Goal: Task Accomplishment & Management: Manage account settings

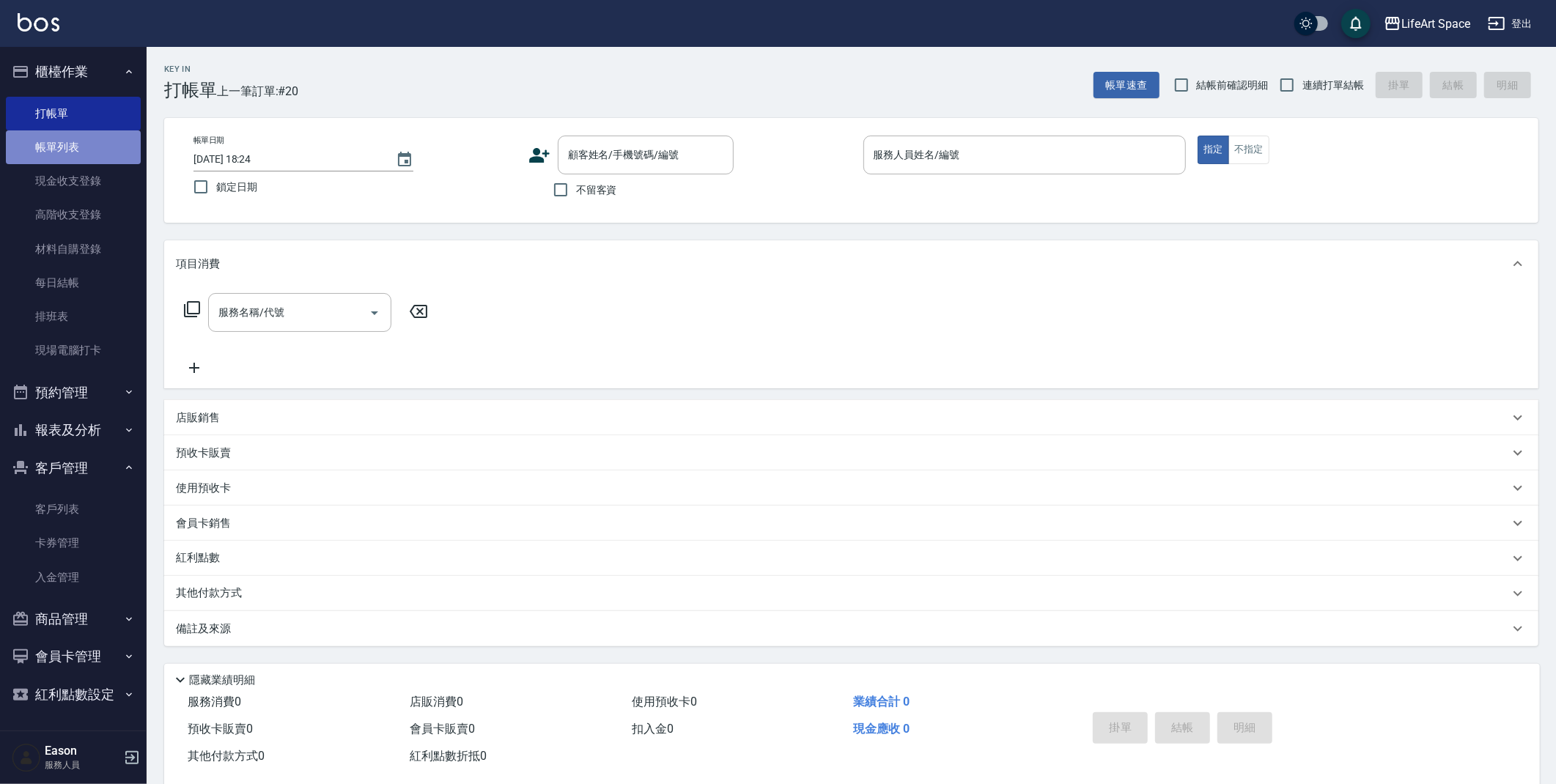
click at [109, 145] on link "帳單列表" at bounding box center [73, 147] width 135 height 34
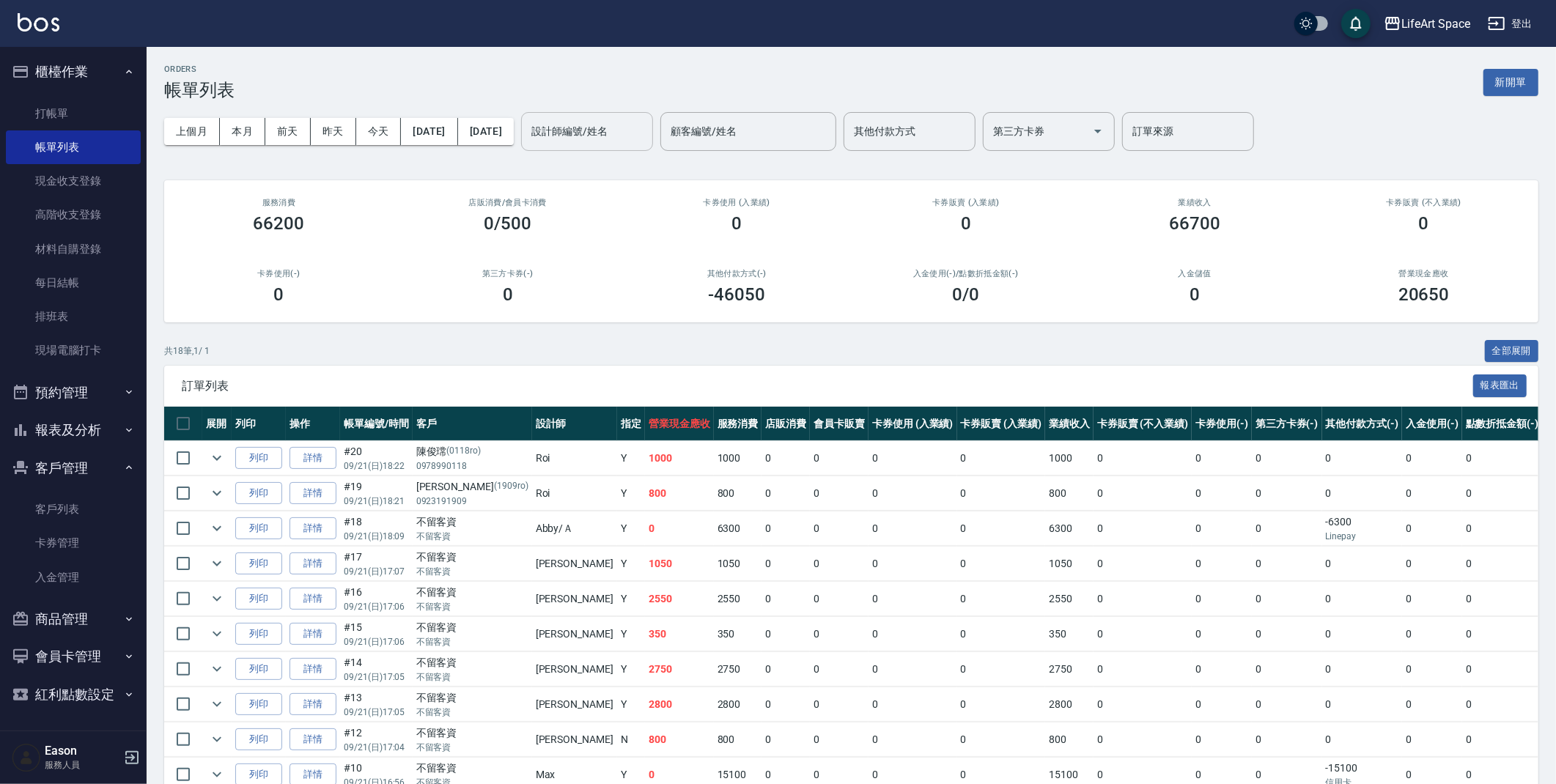
click at [643, 112] on div "設計師編號/姓名" at bounding box center [586, 131] width 132 height 39
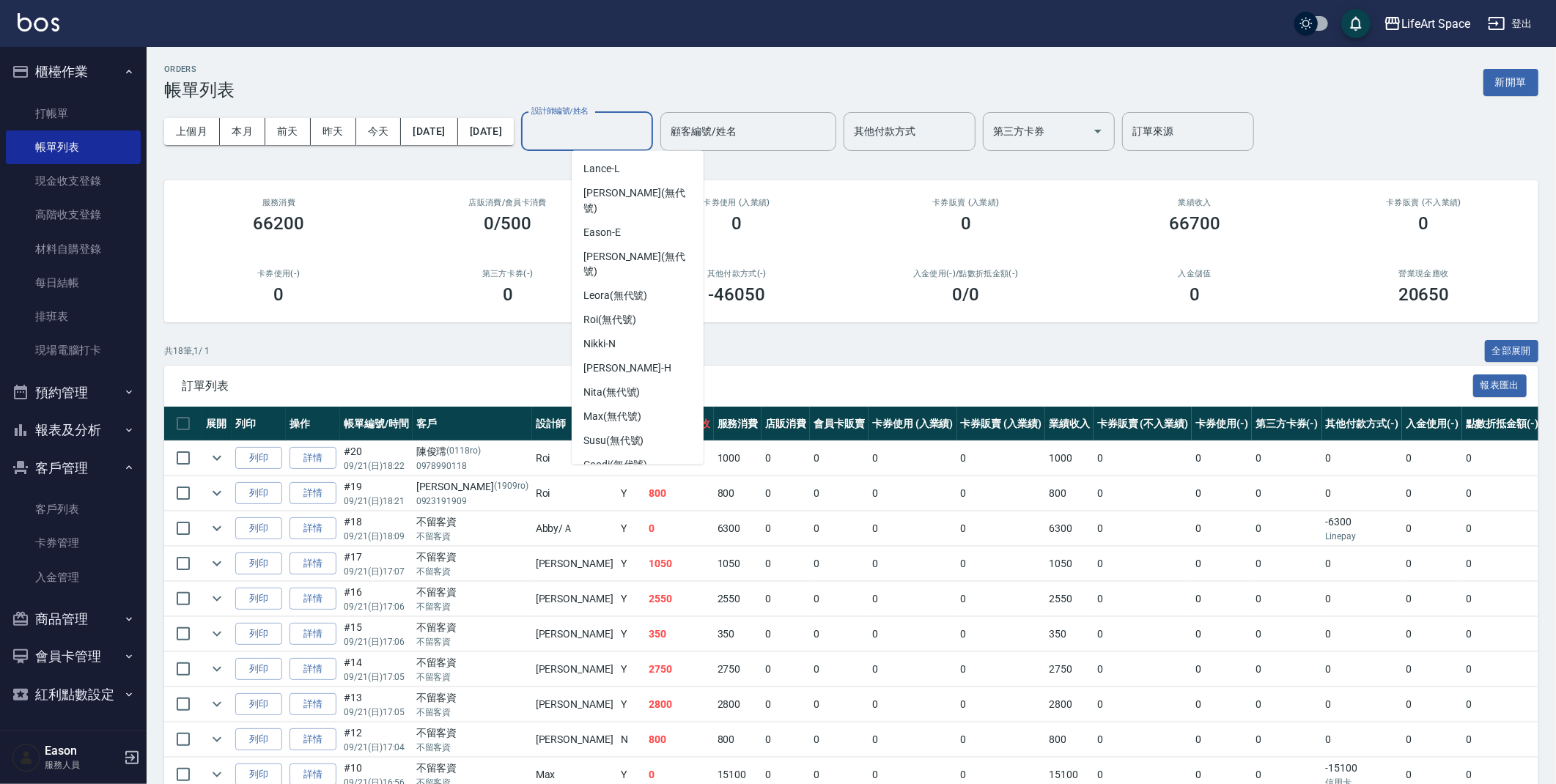
click at [612, 482] on span "Coco -C" at bounding box center [599, 490] width 33 height 16
type input "Coco-C"
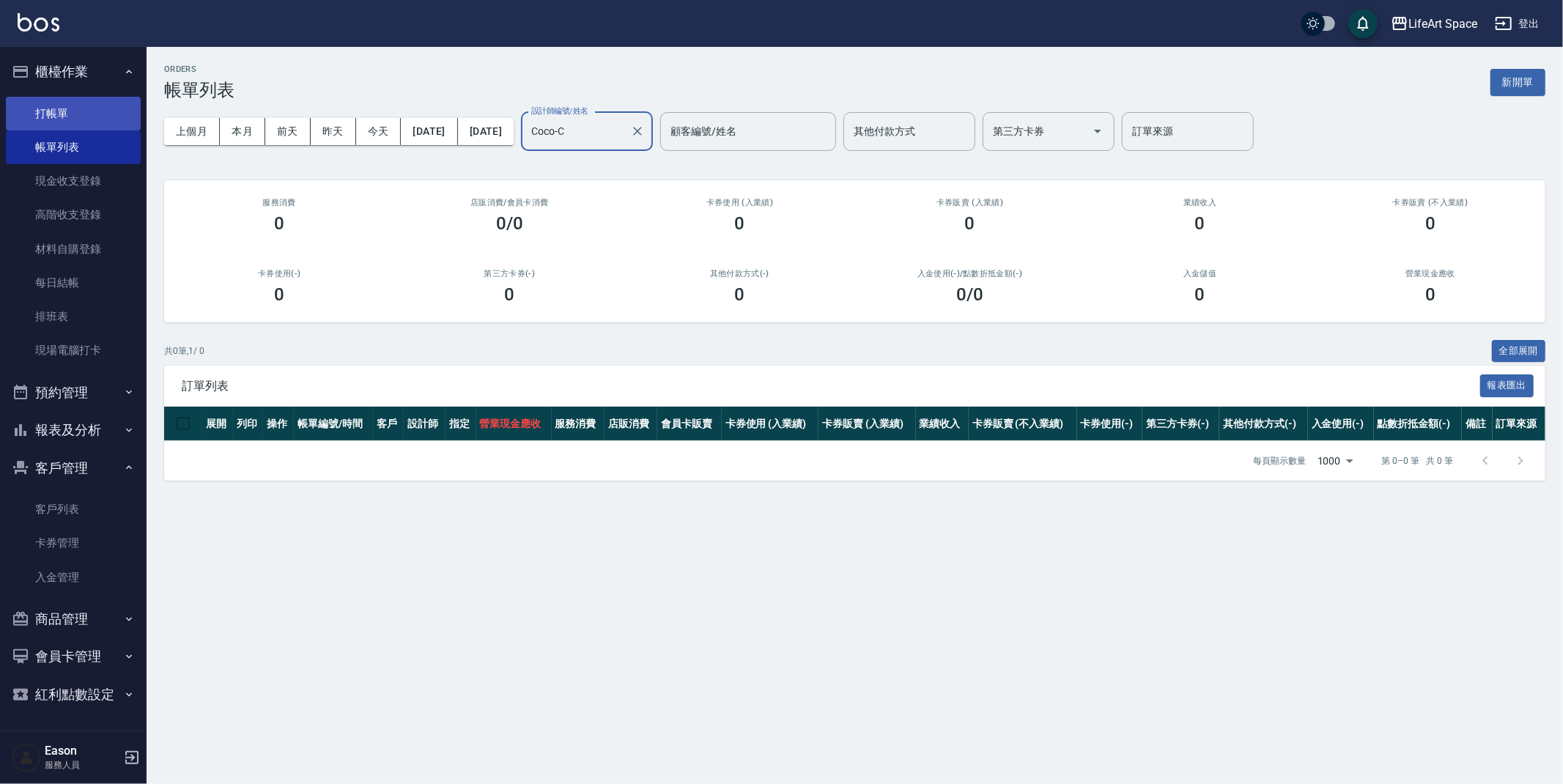
click at [104, 106] on link "打帳單" at bounding box center [73, 114] width 135 height 34
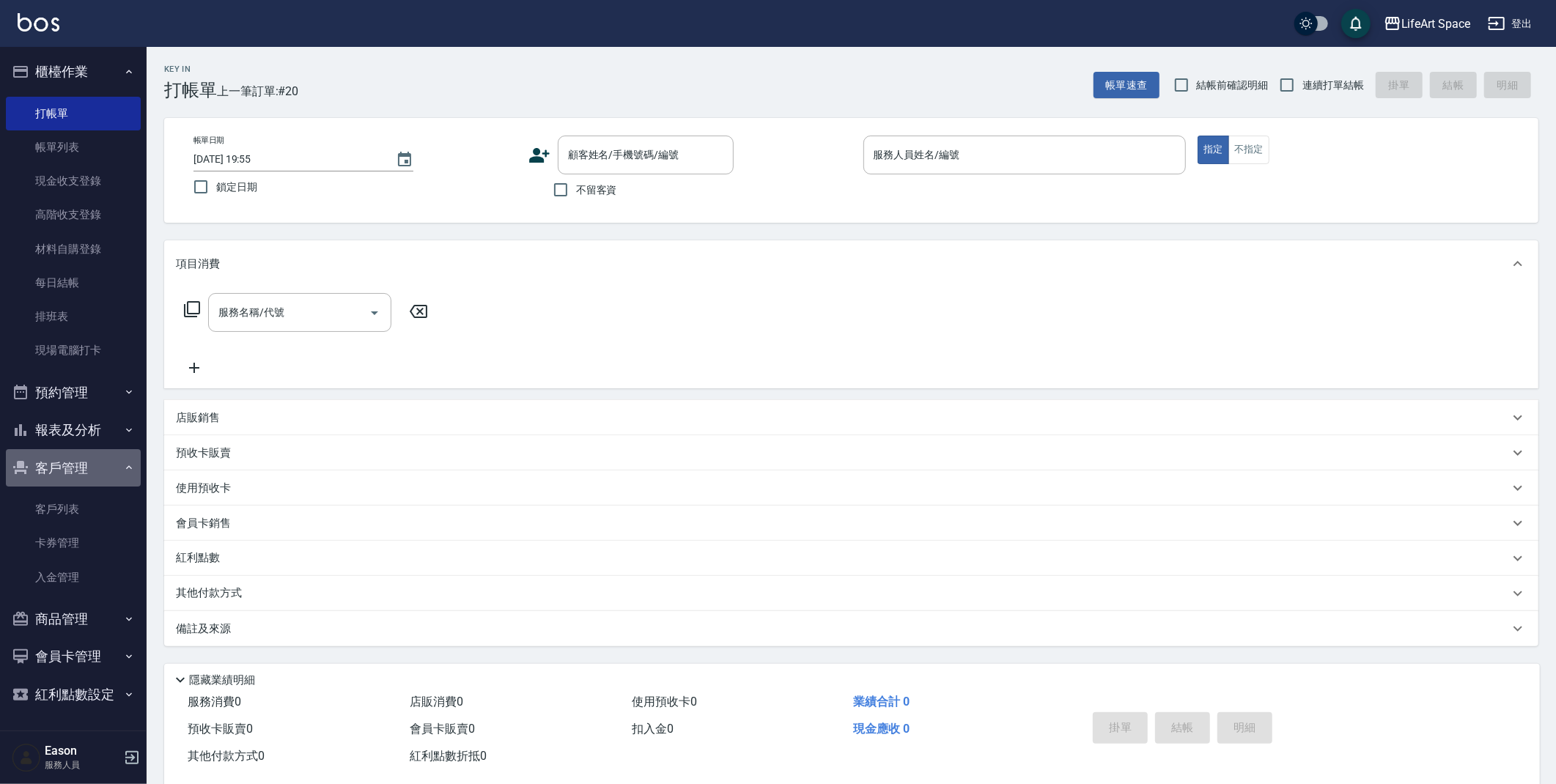
click at [99, 477] on button "客戶管理" at bounding box center [73, 468] width 135 height 38
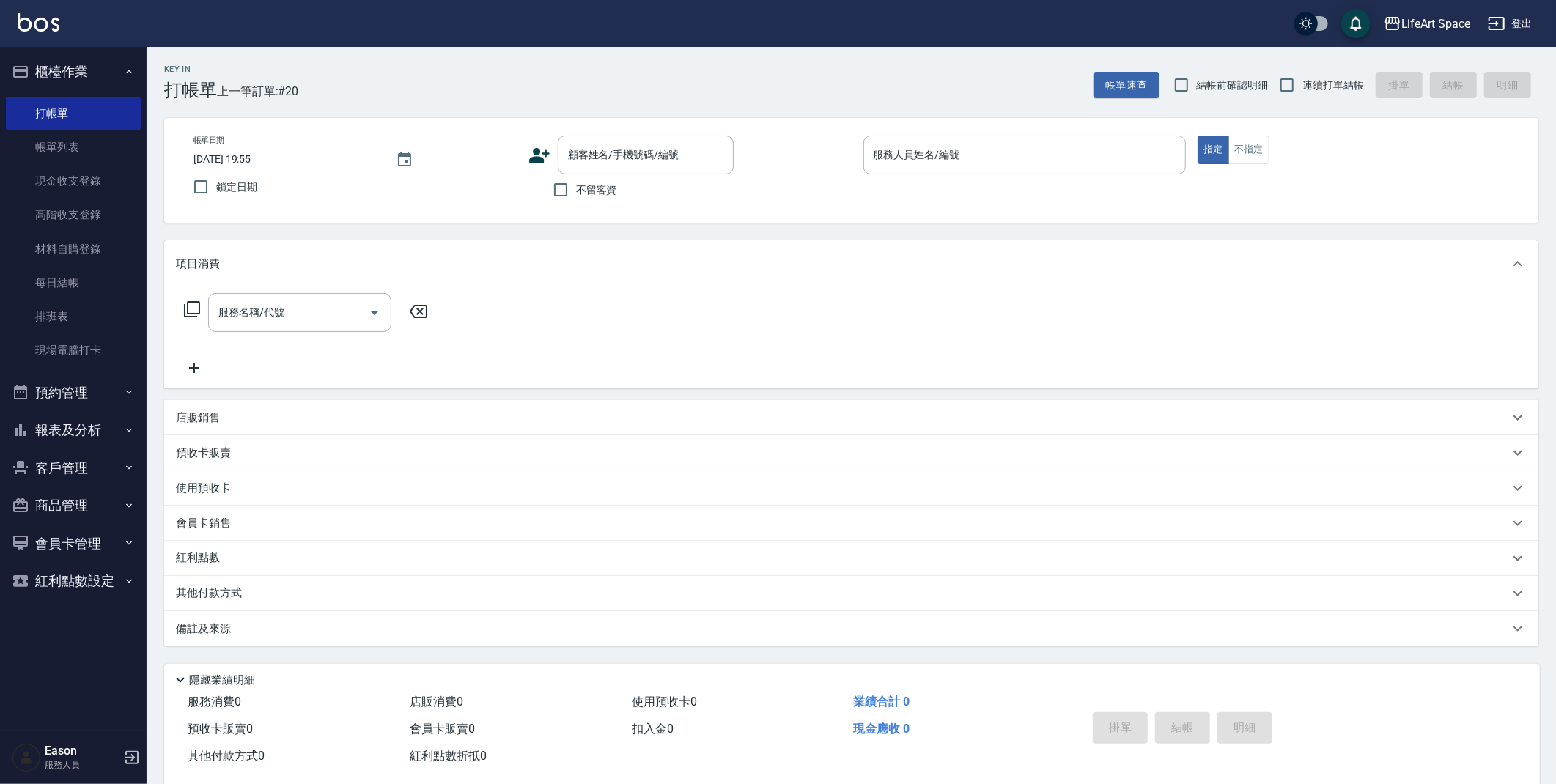
click at [89, 461] on button "客戶管理" at bounding box center [73, 468] width 135 height 38
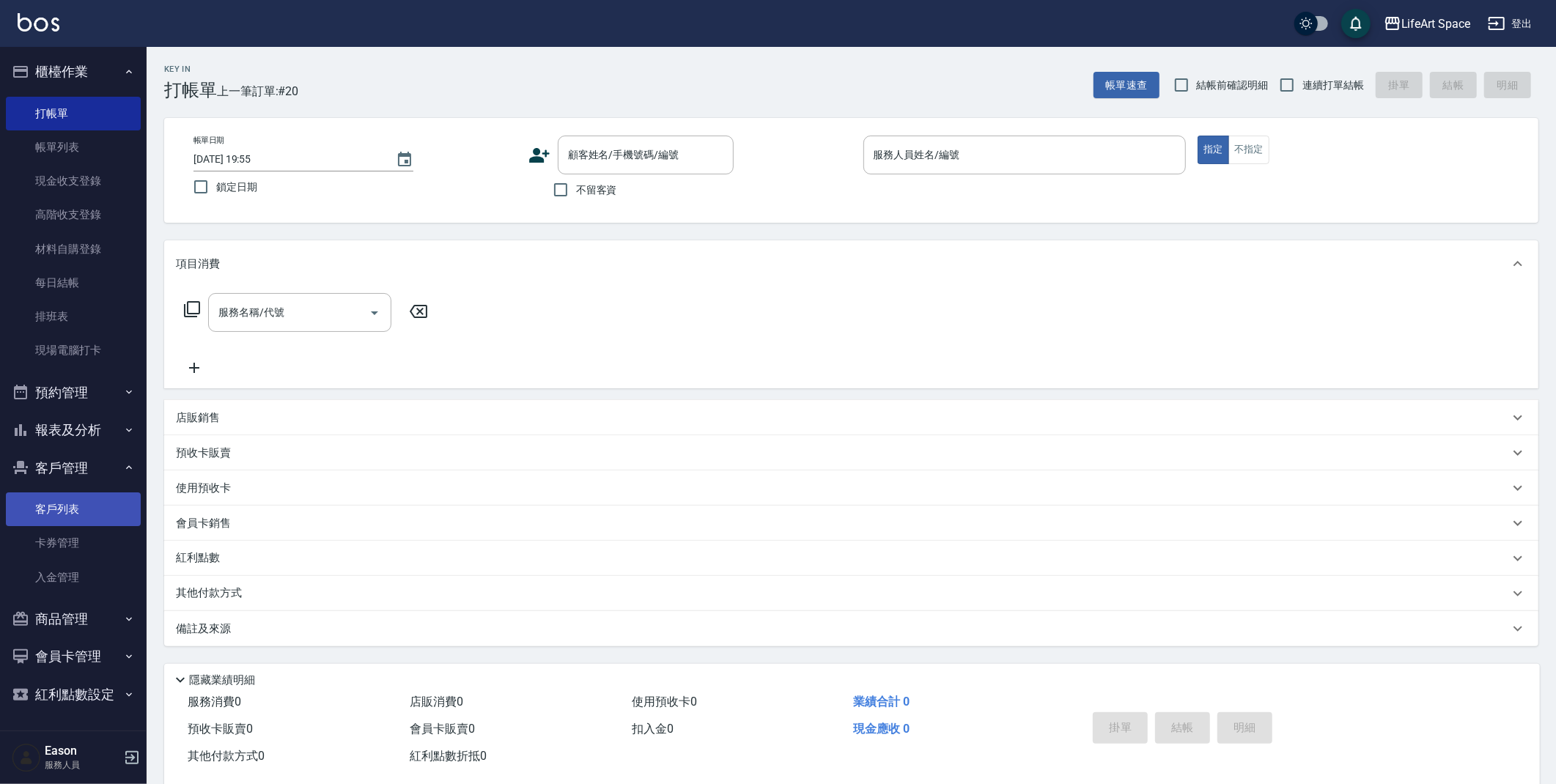
click at [89, 505] on link "客戶列表" at bounding box center [73, 509] width 135 height 34
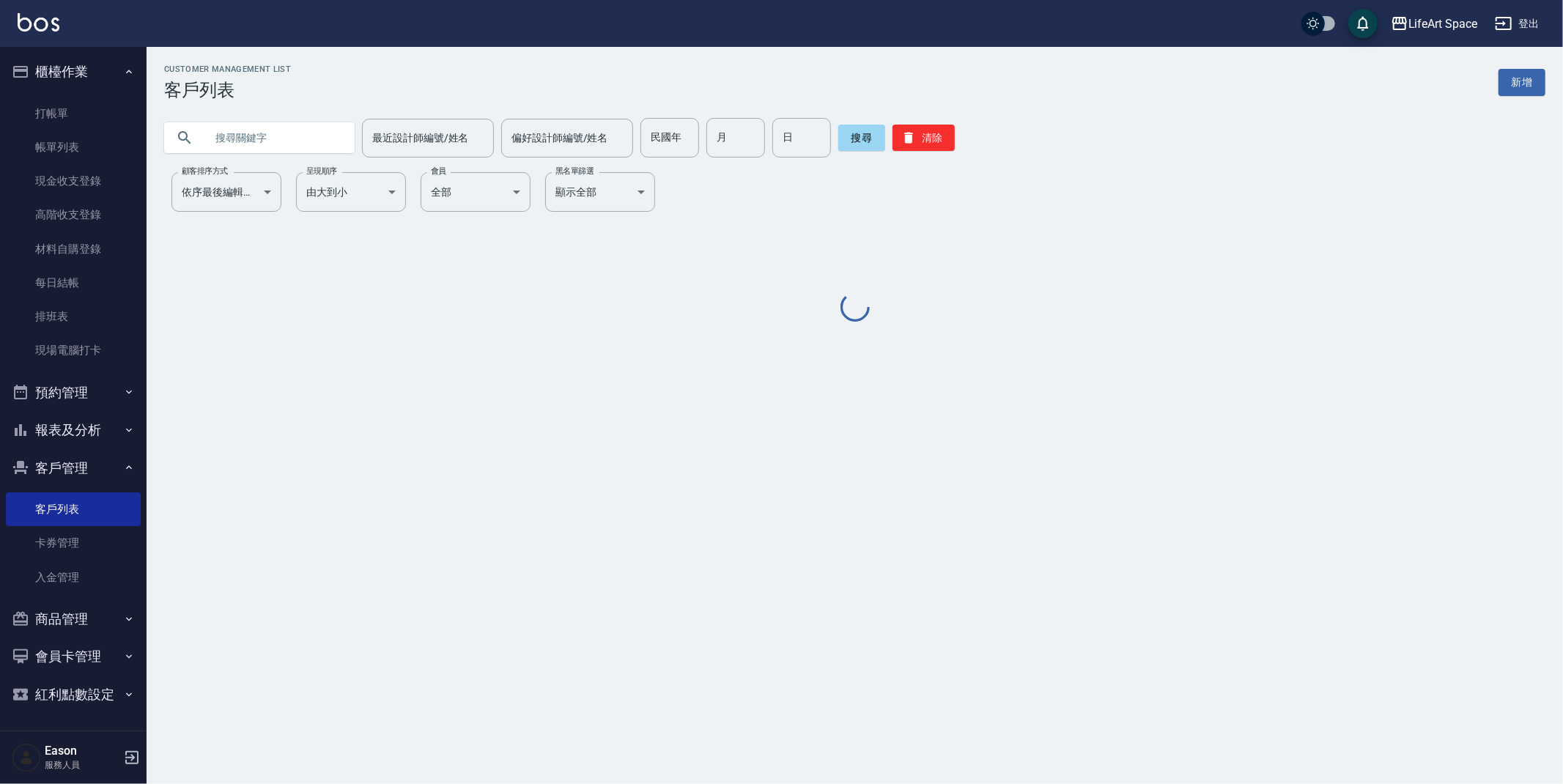
click at [255, 139] on input "text" at bounding box center [273, 138] width 138 height 40
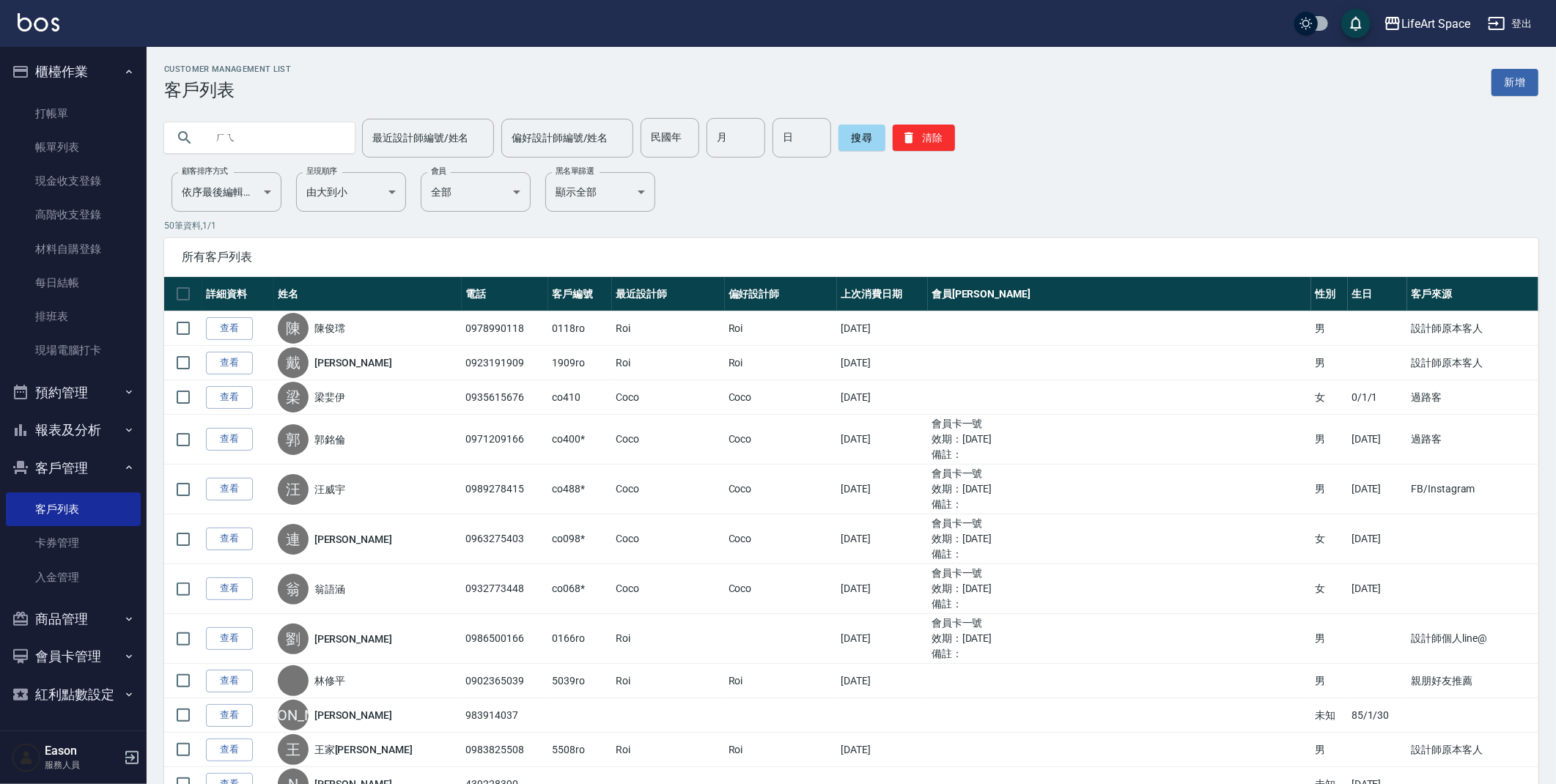
type input "ㄏ"
type input "co55"
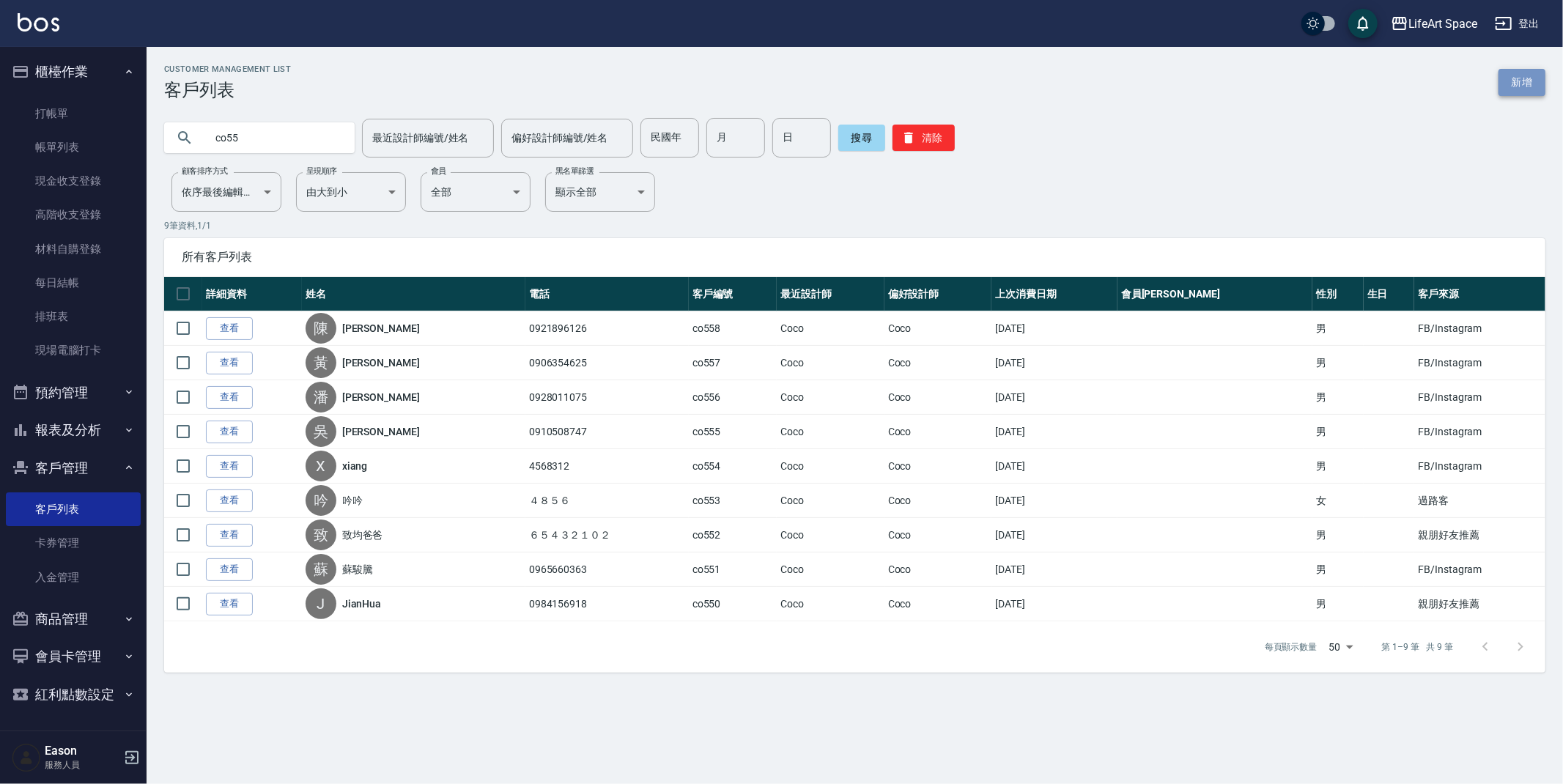
click at [1504, 83] on link "新增" at bounding box center [1521, 82] width 47 height 27
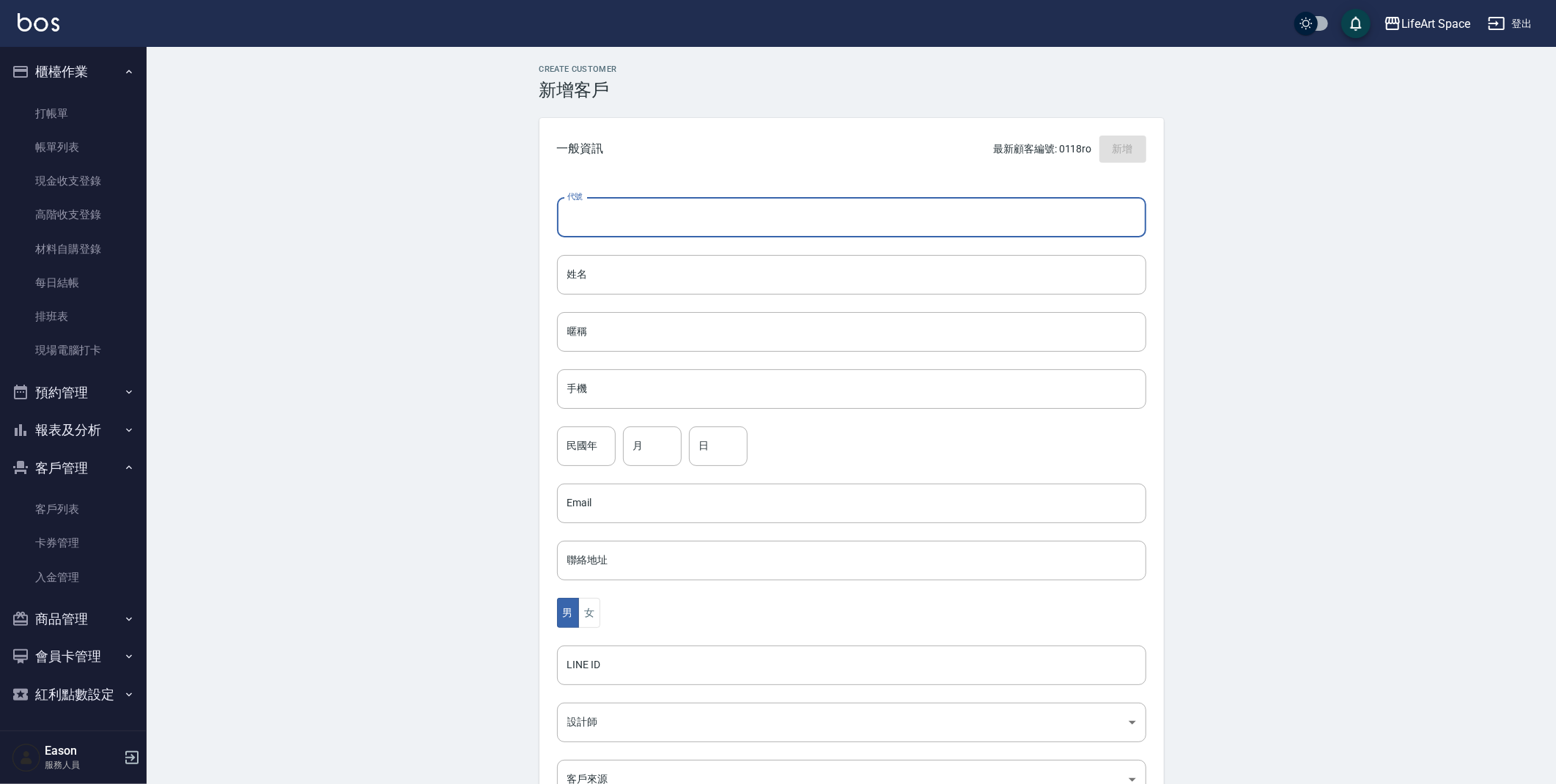
click at [655, 216] on input "代號" at bounding box center [851, 218] width 589 height 40
type input "co559"
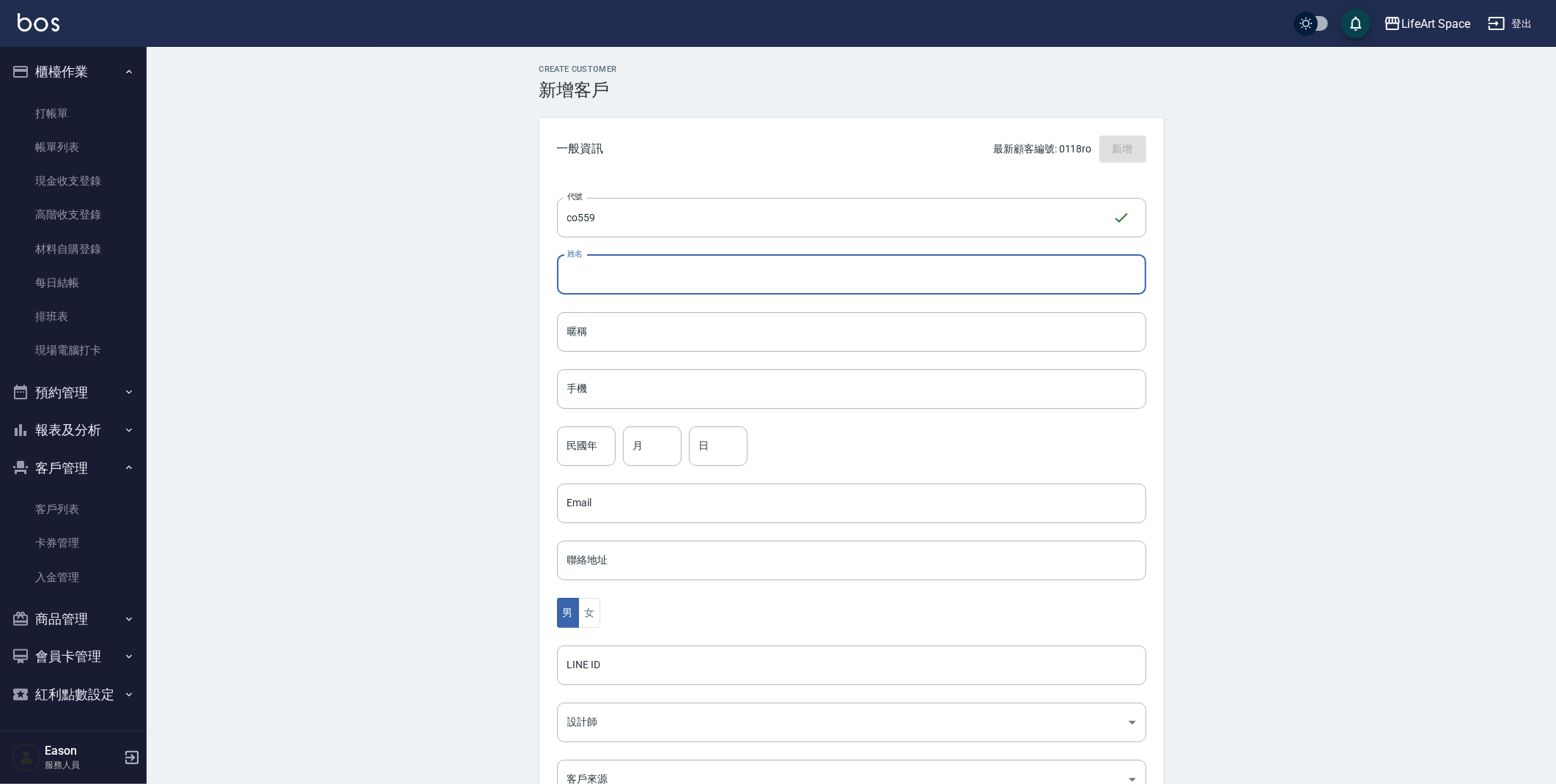
click at [649, 257] on input "姓名" at bounding box center [851, 274] width 589 height 40
type input "c"
type input "[PERSON_NAME]"
click at [621, 394] on input "手機" at bounding box center [851, 389] width 589 height 40
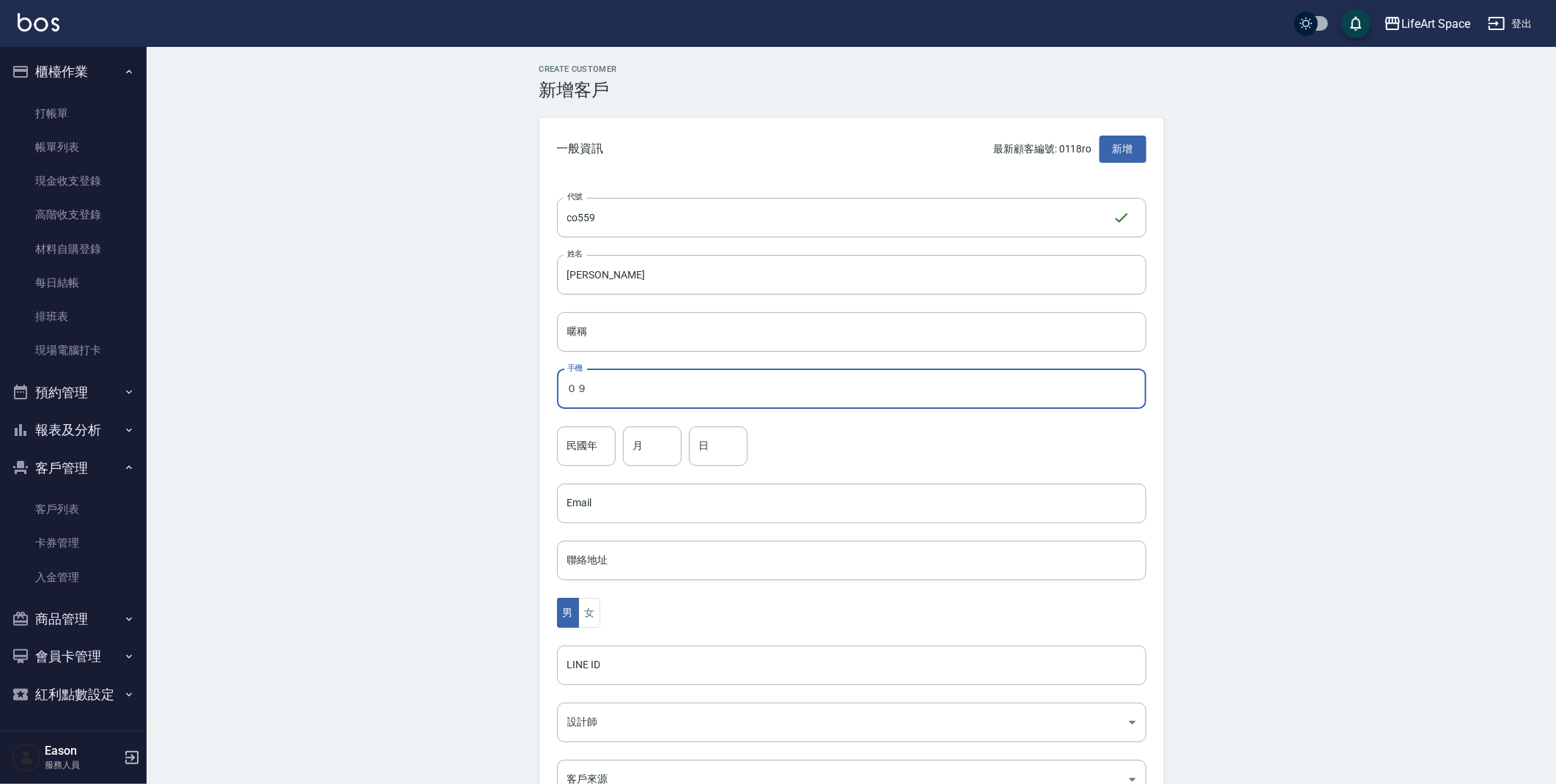
type input "０"
type input "0935171896"
click at [294, 541] on div "Create Customer 新增客戶 一般資訊 最新顧客編號: 0118ro 新增 代號 co559 ​ 代號 姓名 [PERSON_NAME] 姓名 暱…" at bounding box center [851, 500] width 1409 height 907
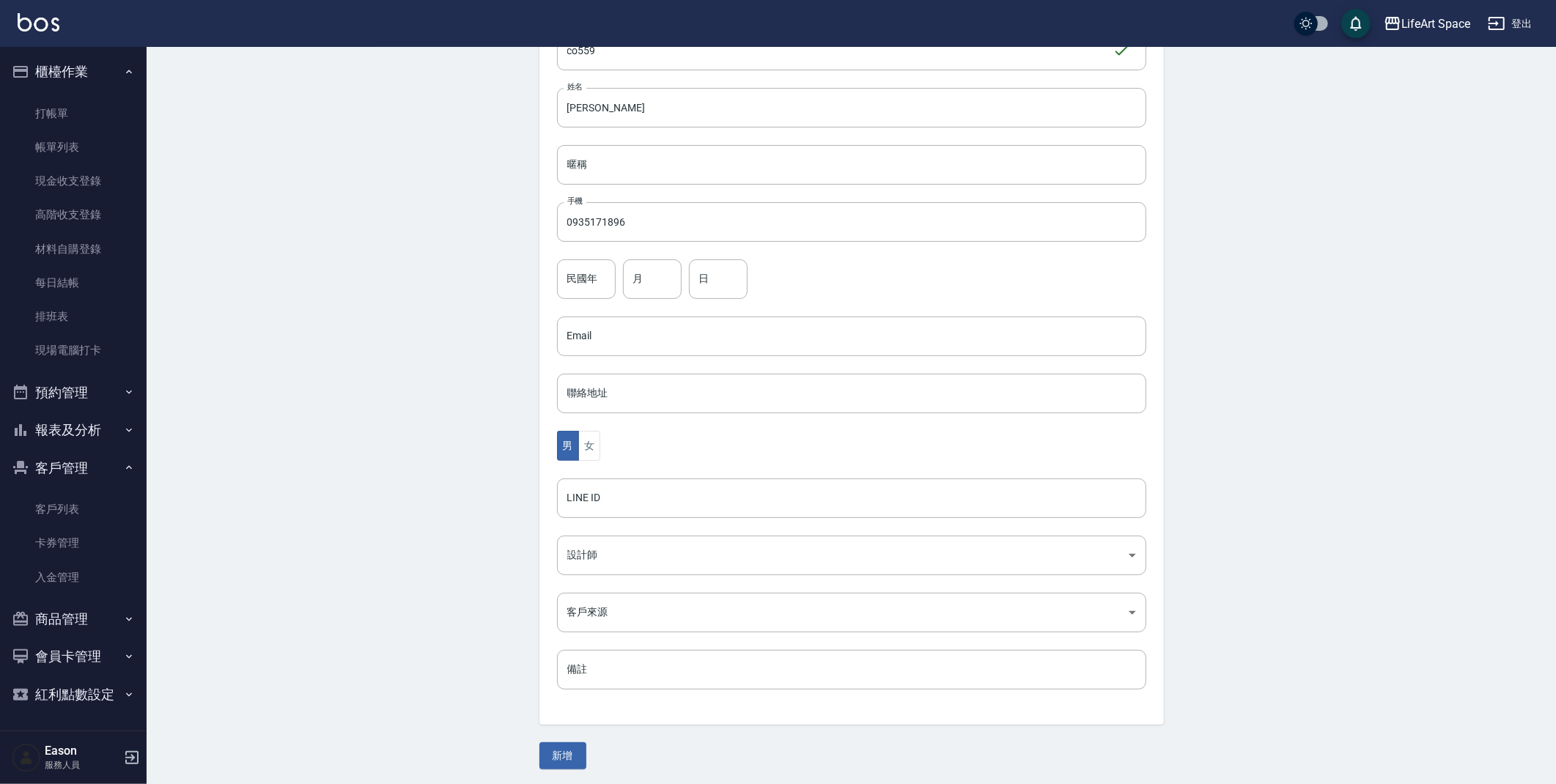
scroll to position [170, 0]
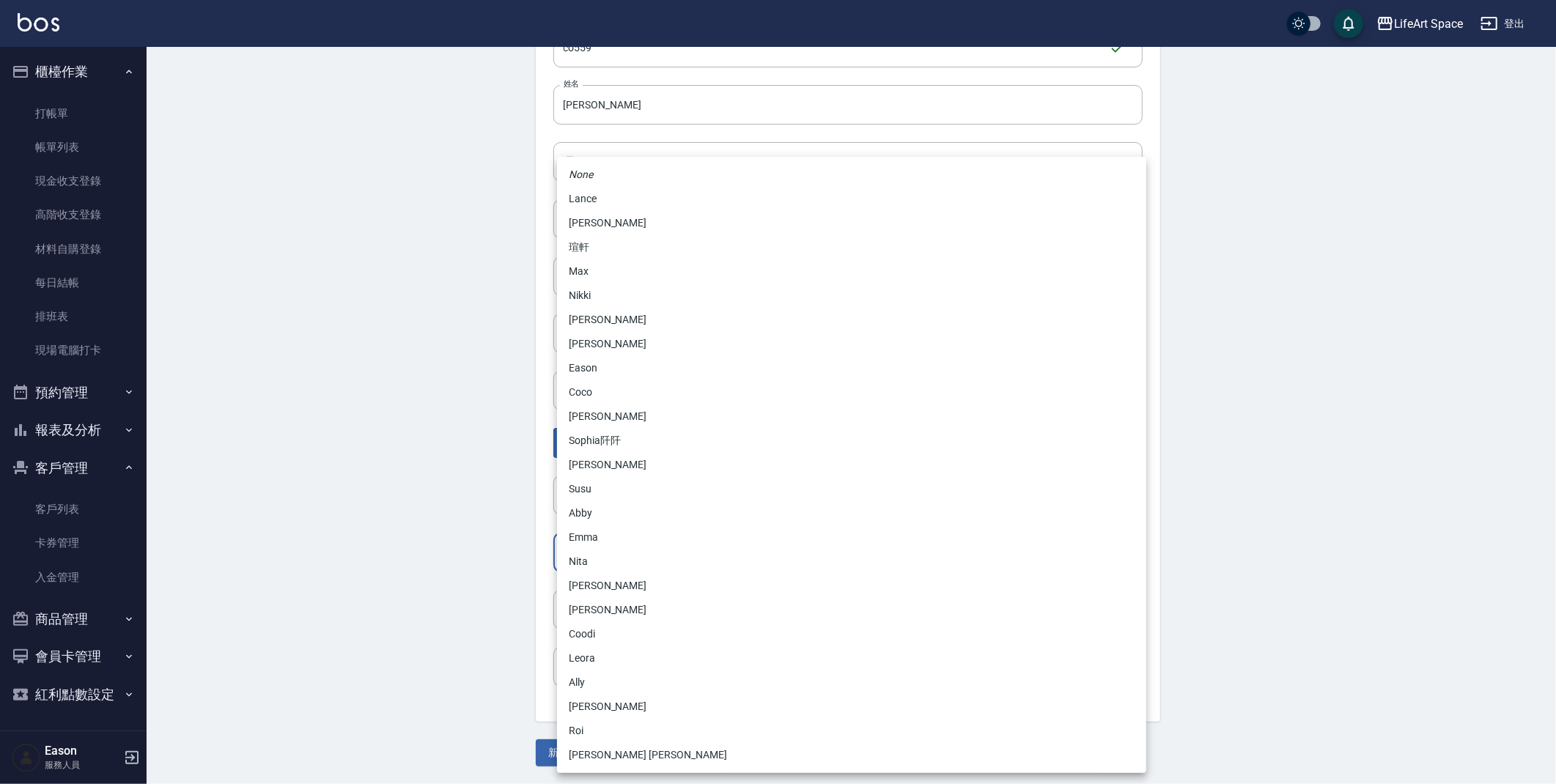
click at [584, 561] on body "LifeArt Space 登出 櫃檯作業 打帳單 帳單列表 現金收支登錄 高階收支登錄 材料自購登錄 每日結帳 排班表 現場電腦打卡 預約管理 預約管理 單…" at bounding box center [778, 306] width 1556 height 953
click at [576, 399] on li "Coco" at bounding box center [851, 392] width 589 height 24
type input "cda1efc3-0924-40dc-b120-f8115da55f2e"
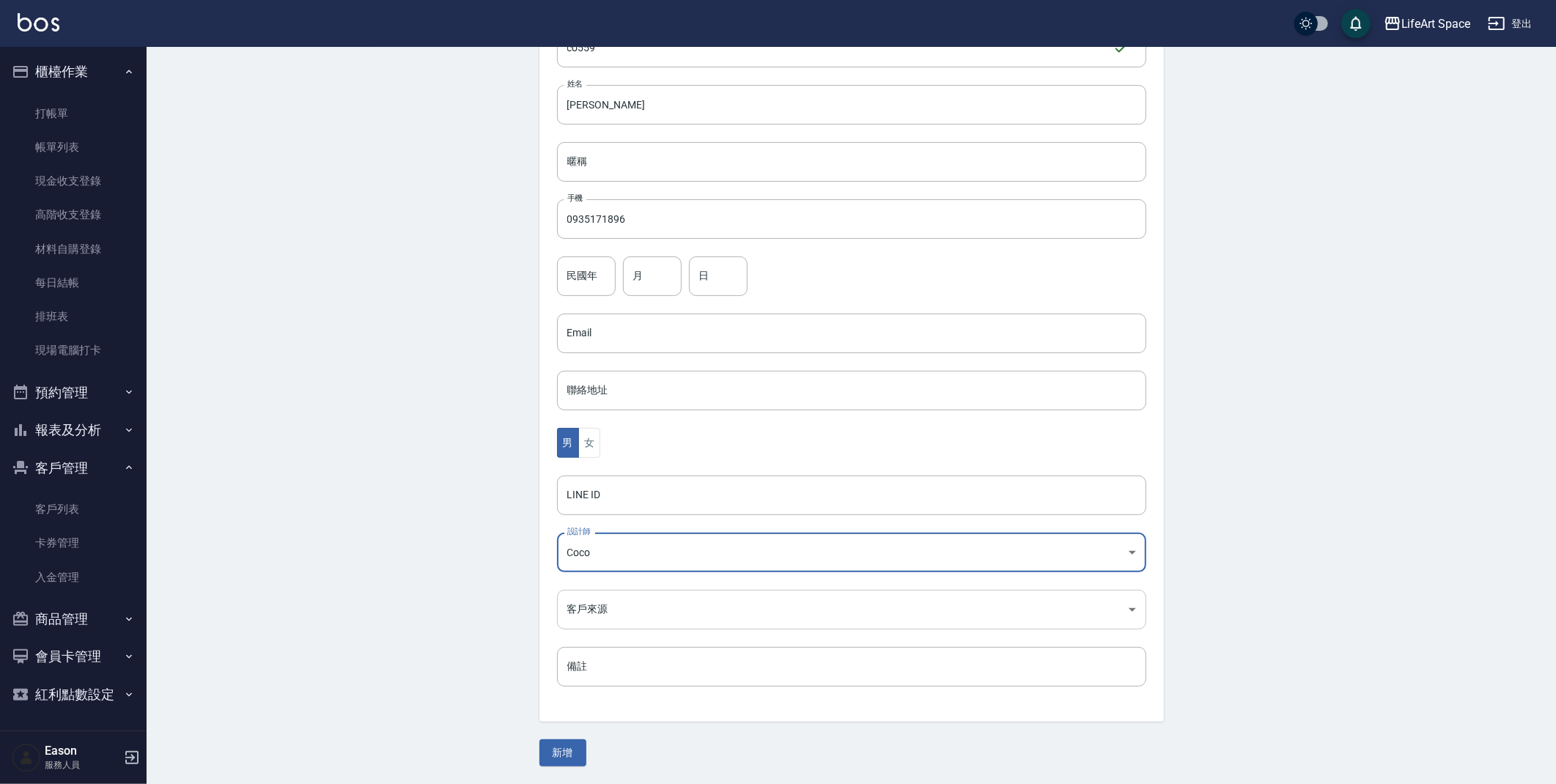
click at [587, 598] on body "LifeArt Space 登出 櫃檯作業 打帳單 帳單列表 現金收支登錄 高階收支登錄 材料自購登錄 每日結帳 排班表 現場電腦打卡 預約管理 預約管理 單…" at bounding box center [778, 306] width 1556 height 953
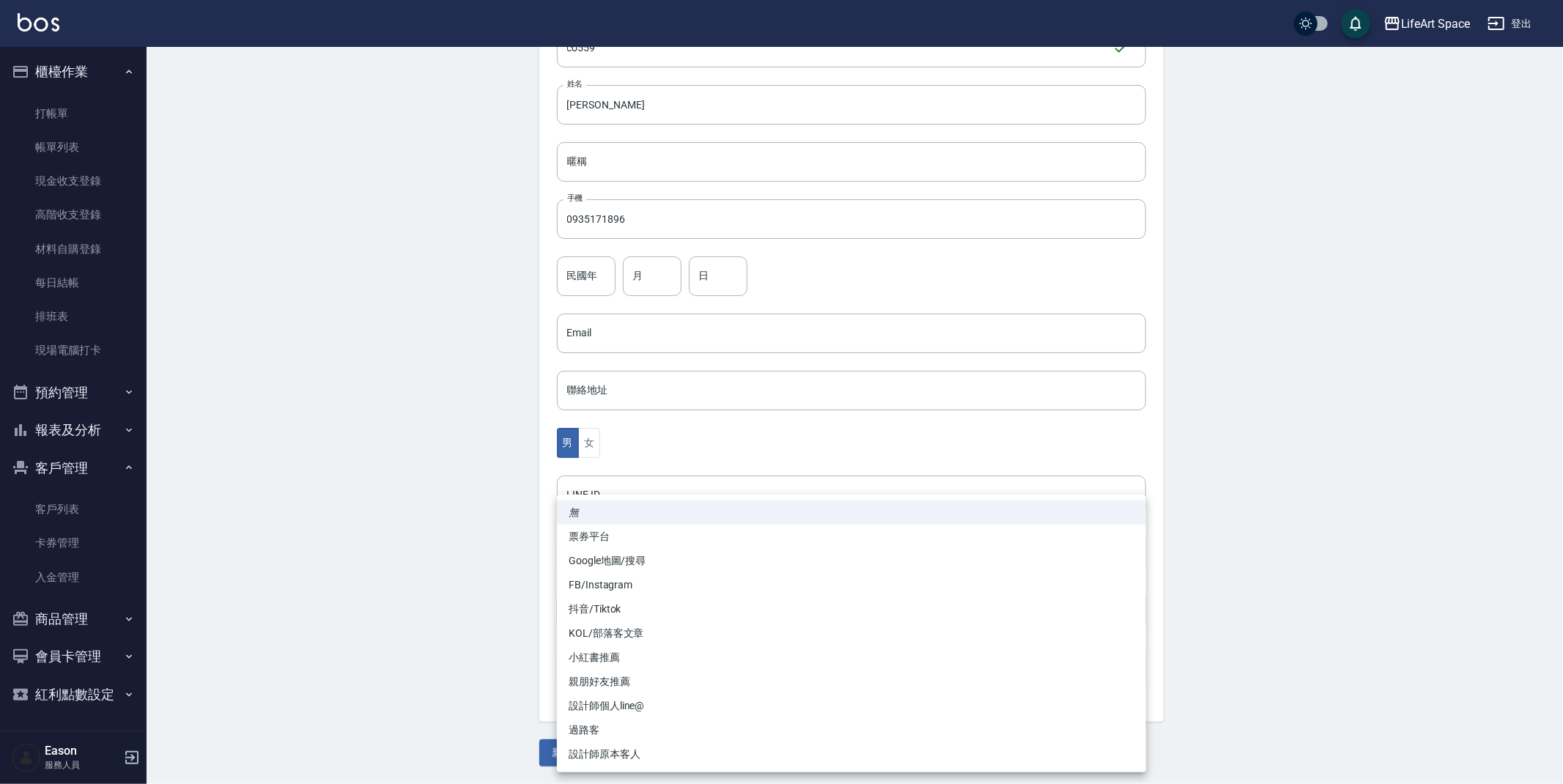
click at [593, 682] on li "親朋好友推薦" at bounding box center [851, 681] width 589 height 24
type input "親朋好友推薦"
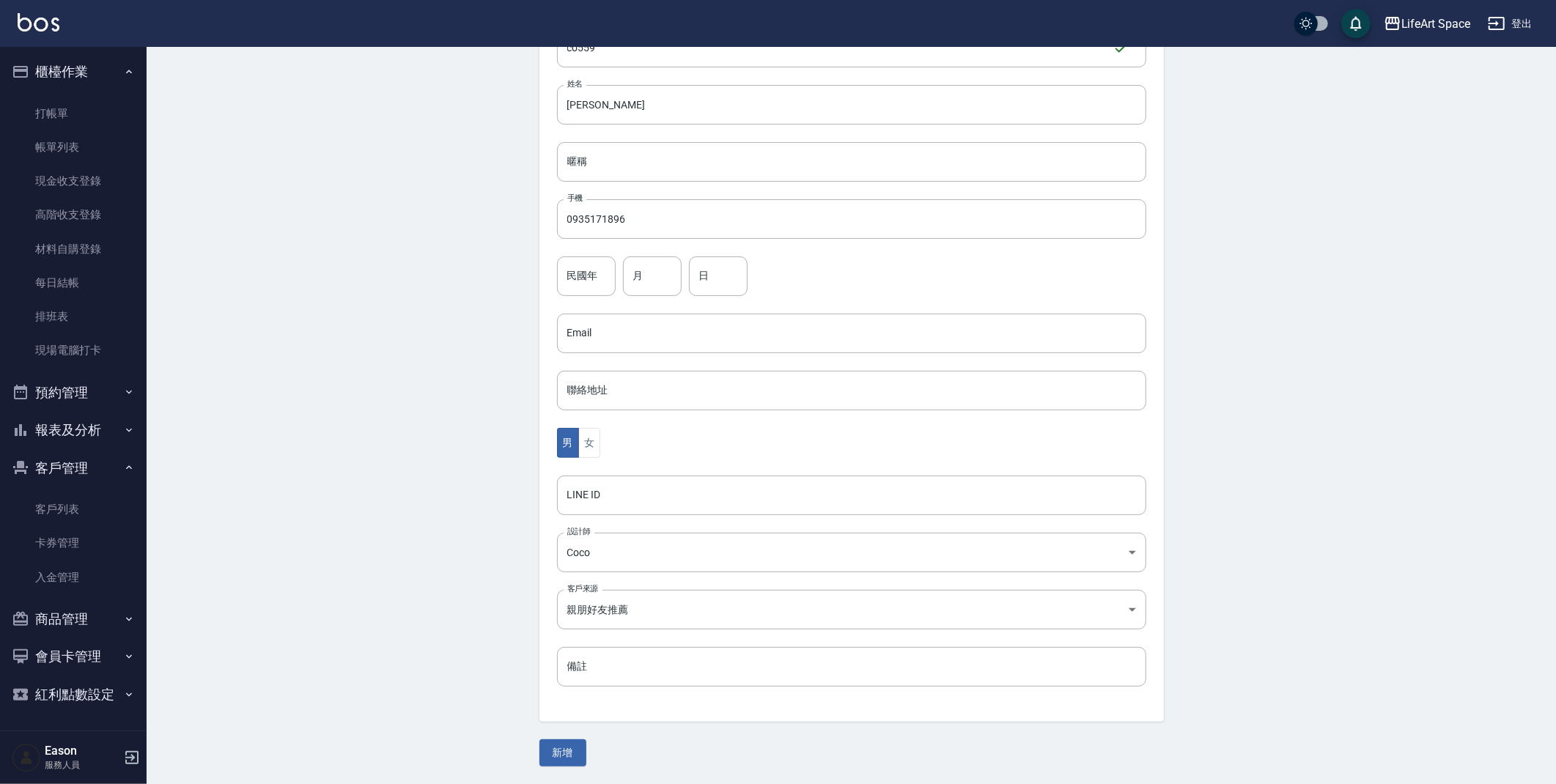
click at [417, 675] on div "無 票券平台 Google地圖/搜尋 FB/Instagram 抖音/Tiktok KOL/部落客文章 小紅書推薦 親朋好友推薦 設計師個人line@ 過路客…" at bounding box center [778, 392] width 1556 height 784
click at [572, 761] on button "新增" at bounding box center [562, 751] width 47 height 27
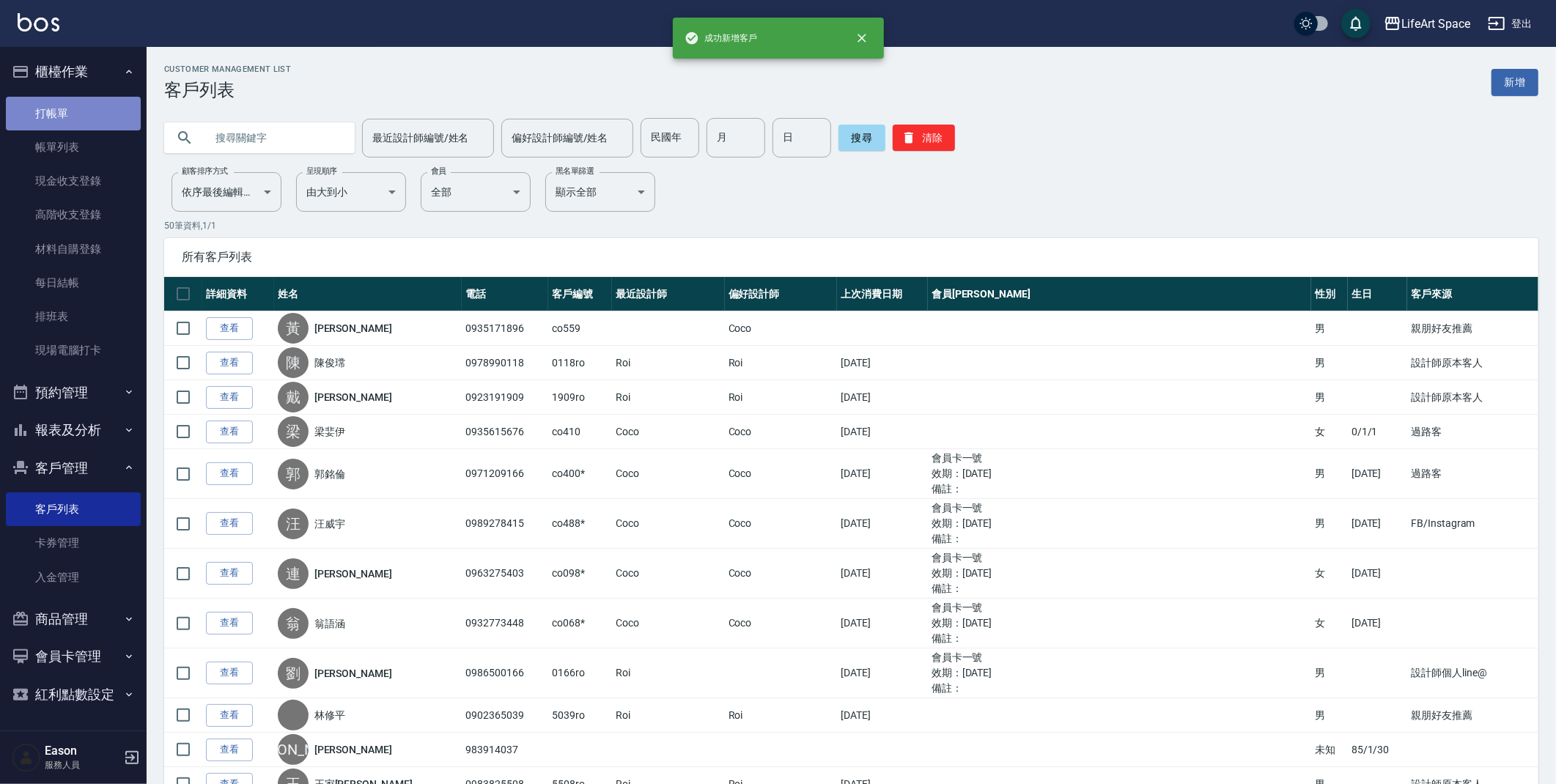
click at [108, 111] on link "打帳單" at bounding box center [73, 114] width 135 height 34
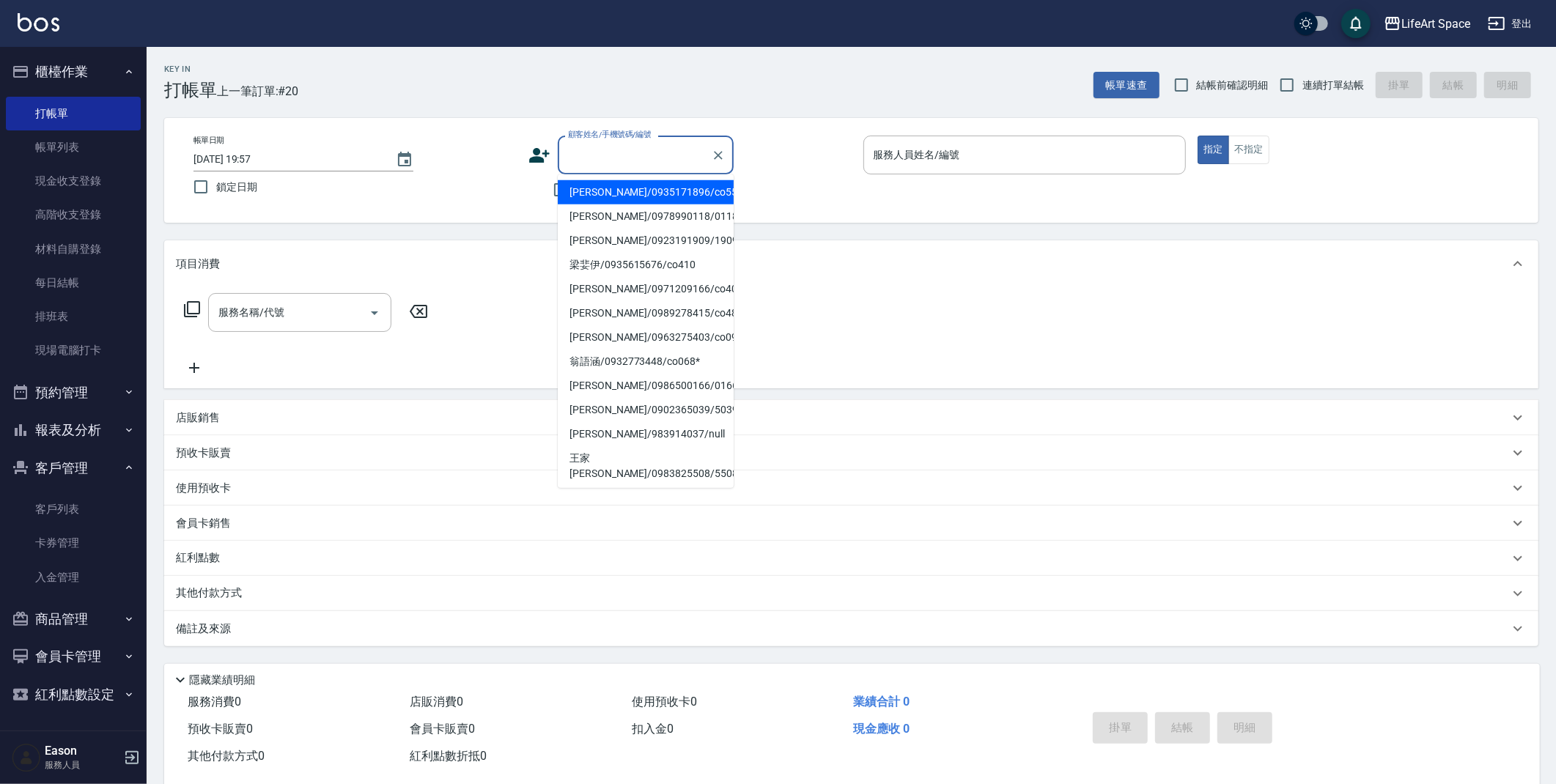
click at [578, 159] on input "顧客姓名/手機號碼/編號" at bounding box center [635, 155] width 141 height 26
click at [596, 187] on li "[PERSON_NAME]/0935171896/co559" at bounding box center [646, 192] width 176 height 24
type input "[PERSON_NAME]/0935171896/co559"
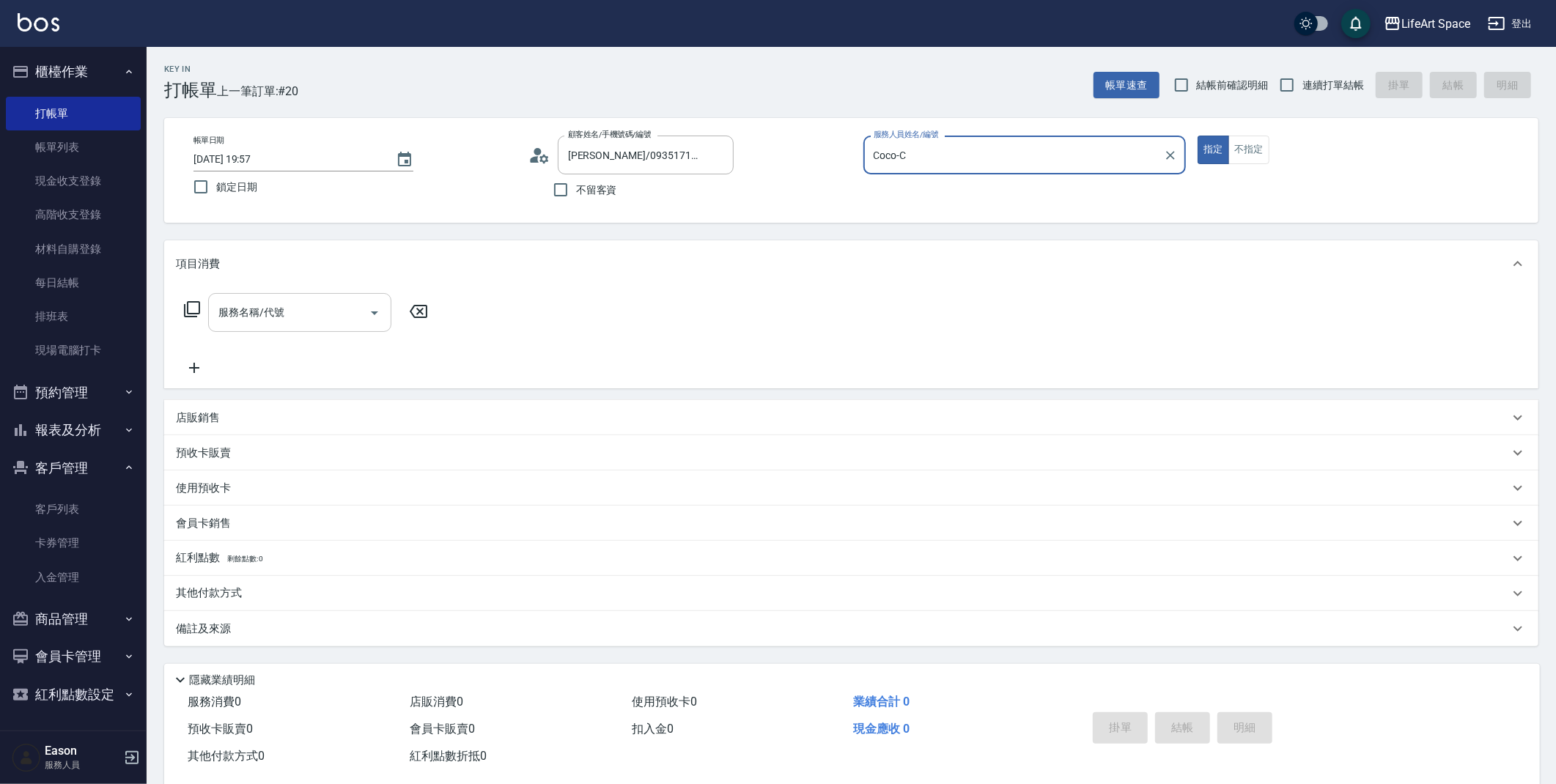
type input "Coco-C"
click at [258, 328] on div "服務名稱/代號" at bounding box center [299, 312] width 183 height 39
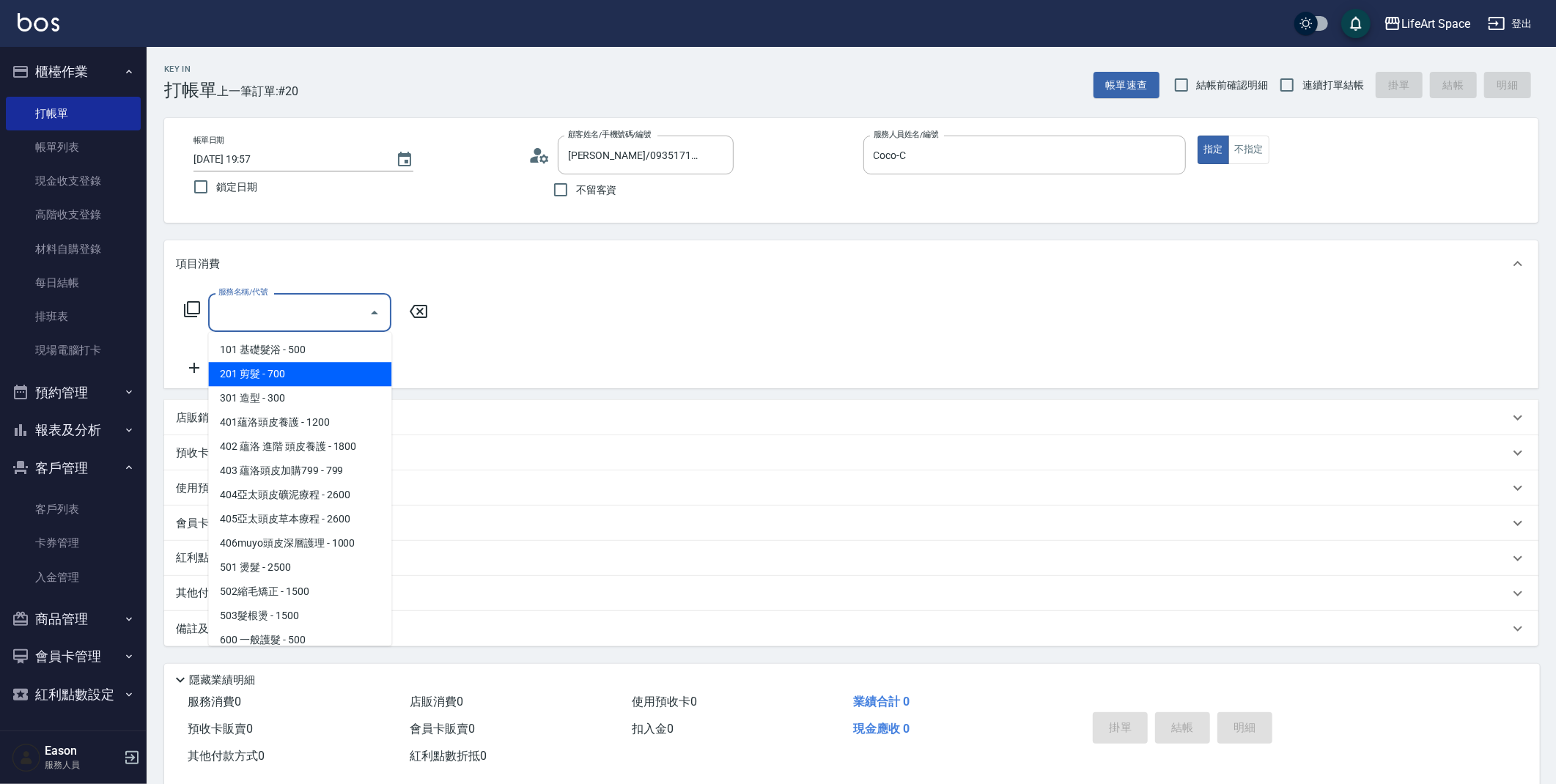
click at [286, 375] on span "201 剪髮 - 700" at bounding box center [299, 373] width 183 height 24
type input "201 剪髮(201)"
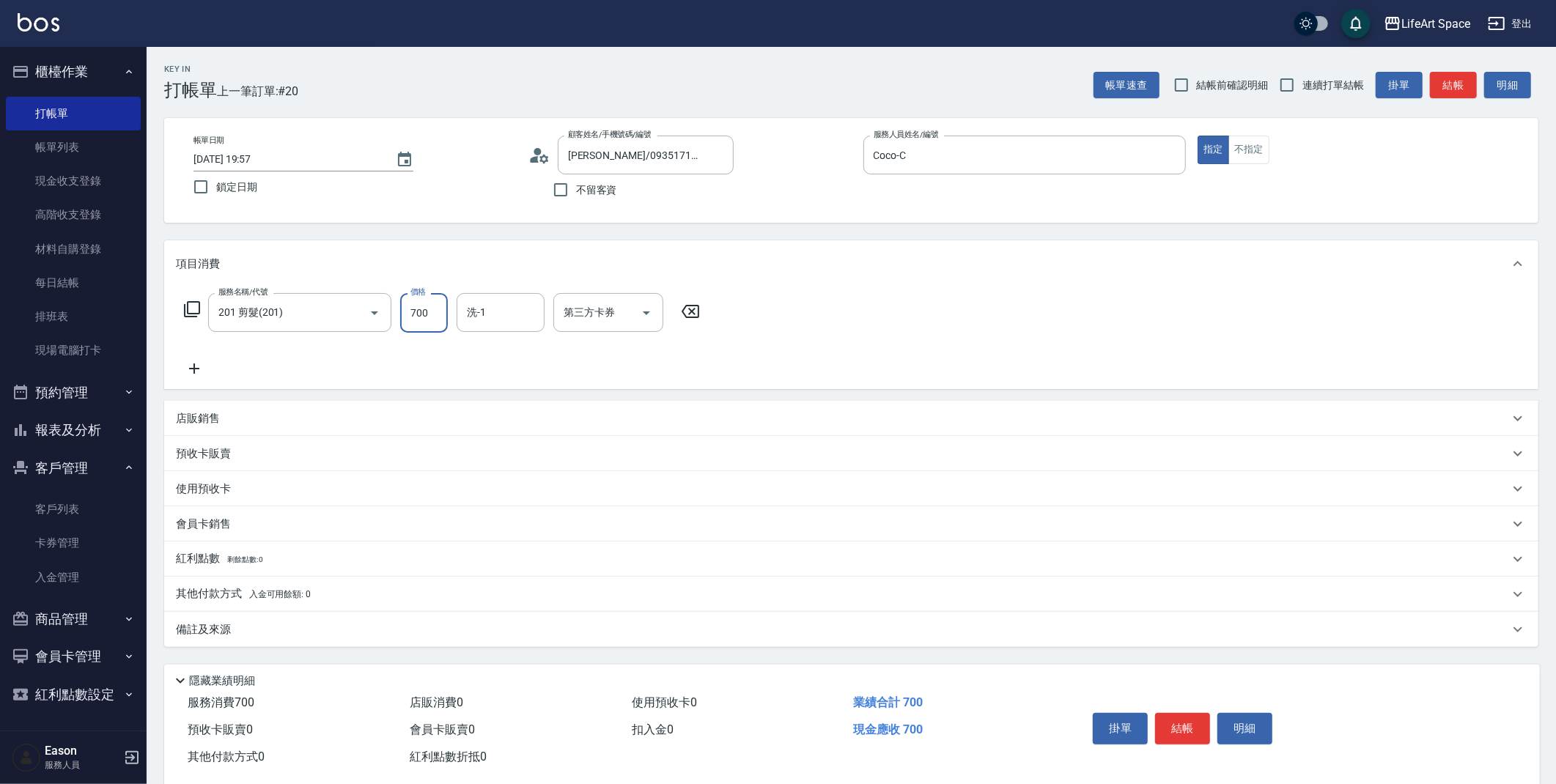
click at [415, 323] on input "700" at bounding box center [424, 313] width 48 height 40
type input "700"
click at [189, 367] on icon at bounding box center [194, 368] width 37 height 18
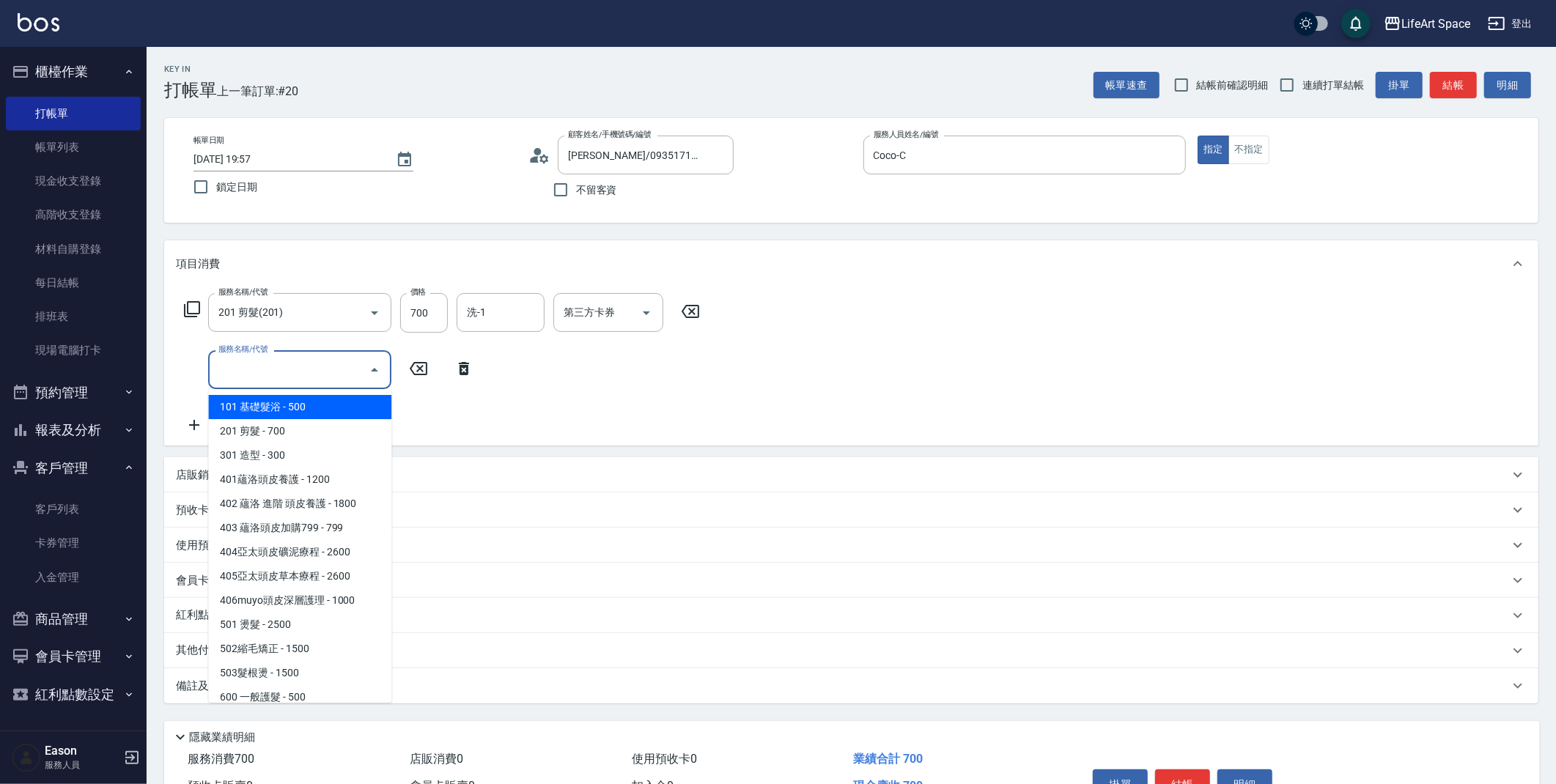
click at [249, 364] on input "服務名稱/代號" at bounding box center [288, 369] width 148 height 26
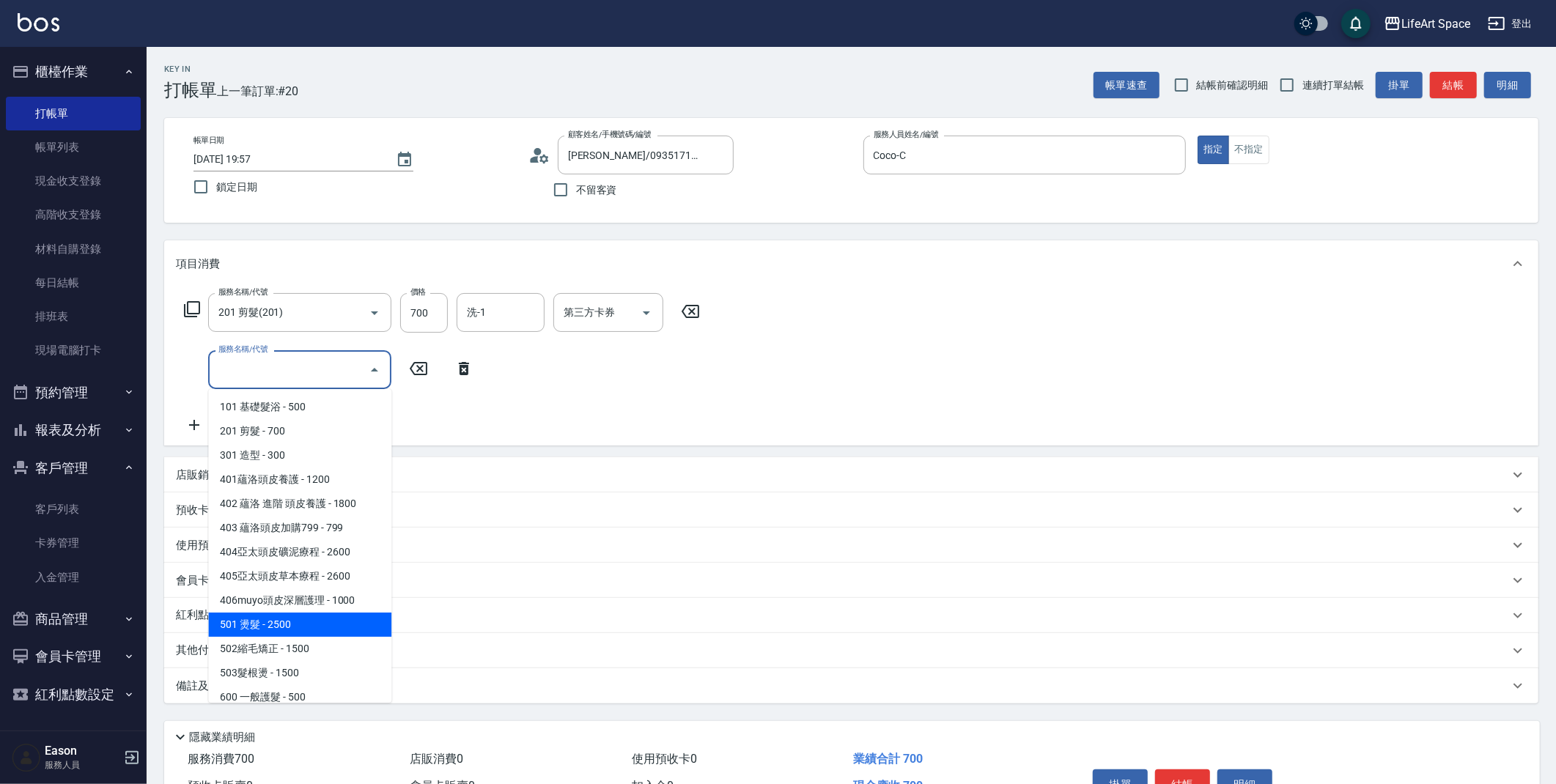
click at [285, 634] on span "501 燙髮 - 2500" at bounding box center [299, 624] width 183 height 24
type input "501 燙髮(501)"
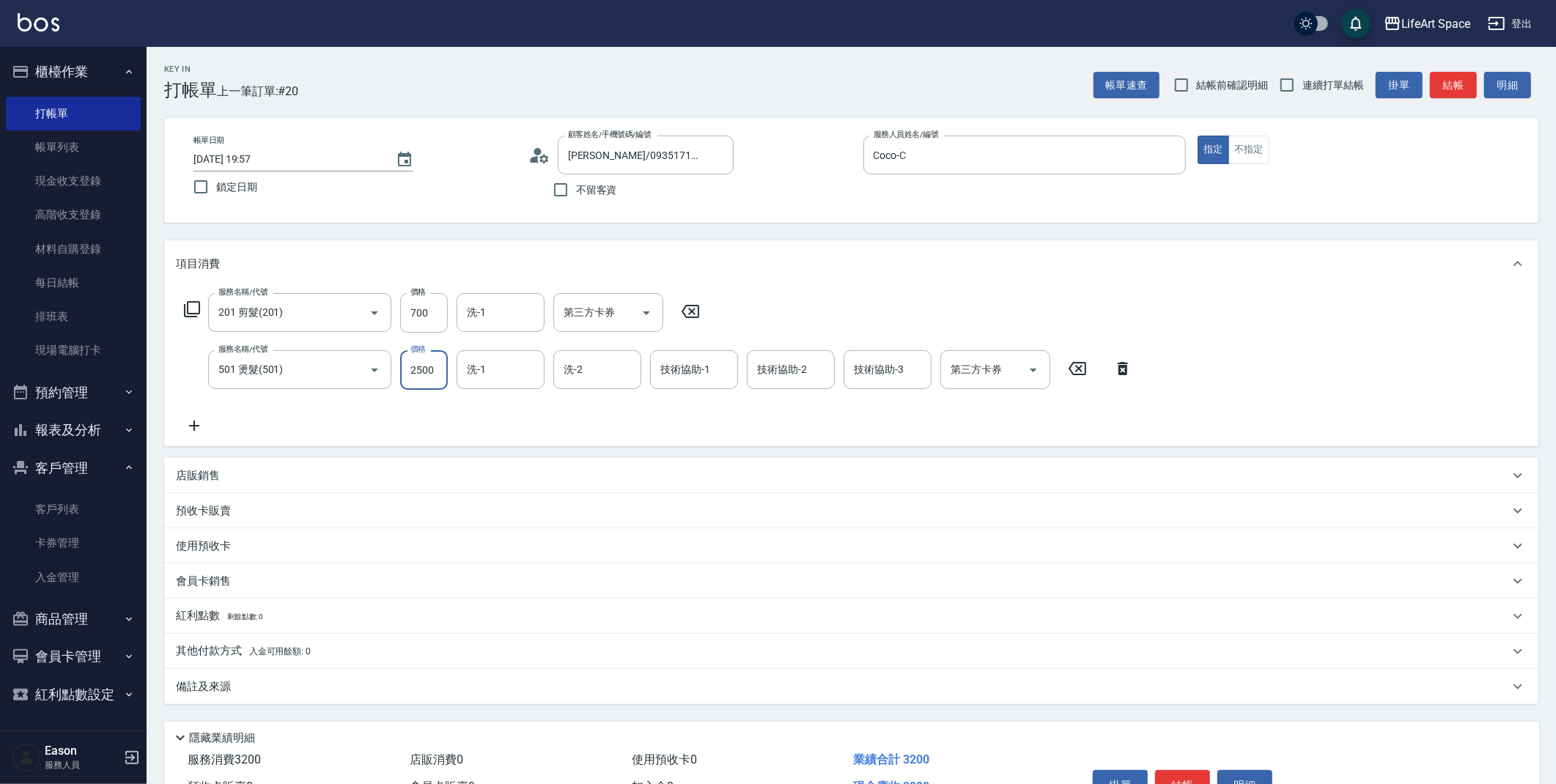
click at [430, 379] on input "2500" at bounding box center [424, 370] width 48 height 40
type input "500"
click at [327, 700] on div "備註及來源" at bounding box center [851, 686] width 1374 height 36
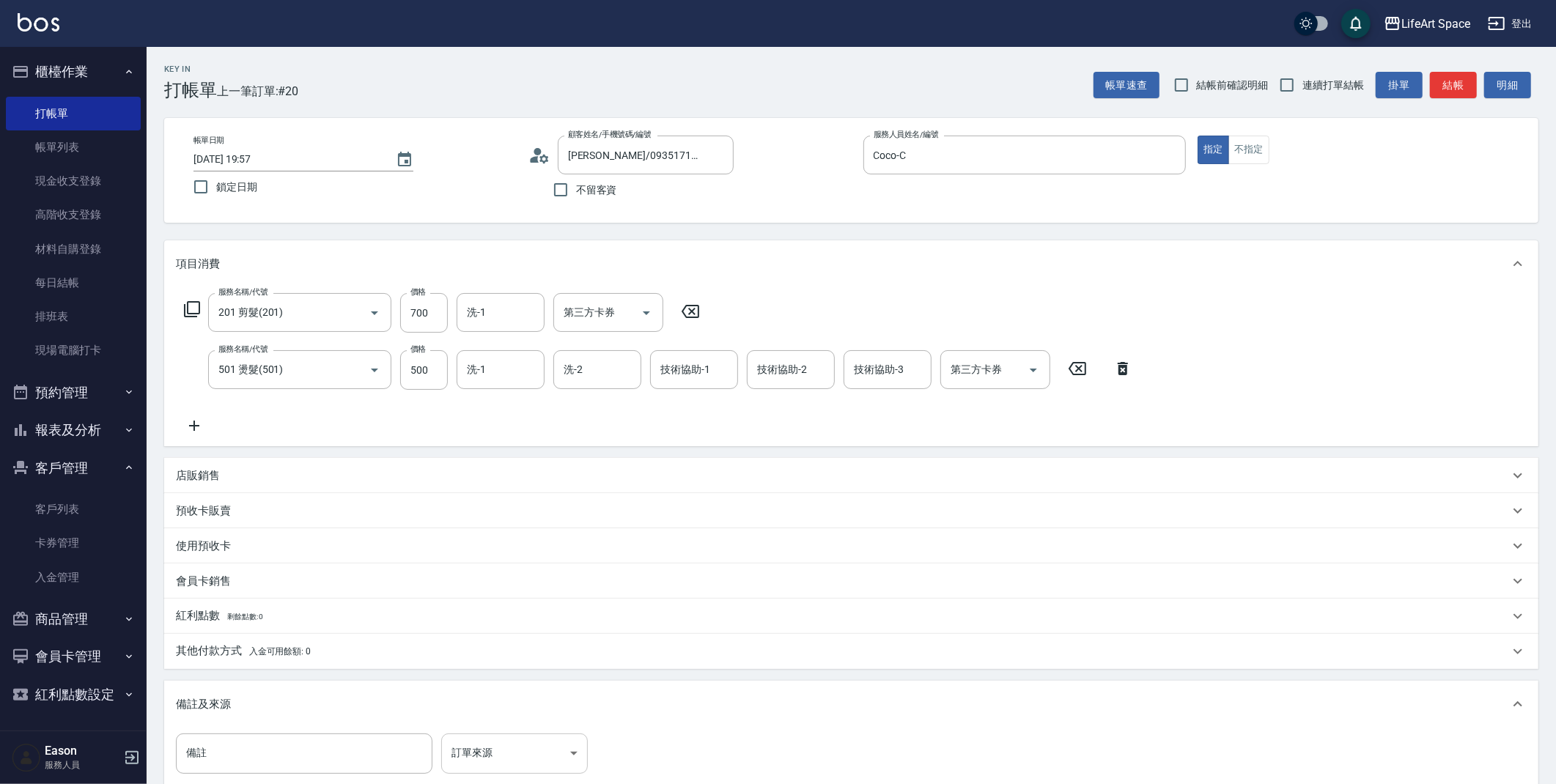
click at [493, 761] on body "LifeArt Space 登出 櫃檯作業 打帳單 帳單列表 現金收支登錄 高階收支登錄 材料自購登錄 每日結帳 排班表 現場電腦打卡 預約管理 預約管理 單…" at bounding box center [778, 480] width 1556 height 961
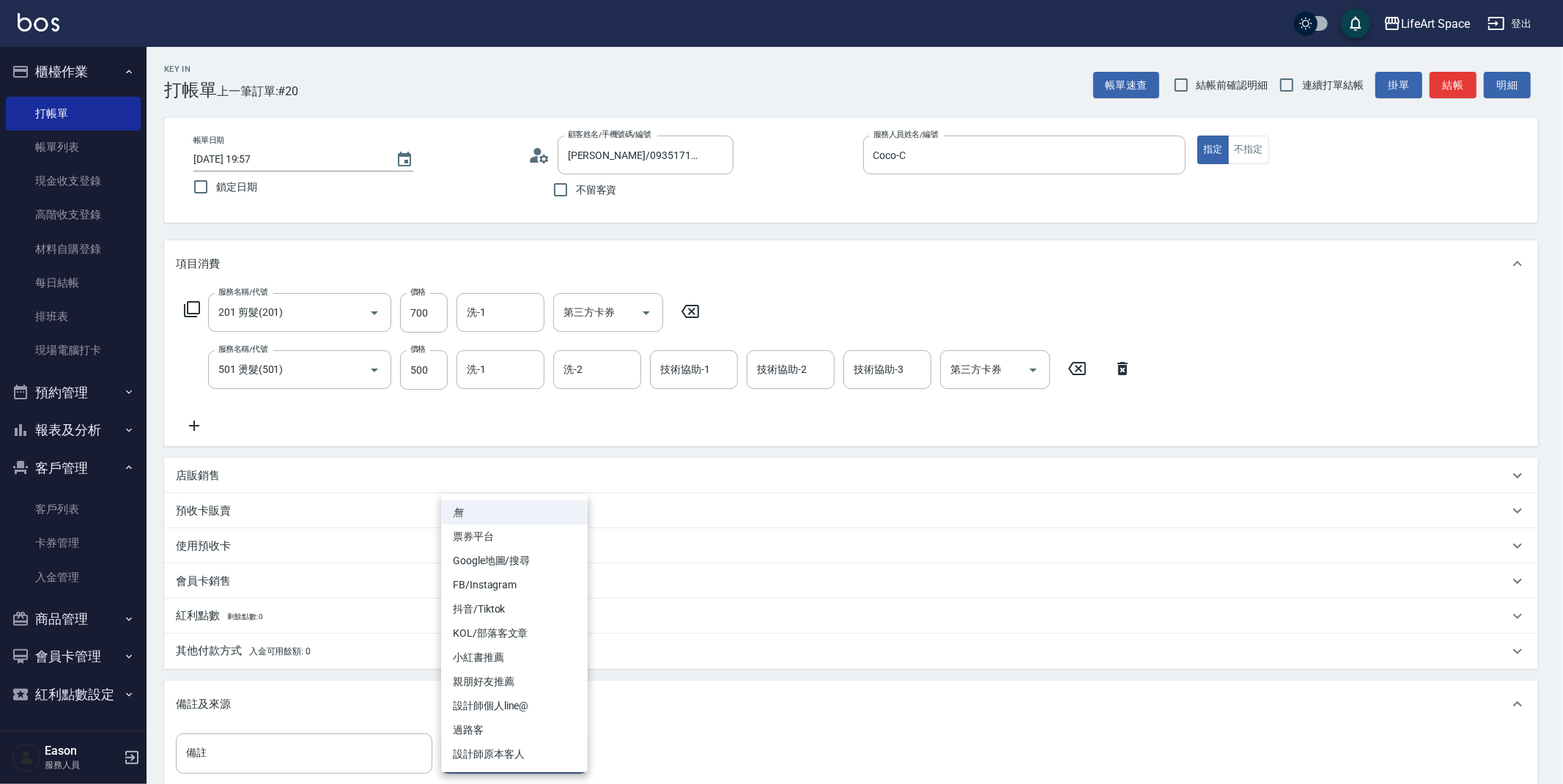
click at [489, 677] on li "親朋好友推薦" at bounding box center [514, 681] width 147 height 24
type input "親朋好友推薦"
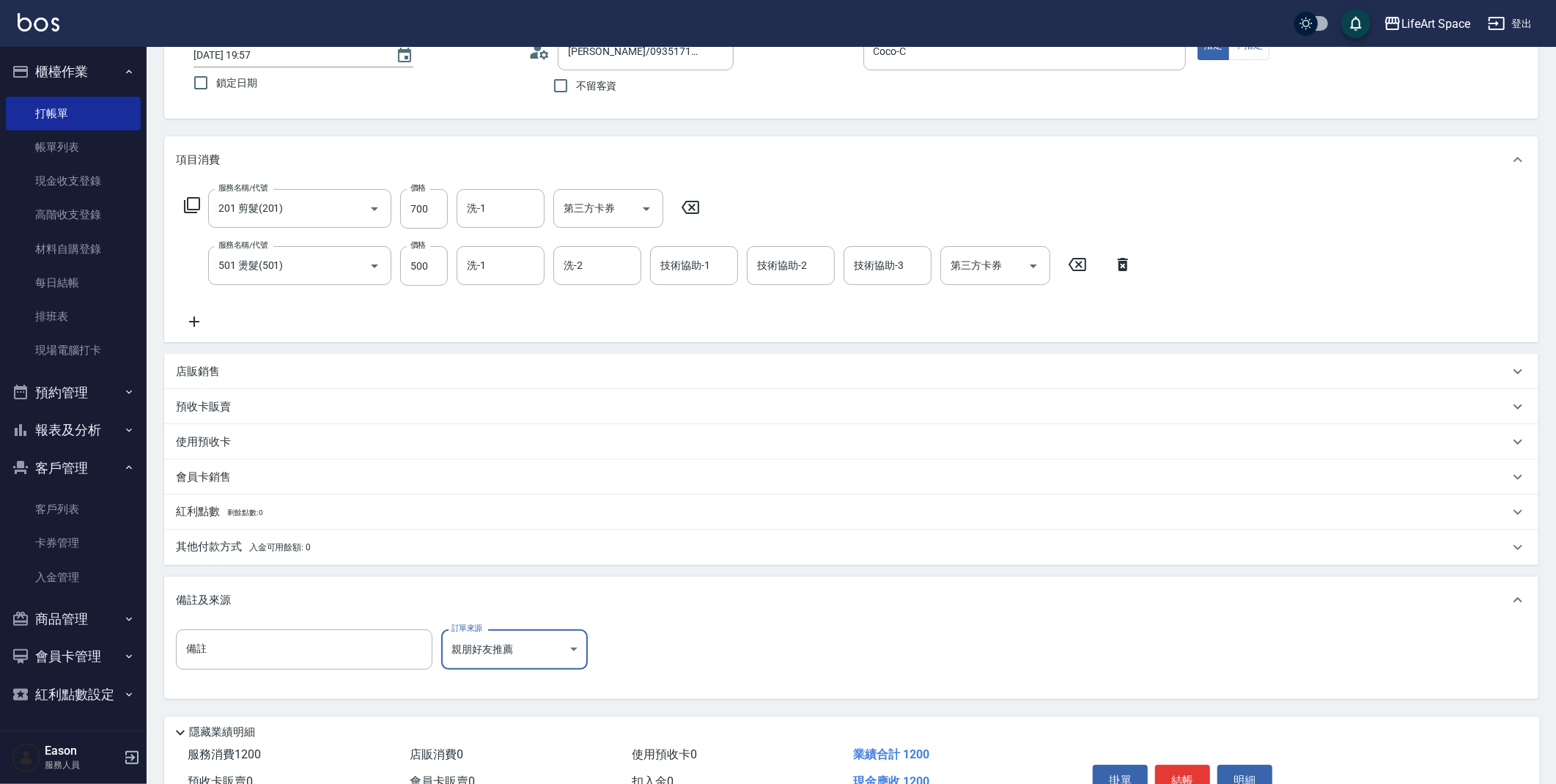
scroll to position [181, 0]
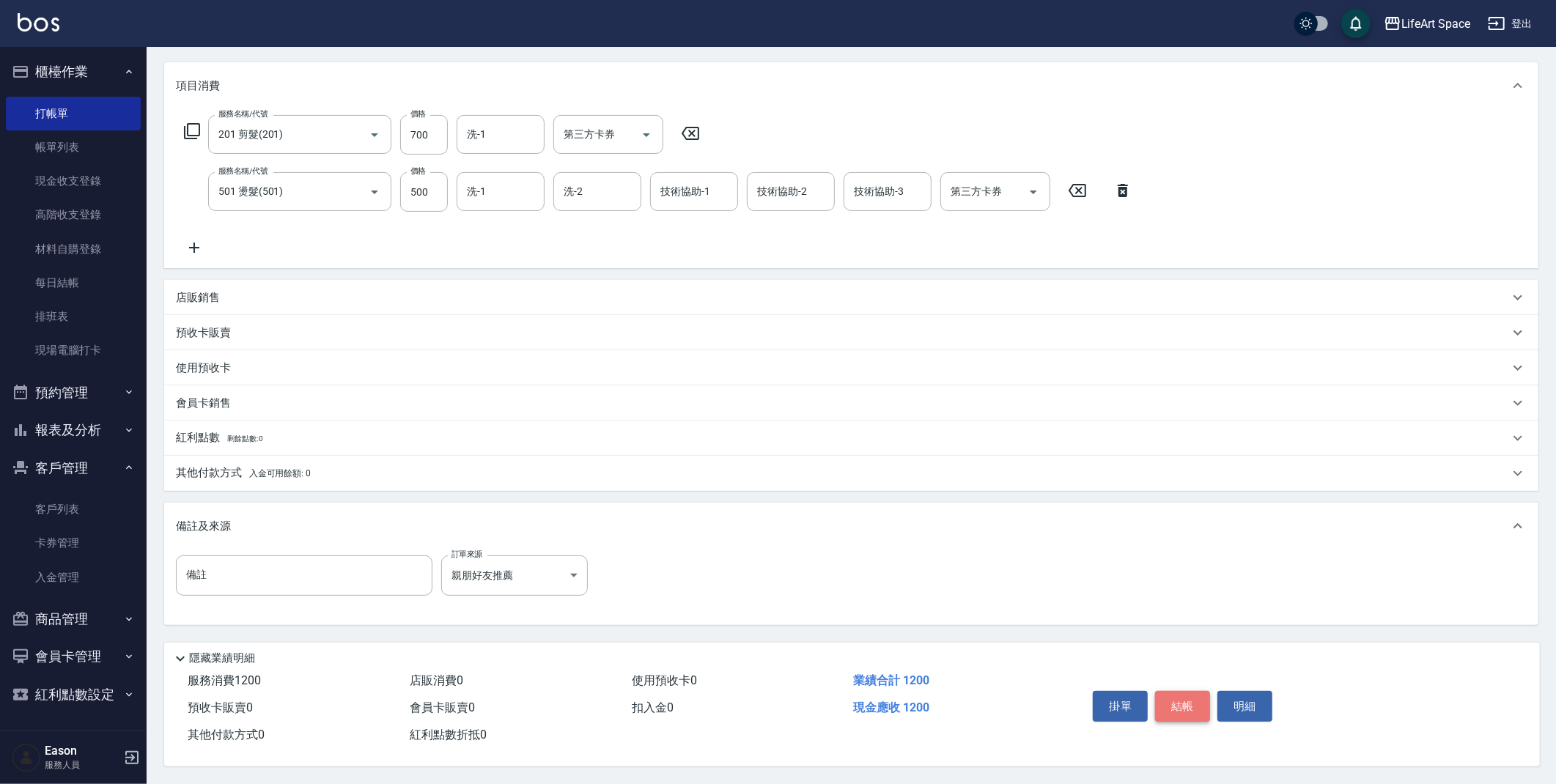
click at [1193, 697] on button "結帳" at bounding box center [1182, 706] width 54 height 31
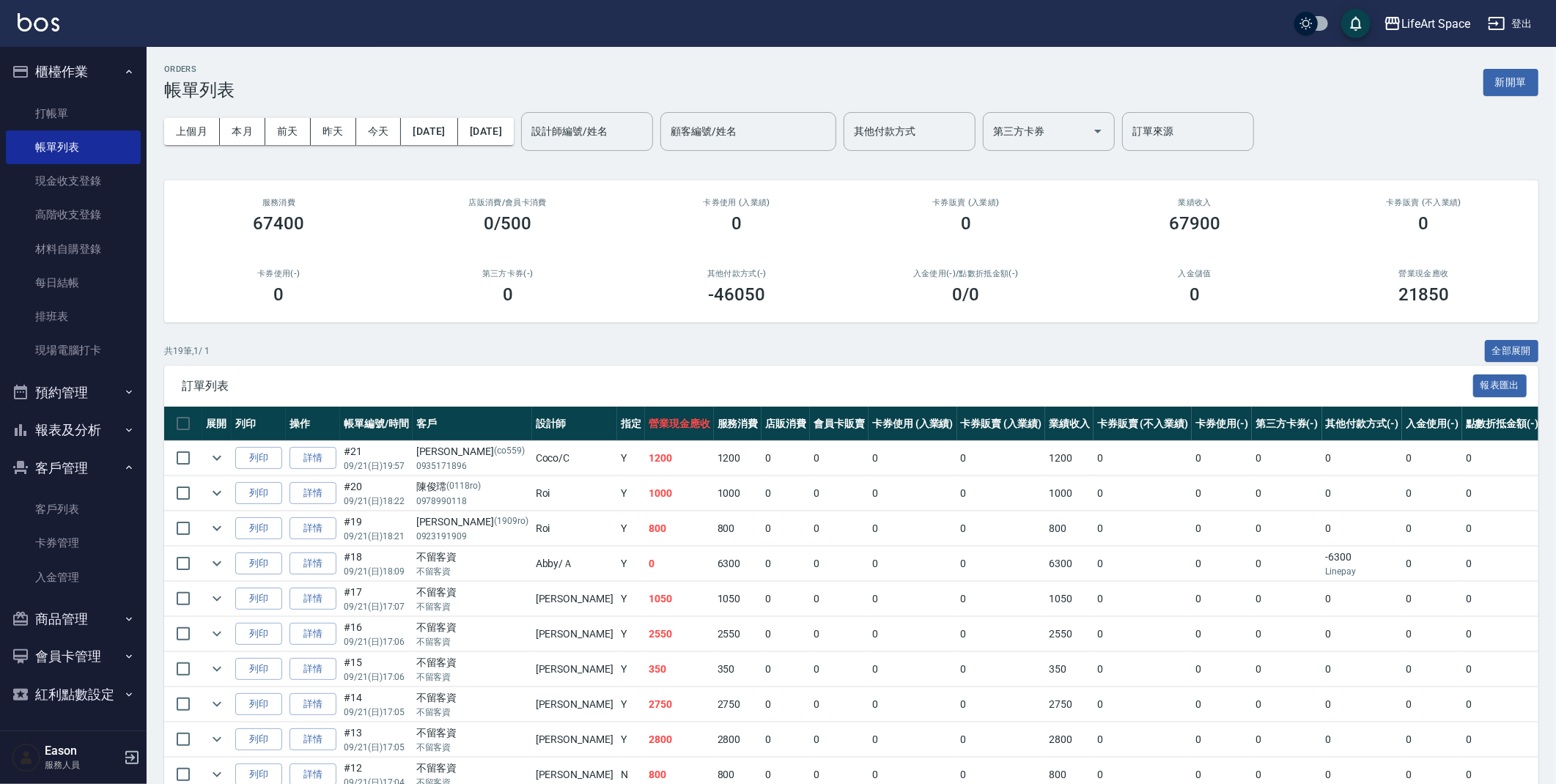
click at [24, 95] on ul "打帳單 帳單列表 現金收支登錄 高階收支登錄 材料自購登錄 每日結帳 排班表 現場電腦打卡" at bounding box center [73, 233] width 135 height 283
click at [50, 116] on link "打帳單" at bounding box center [73, 114] width 135 height 34
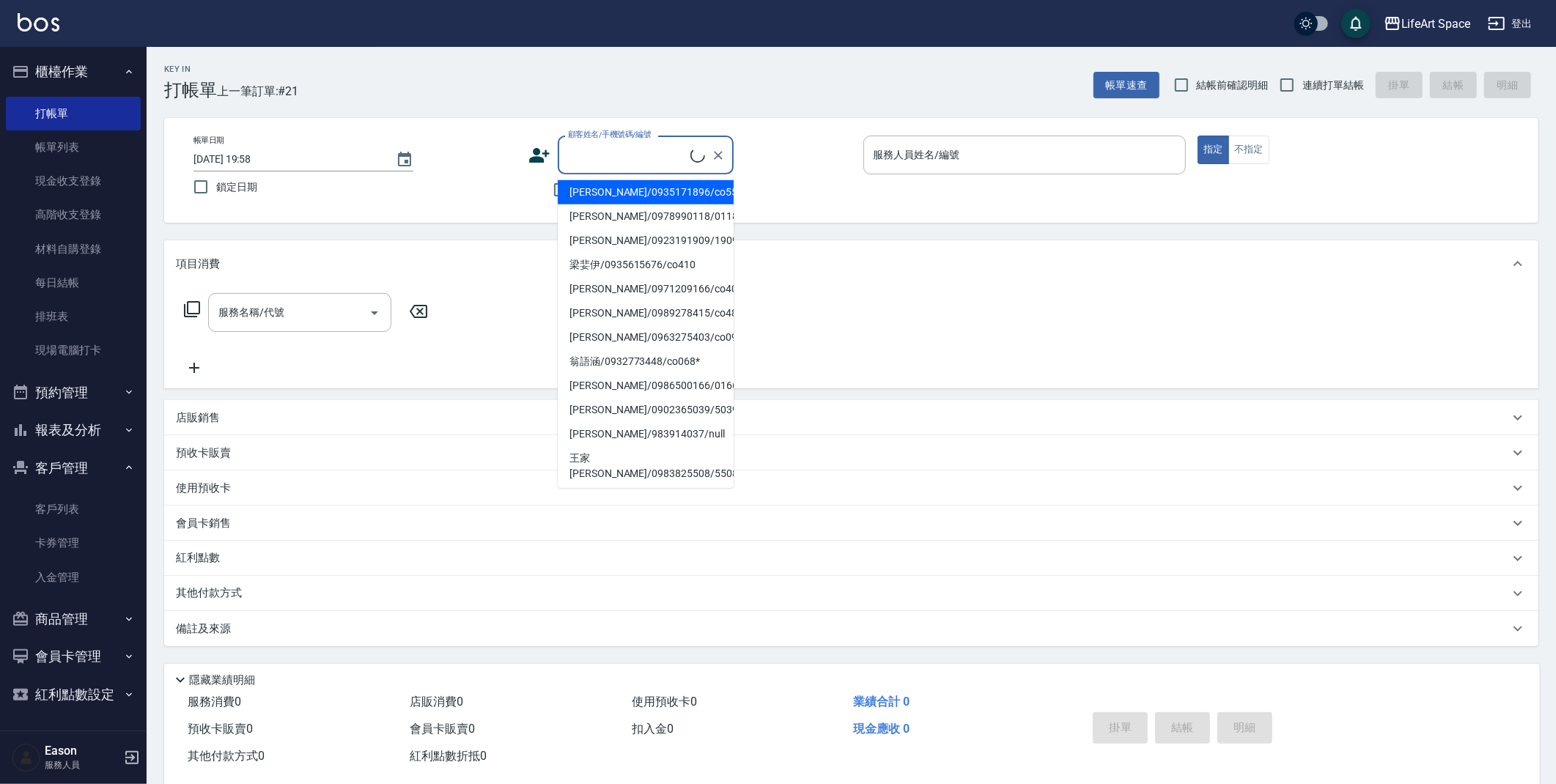
click at [590, 155] on input "顧客姓名/手機號碼/編號" at bounding box center [627, 155] width 126 height 26
type input "u"
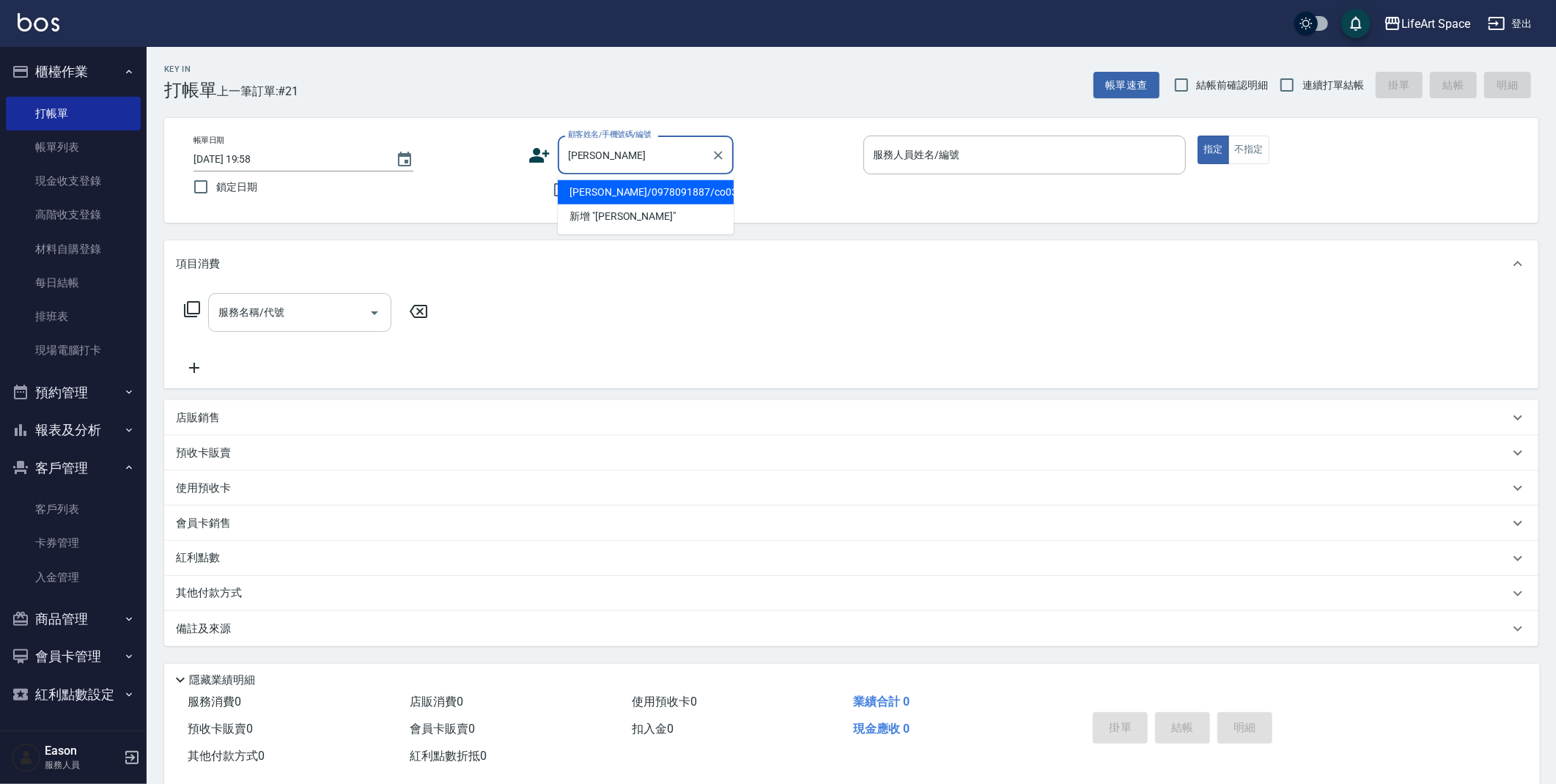
click at [595, 189] on li "[PERSON_NAME]/0978091887/co039*" at bounding box center [646, 192] width 176 height 24
type input "[PERSON_NAME]/0978091887/co039*"
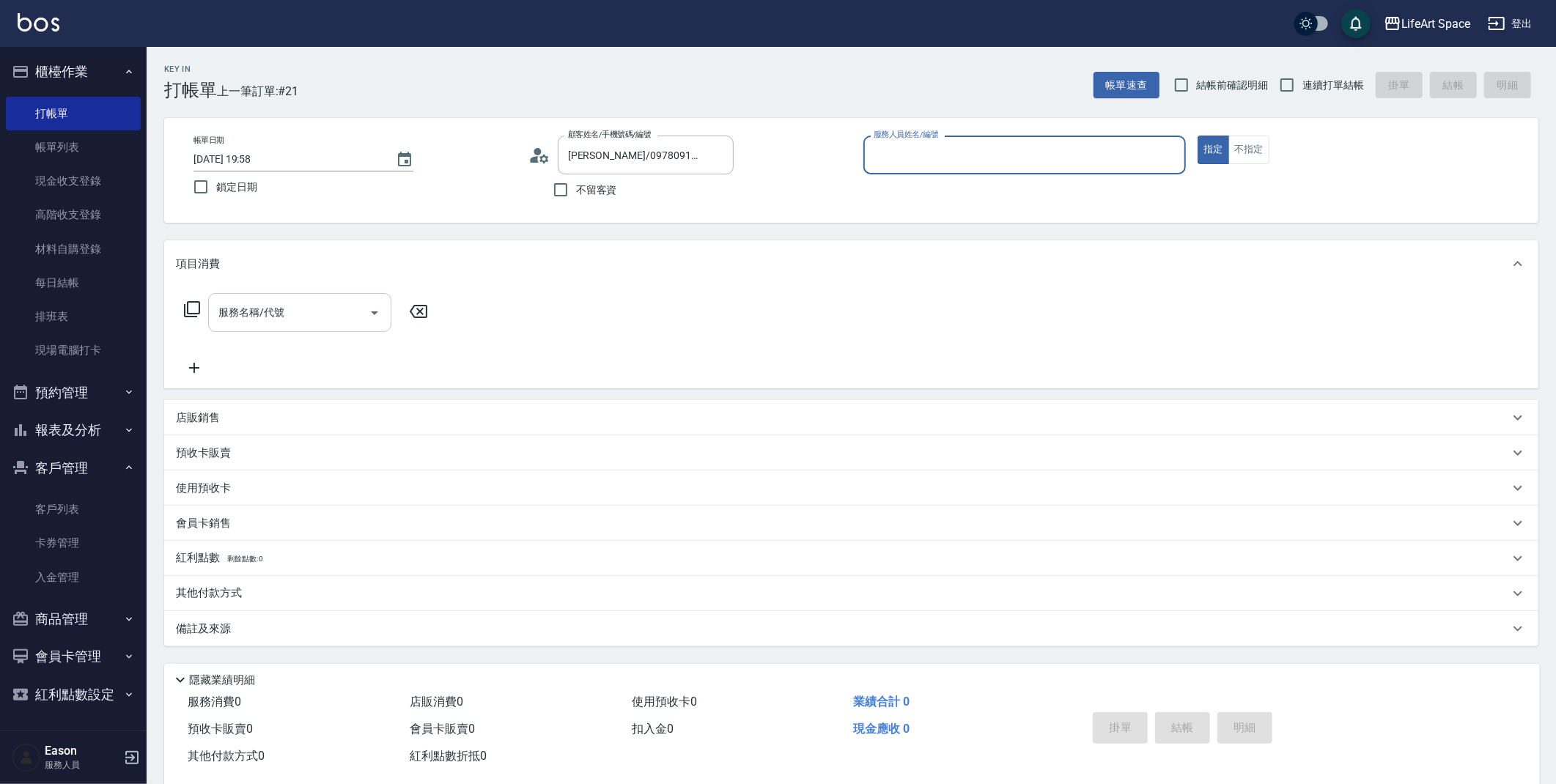
type input "Coco-C"
click at [361, 307] on input "服務名稱/代號" at bounding box center [288, 313] width 148 height 26
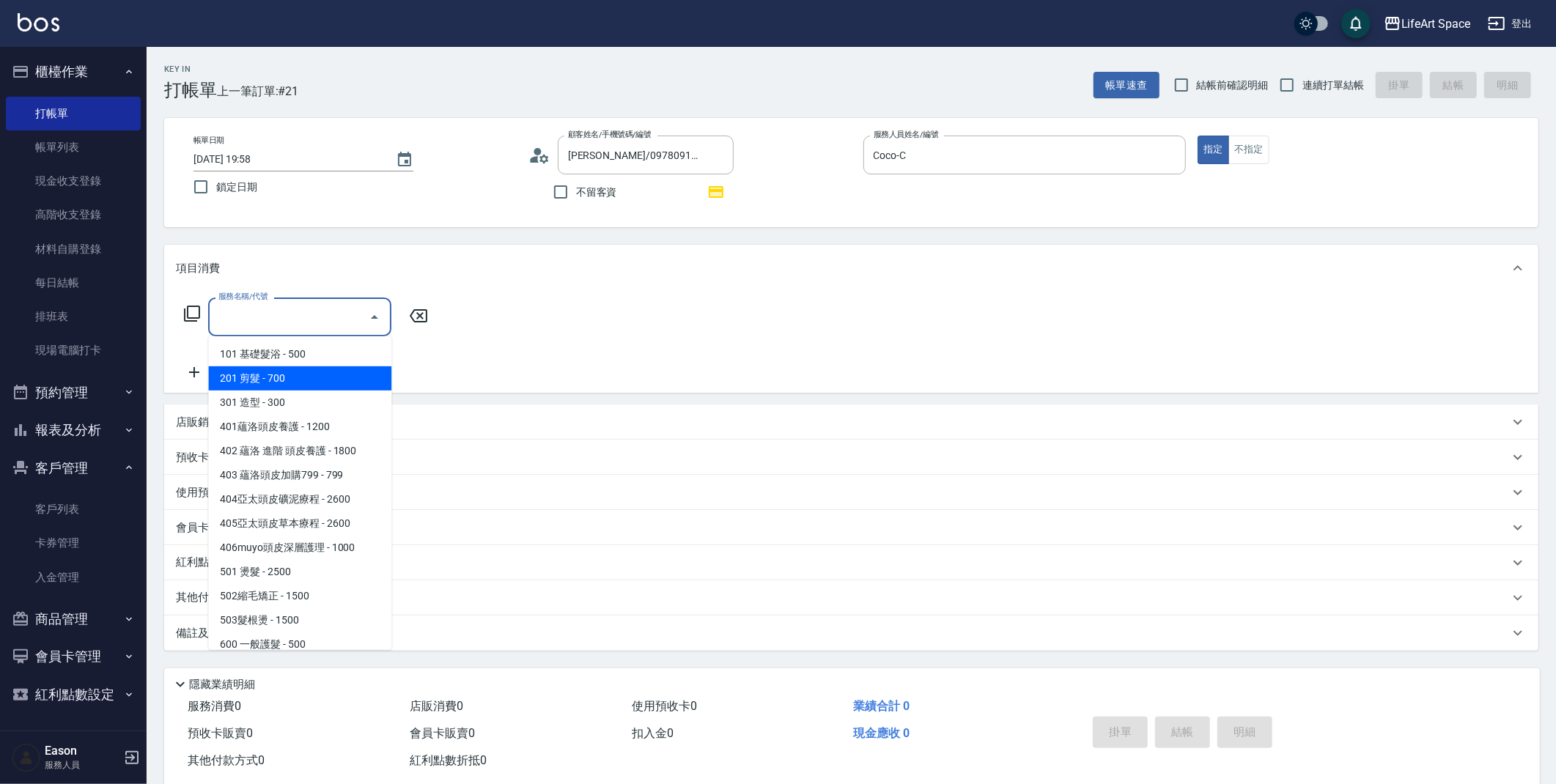
click at [317, 371] on span "201 剪髮 - 700" at bounding box center [299, 378] width 183 height 24
type input "201 剪髮(201)"
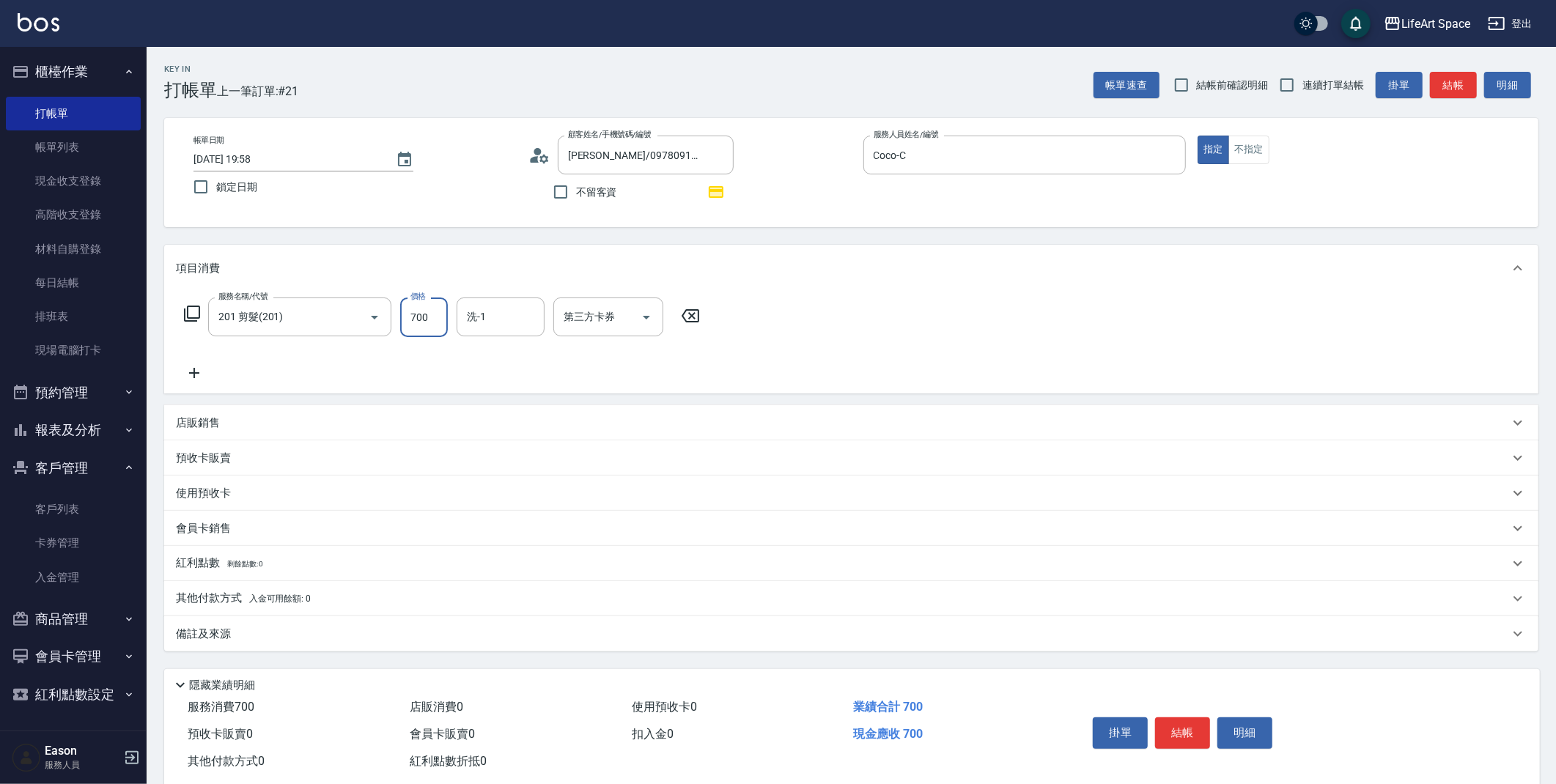
click at [417, 323] on input "700" at bounding box center [424, 317] width 48 height 40
type input "800"
click at [294, 640] on div "備註及來源" at bounding box center [843, 635] width 1333 height 16
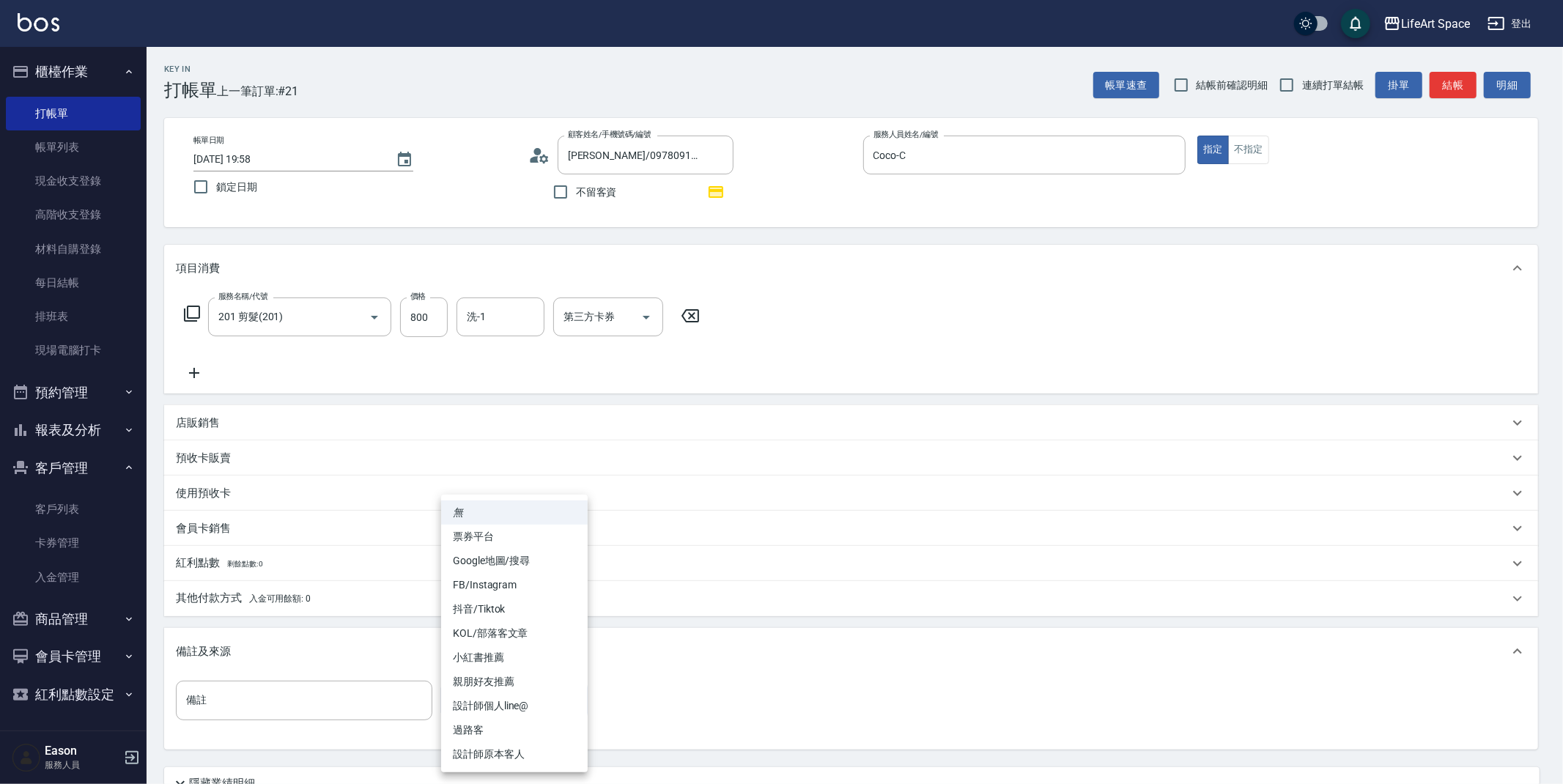
click at [568, 718] on body "LifeArt Space 登出 櫃檯作業 打帳單 帳單列表 現金收支登錄 高階收支登錄 材料自購登錄 每日結帳 排班表 現場電腦打卡 預約管理 預約管理 單…" at bounding box center [782, 453] width 1563 height 908
click at [565, 755] on li "設計師原本客人" at bounding box center [514, 753] width 147 height 24
type input "設計師原本客人"
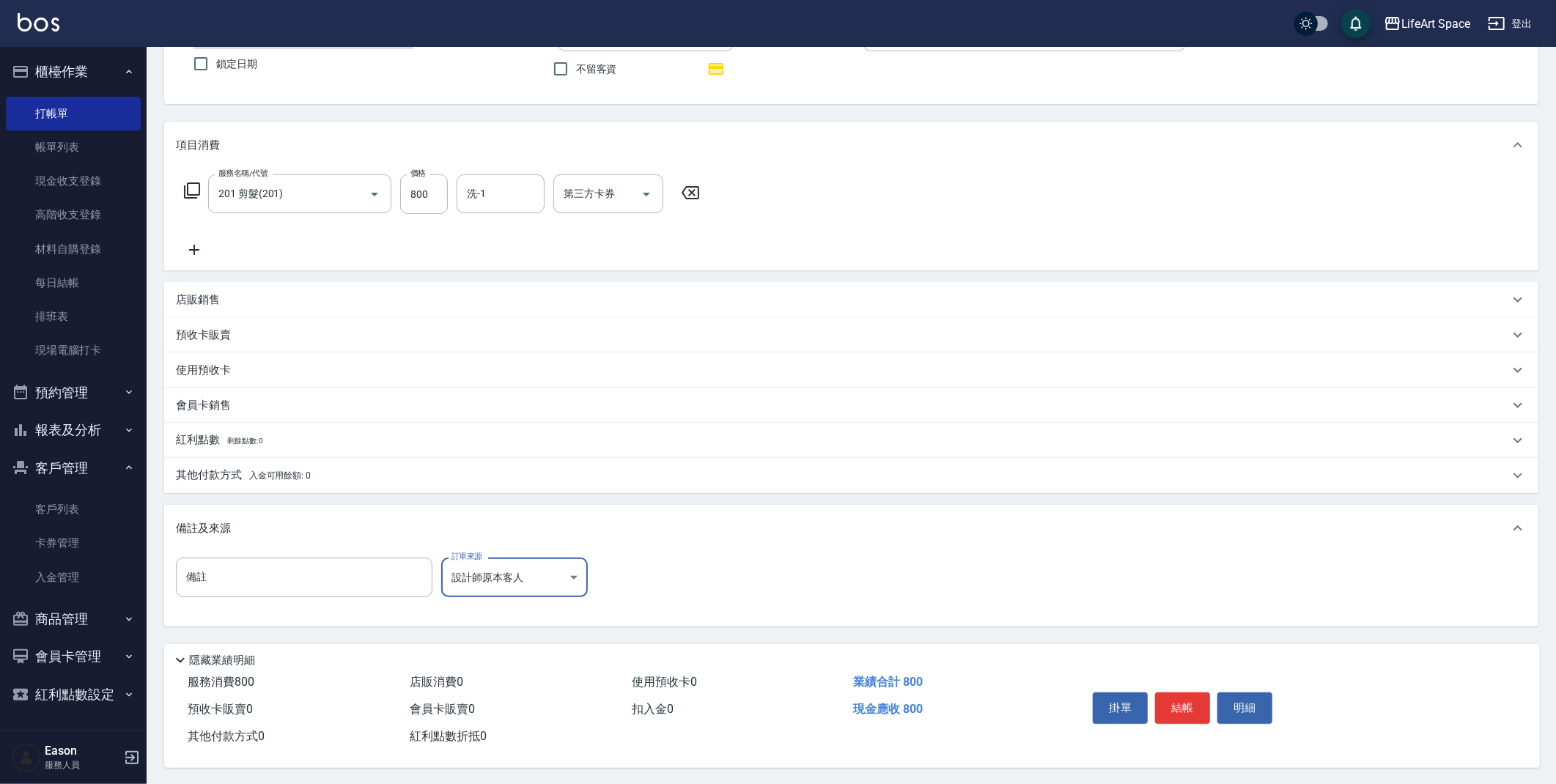
scroll to position [129, 0]
click at [1164, 703] on button "結帳" at bounding box center [1182, 706] width 54 height 31
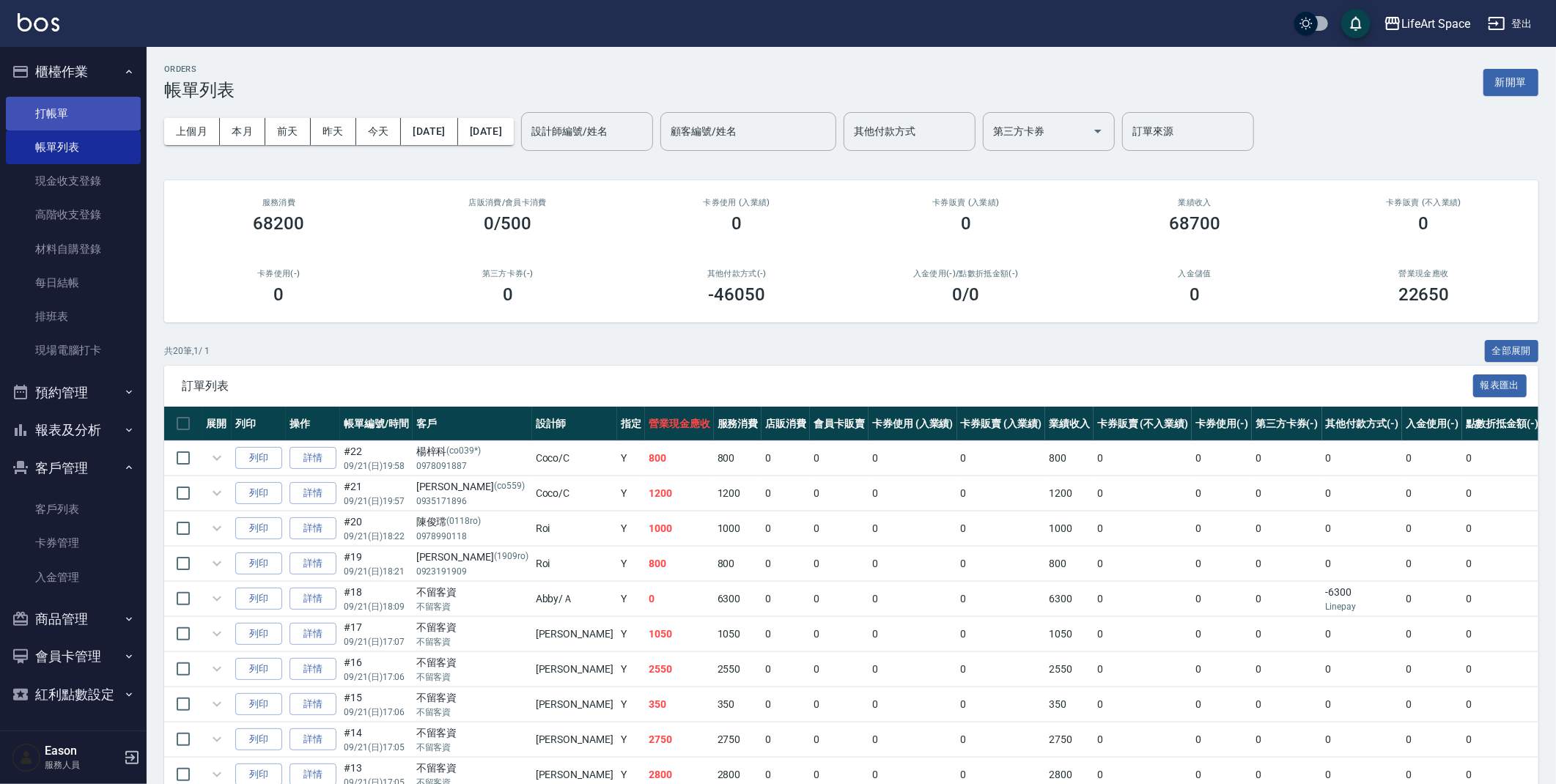
click at [89, 122] on link "打帳單" at bounding box center [73, 114] width 135 height 34
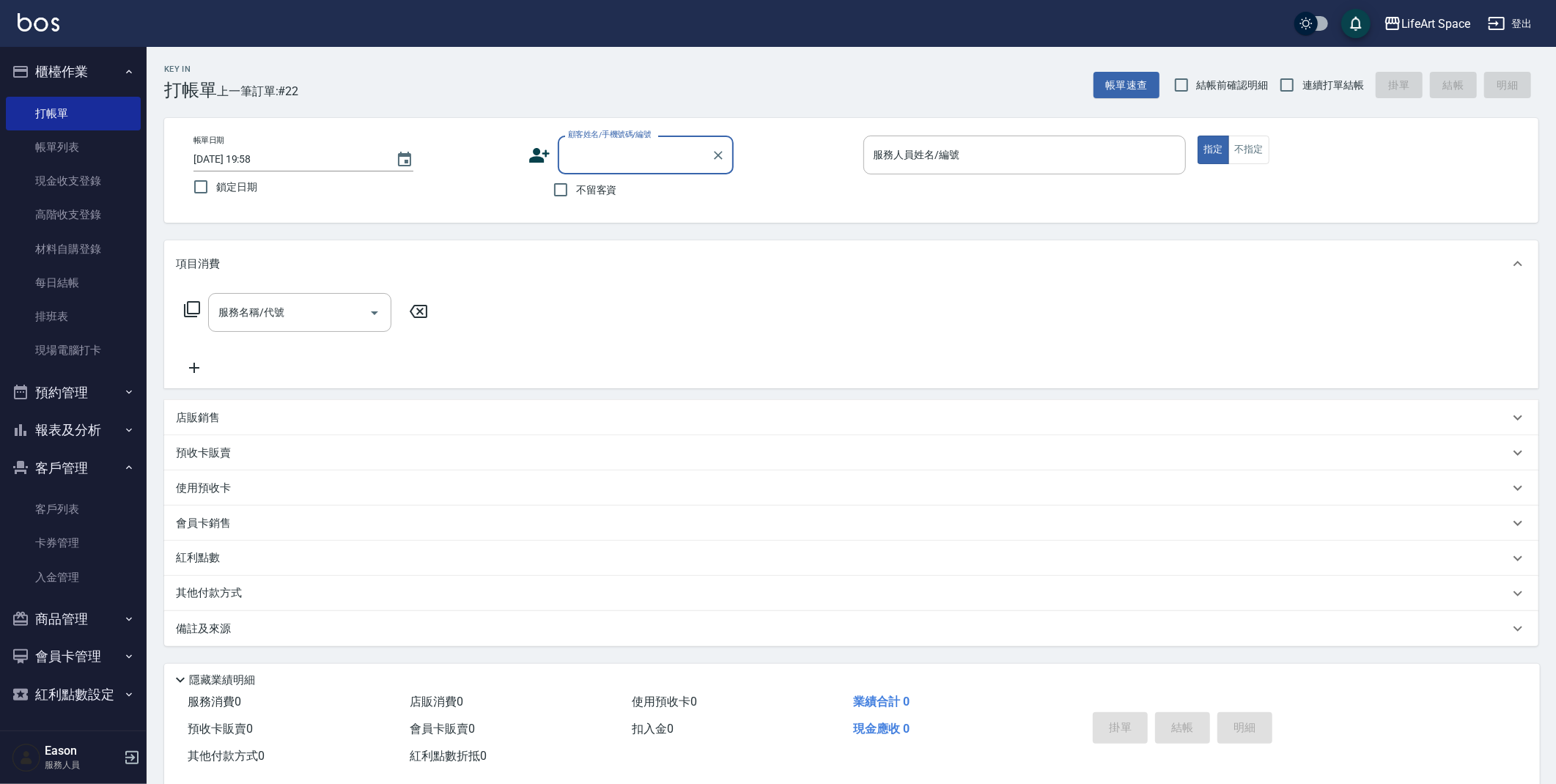
type input "u"
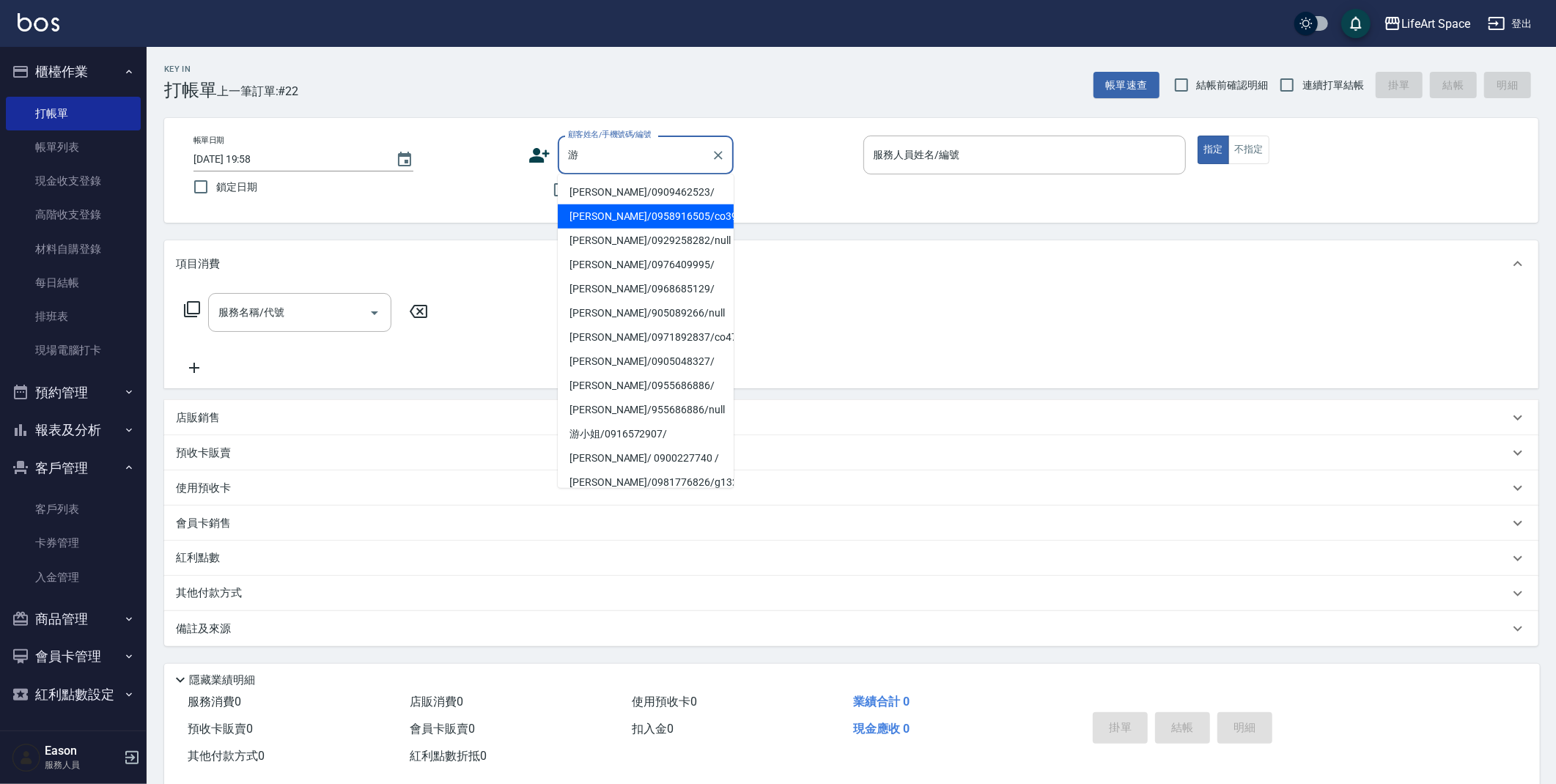
click at [596, 218] on li "[PERSON_NAME]/0958916505/co394*" at bounding box center [646, 216] width 176 height 24
type input "[PERSON_NAME]/0958916505/co394*"
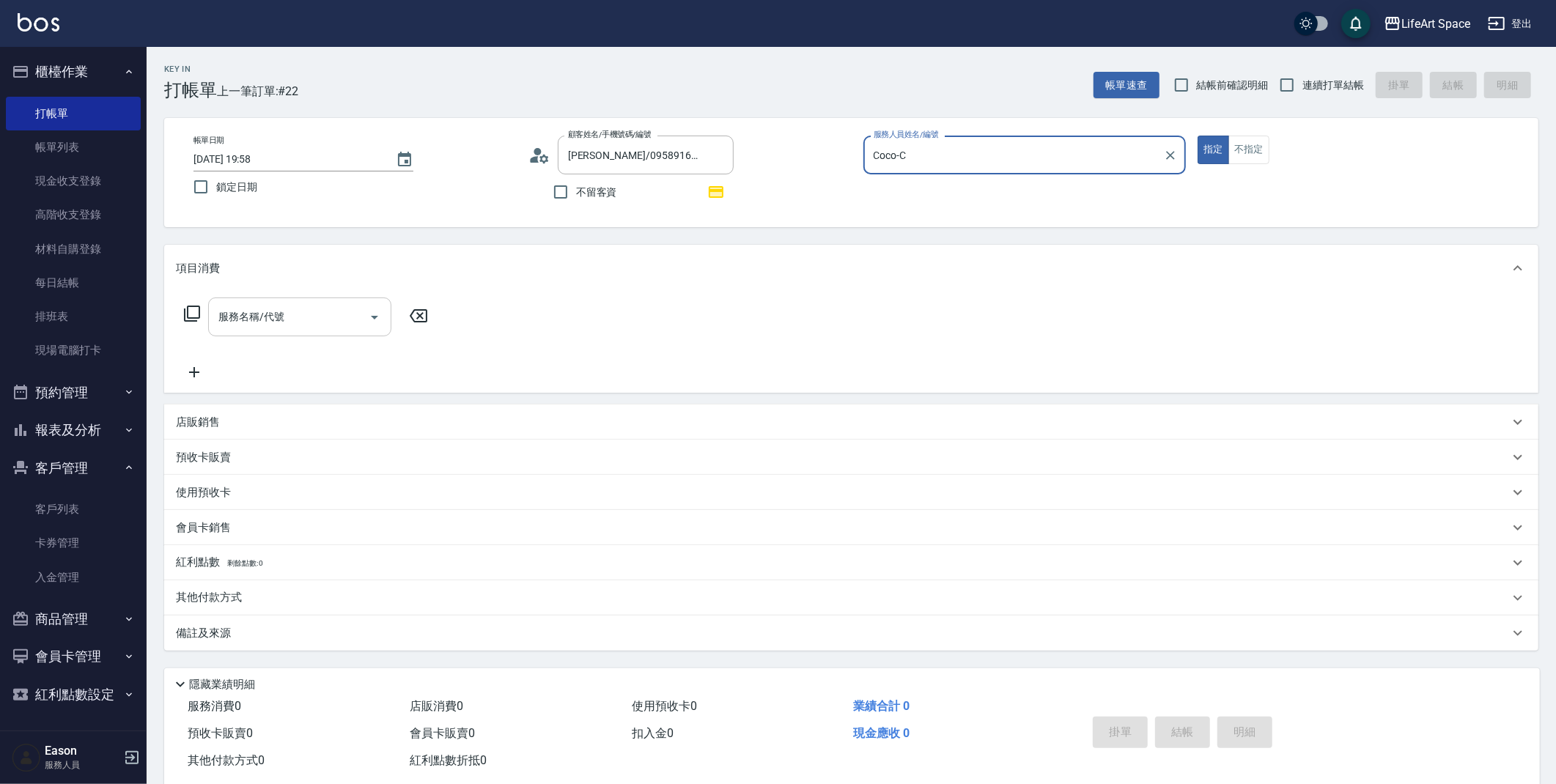
type input "Coco-C"
click at [298, 314] on input "服務名稱/代號" at bounding box center [288, 317] width 148 height 26
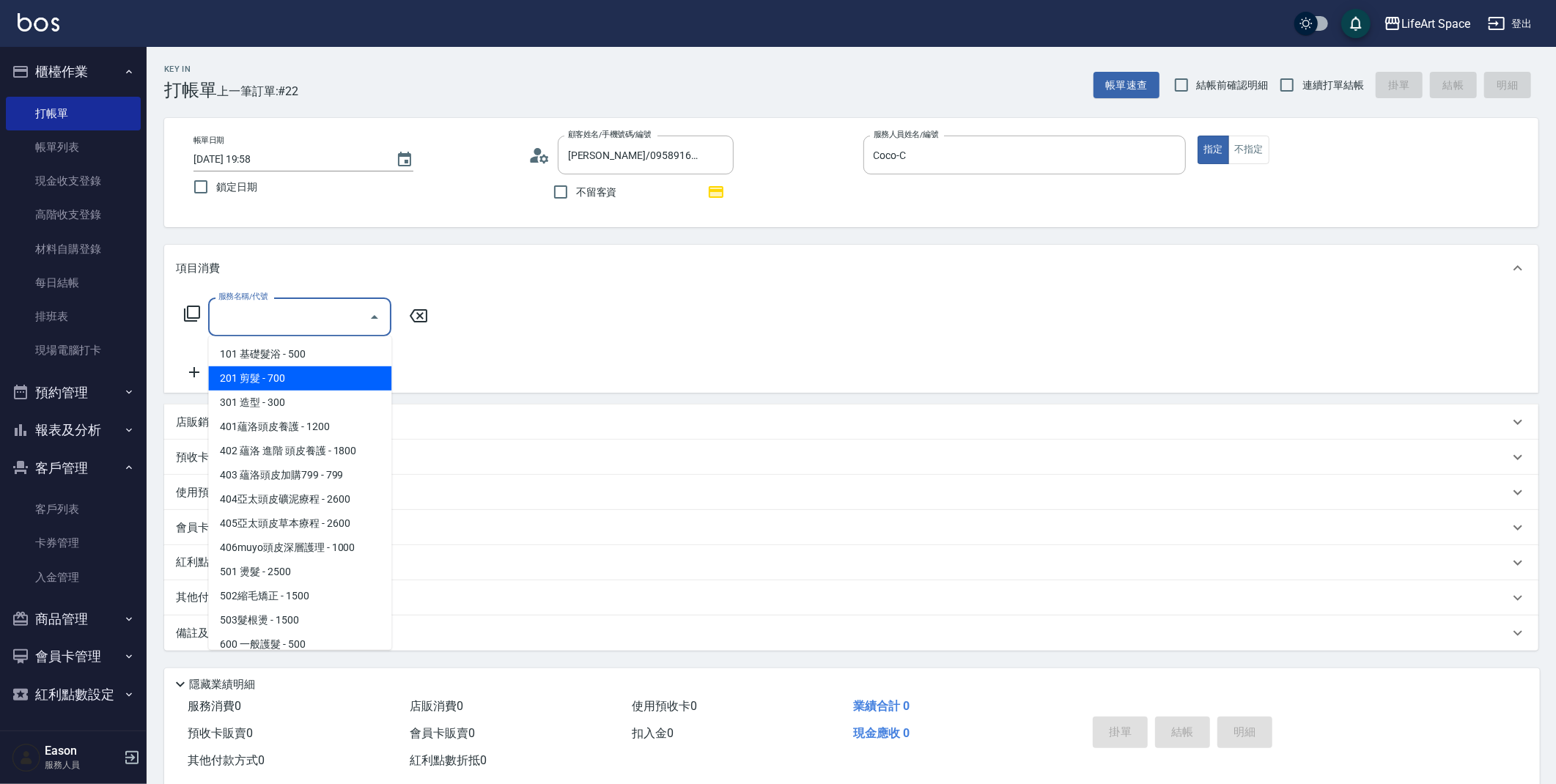
click at [290, 378] on span "201 剪髮 - 700" at bounding box center [299, 378] width 183 height 24
type input "201 剪髮(201)"
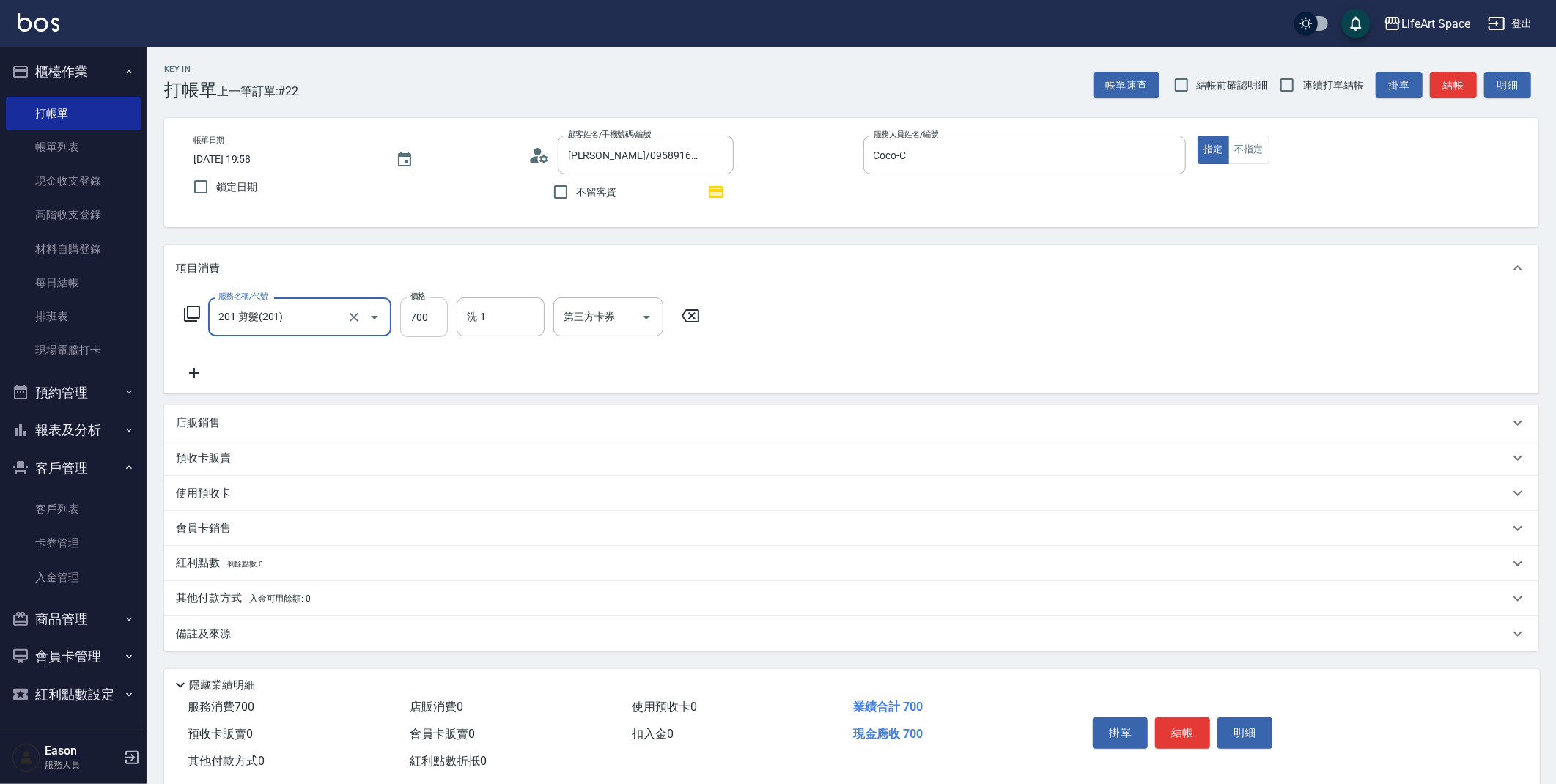
click at [429, 316] on input "700" at bounding box center [424, 317] width 48 height 40
type input "800"
click at [378, 629] on div "備註及來源" at bounding box center [843, 635] width 1333 height 16
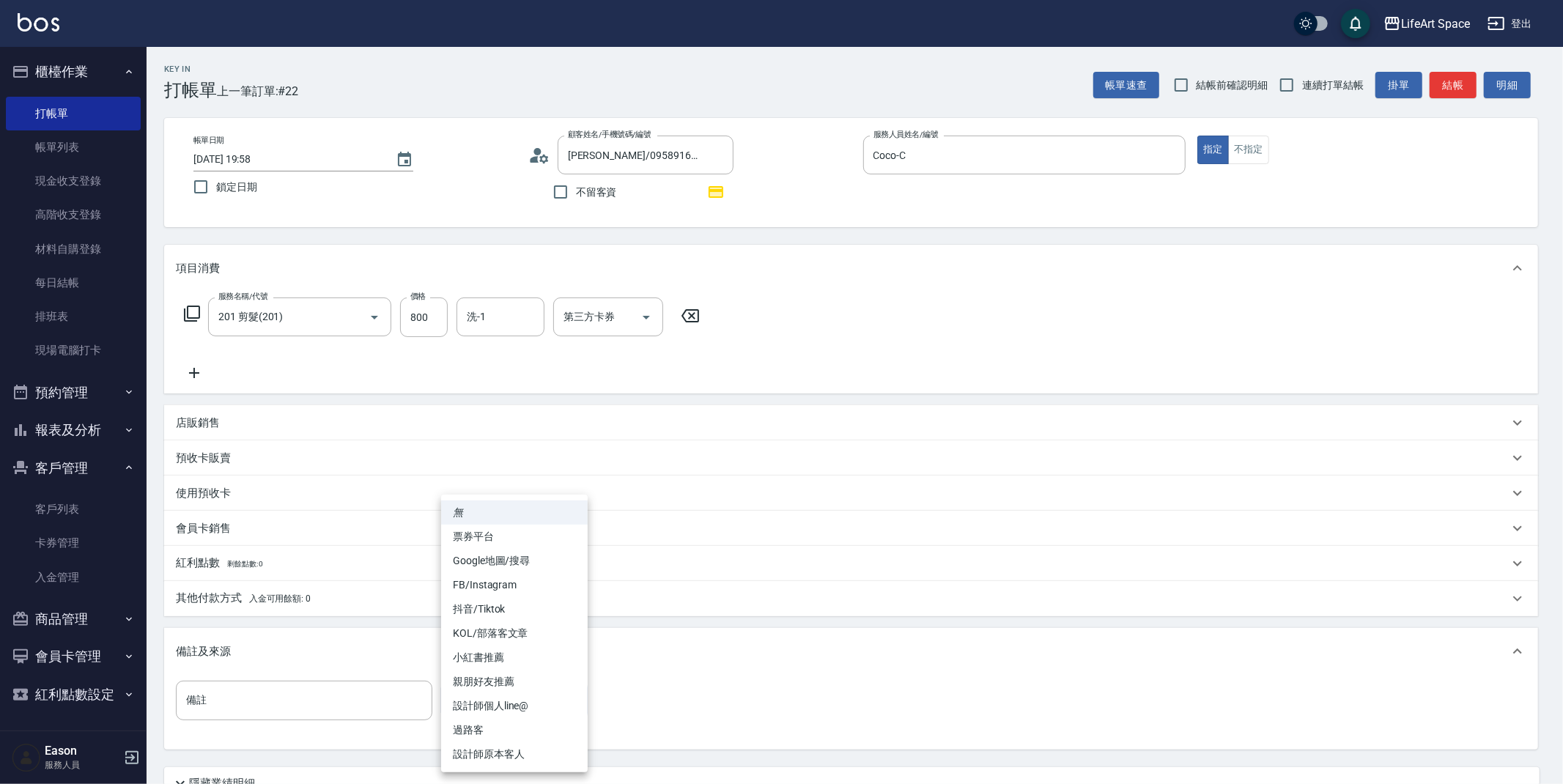
drag, startPoint x: 461, startPoint y: 703, endPoint x: 472, endPoint y: 718, distance: 18.6
click at [461, 703] on body "LifeArt Space 登出 櫃檯作業 打帳單 帳單列表 現金收支登錄 高階收支登錄 材料自購登錄 每日結帳 排班表 現場電腦打卡 預約管理 預約管理 單…" at bounding box center [782, 453] width 1563 height 908
click at [498, 764] on li "設計師原本客人" at bounding box center [514, 753] width 147 height 24
type input "設計師原本客人"
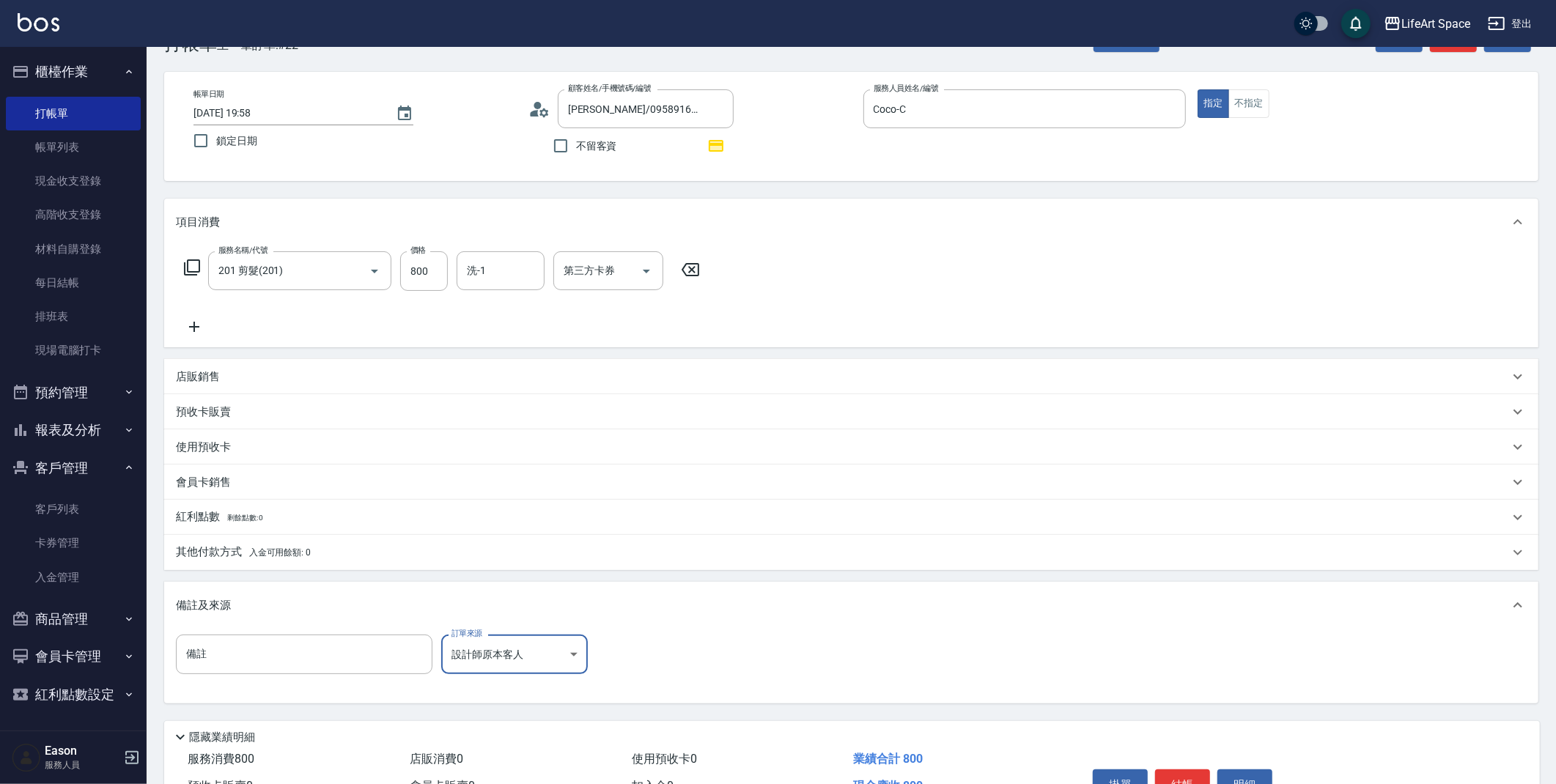
scroll to position [129, 0]
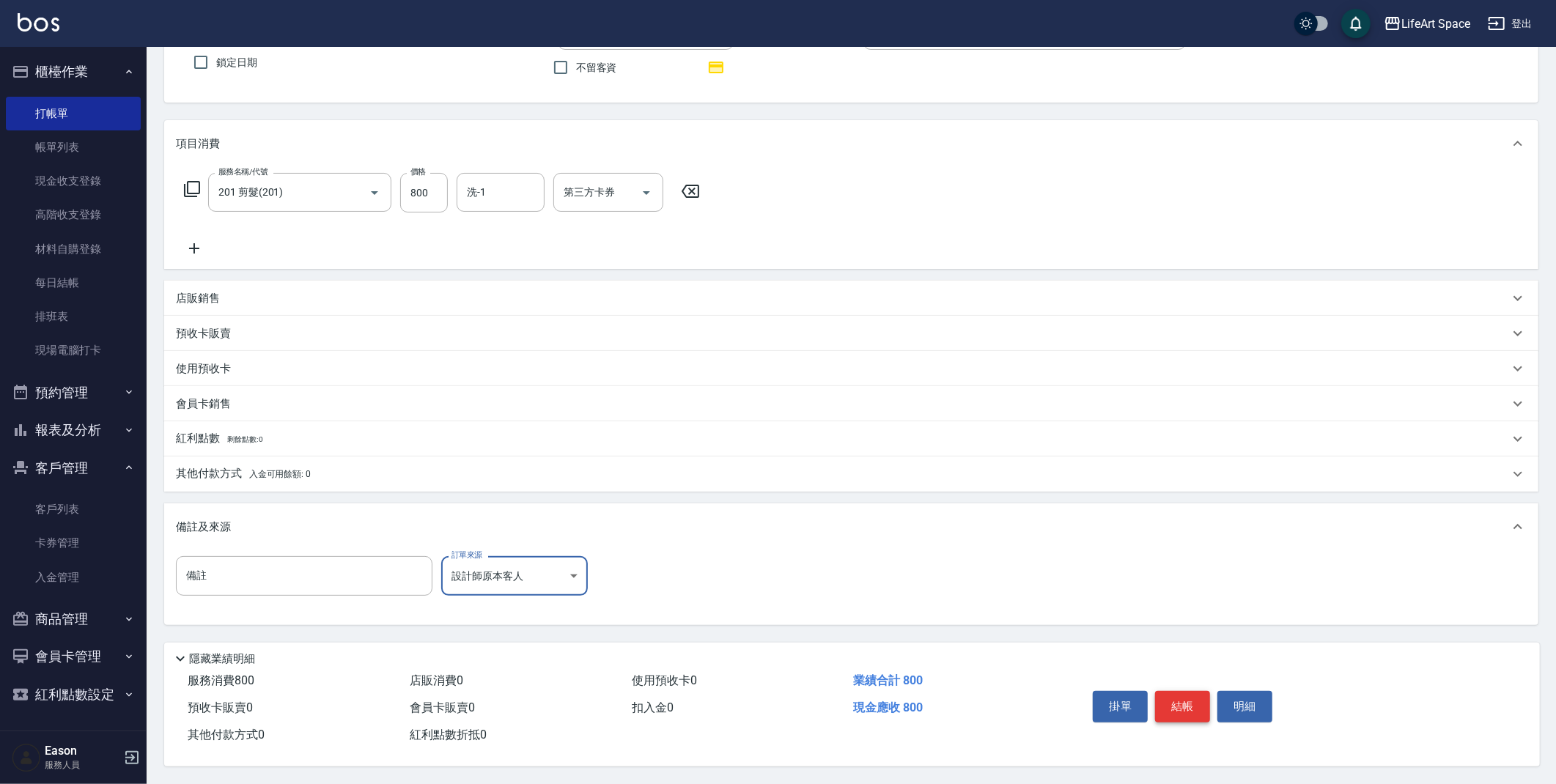
click at [1169, 697] on button "結帳" at bounding box center [1182, 706] width 54 height 31
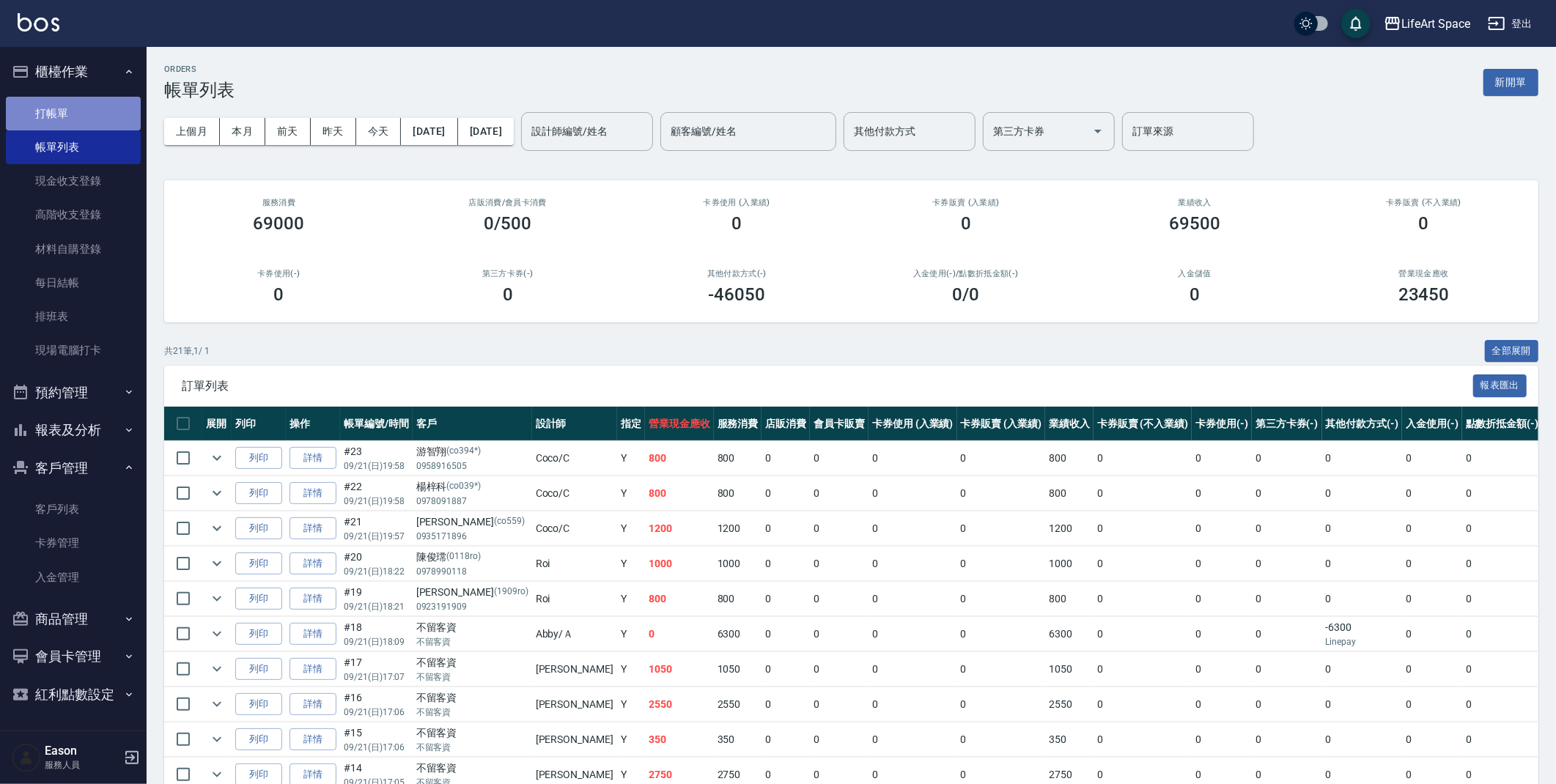
click at [71, 123] on link "打帳單" at bounding box center [73, 114] width 135 height 34
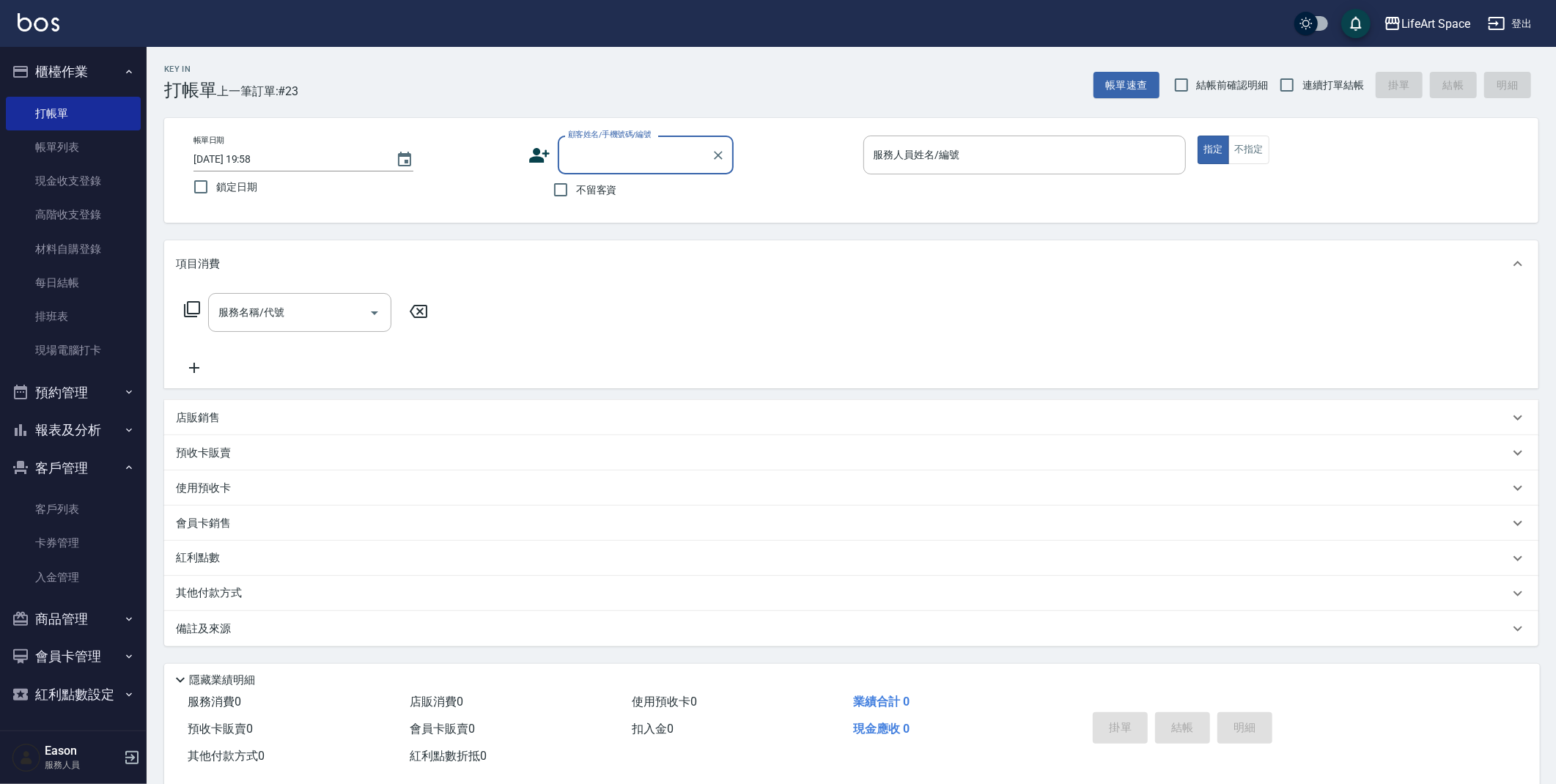
type input "w"
type input "騰"
type input "y"
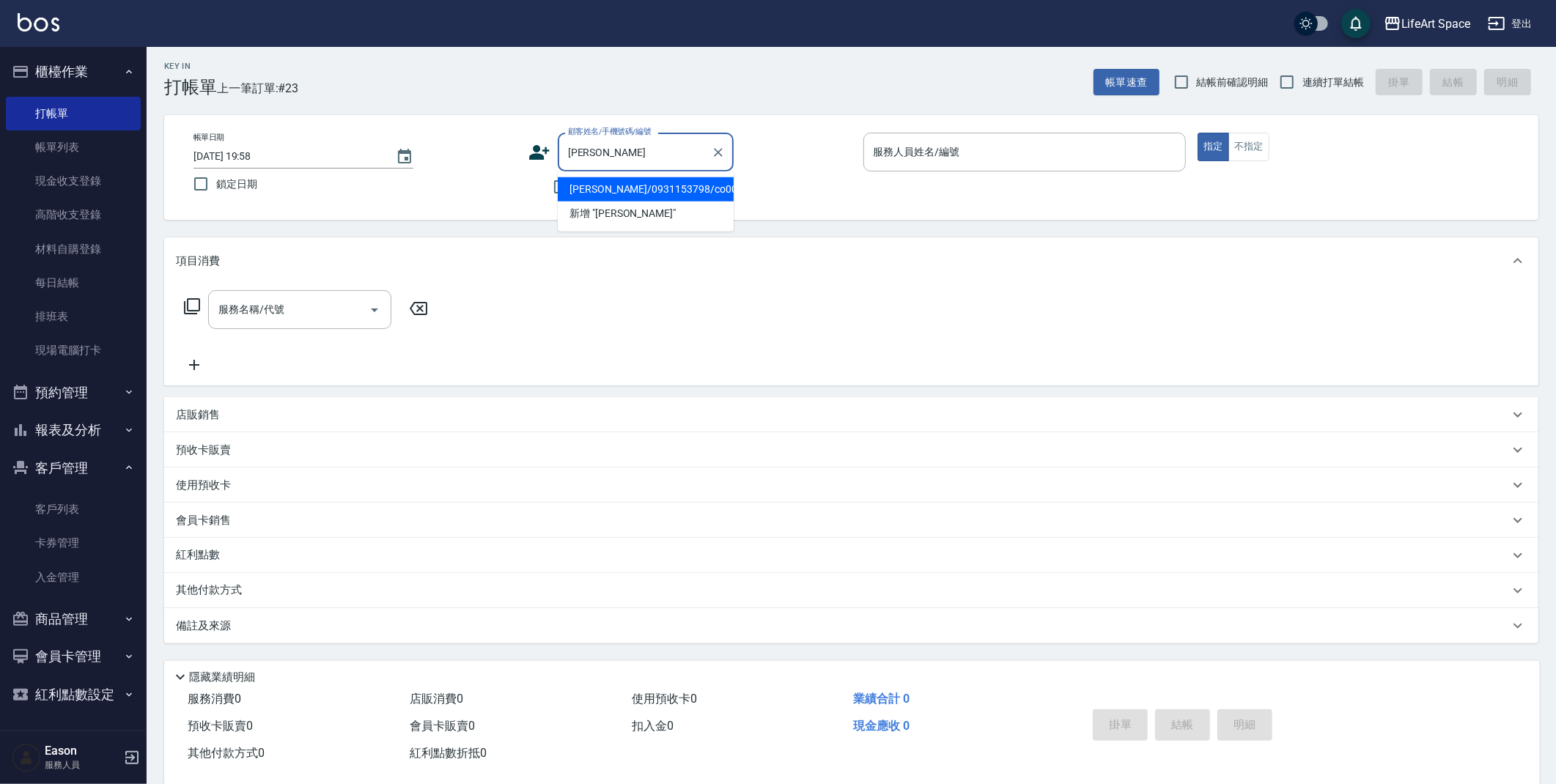
click at [662, 181] on li "[PERSON_NAME]/0931153798/co003" at bounding box center [646, 189] width 176 height 24
type input "[PERSON_NAME]/0931153798/co003"
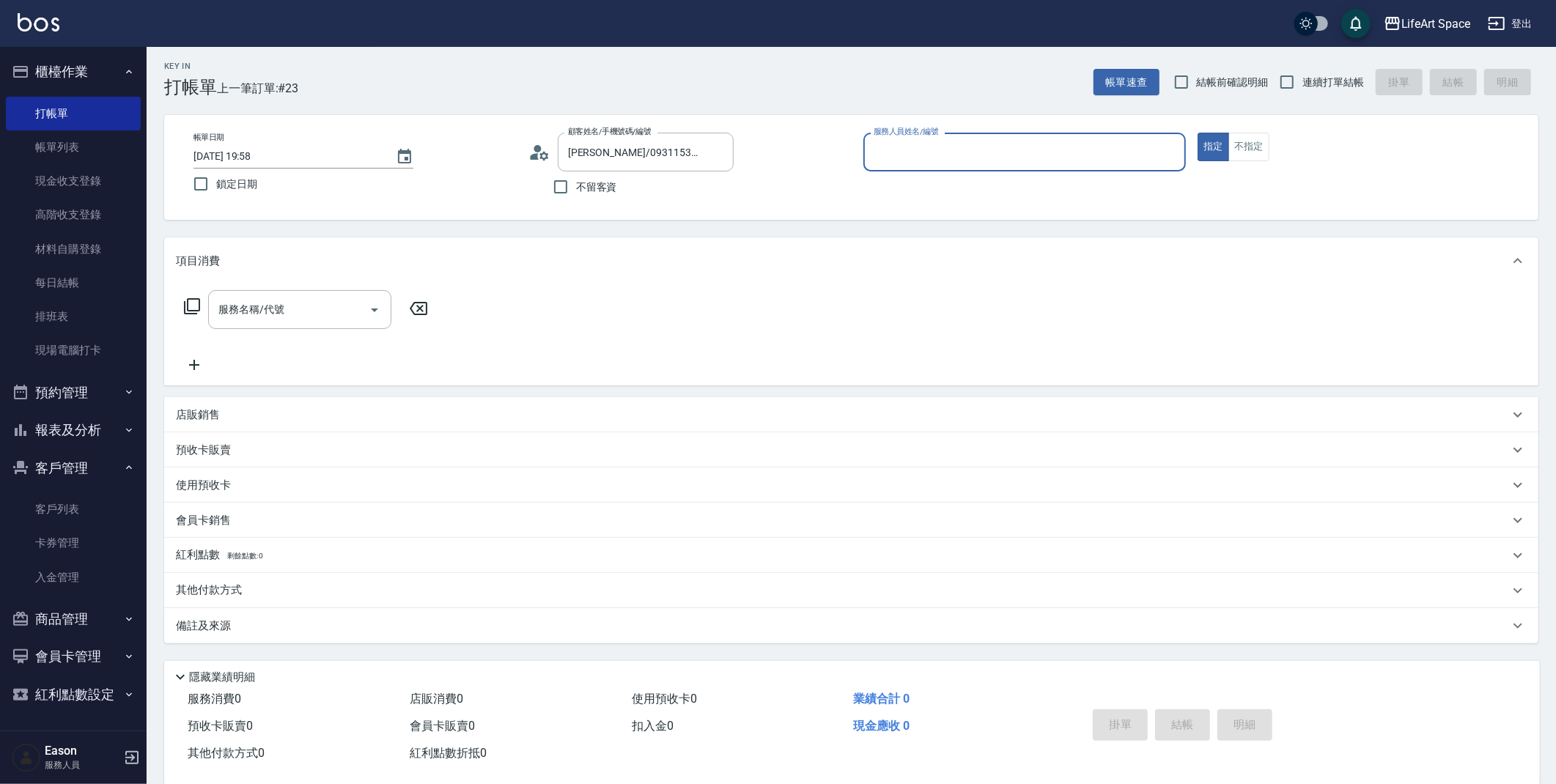
type input "Coco-C"
click at [280, 317] on input "服務名稱/代號" at bounding box center [288, 310] width 148 height 26
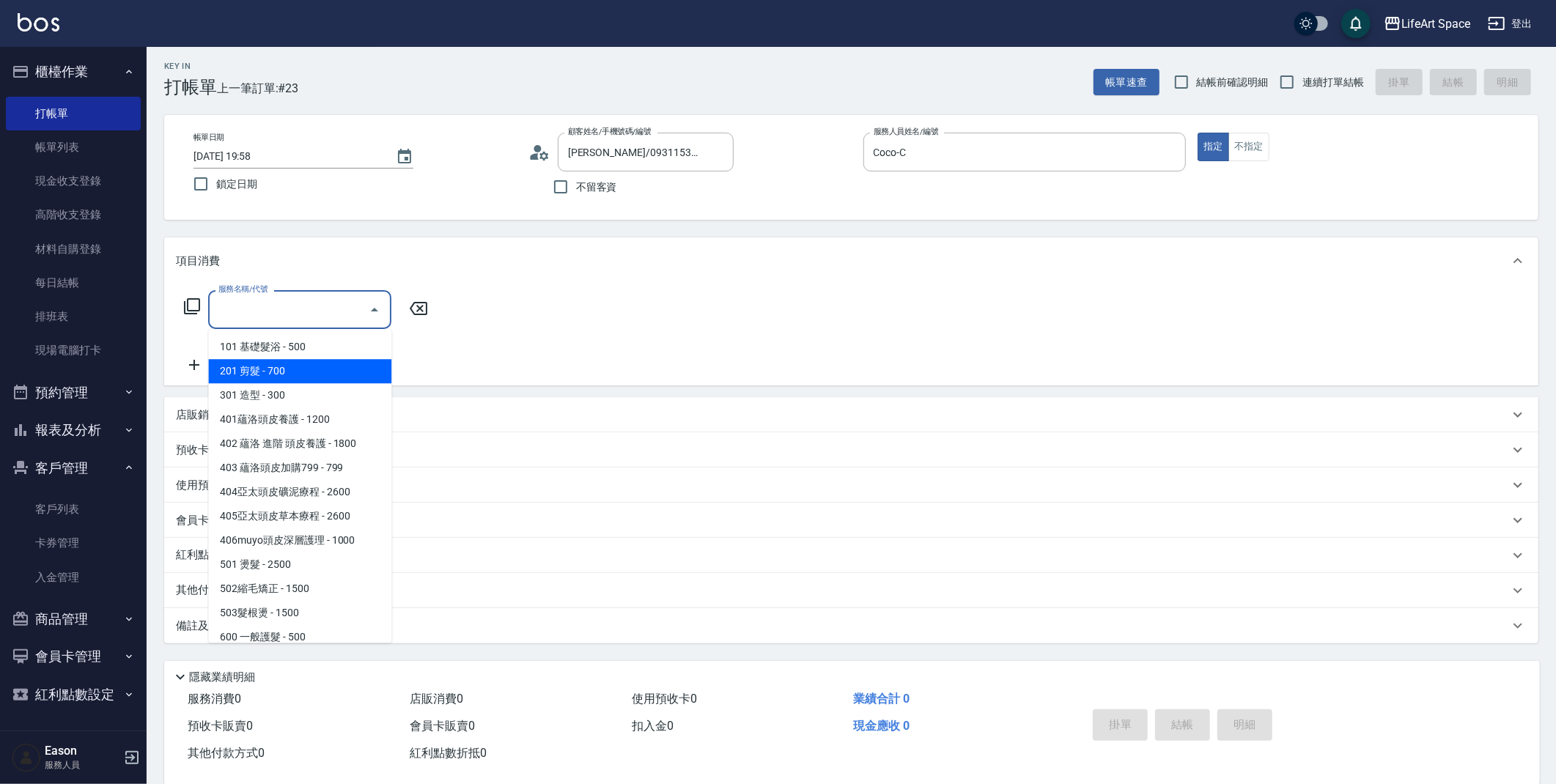
click at [287, 364] on span "201 剪髮 - 700" at bounding box center [299, 371] width 183 height 24
type input "201 剪髮(201)"
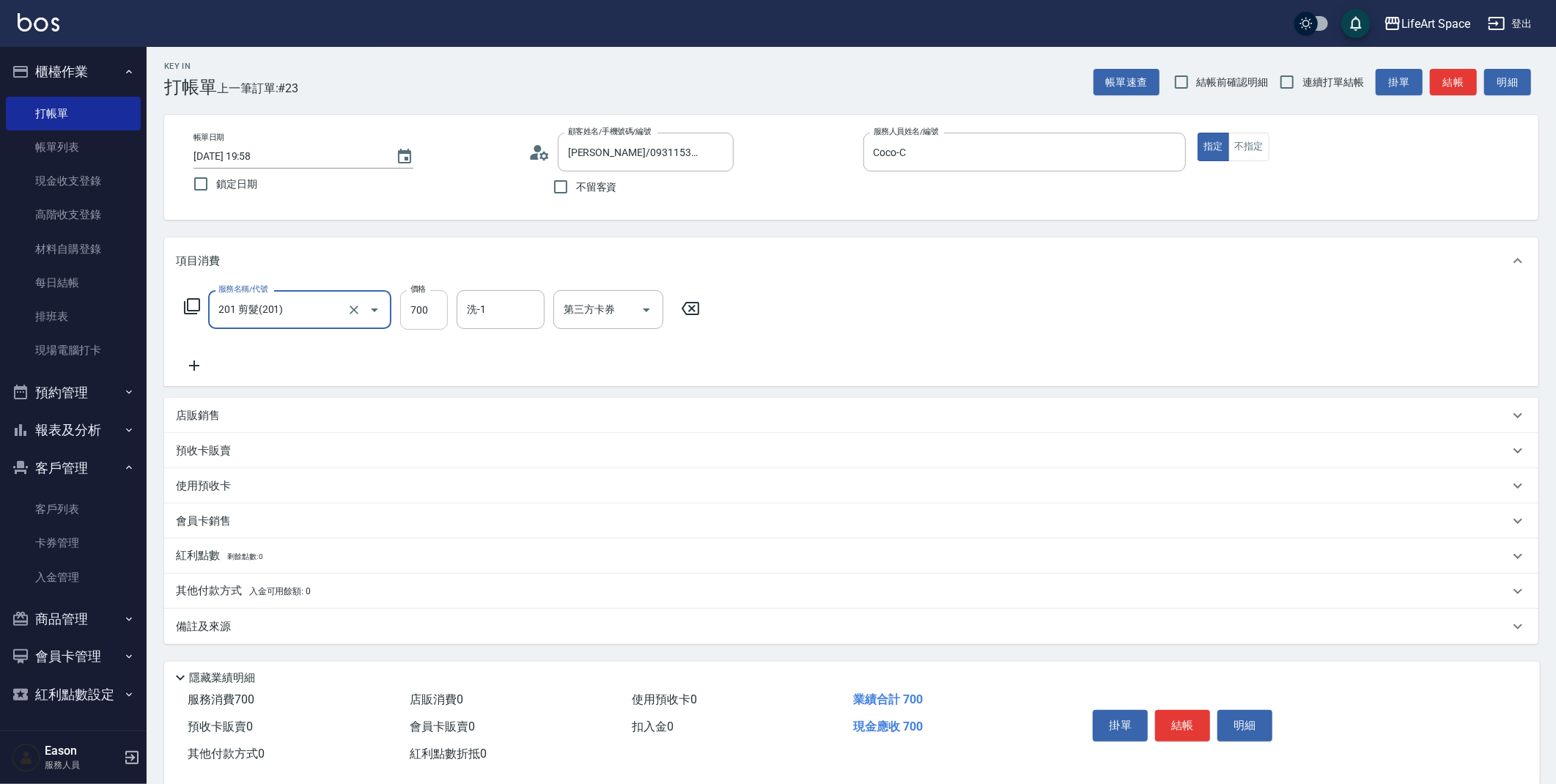
click at [432, 309] on input "700" at bounding box center [424, 310] width 48 height 40
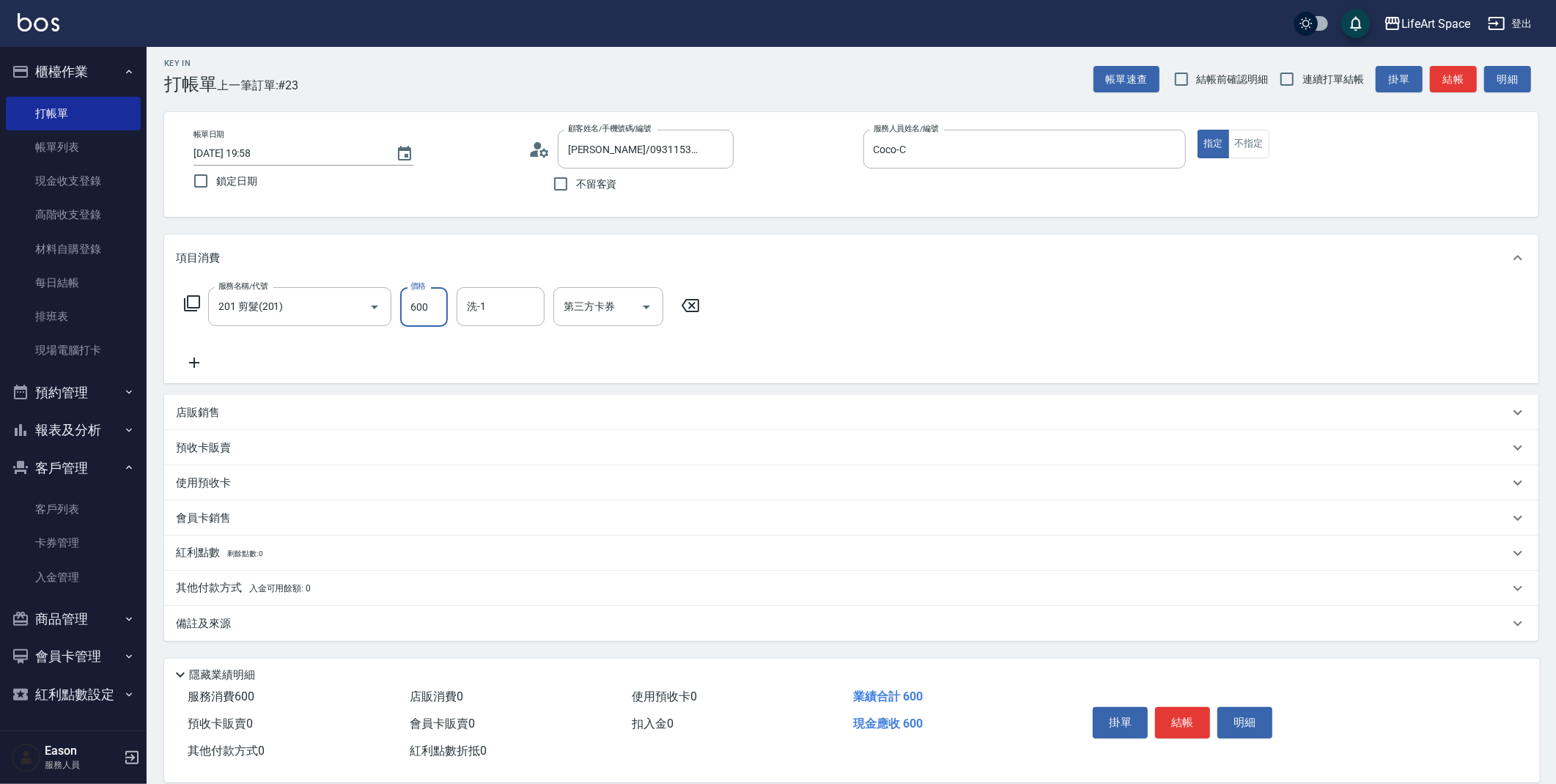
type input "600"
click at [368, 627] on div "備註及來源" at bounding box center [843, 624] width 1333 height 16
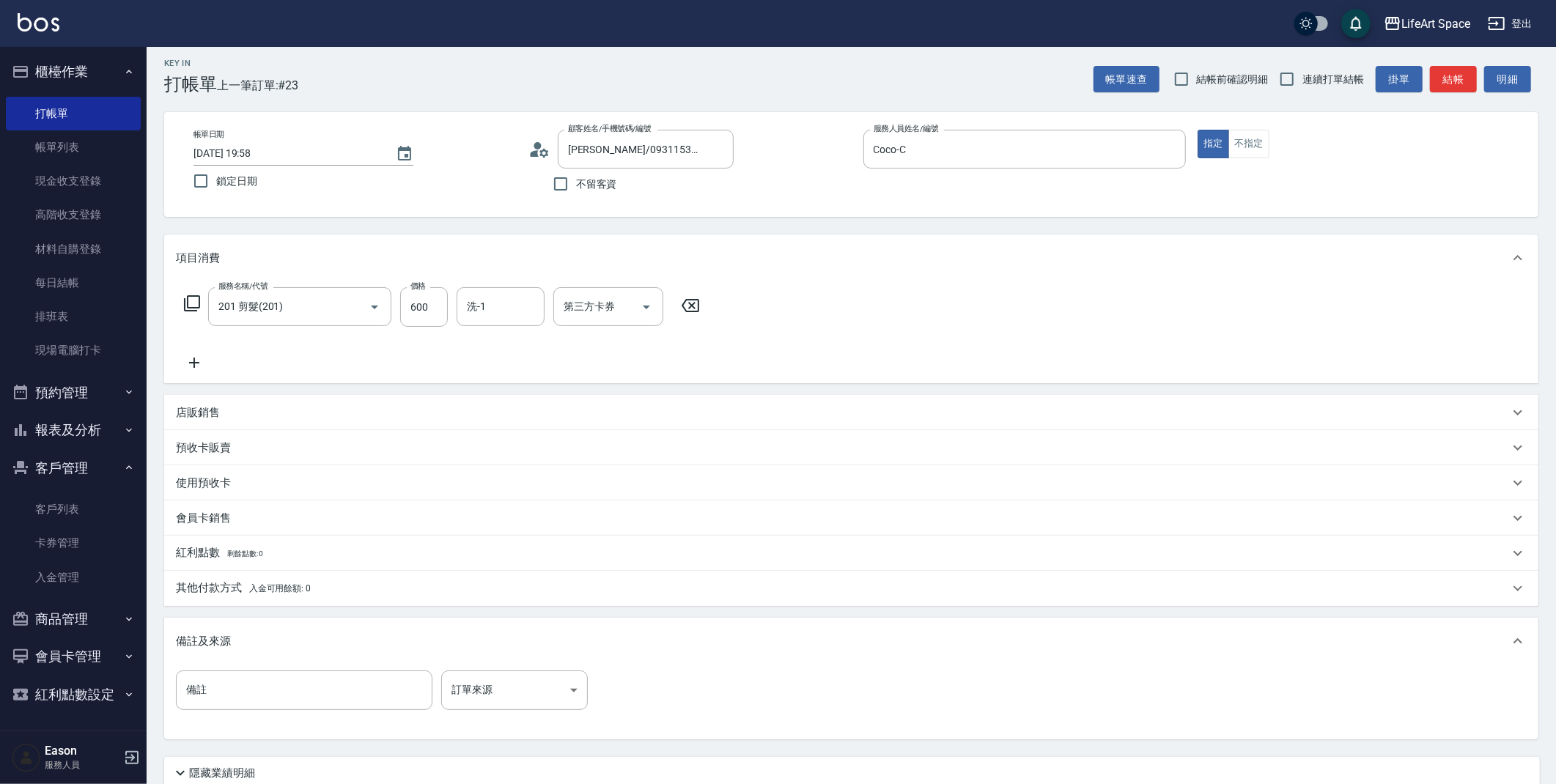
click at [562, 725] on div "備註 備註 訂單來源 ​ 訂單來源" at bounding box center [851, 699] width 1350 height 57
click at [555, 703] on body "LifeArt Space 登出 櫃檯作業 打帳單 帳單列表 現金收支登錄 高階收支登錄 材料自購登錄 每日結帳 排班表 現場電腦打卡 預約管理 預約管理 單…" at bounding box center [781, 445] width 1563 height 904
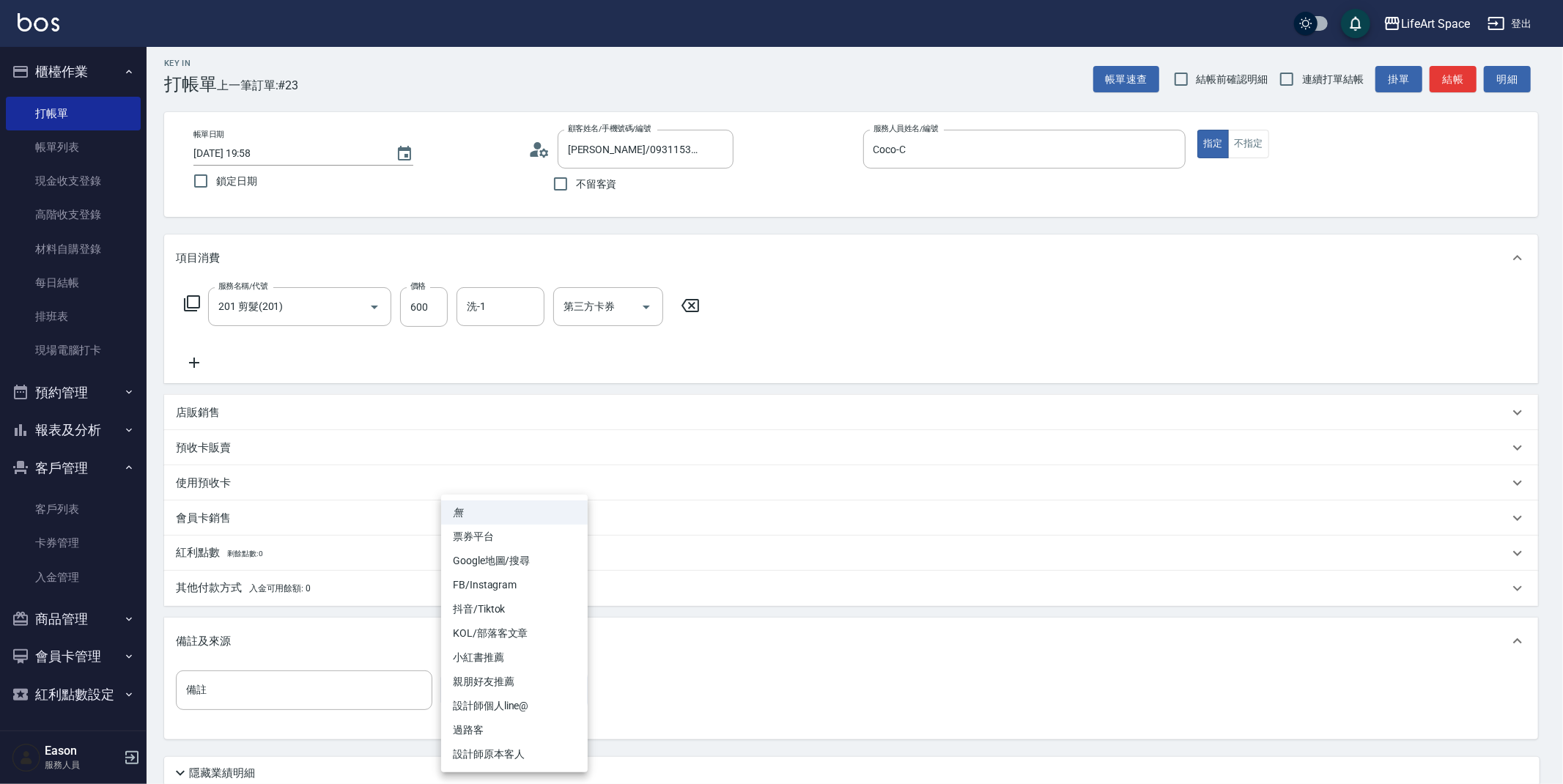
click at [558, 750] on li "設計師原本客人" at bounding box center [514, 753] width 147 height 24
type input "設計師原本客人"
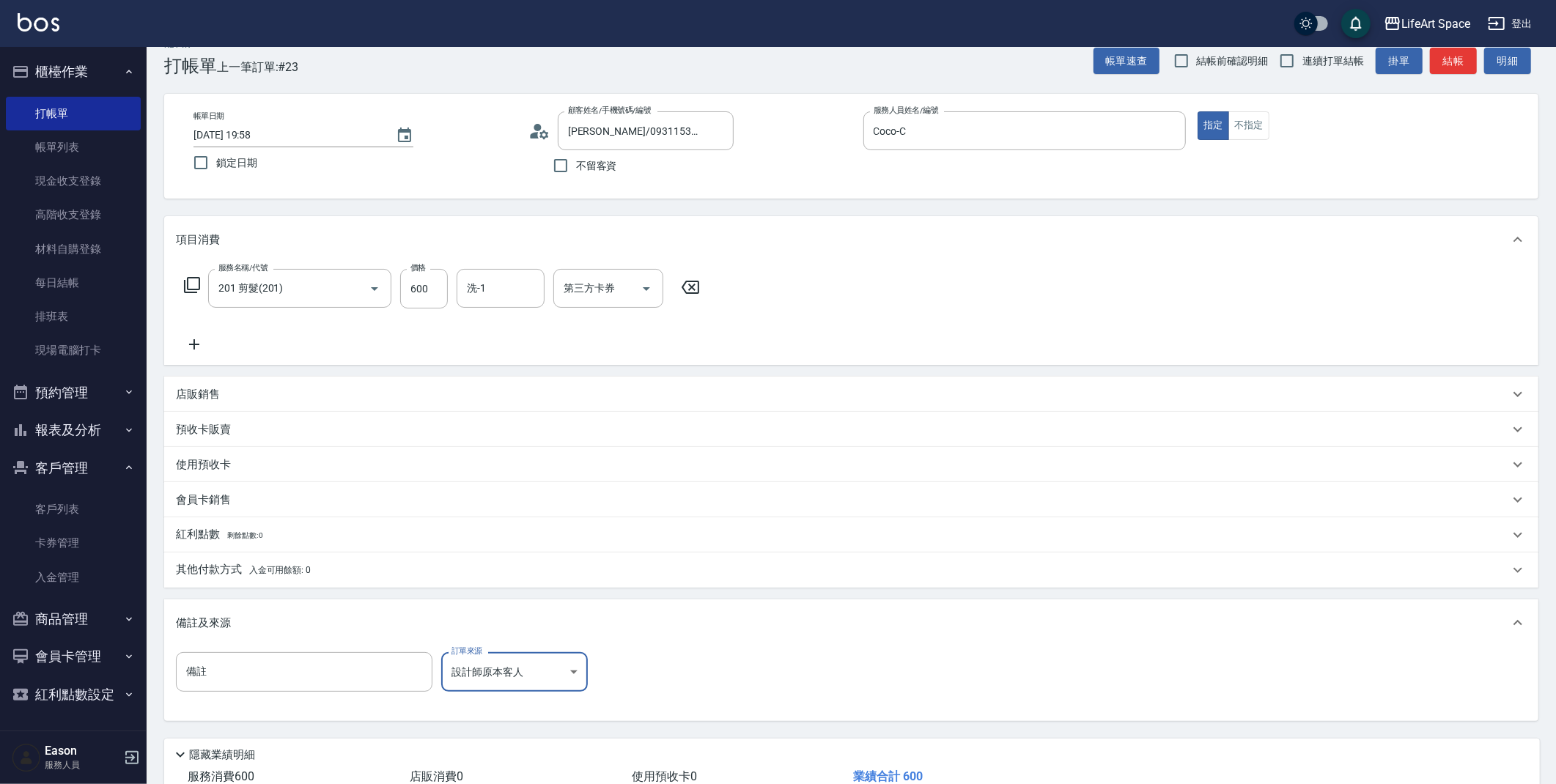
scroll to position [126, 0]
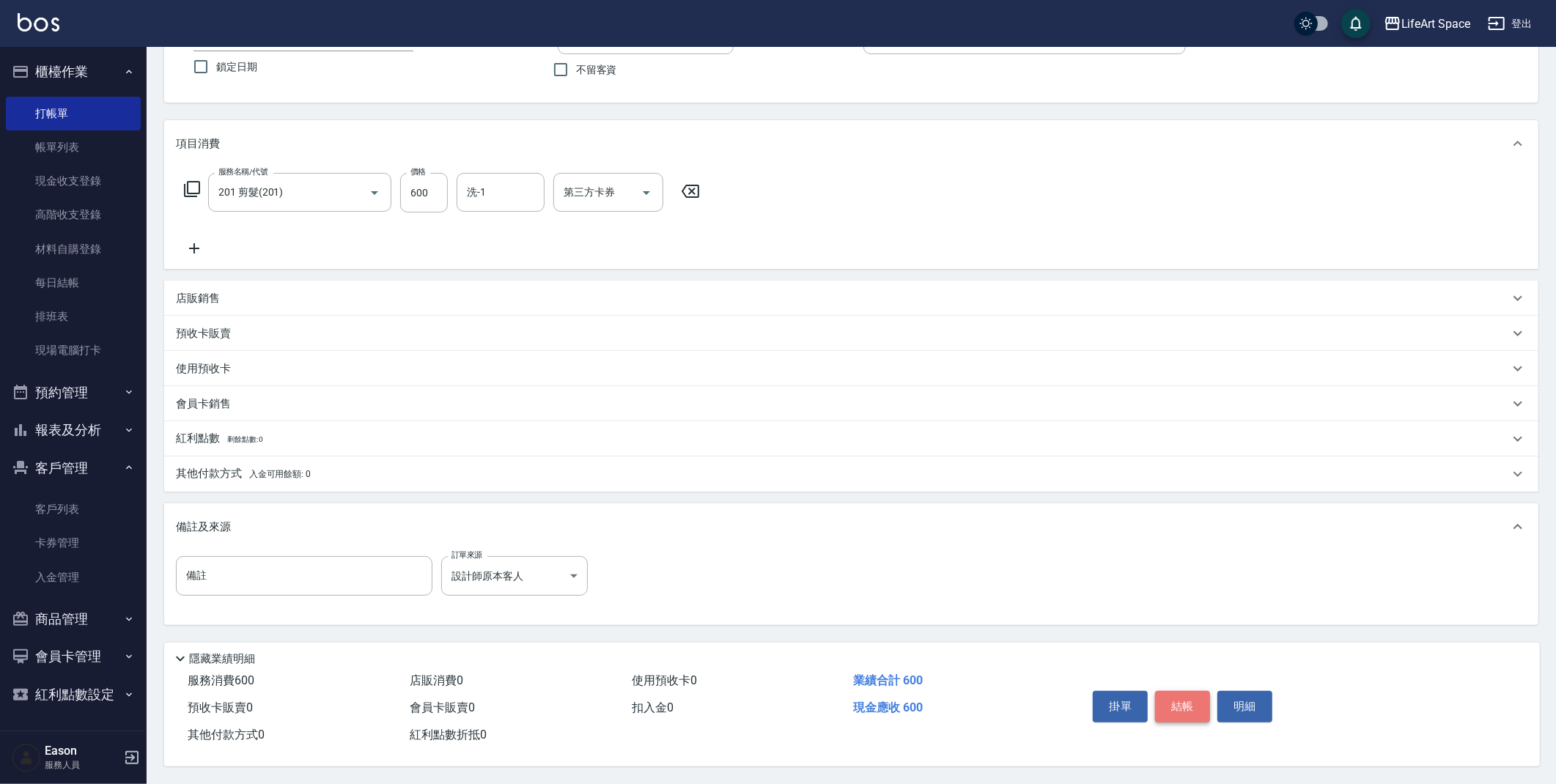
click at [1191, 702] on button "結帳" at bounding box center [1182, 706] width 54 height 31
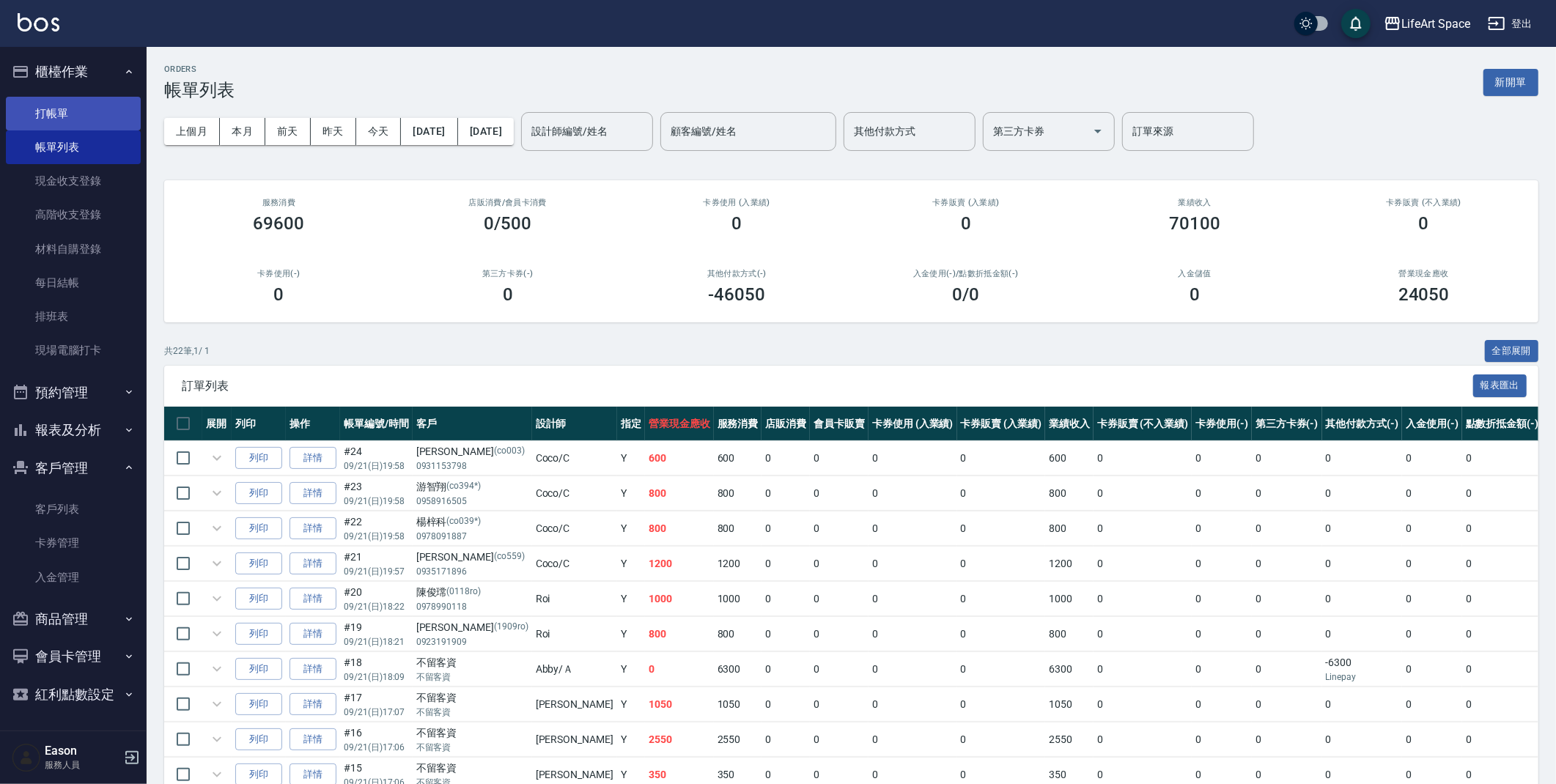
click at [80, 126] on link "打帳單" at bounding box center [73, 114] width 135 height 34
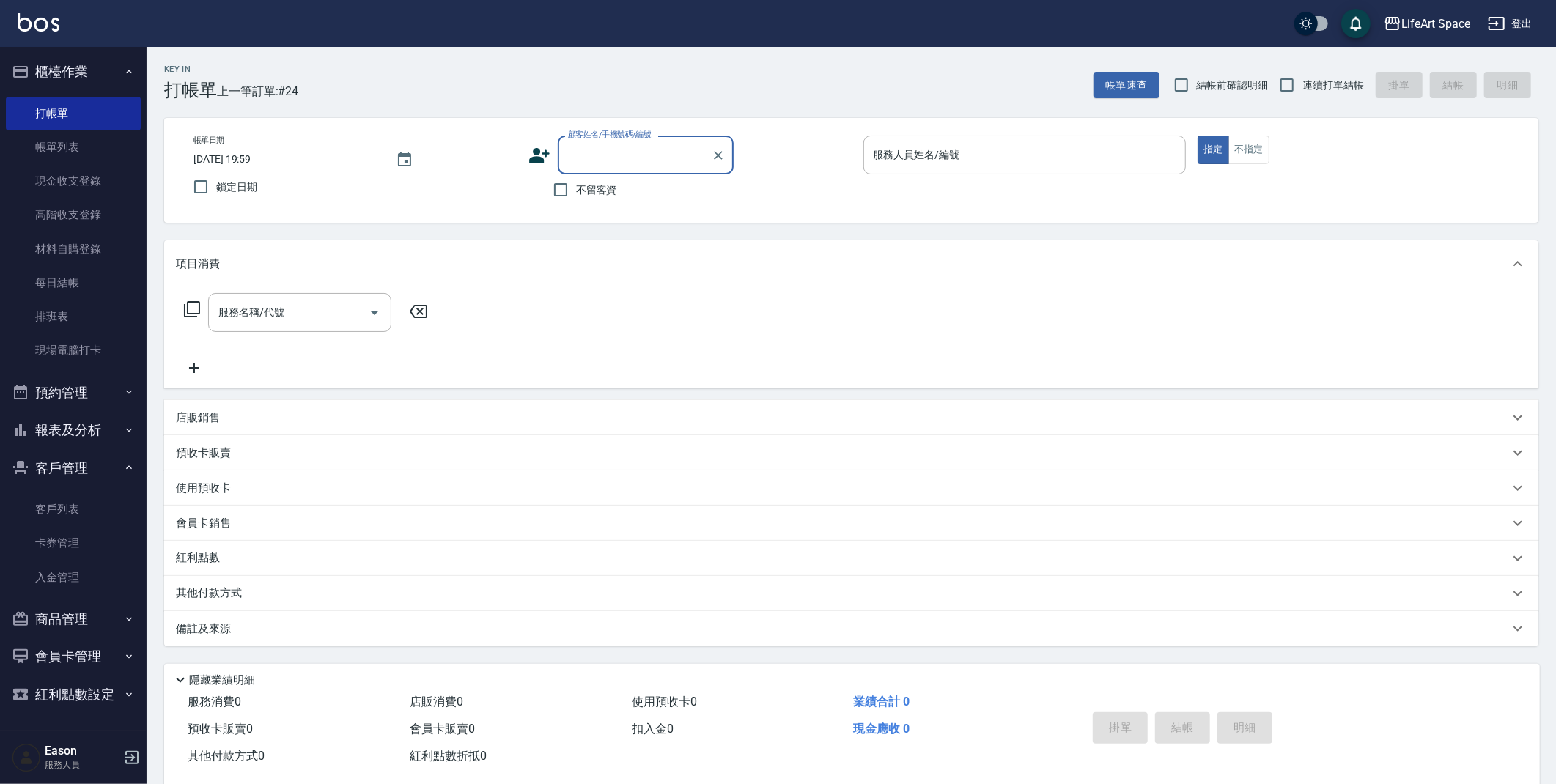
type input "1"
click at [643, 215] on li "[PERSON_NAME]/0971671059/co063*" at bounding box center [646, 216] width 176 height 24
type input "[PERSON_NAME]/0971671059/co063*"
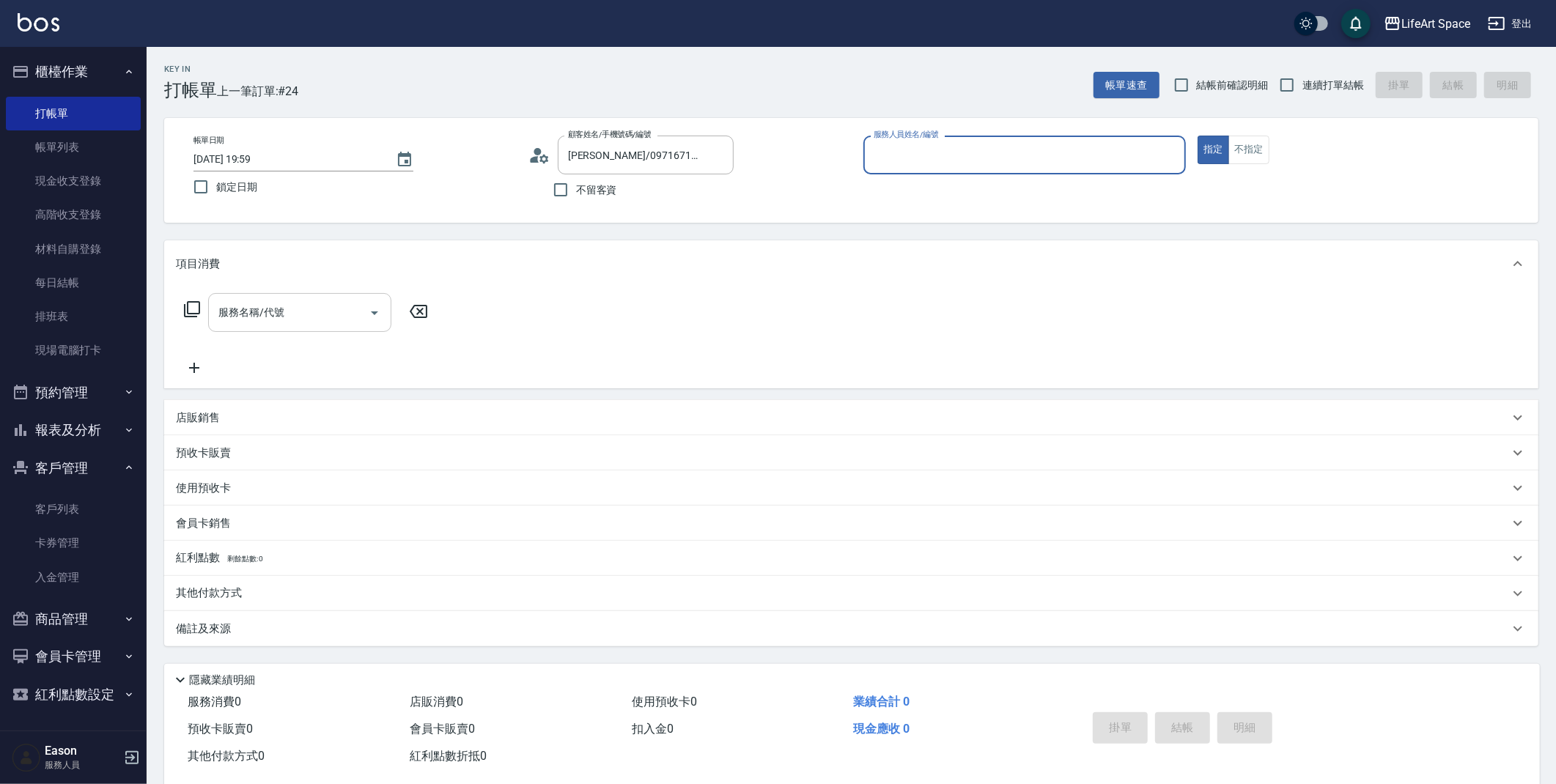
type input "Coco-C"
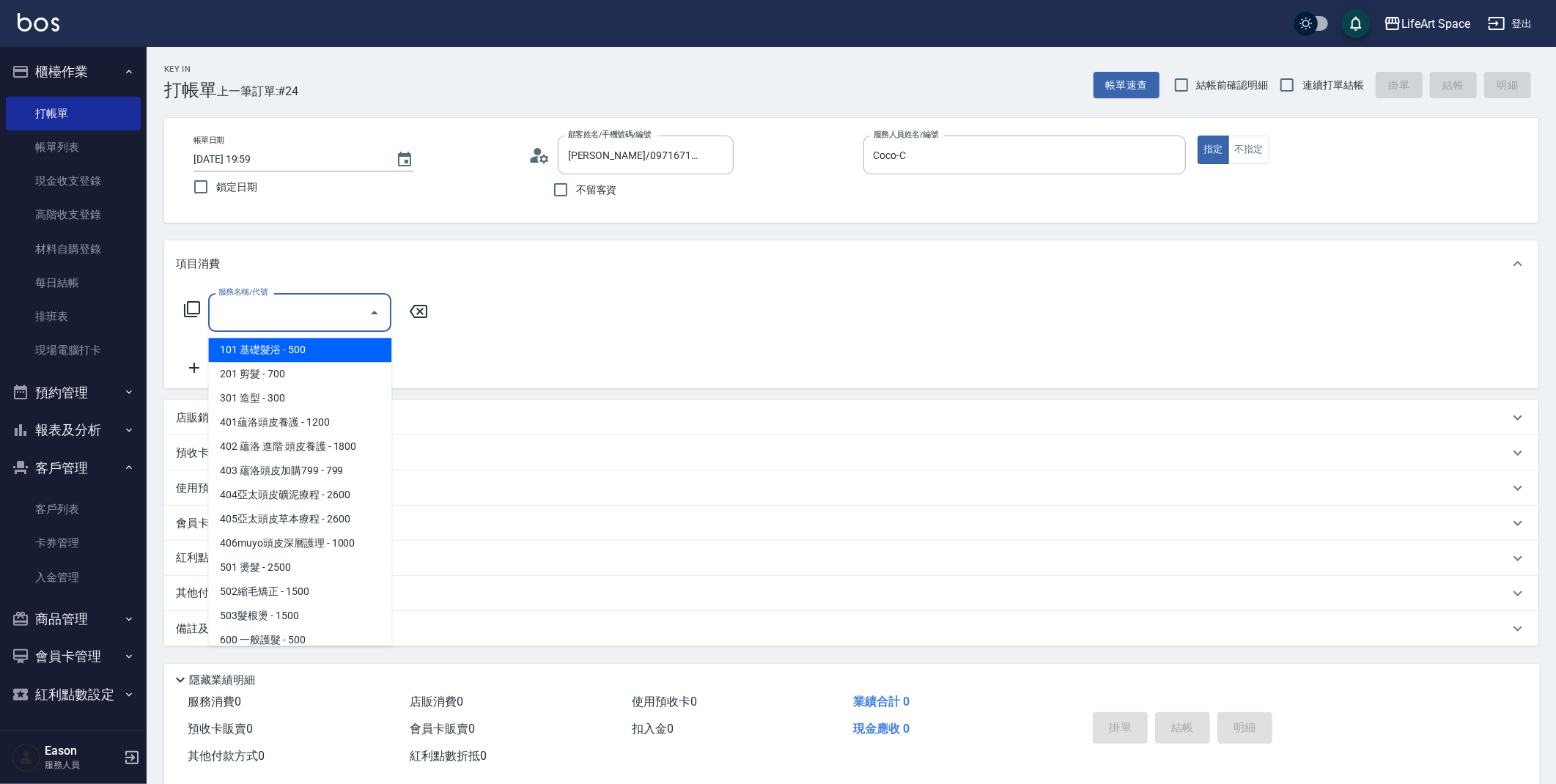
click at [306, 308] on input "服務名稱/代號" at bounding box center [288, 313] width 148 height 26
click at [312, 362] on span "201 剪髮 - 700" at bounding box center [299, 373] width 183 height 24
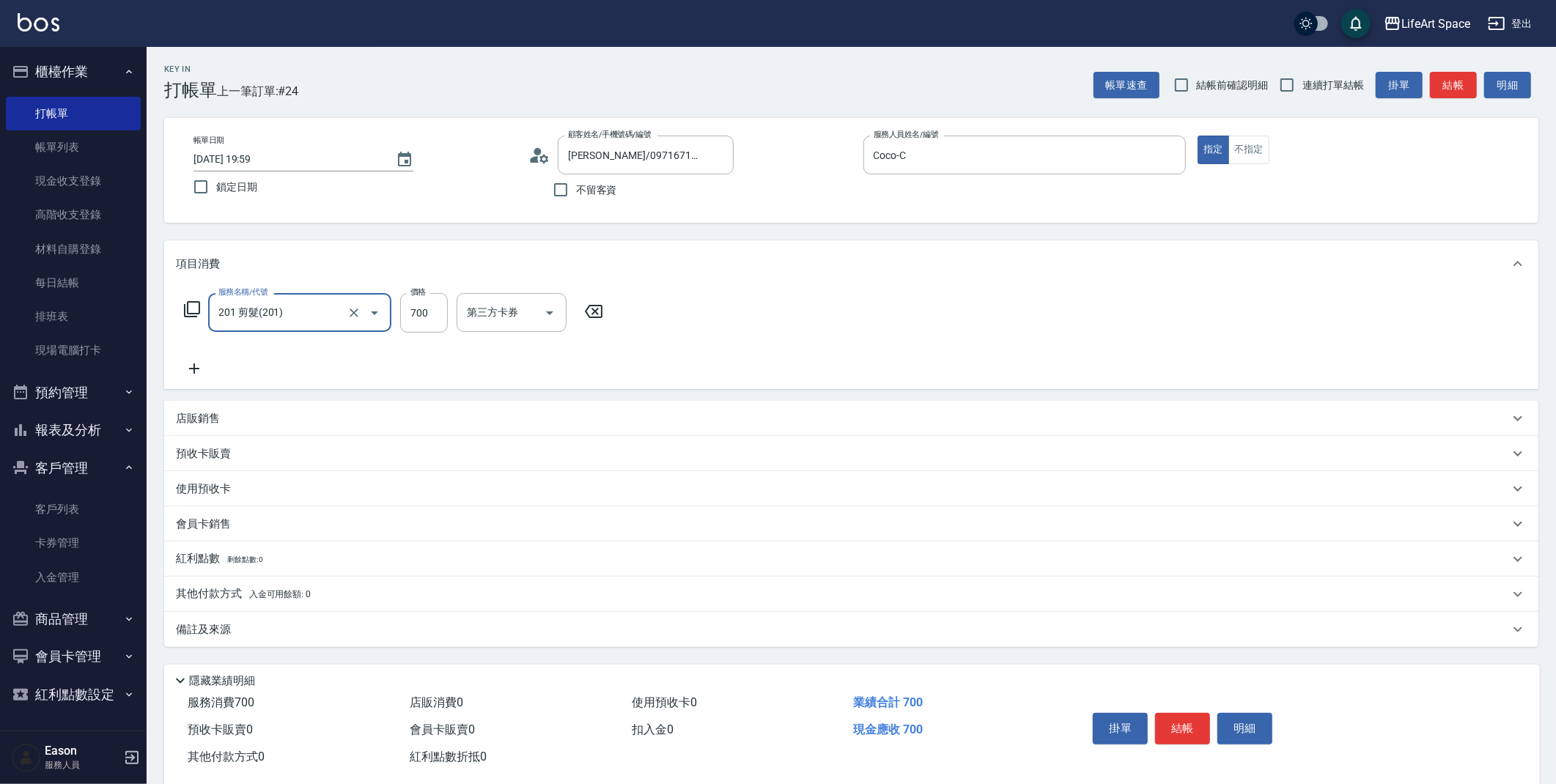
type input "201 剪髮(201)"
click at [434, 313] on input "700" at bounding box center [424, 313] width 48 height 40
type input "800"
click at [202, 354] on div "服務名稱/代號 201 剪髮(201) 服務名稱/代號 價格 800 價格 洗-1 洗-1 第三方卡券 第三方卡券" at bounding box center [443, 335] width 533 height 84
click at [184, 364] on icon at bounding box center [194, 368] width 37 height 18
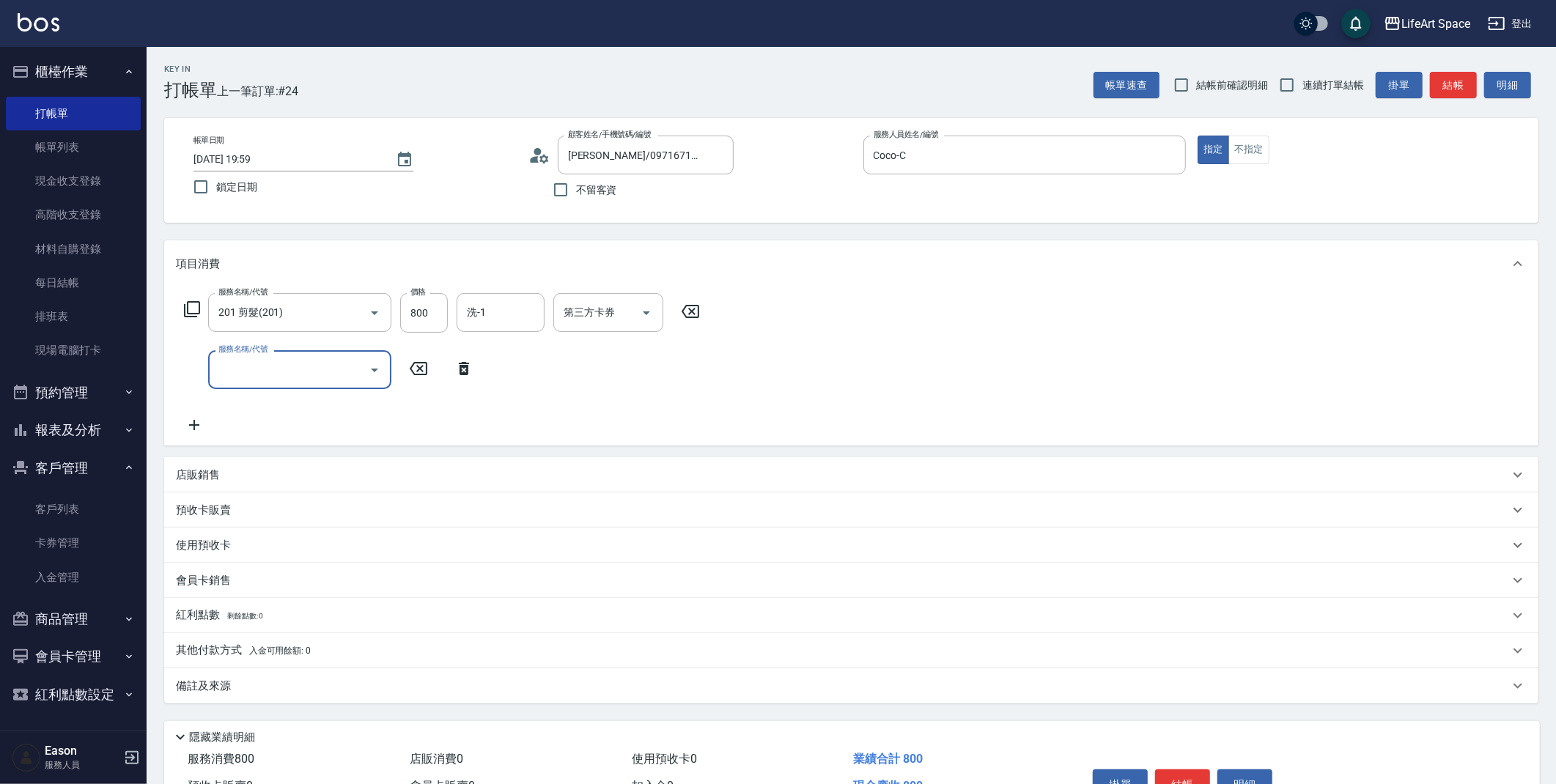
click at [252, 373] on input "服務名稱/代號" at bounding box center [288, 369] width 148 height 26
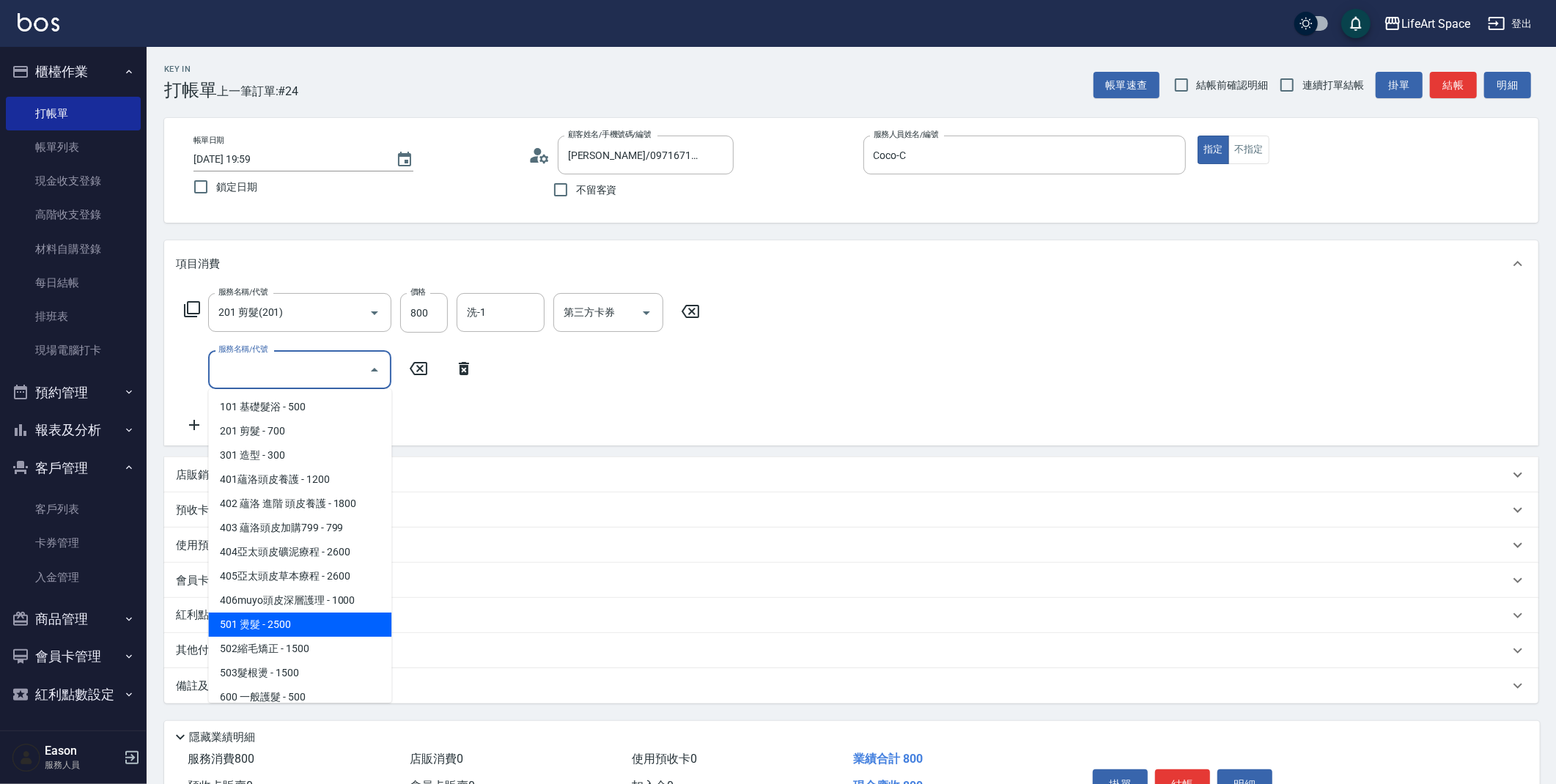
click at [262, 621] on span "501 燙髮 - 2500" at bounding box center [299, 624] width 183 height 24
type input "501 燙髮(501)"
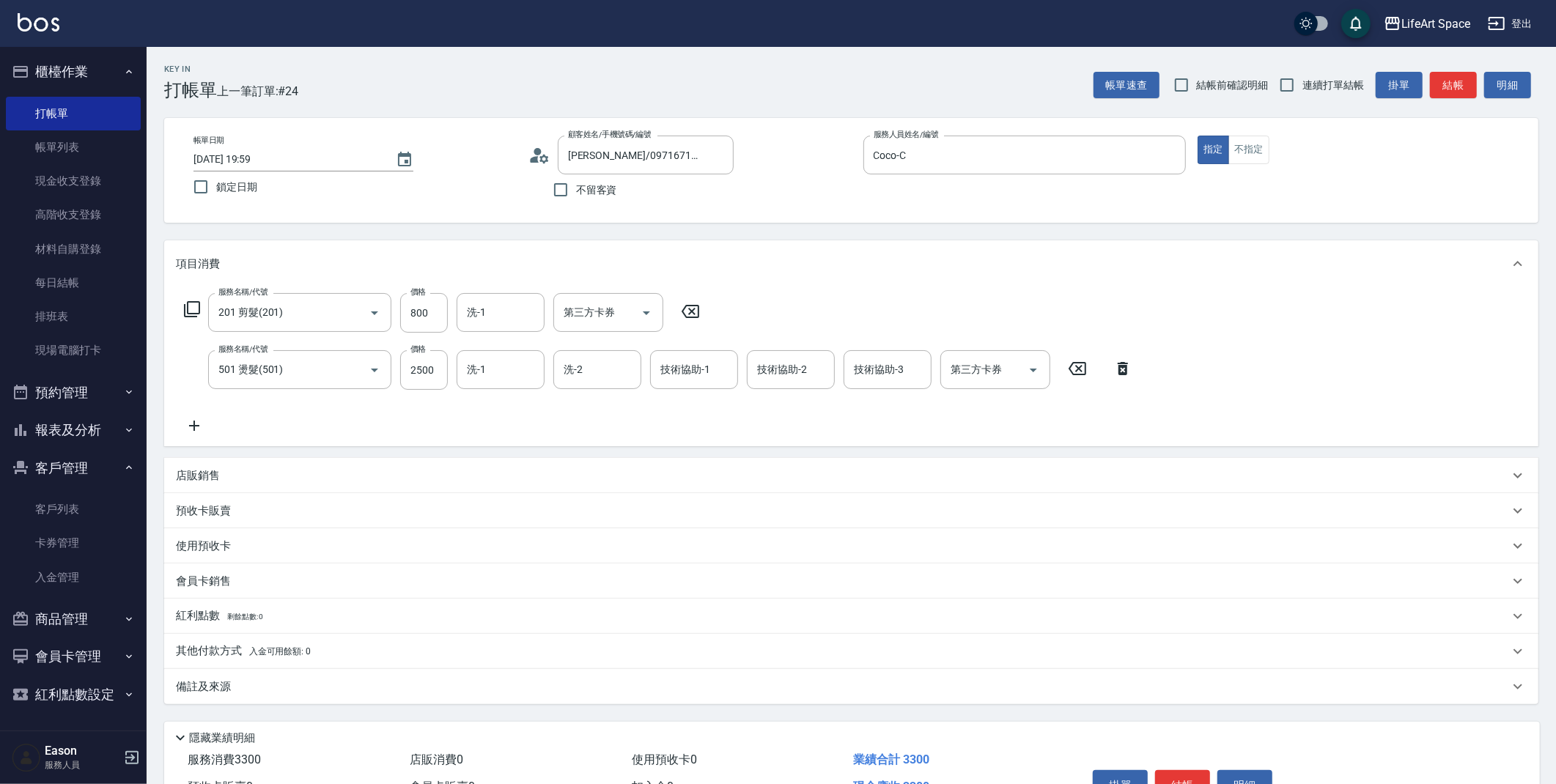
click at [201, 426] on icon at bounding box center [194, 426] width 37 height 18
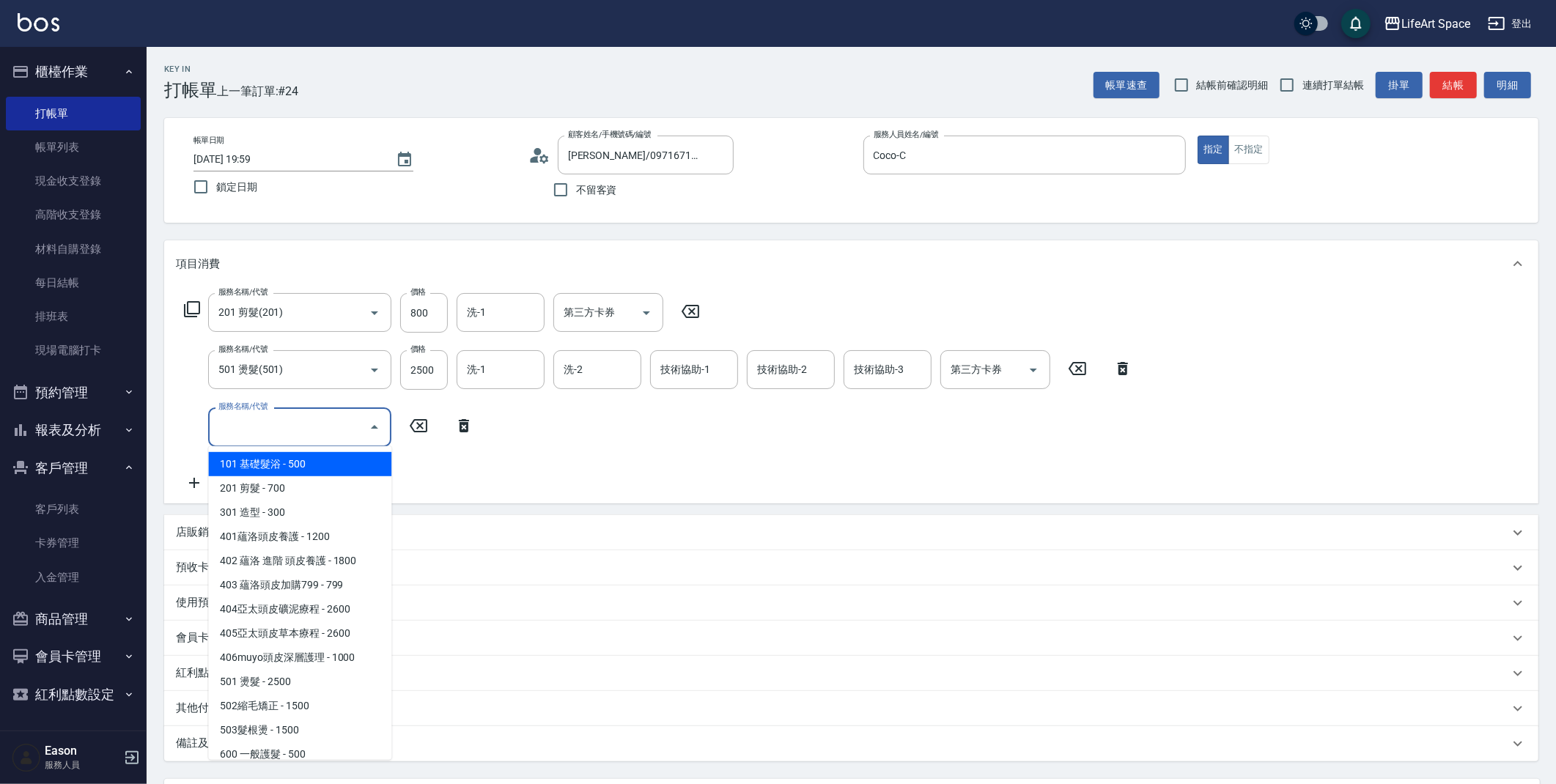
click at [227, 425] on input "服務名稱/代號" at bounding box center [288, 427] width 148 height 26
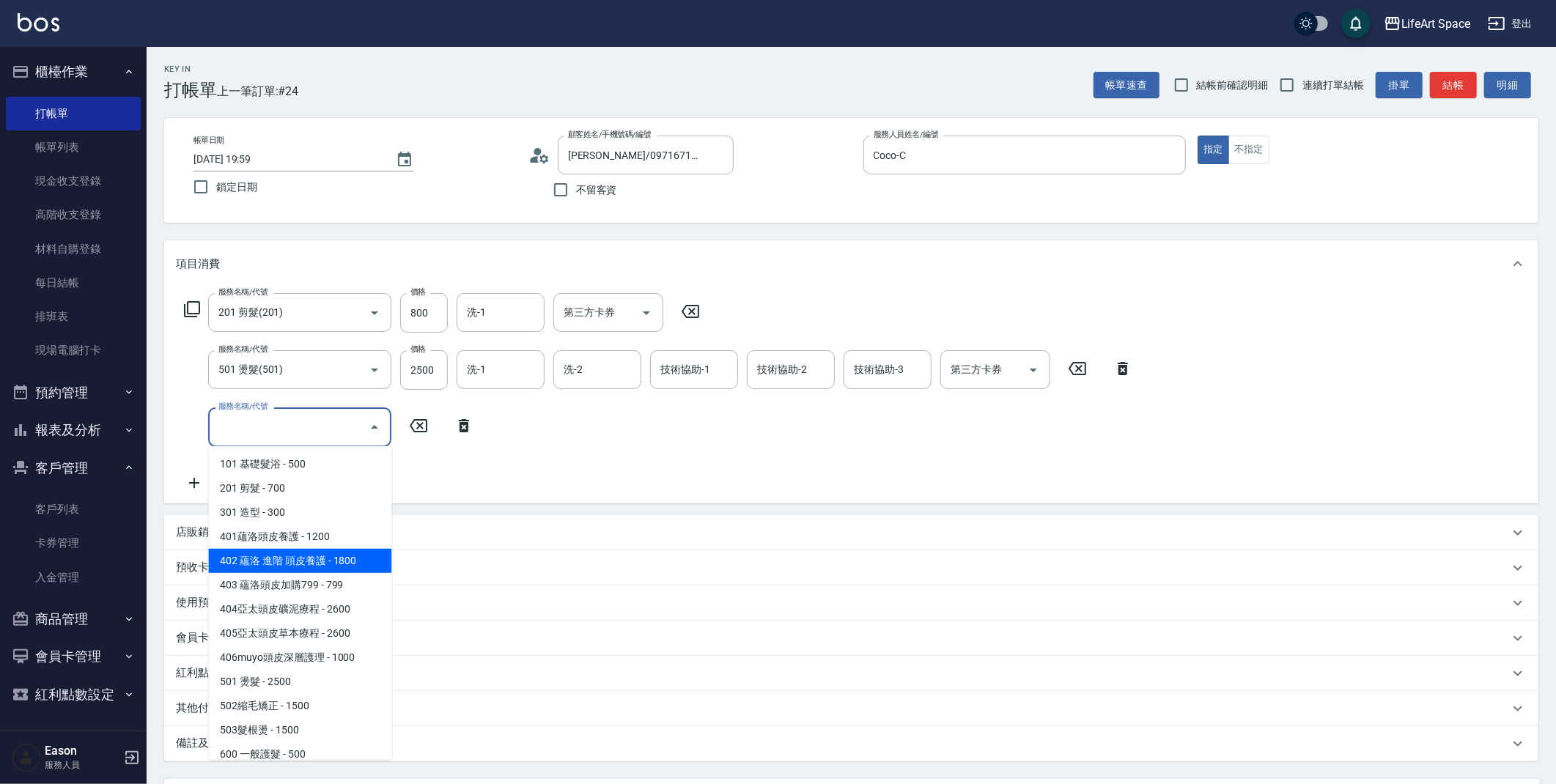
click at [459, 433] on icon at bounding box center [464, 426] width 37 height 18
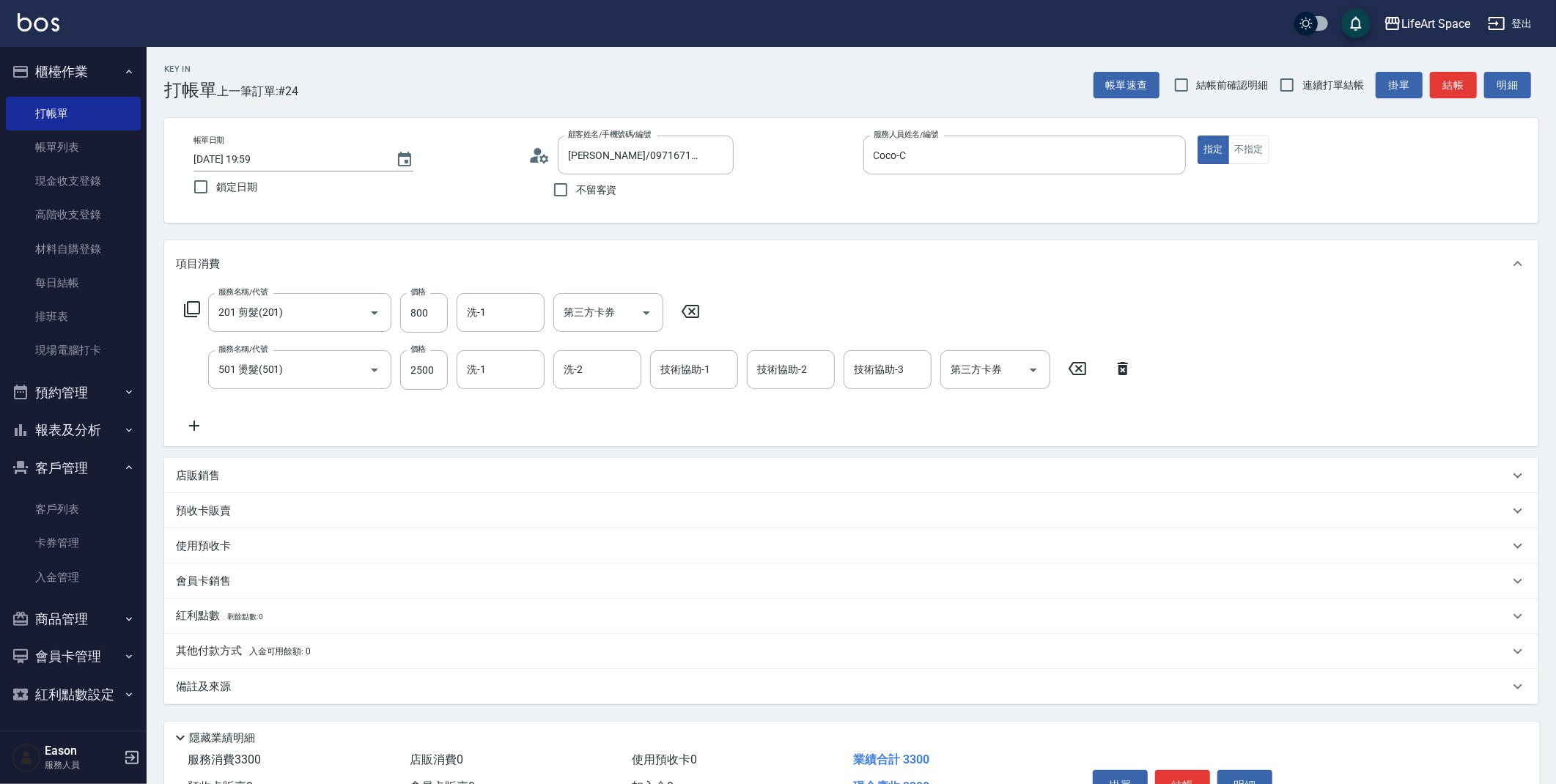
click at [213, 474] on p "店販銷售" at bounding box center [198, 476] width 44 height 16
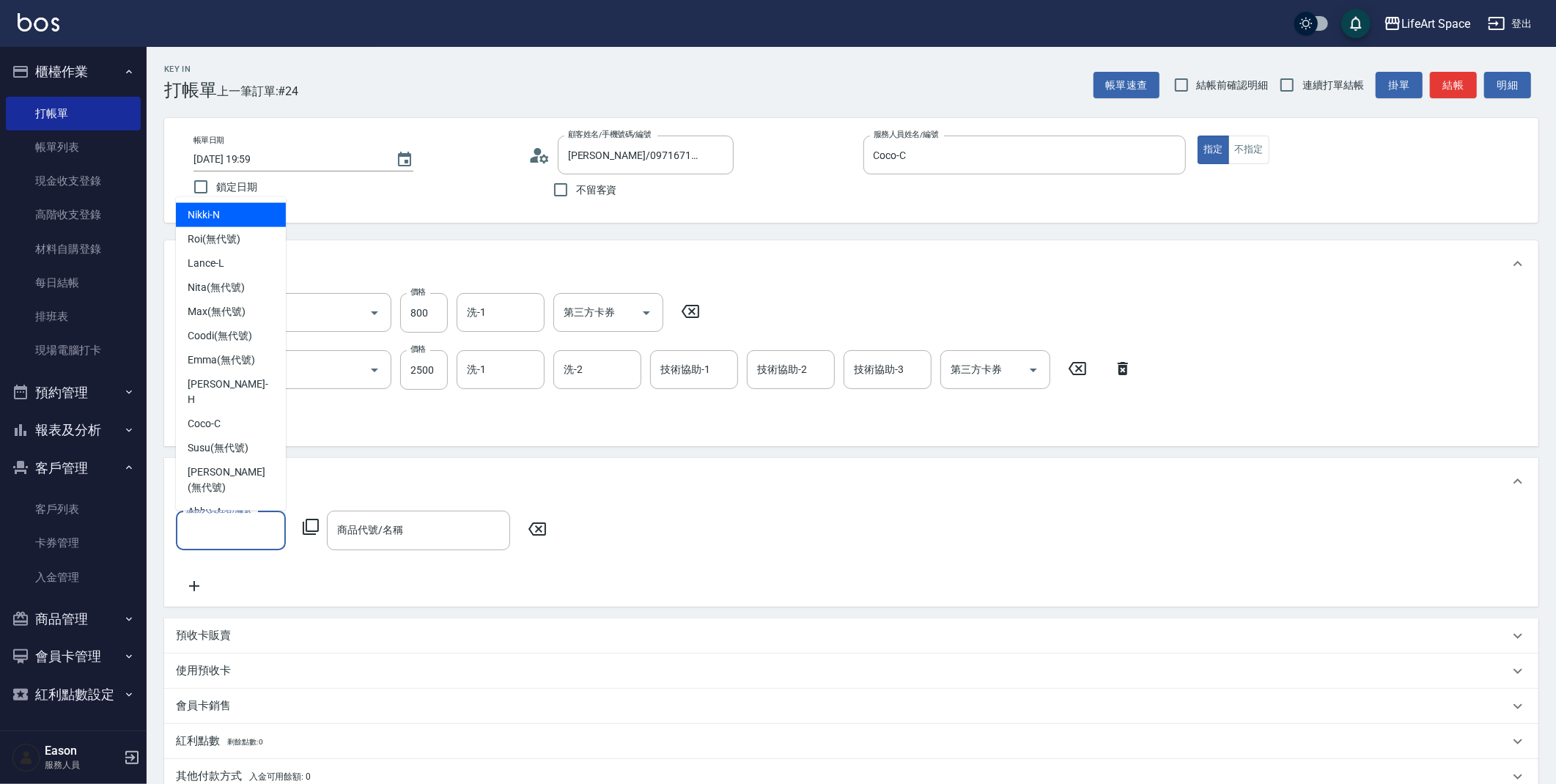
click at [222, 530] on input "服務人員姓名/編號" at bounding box center [231, 530] width 97 height 26
click at [224, 412] on div "Coco -C" at bounding box center [231, 424] width 110 height 24
type input "Coco-C"
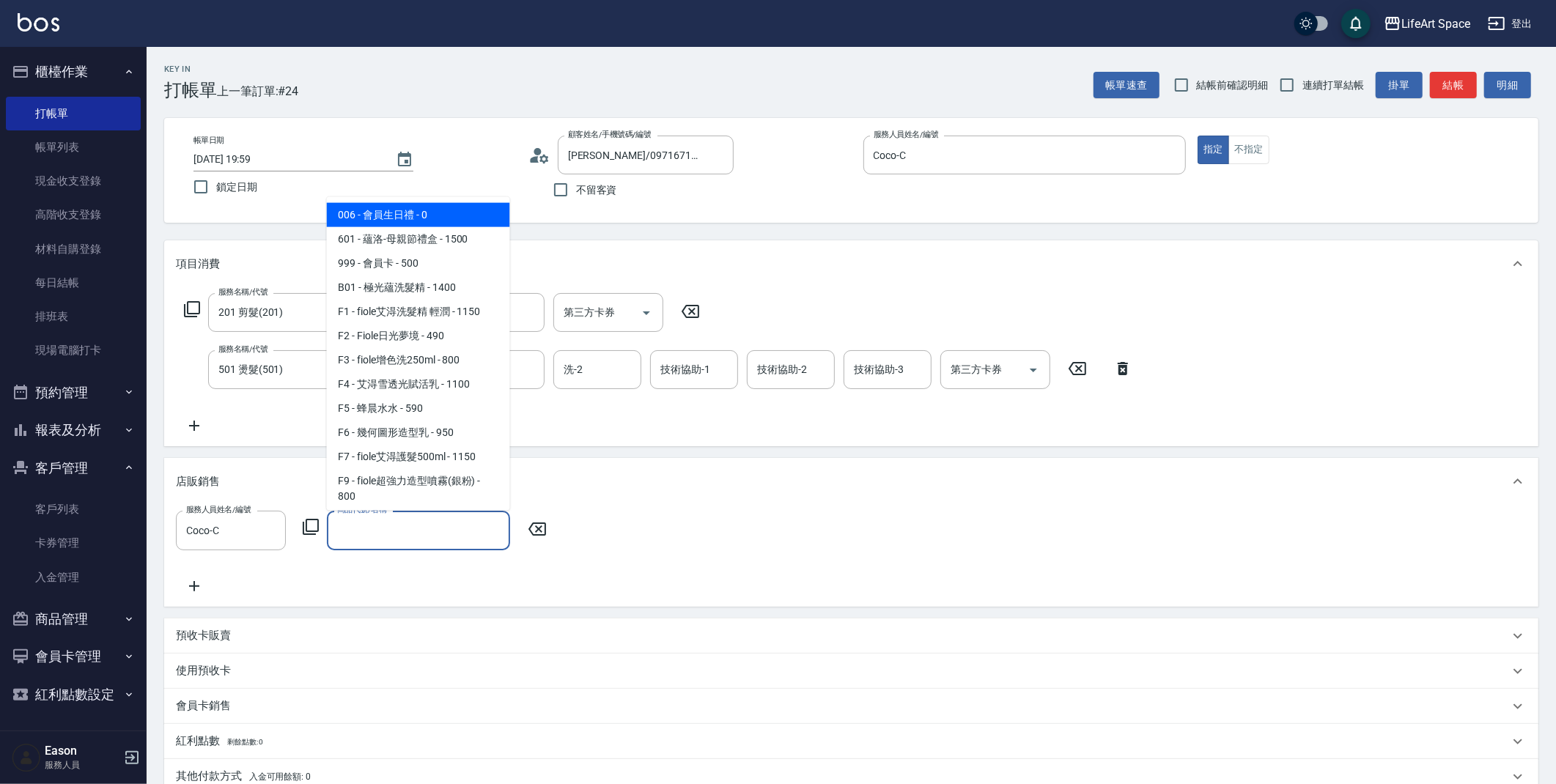
click at [381, 520] on div "商品代號/名稱 商品代號/名稱" at bounding box center [418, 530] width 183 height 39
click at [401, 213] on span "006 - 會員生日禮 - 0" at bounding box center [418, 215] width 183 height 24
type input "會員生日禮"
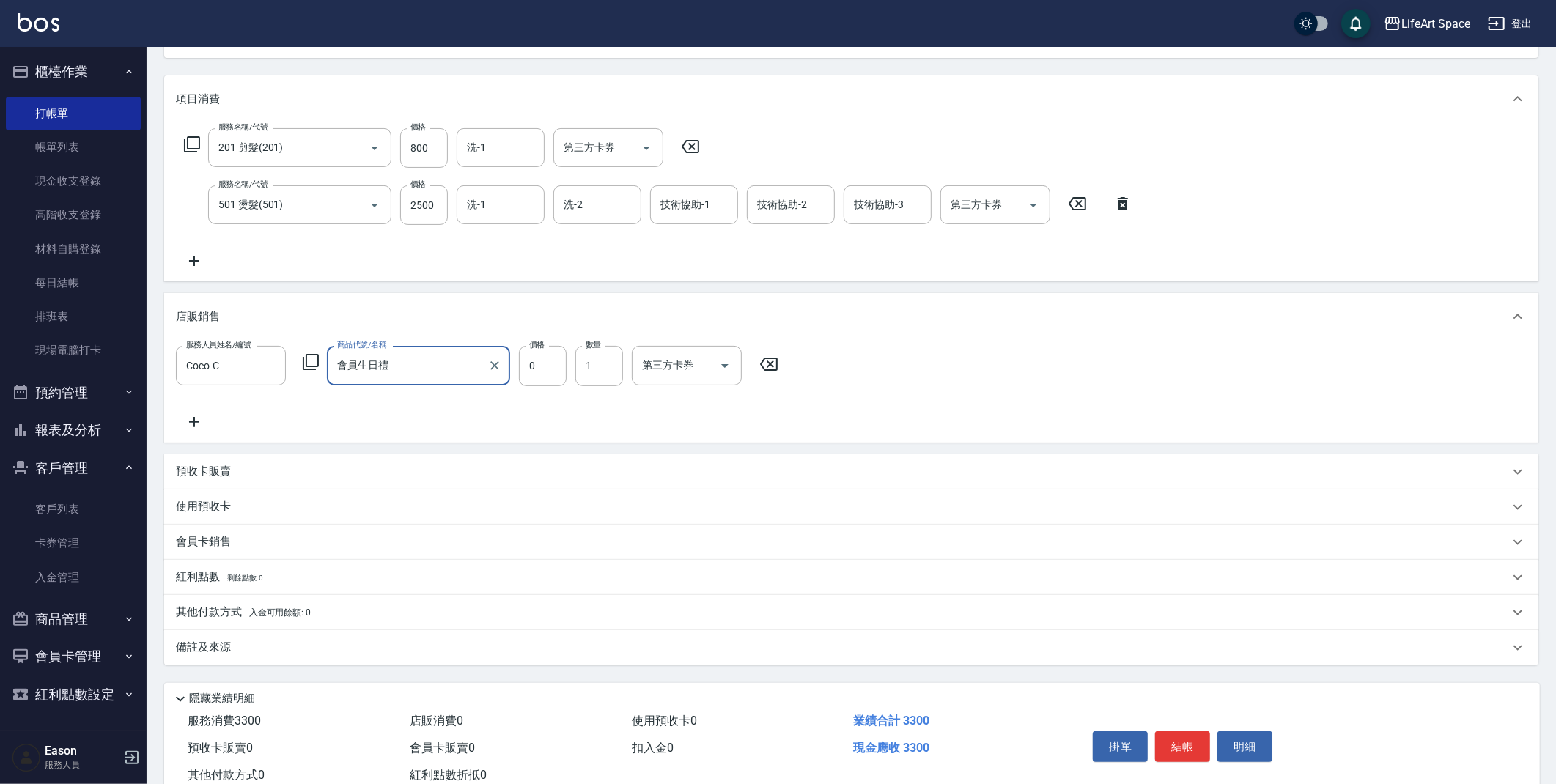
scroll to position [209, 0]
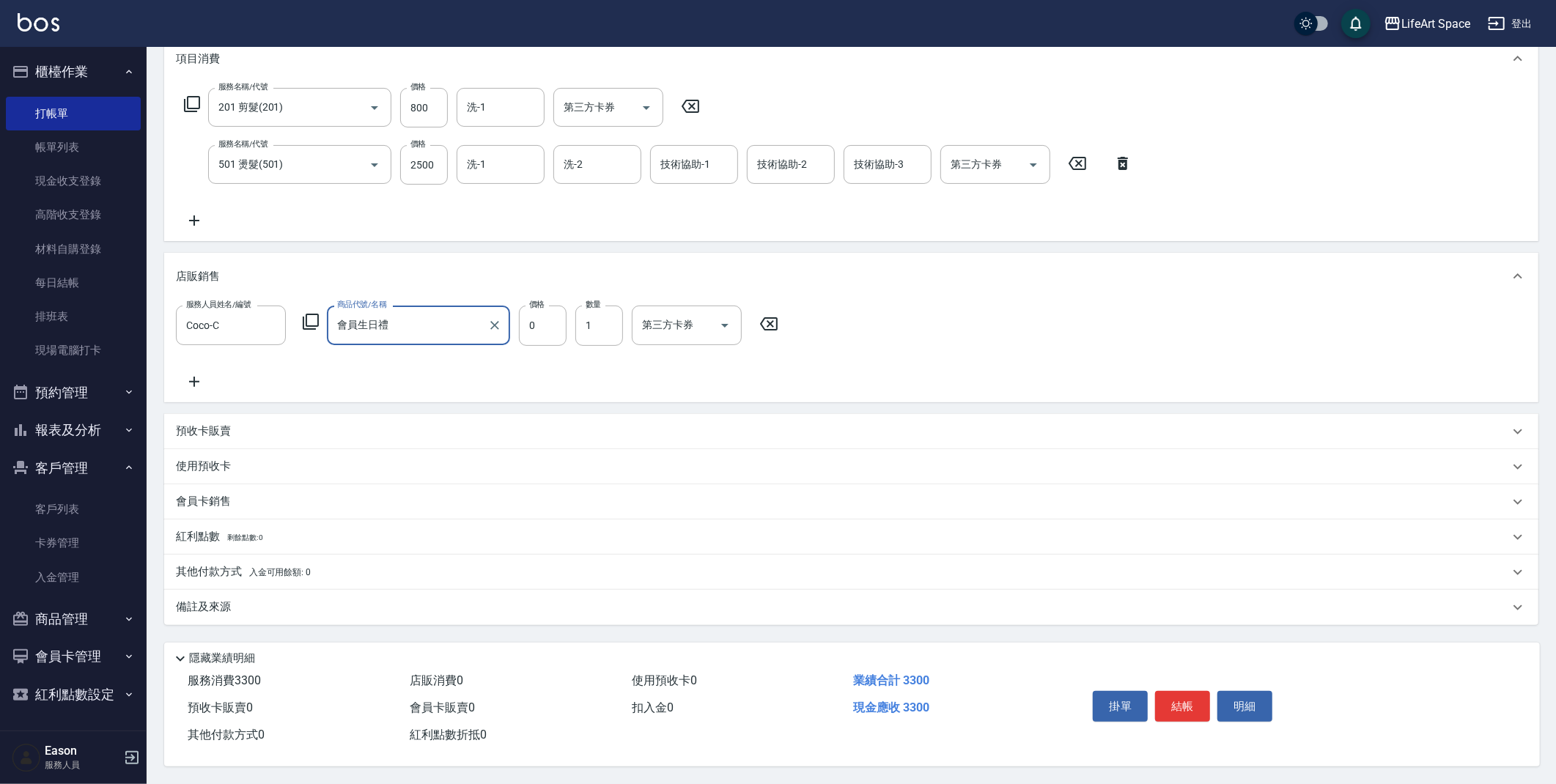
click at [272, 576] on div "其他付款方式 入金可用餘額: 0" at bounding box center [851, 572] width 1374 height 36
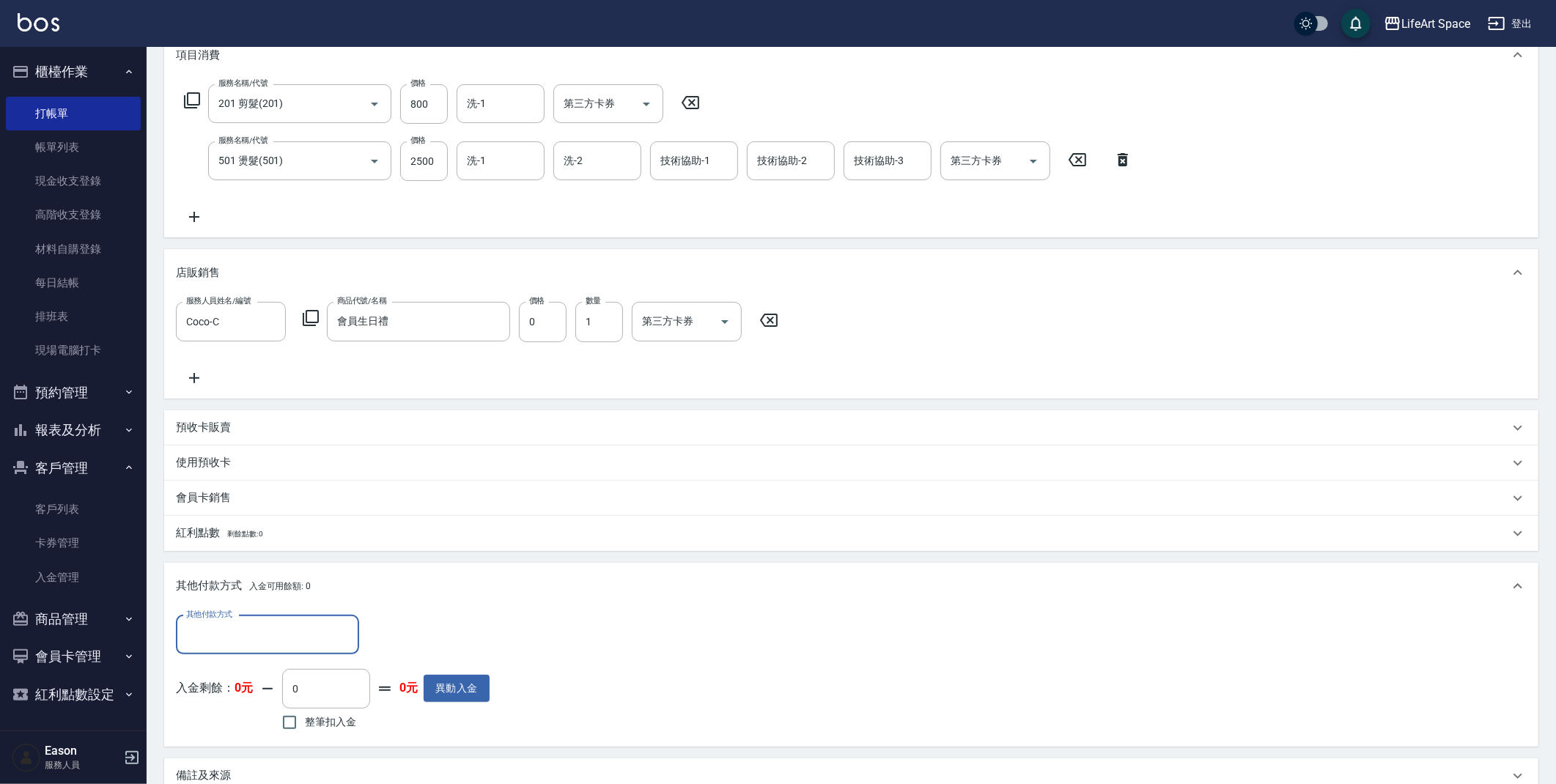
scroll to position [0, 0]
click at [272, 578] on p "其他付款方式 入金可用餘額: 0" at bounding box center [244, 586] width 135 height 16
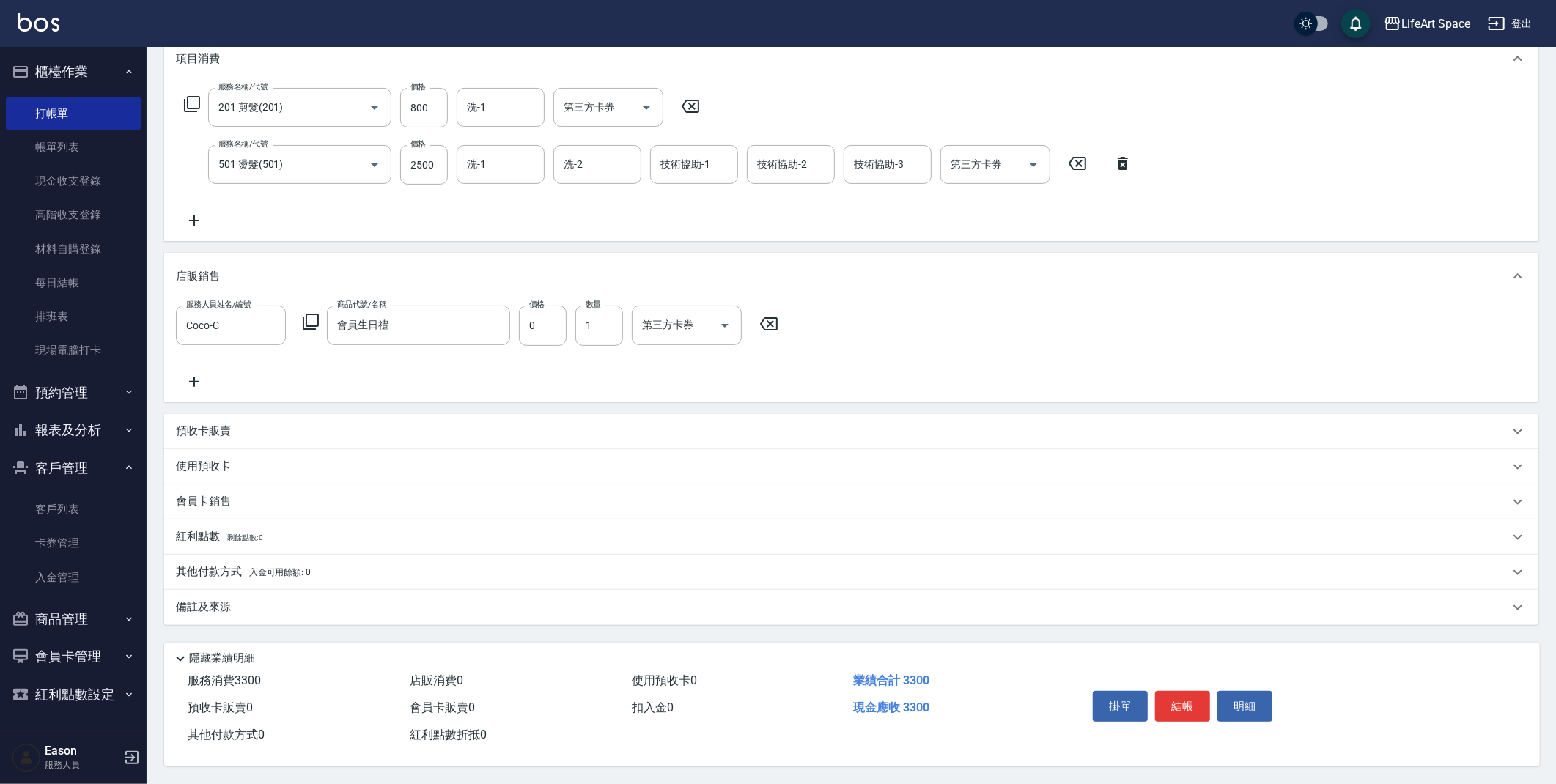
click at [279, 572] on span "入金可用餘額: 0" at bounding box center [280, 572] width 62 height 10
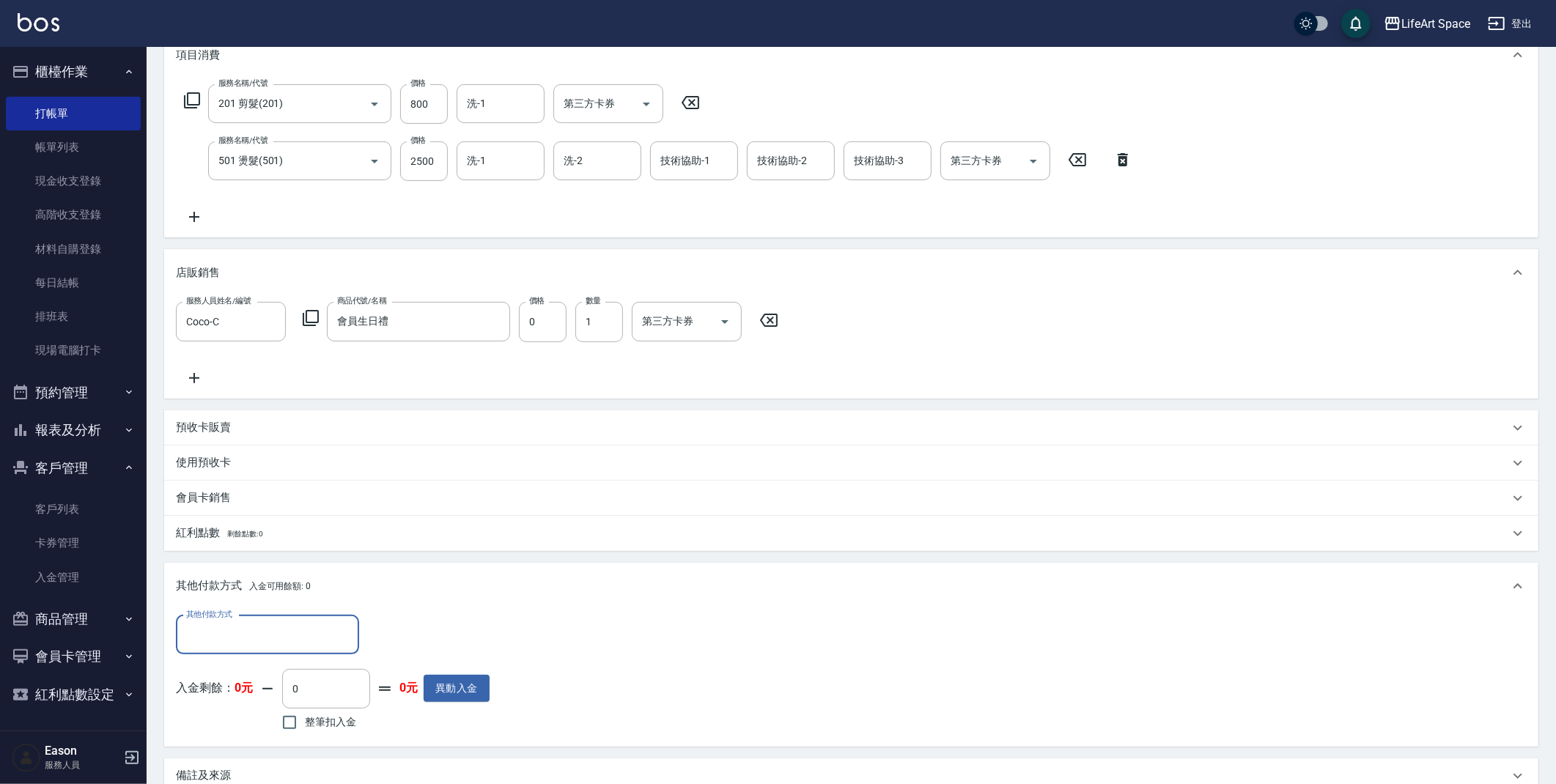
click at [253, 501] on div "會員卡銷售" at bounding box center [843, 498] width 1333 height 16
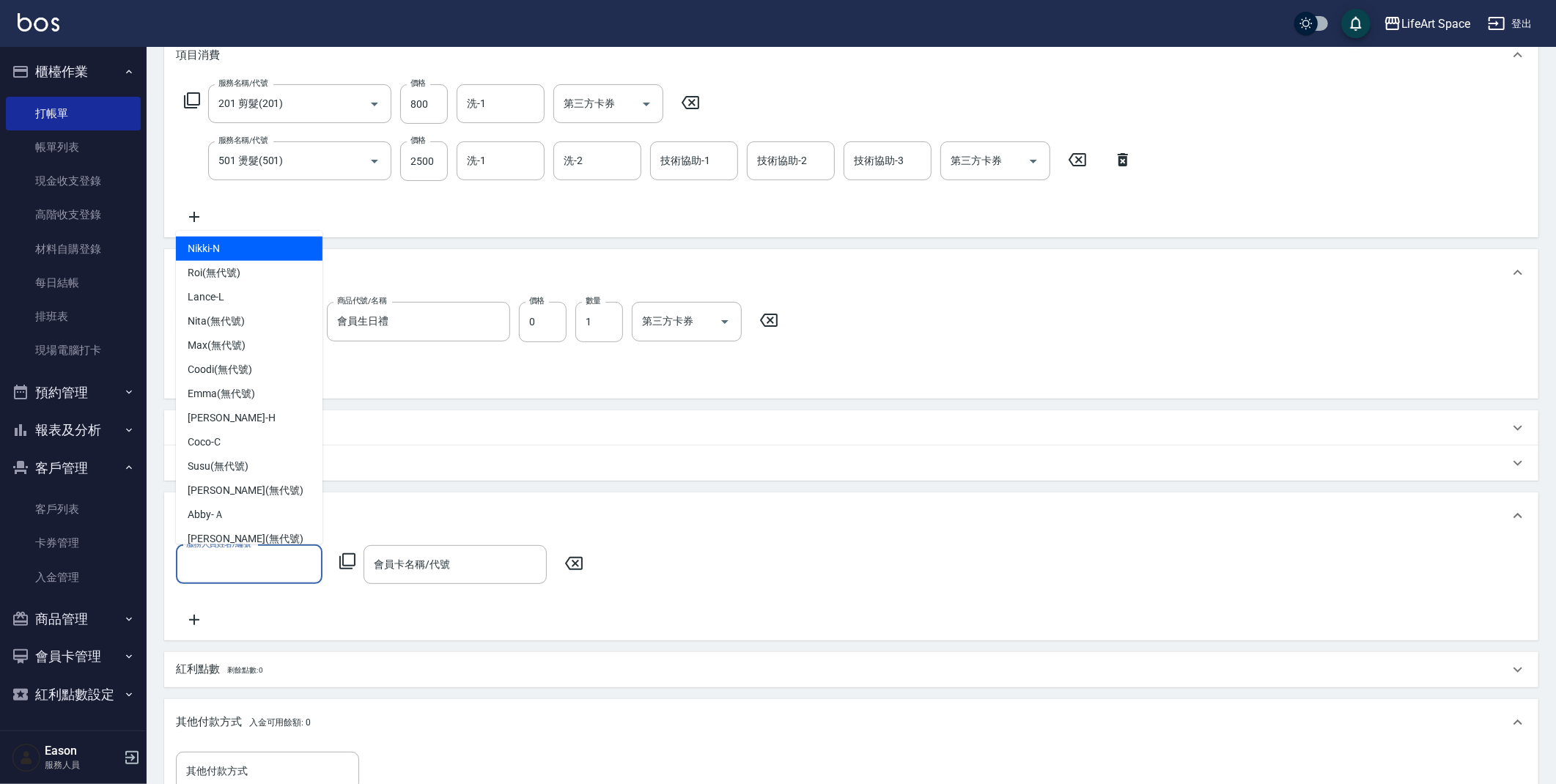
click at [225, 562] on input "服務人員姓名/編號" at bounding box center [249, 564] width 134 height 26
click at [245, 439] on div "Coco -C" at bounding box center [250, 441] width 147 height 24
type input "Coco-C"
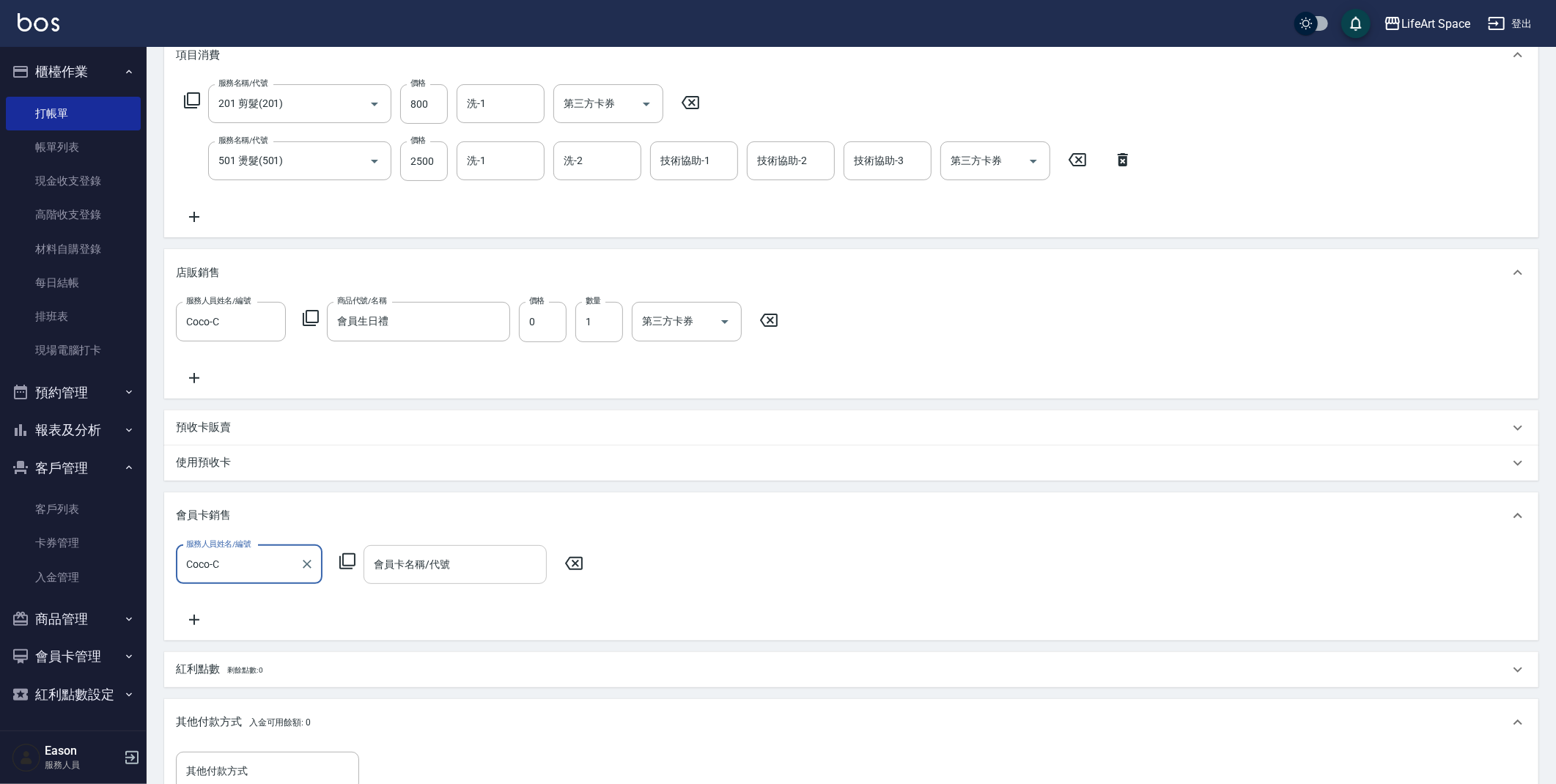
click at [447, 571] on input "會員卡名稱/代號" at bounding box center [456, 564] width 170 height 26
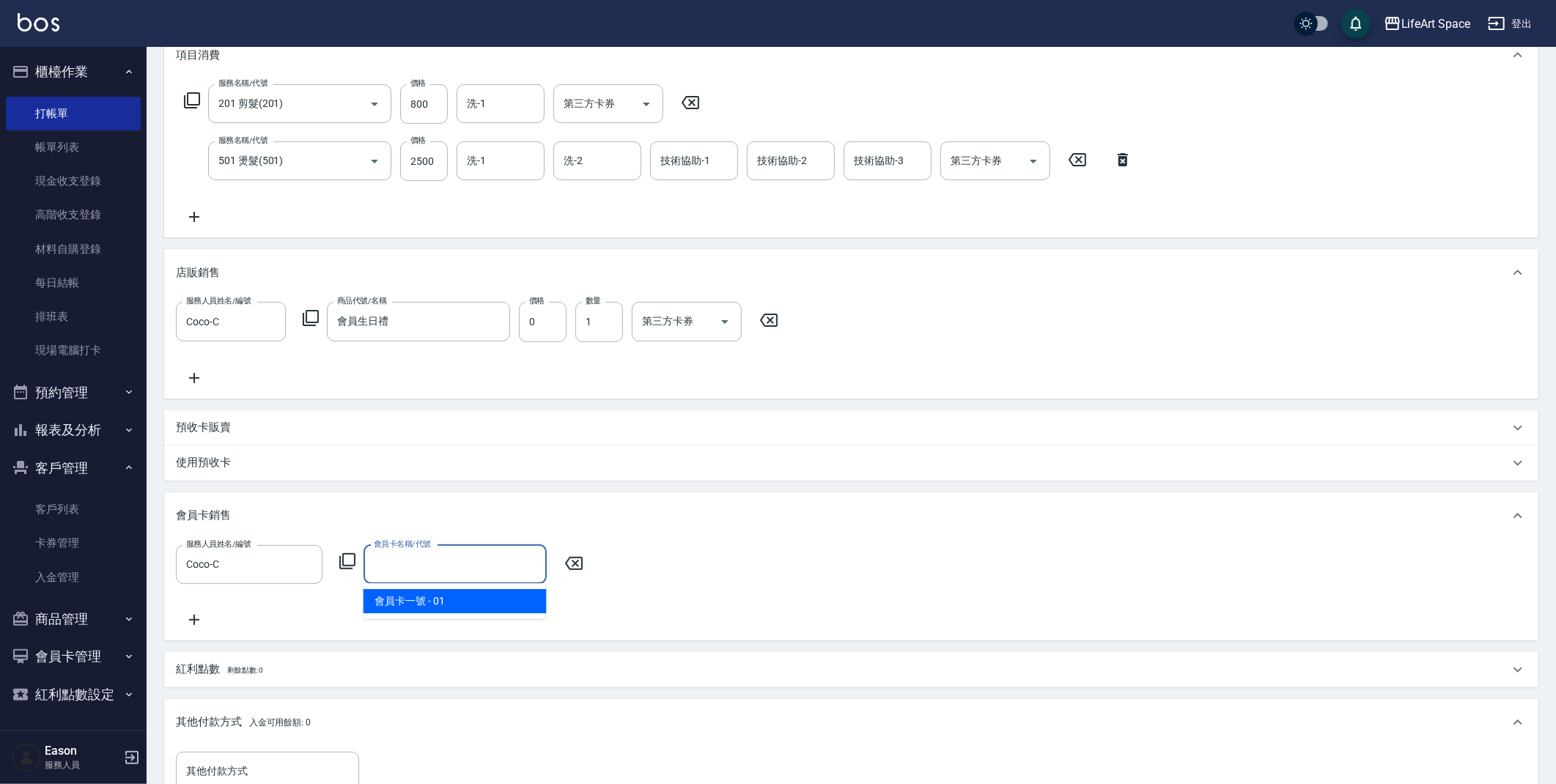
click at [433, 593] on span "會員卡一號 - 01" at bounding box center [455, 601] width 183 height 24
type input "會員卡一號-0天"
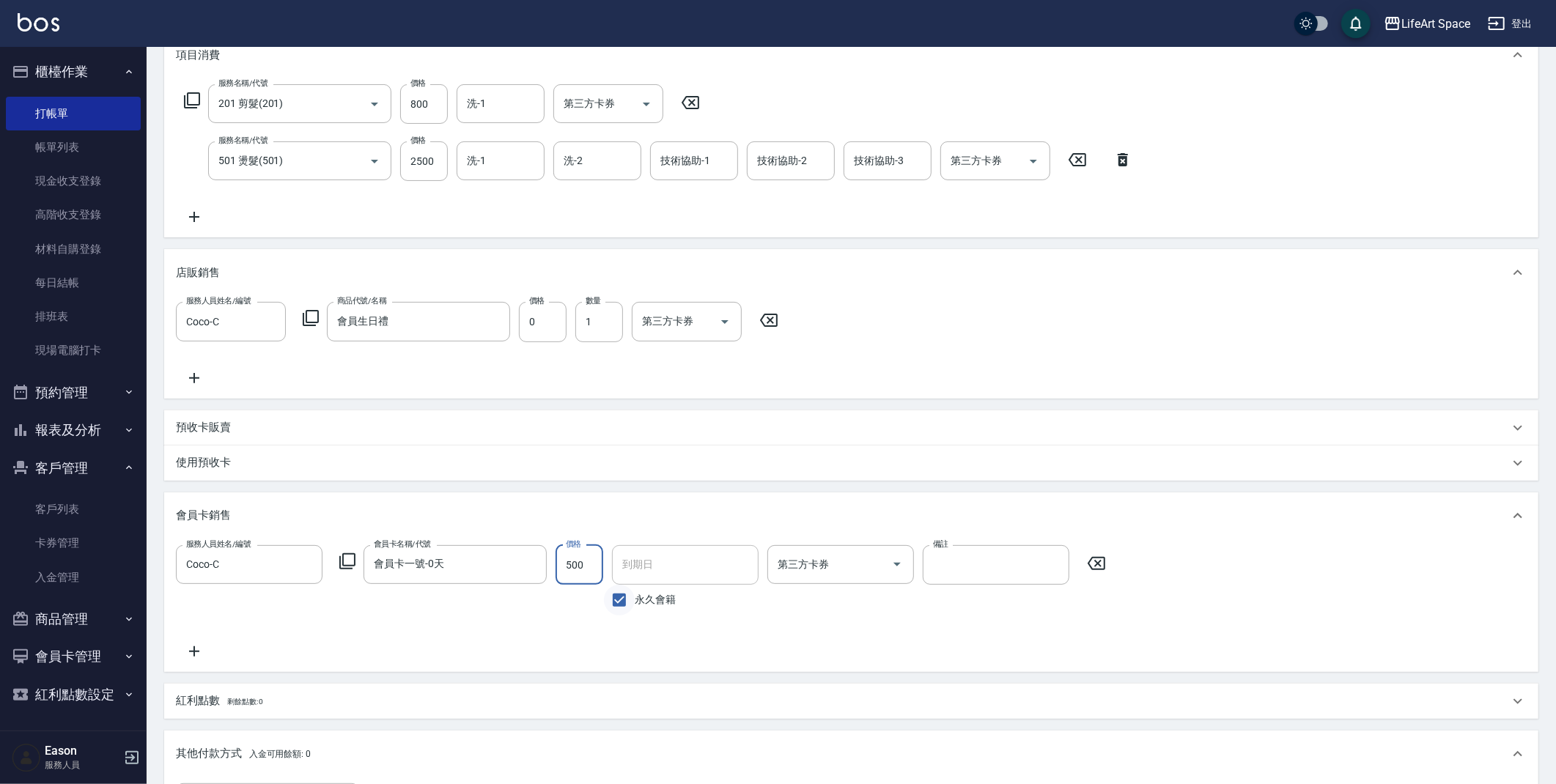
type input "500"
drag, startPoint x: 627, startPoint y: 604, endPoint x: 650, endPoint y: 573, distance: 38.6
click at [627, 604] on input "永久會籍" at bounding box center [619, 599] width 31 height 31
checkbox input "false"
click at [652, 565] on input "[DATE]" at bounding box center [680, 564] width 137 height 40
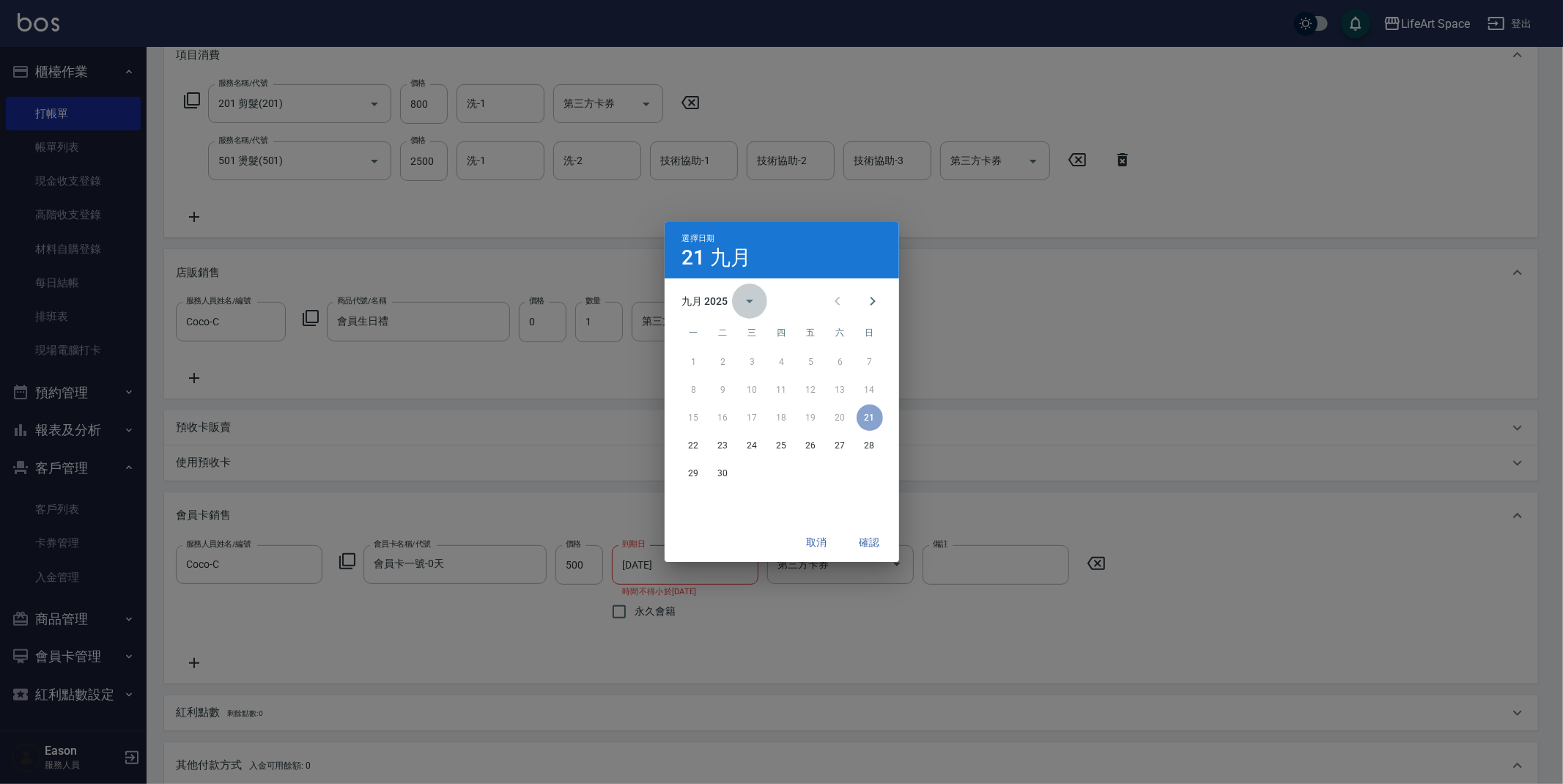
click at [748, 302] on icon "calendar view is open, switch to year view" at bounding box center [750, 301] width 18 height 18
click at [790, 345] on button "2026" at bounding box center [781, 336] width 52 height 27
type input "[DATE]"
click at [868, 544] on button "確認" at bounding box center [869, 541] width 47 height 27
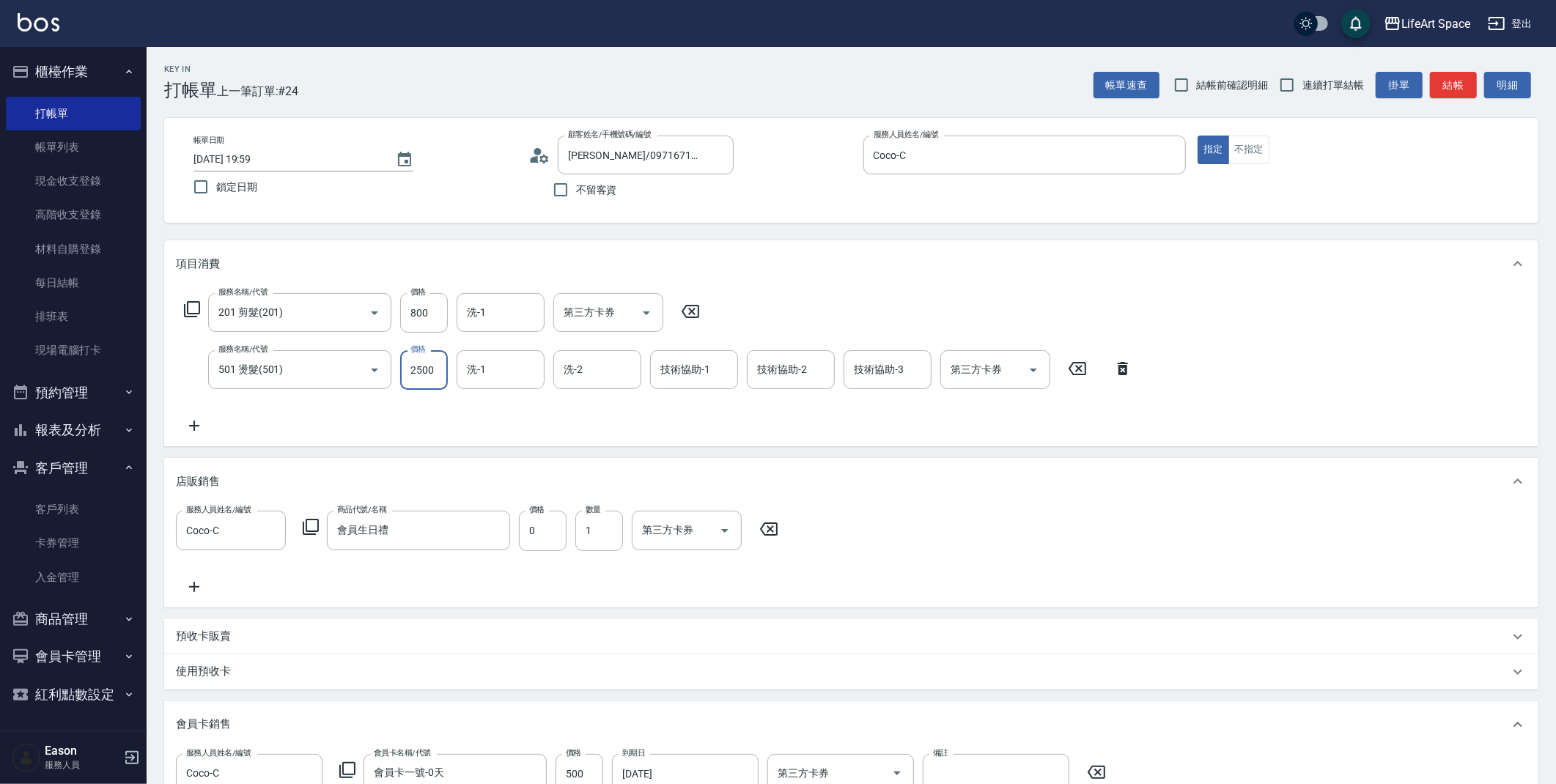
click at [434, 381] on input "2500" at bounding box center [424, 370] width 48 height 40
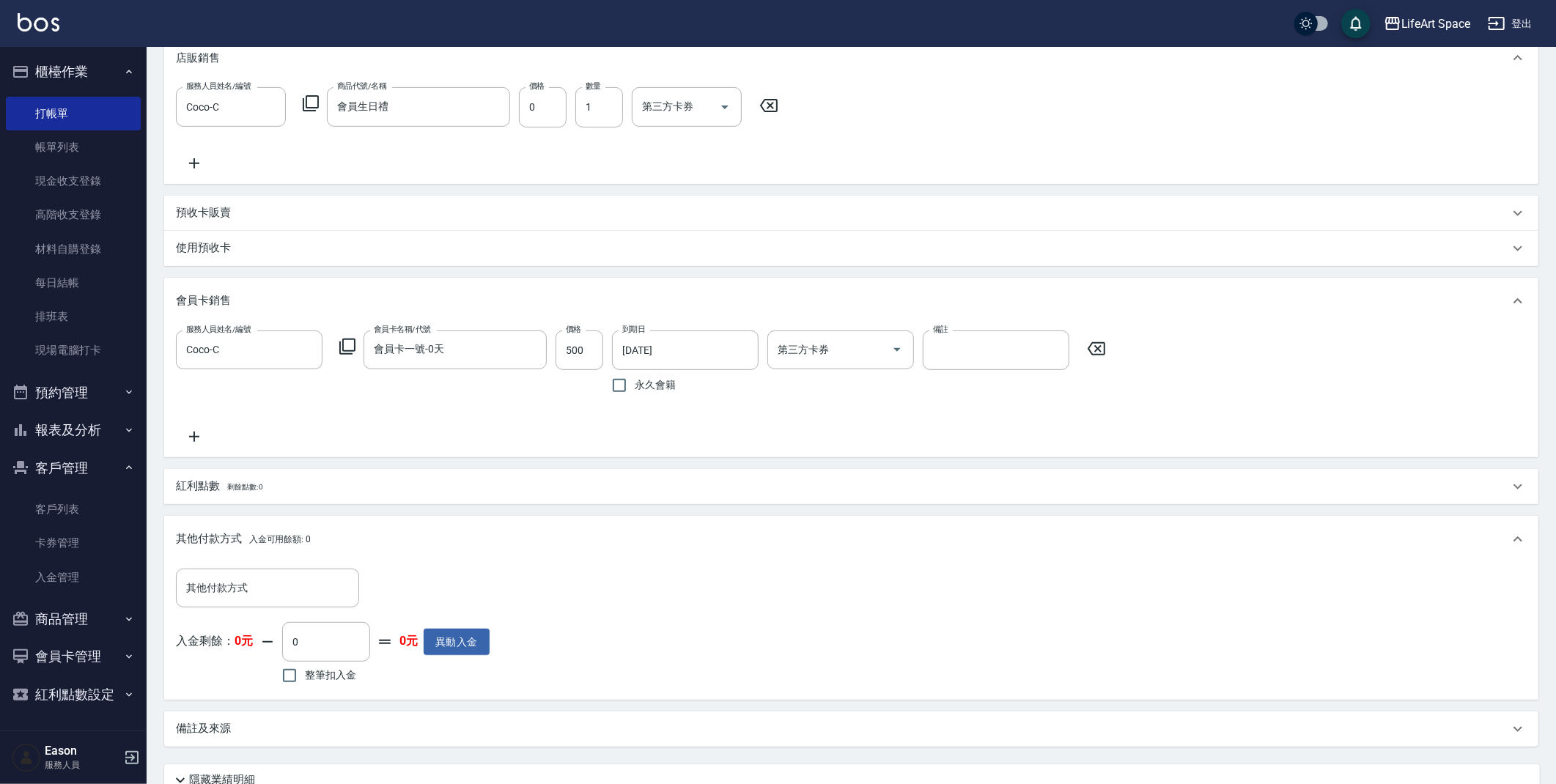
scroll to position [549, 0]
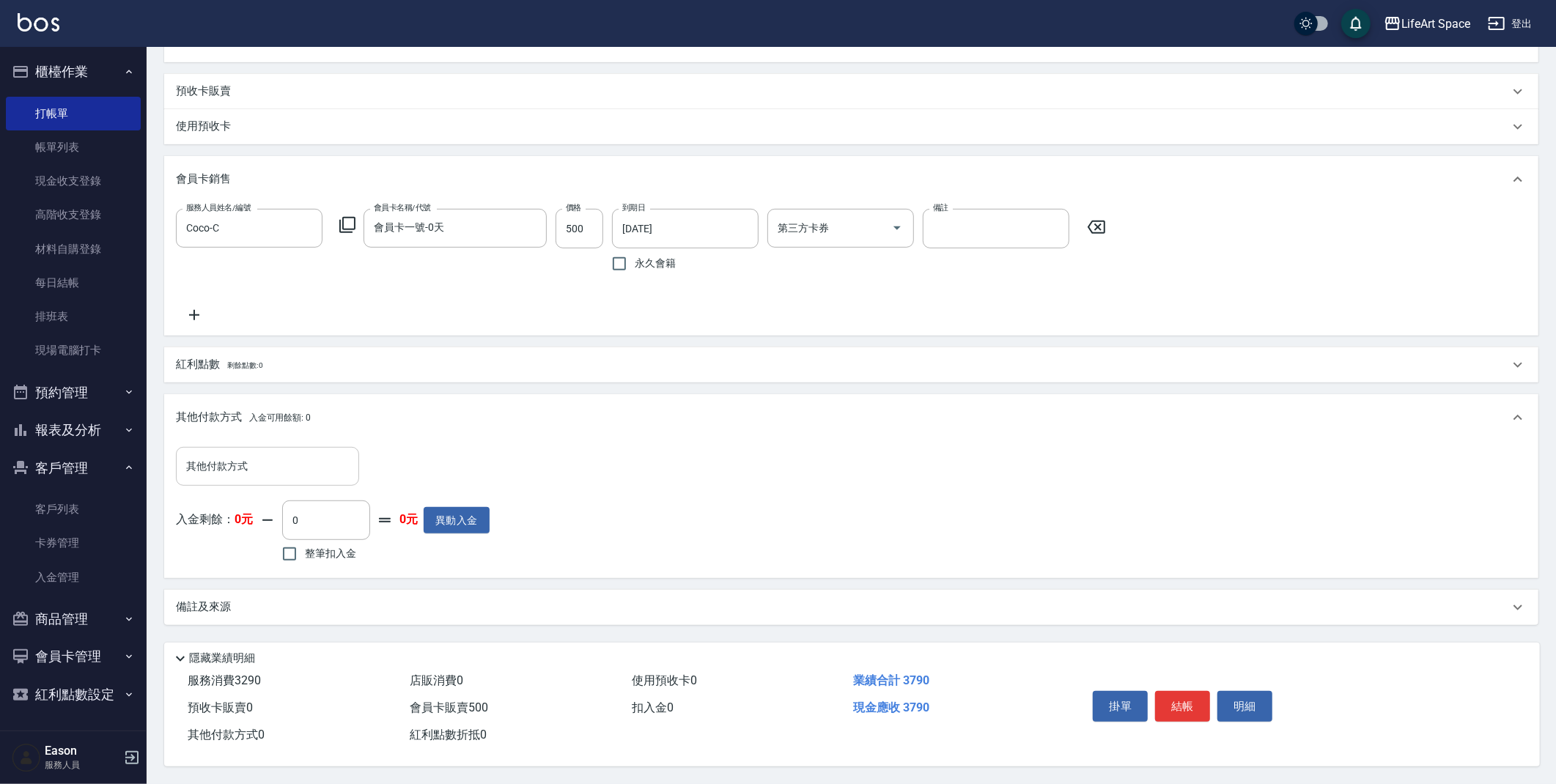
type input "2490"
click at [280, 464] on input "其他付款方式" at bounding box center [267, 466] width 170 height 26
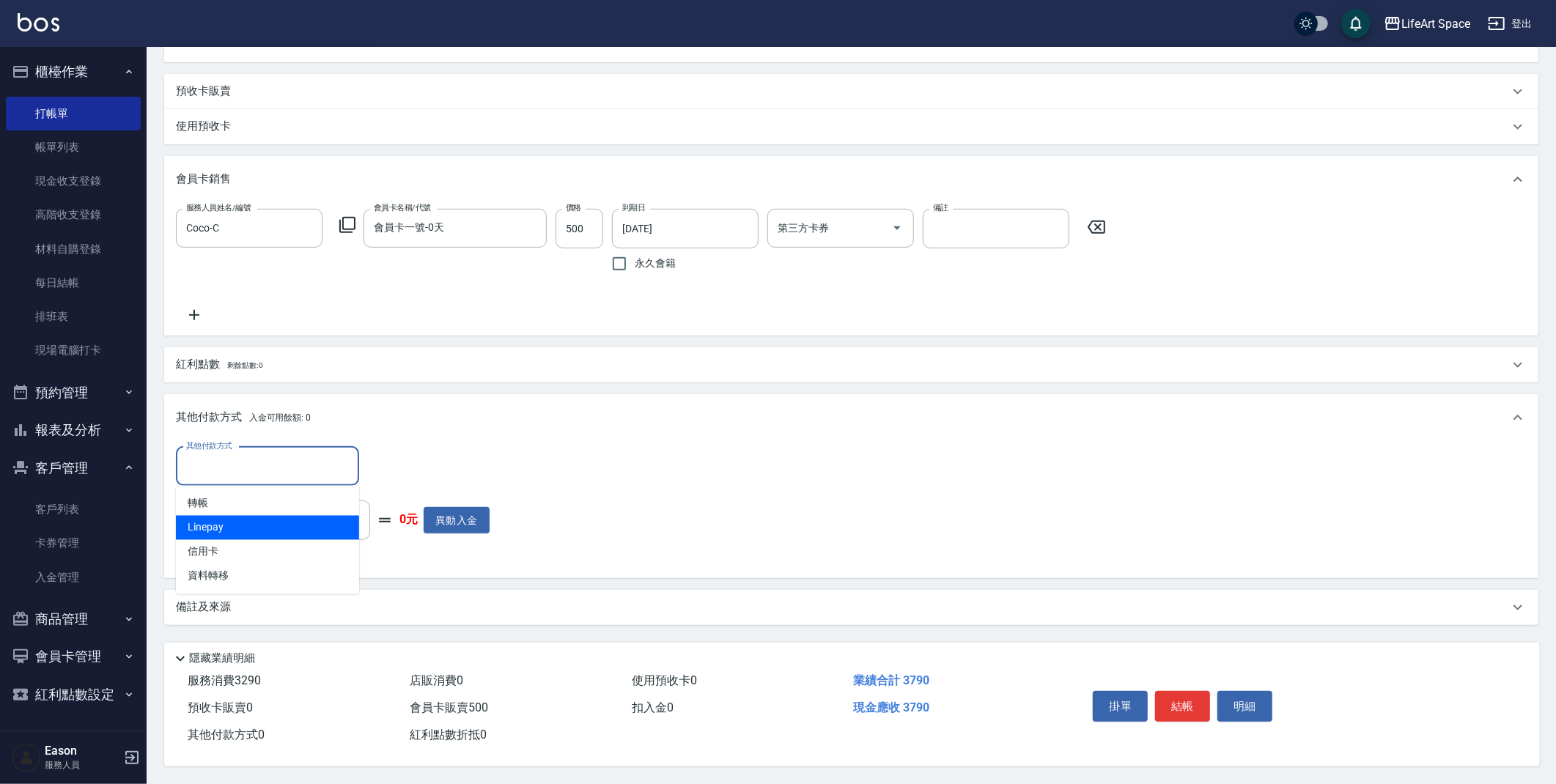
click at [255, 516] on span "Linepay" at bounding box center [267, 528] width 183 height 24
type input "Linepay"
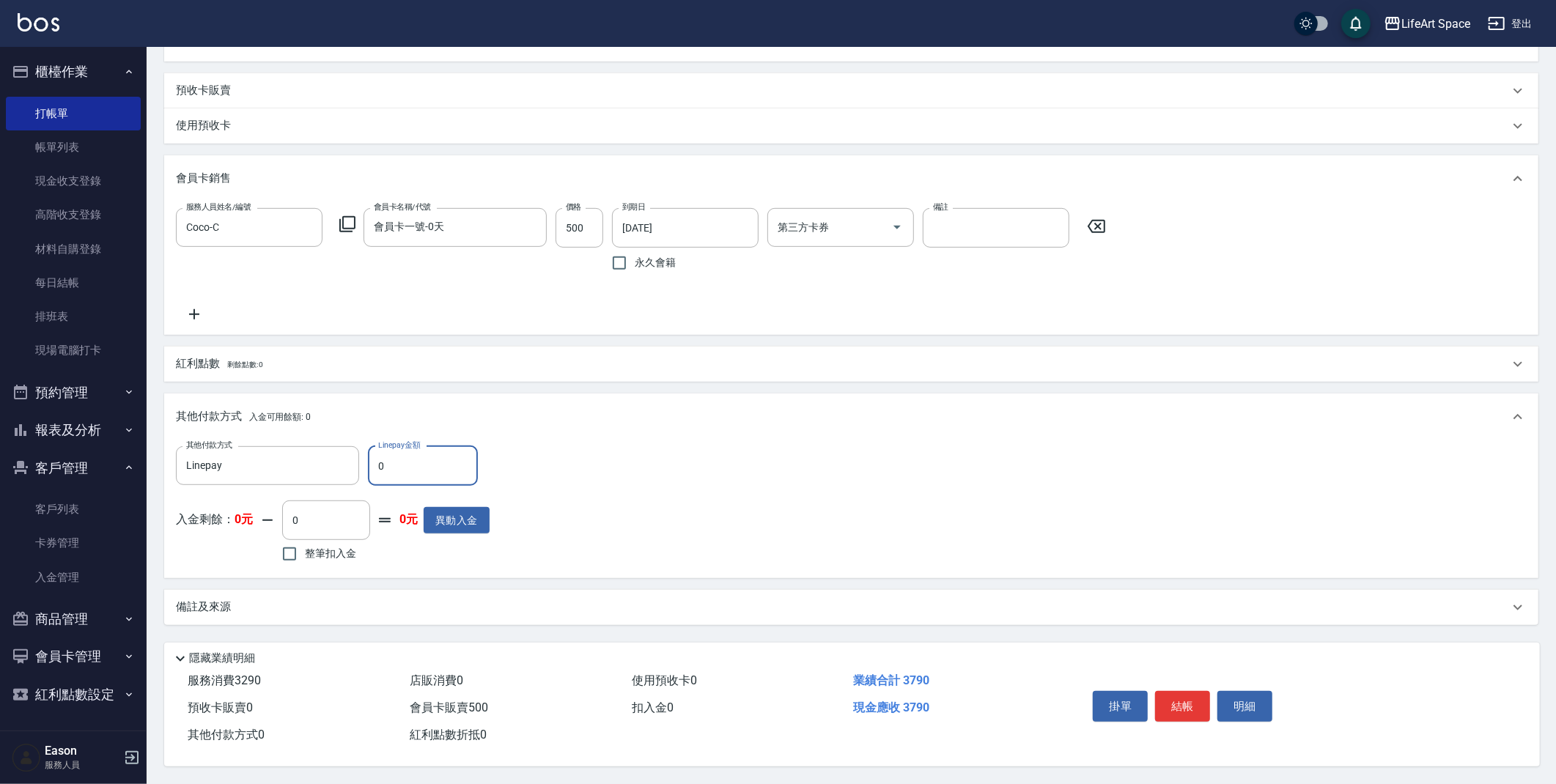
click at [425, 475] on input "0" at bounding box center [422, 466] width 110 height 40
type input "3790"
drag, startPoint x: 369, startPoint y: 606, endPoint x: 314, endPoint y: 667, distance: 82.1
click at [369, 605] on div "備註及來源" at bounding box center [843, 607] width 1333 height 16
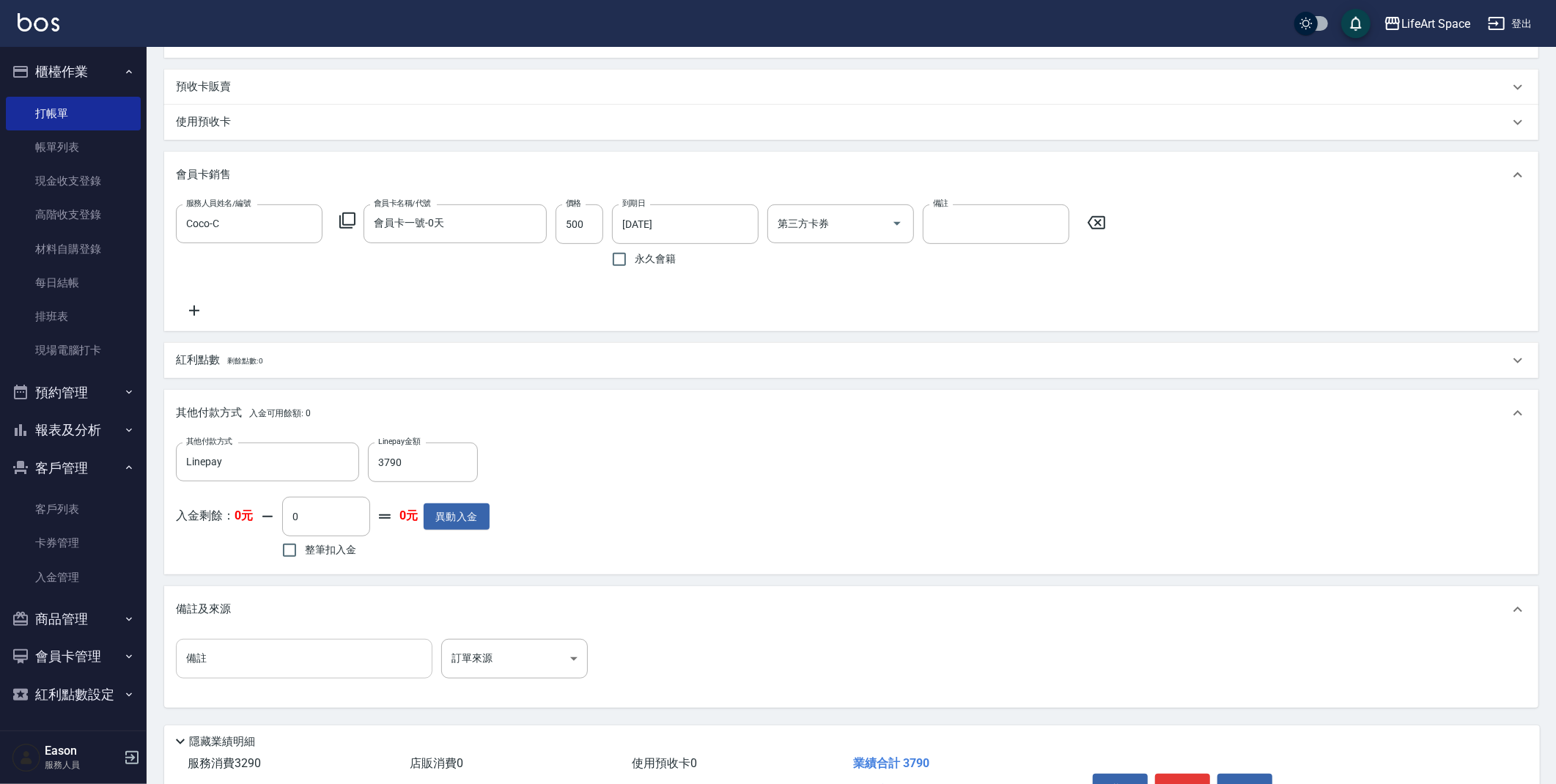
click at [277, 663] on input "備註" at bounding box center [304, 658] width 257 height 40
type input ":0"
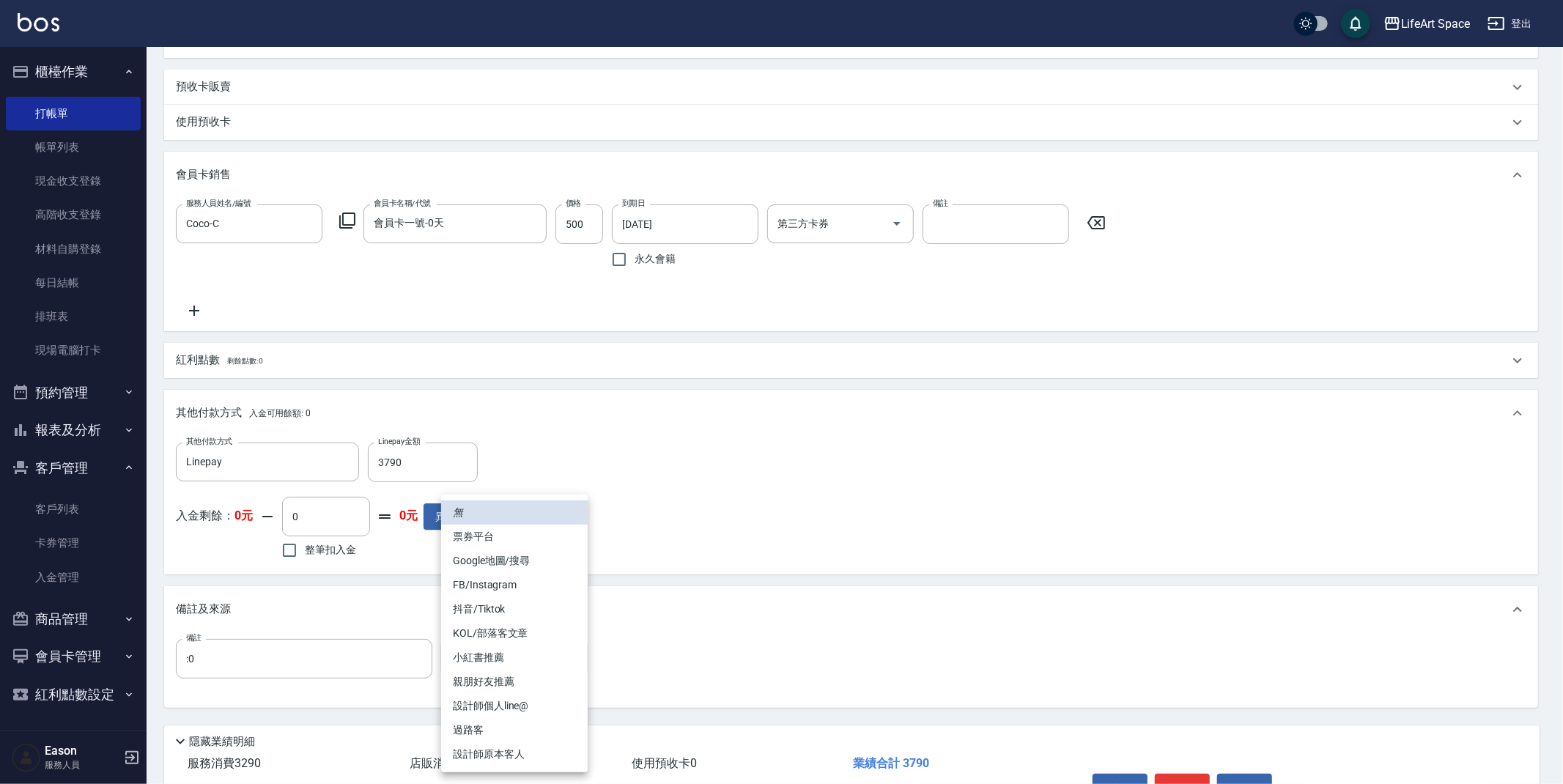
click at [491, 655] on body "LifeArt Space 登出 櫃檯作業 打帳單 帳單列表 現金收支登錄 高階收支登錄 材料自購登錄 每日結帳 排班表 現場電腦打卡 預約管理 預約管理 單…" at bounding box center [782, 158] width 1563 height 1416
click at [507, 747] on li "設計師原本客人" at bounding box center [514, 753] width 147 height 24
type input "設計師原本客人"
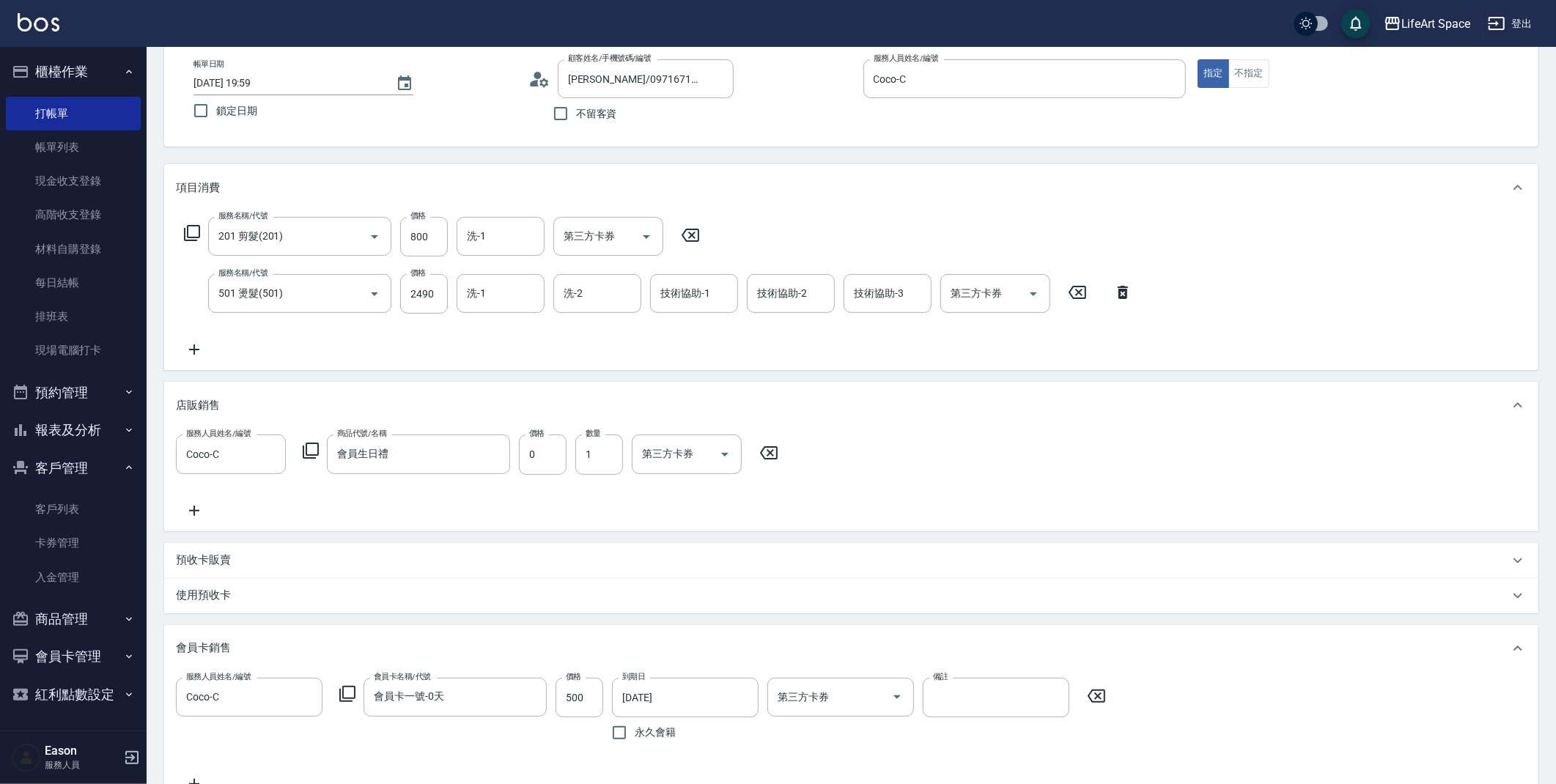
scroll to position [52, 0]
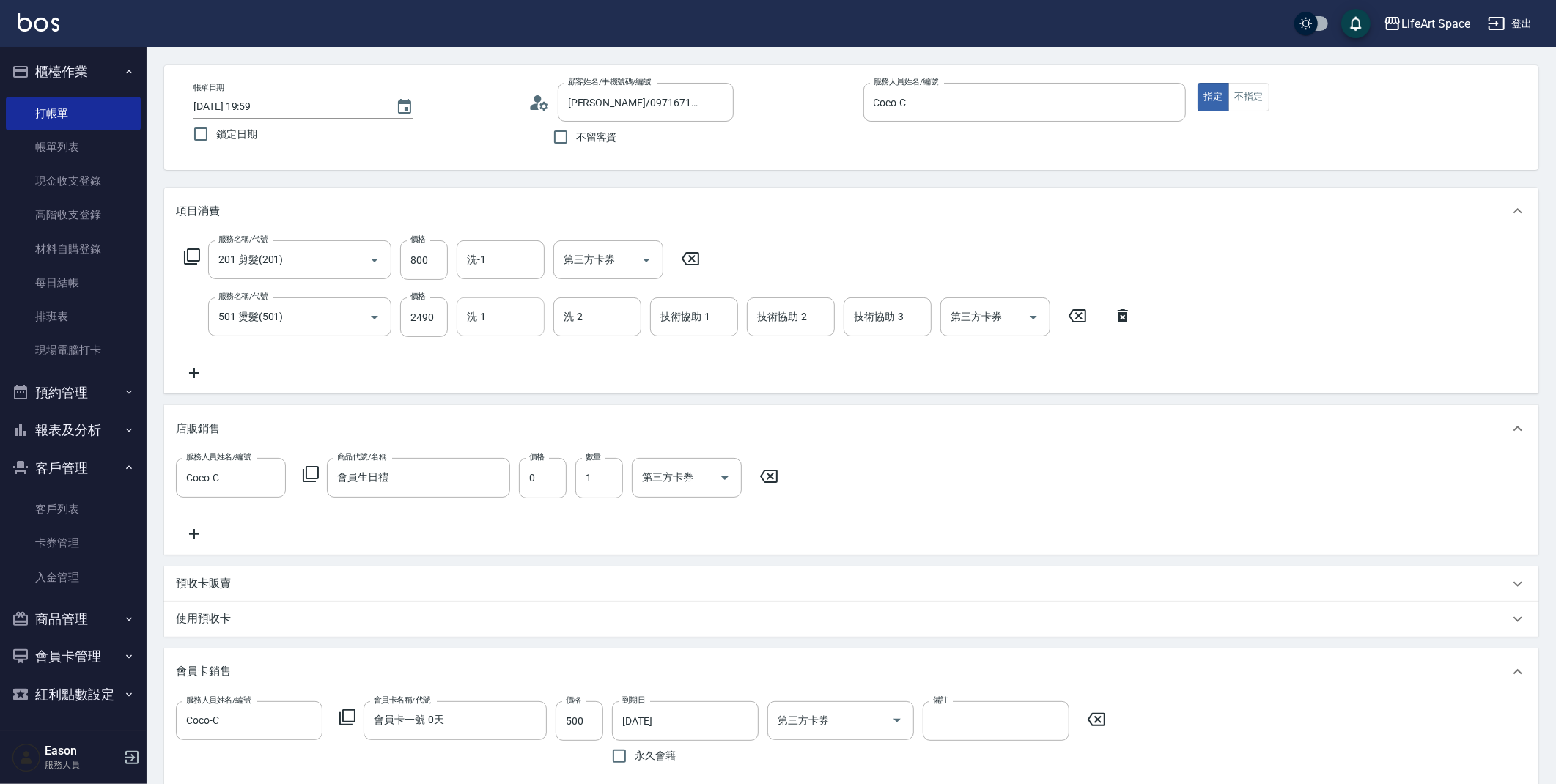
click at [496, 306] on input "洗-1" at bounding box center [500, 317] width 74 height 26
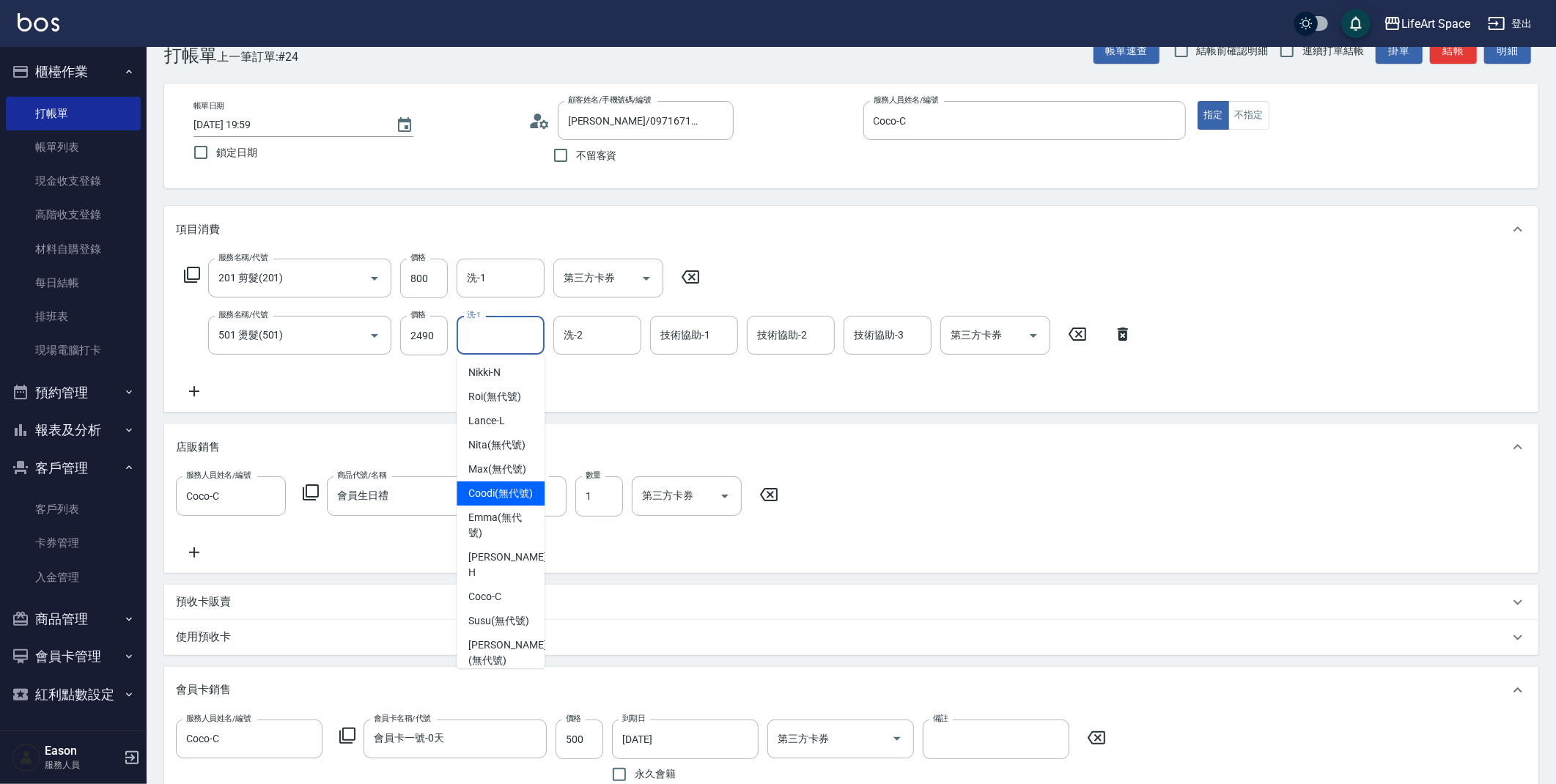
scroll to position [0, 0]
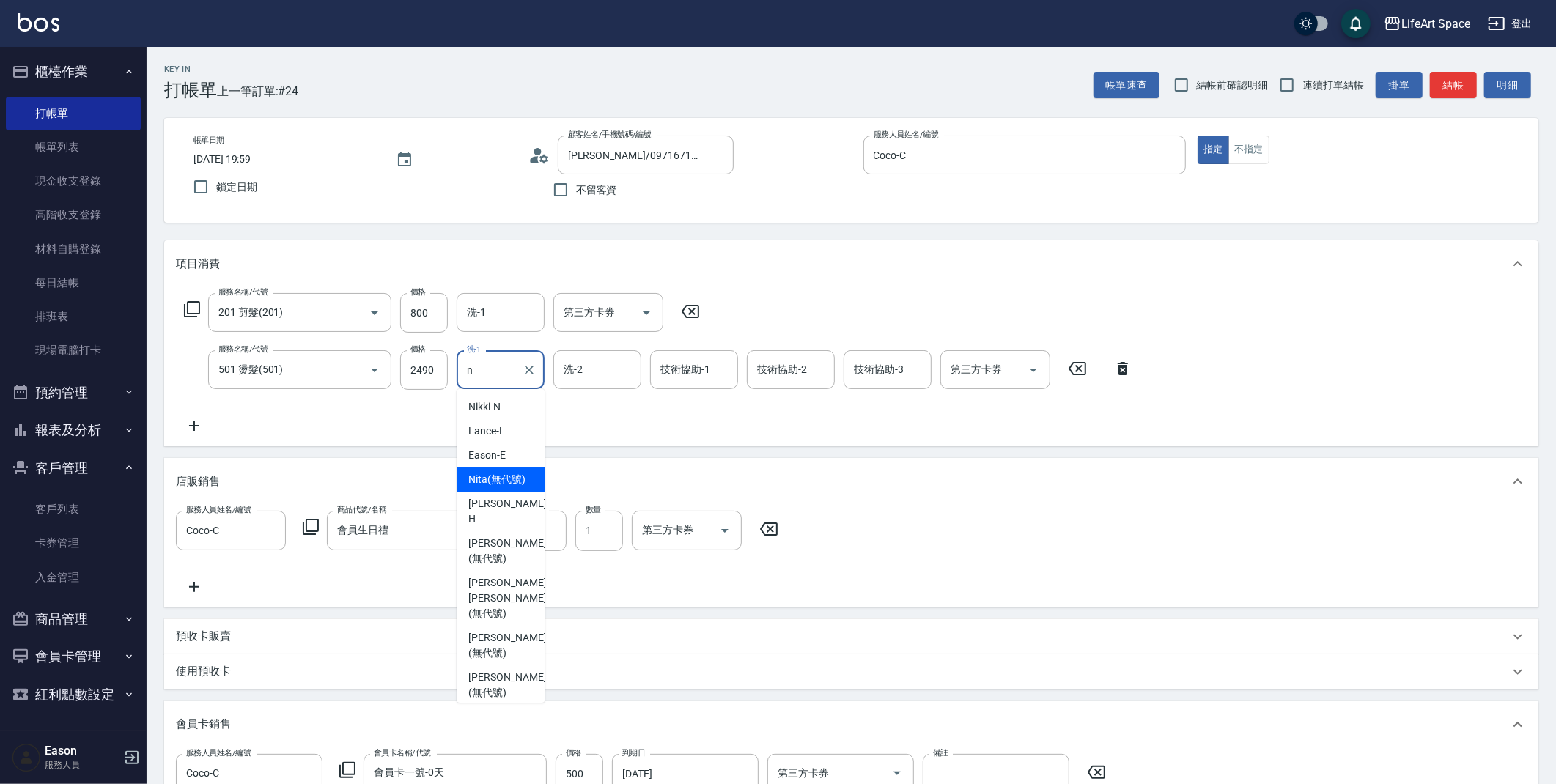
click at [512, 487] on span "Nita (無代號)" at bounding box center [497, 479] width 57 height 16
type input "Nita (無代號)"
type input "0"
type input "Nita (無代號)"
click at [590, 381] on input "洗-2" at bounding box center [596, 369] width 74 height 26
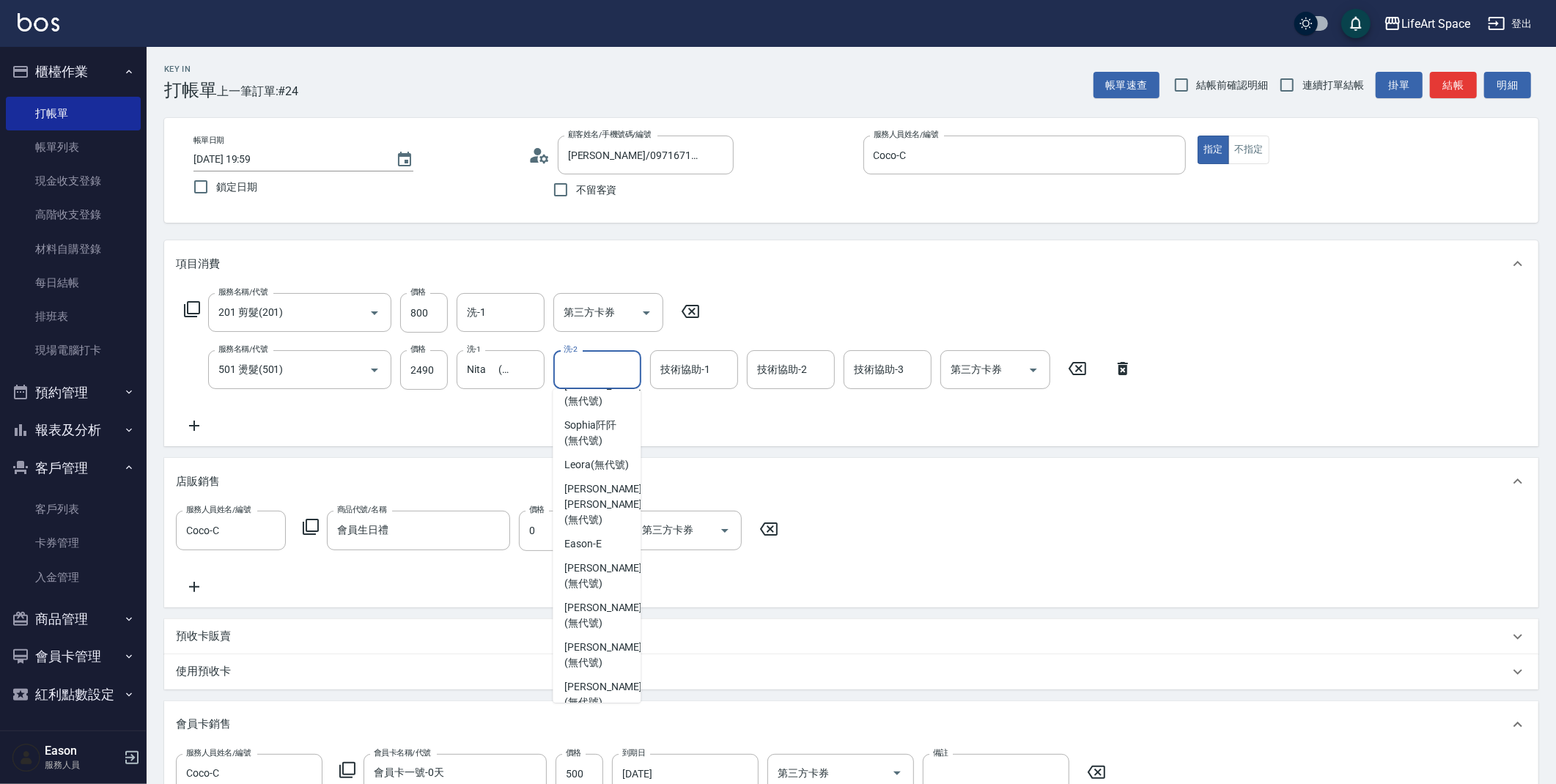
scroll to position [359, 0]
click at [593, 525] on span "[PERSON_NAME] [PERSON_NAME] (無代號)" at bounding box center [603, 502] width 77 height 47
type input "[PERSON_NAME] [PERSON_NAME](無代號)"
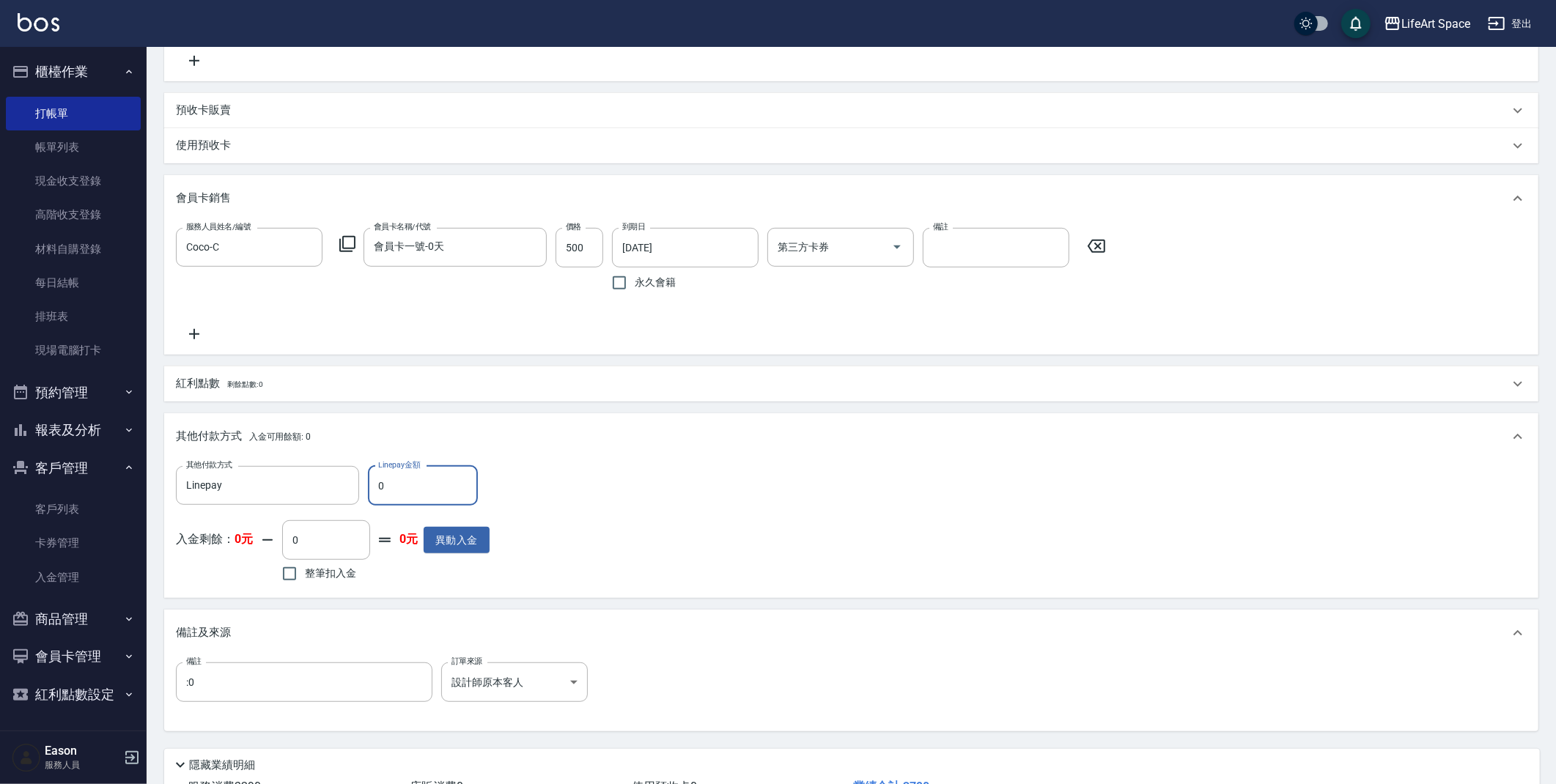
click at [444, 486] on input "0" at bounding box center [422, 486] width 110 height 40
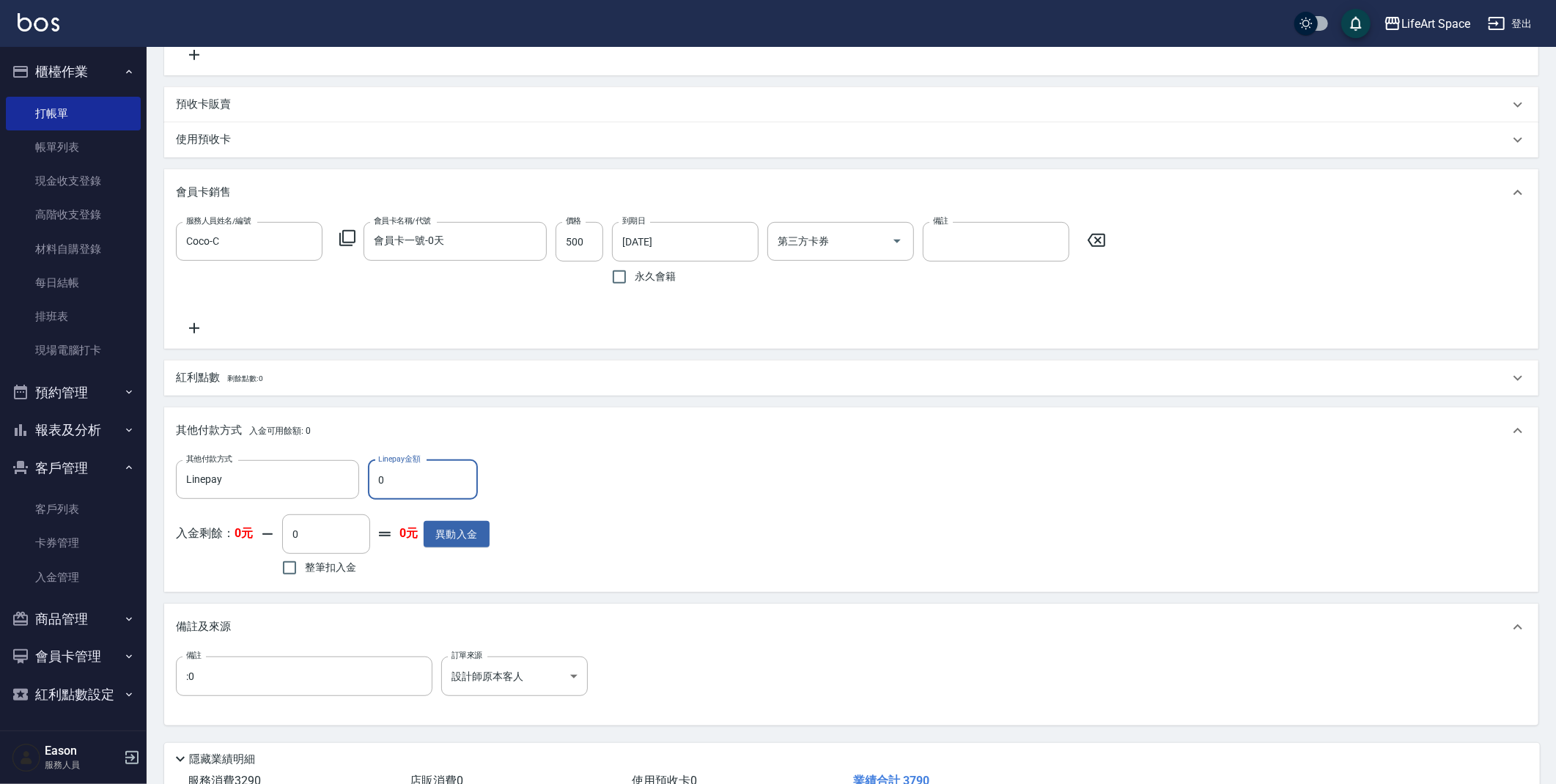
scroll to position [636, 0]
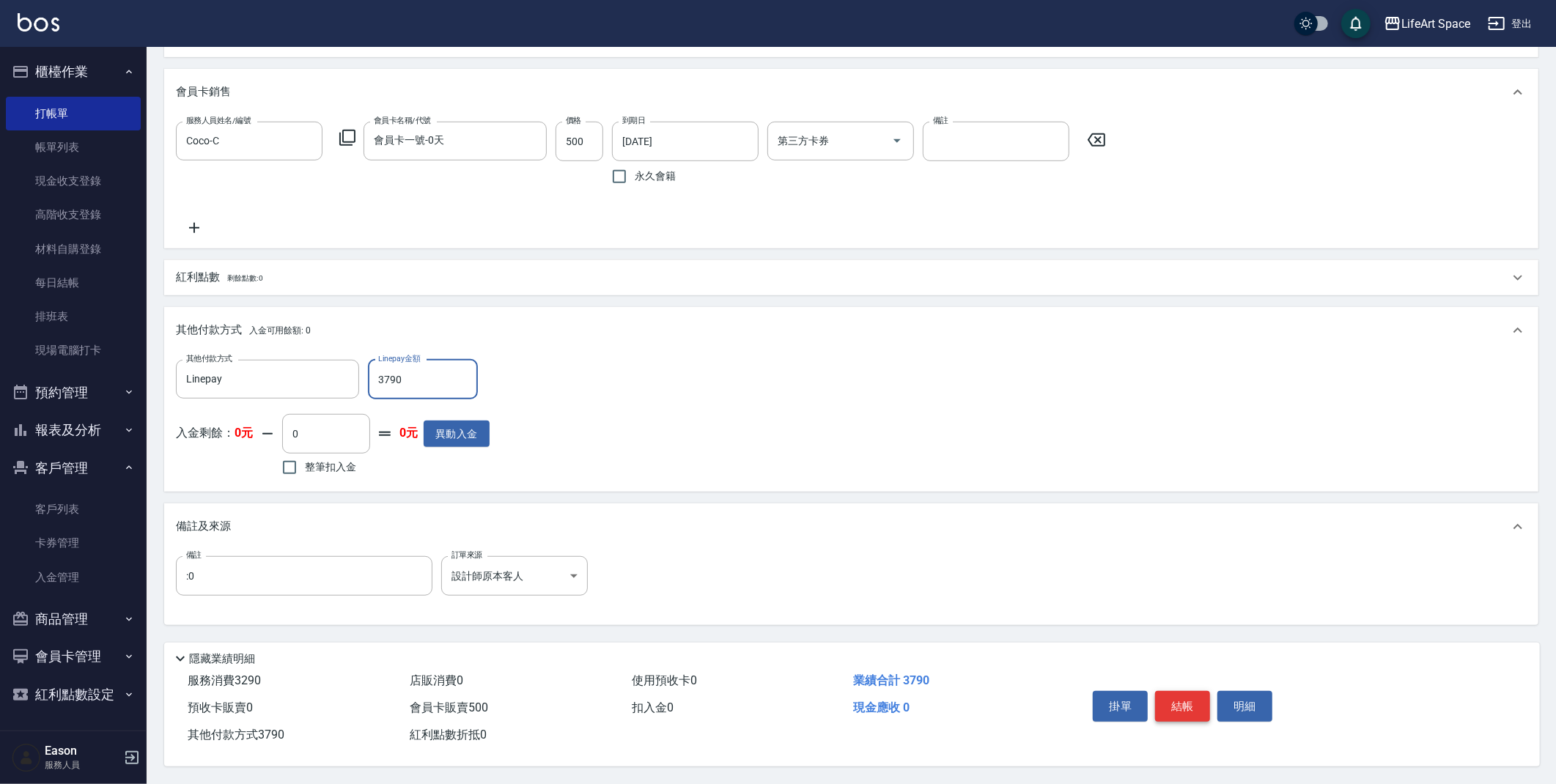
type input "3790"
click at [1184, 699] on button "結帳" at bounding box center [1182, 706] width 54 height 31
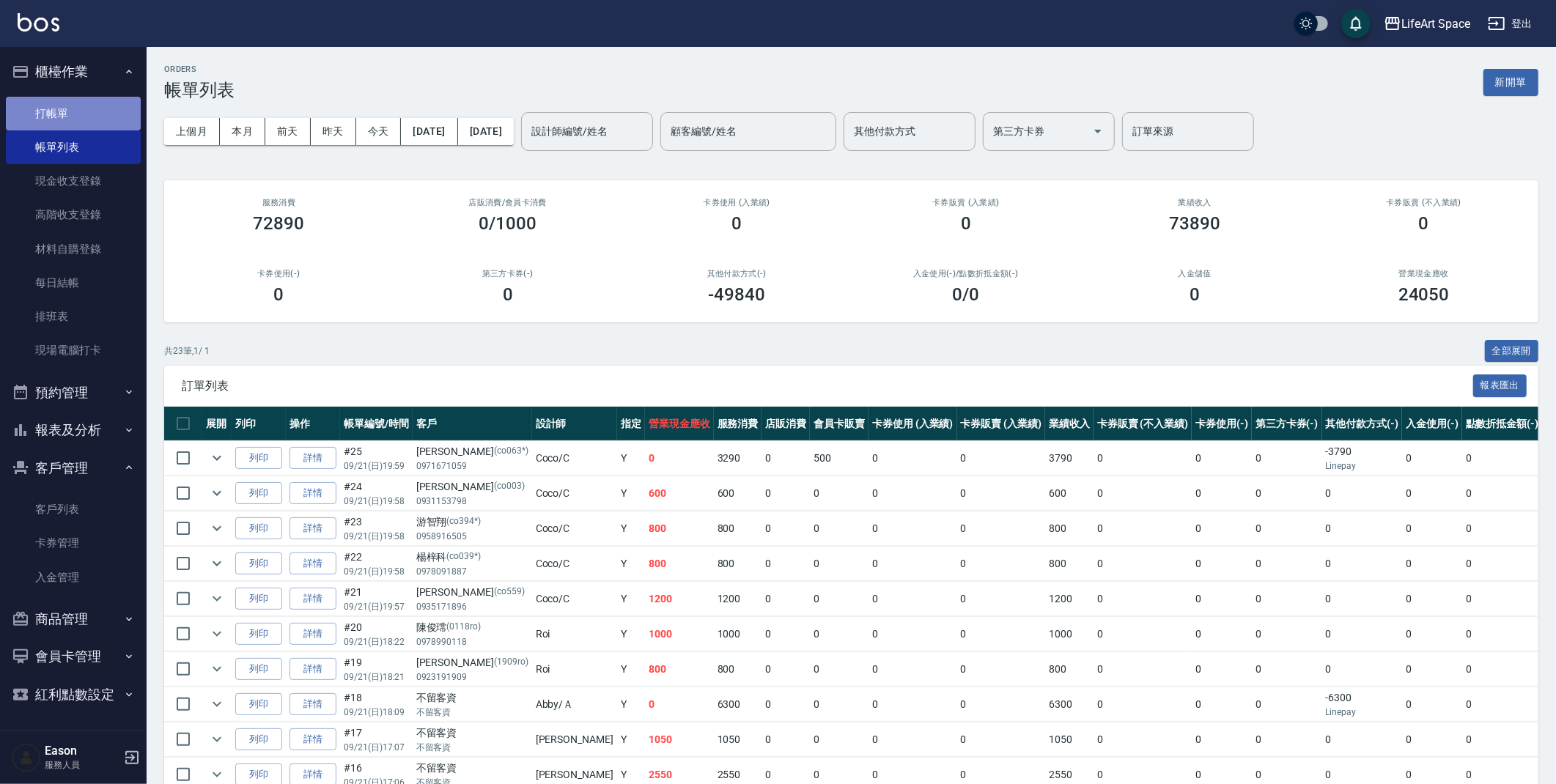
click at [65, 114] on link "打帳單" at bounding box center [73, 114] width 135 height 34
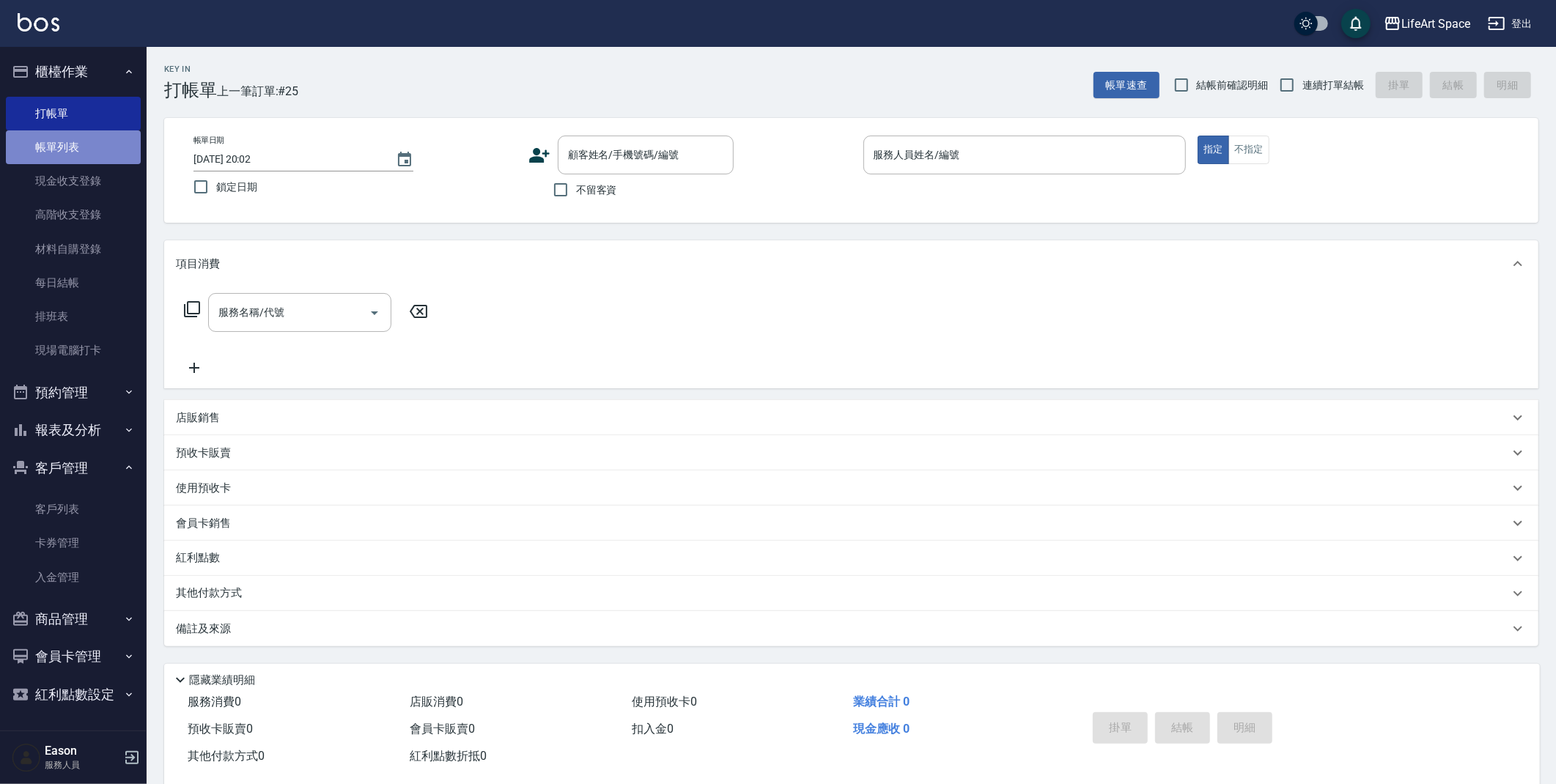
click at [88, 155] on link "帳單列表" at bounding box center [73, 147] width 135 height 34
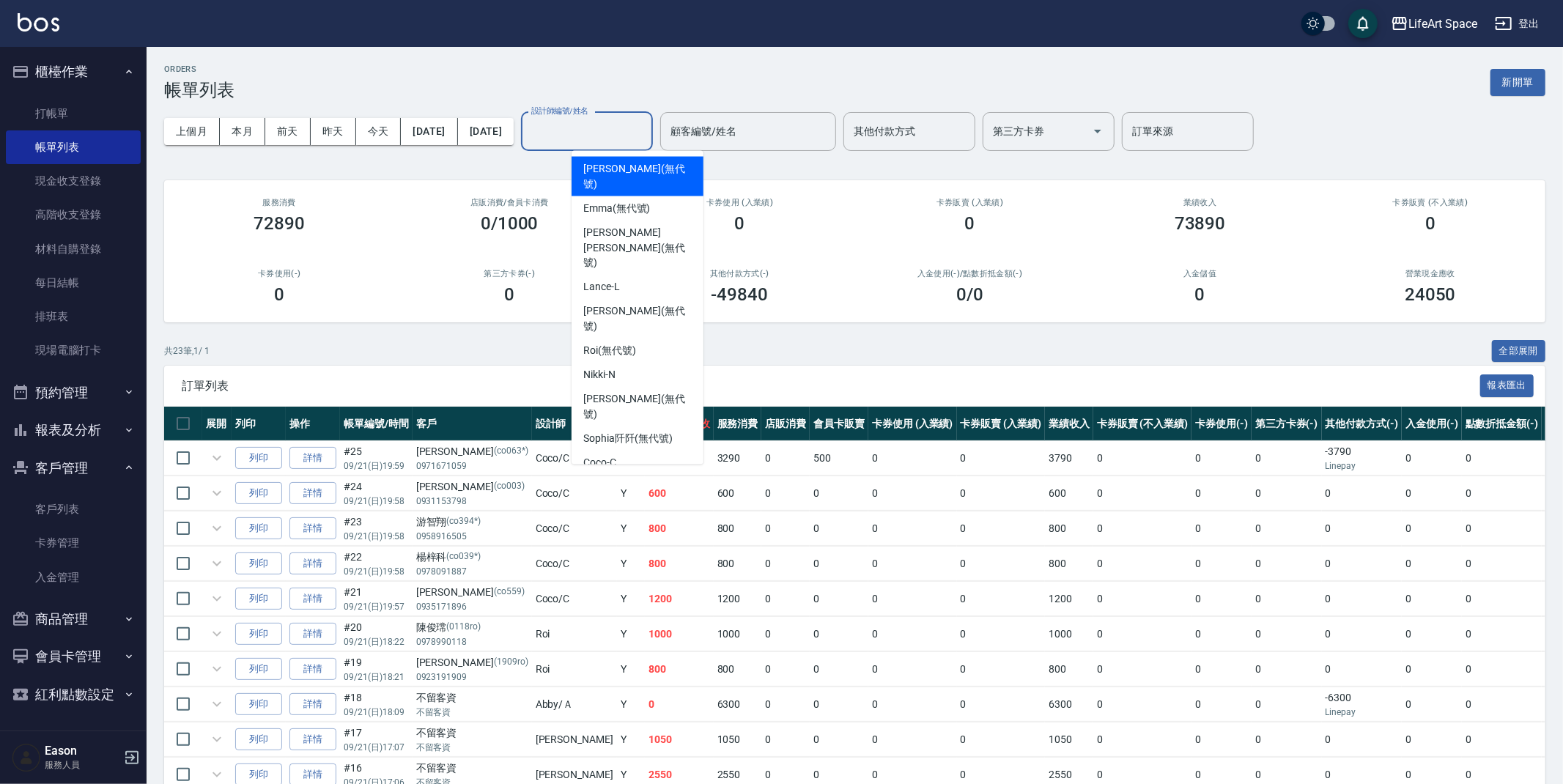
click at [610, 129] on div "設計師編號/姓名 設計師編號/姓名" at bounding box center [586, 131] width 132 height 39
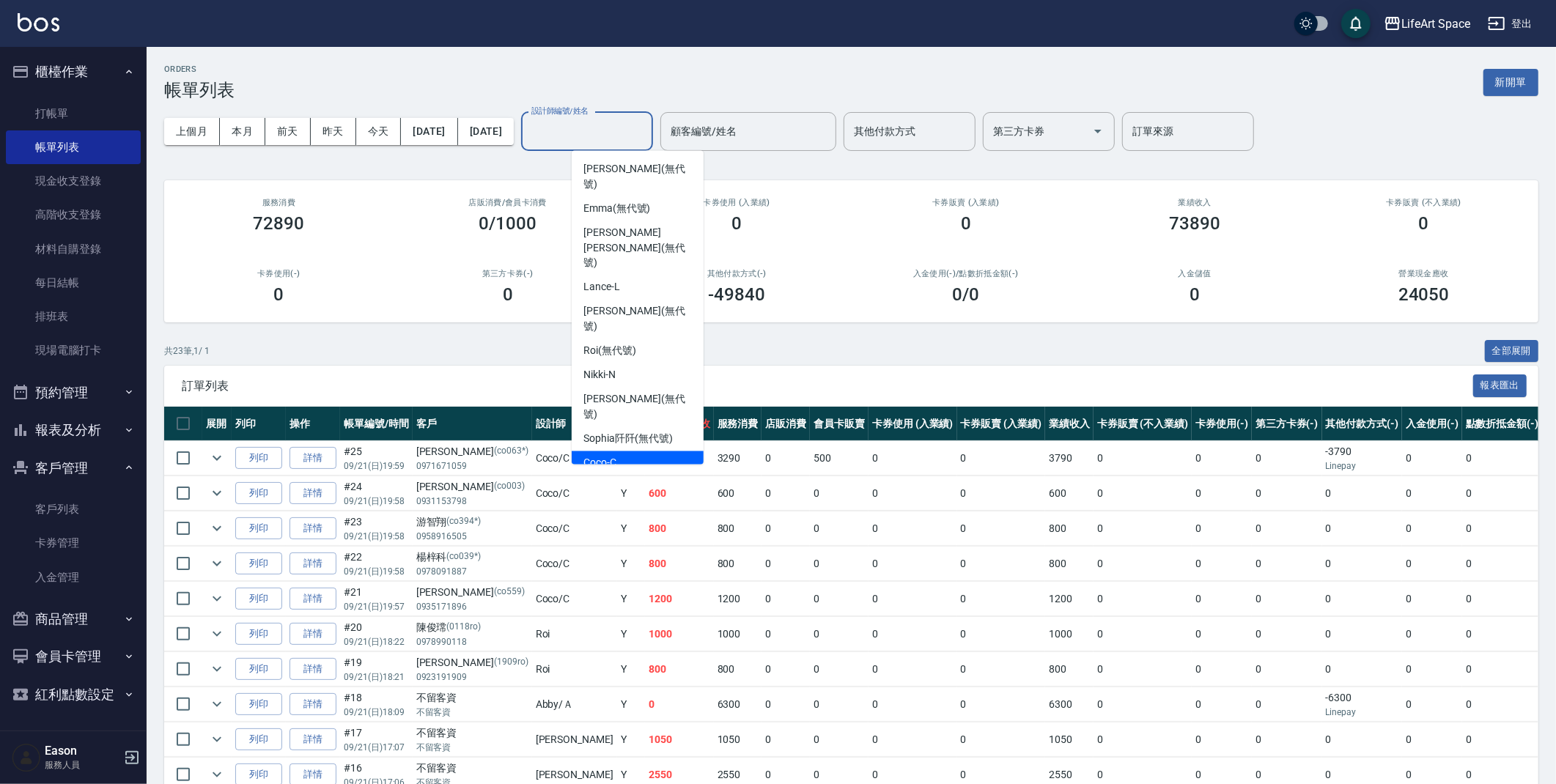
click at [611, 455] on span "Coco -C" at bounding box center [599, 463] width 33 height 16
type input "Coco-C"
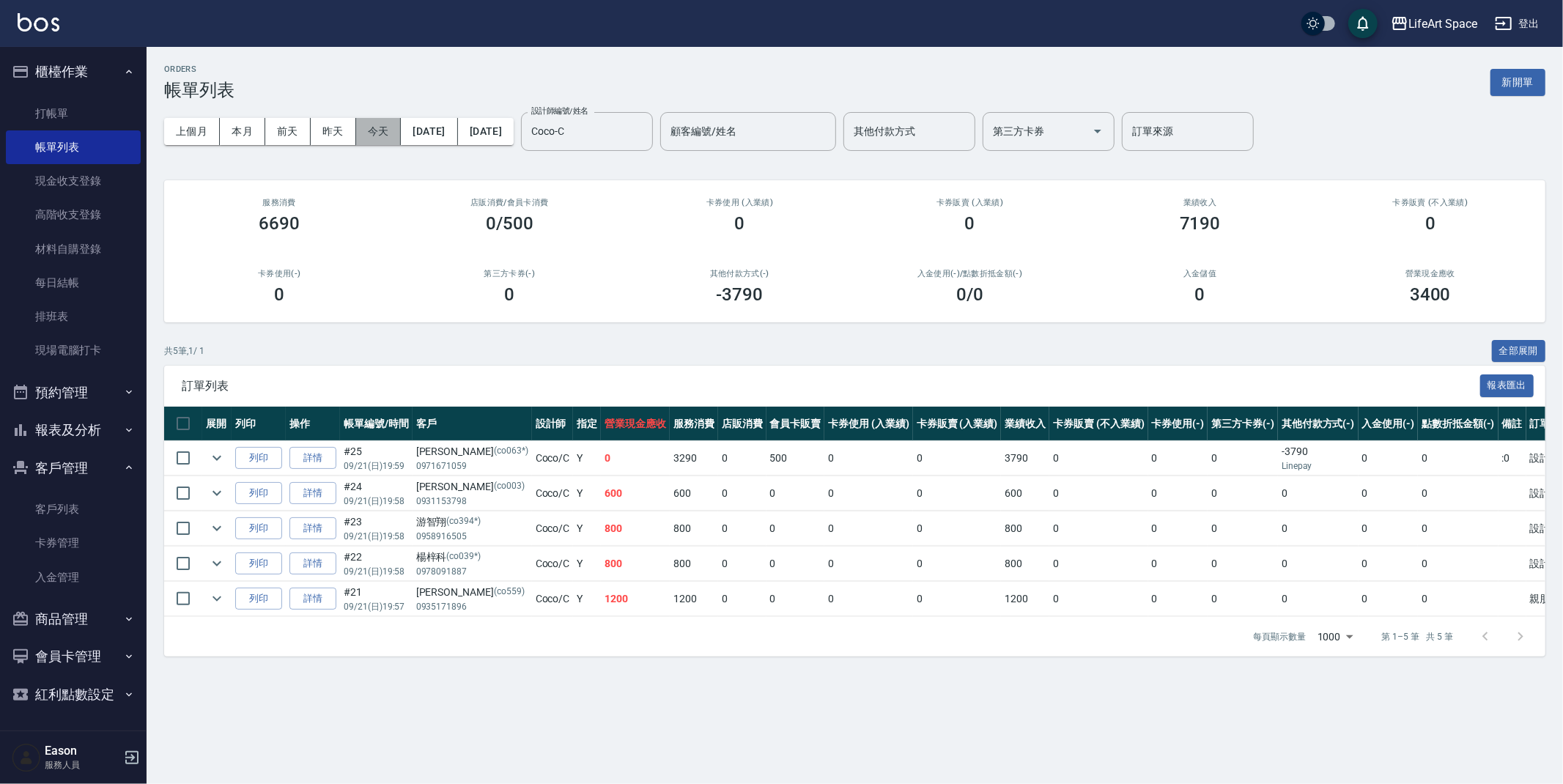
click at [380, 128] on button "今天" at bounding box center [379, 131] width 46 height 27
click at [62, 121] on link "打帳單" at bounding box center [73, 114] width 135 height 34
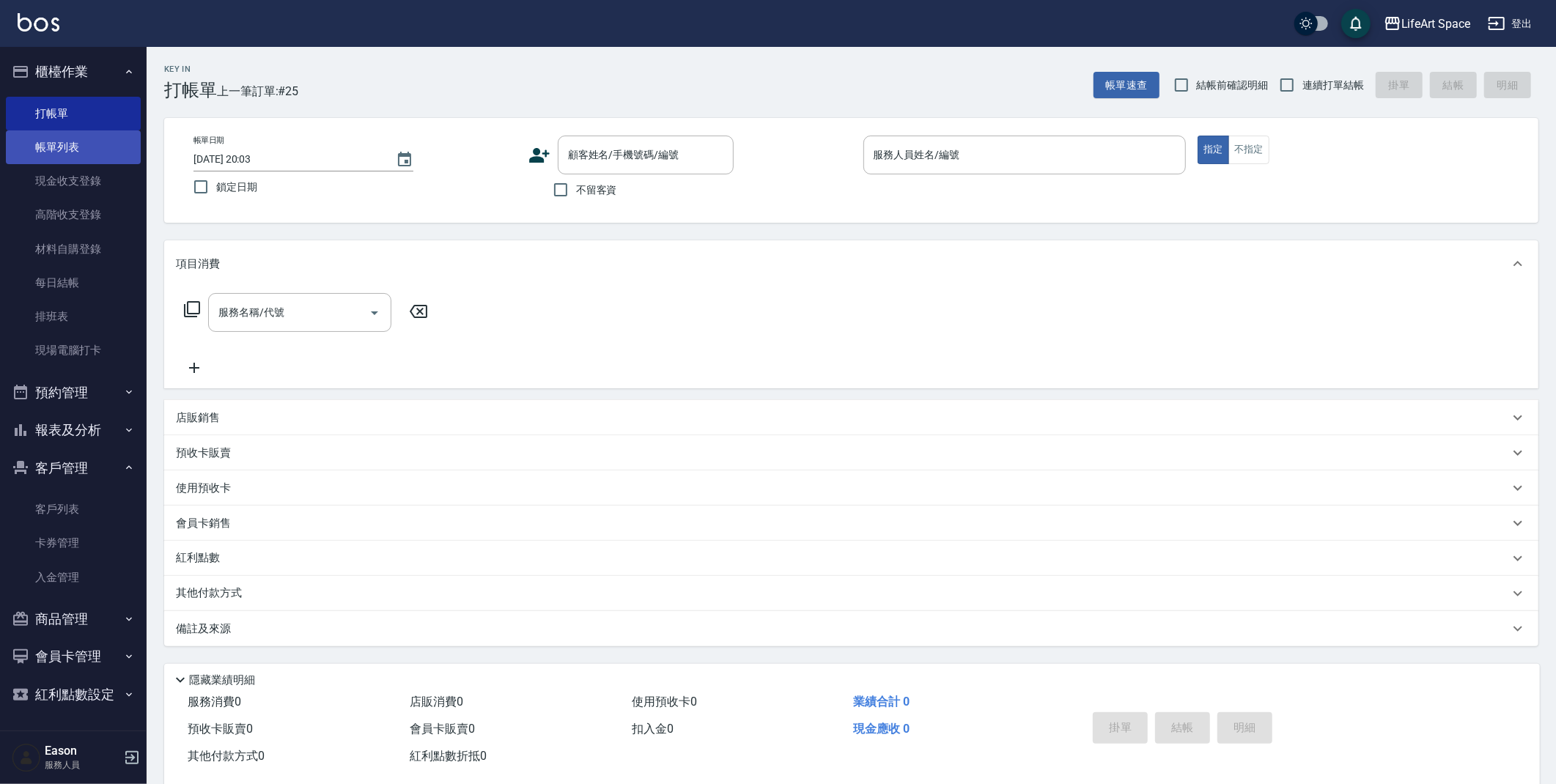
click at [63, 153] on link "帳單列表" at bounding box center [73, 147] width 135 height 34
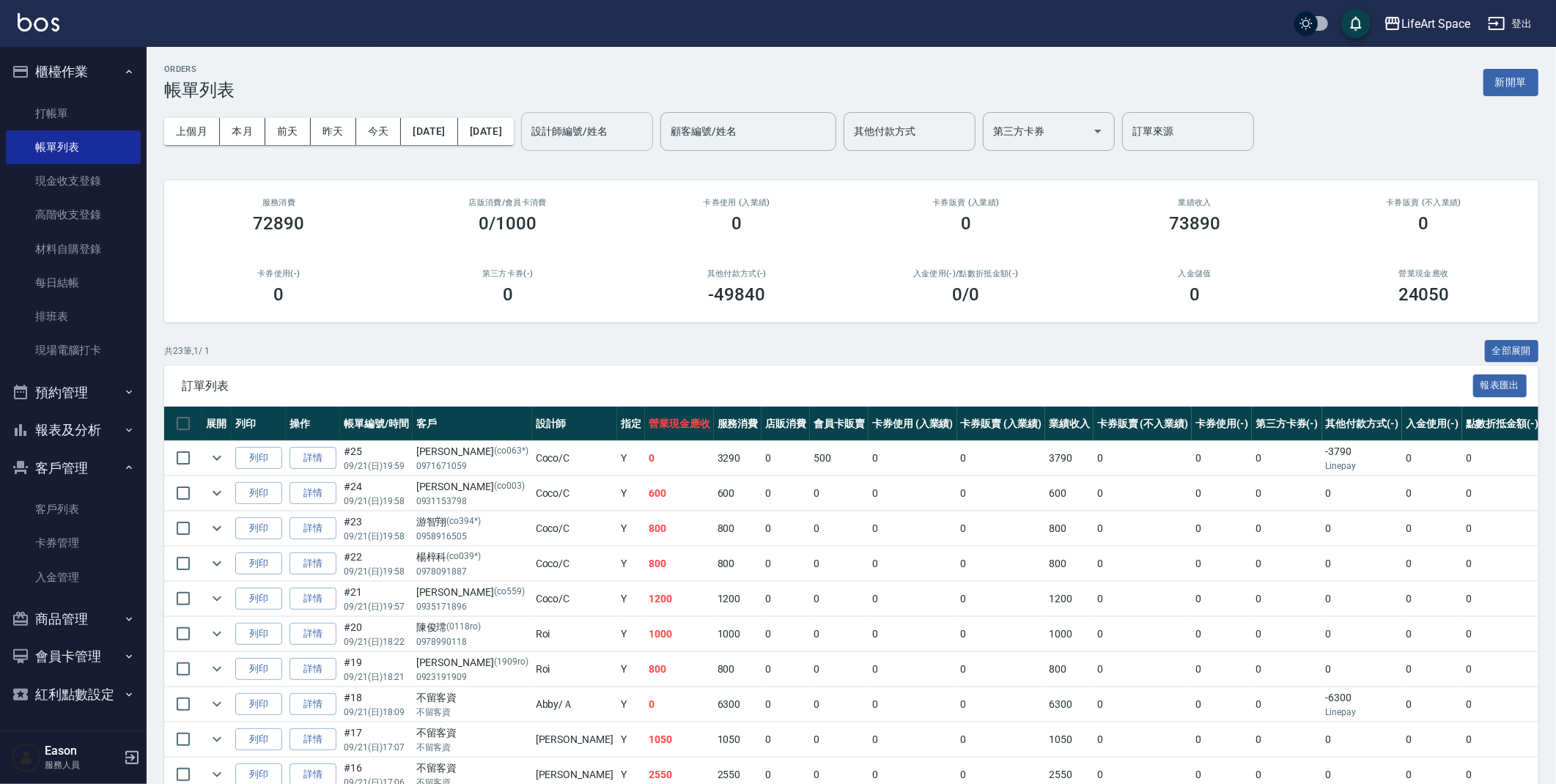
click at [600, 132] on input "設計師編號/姓名" at bounding box center [587, 132] width 119 height 26
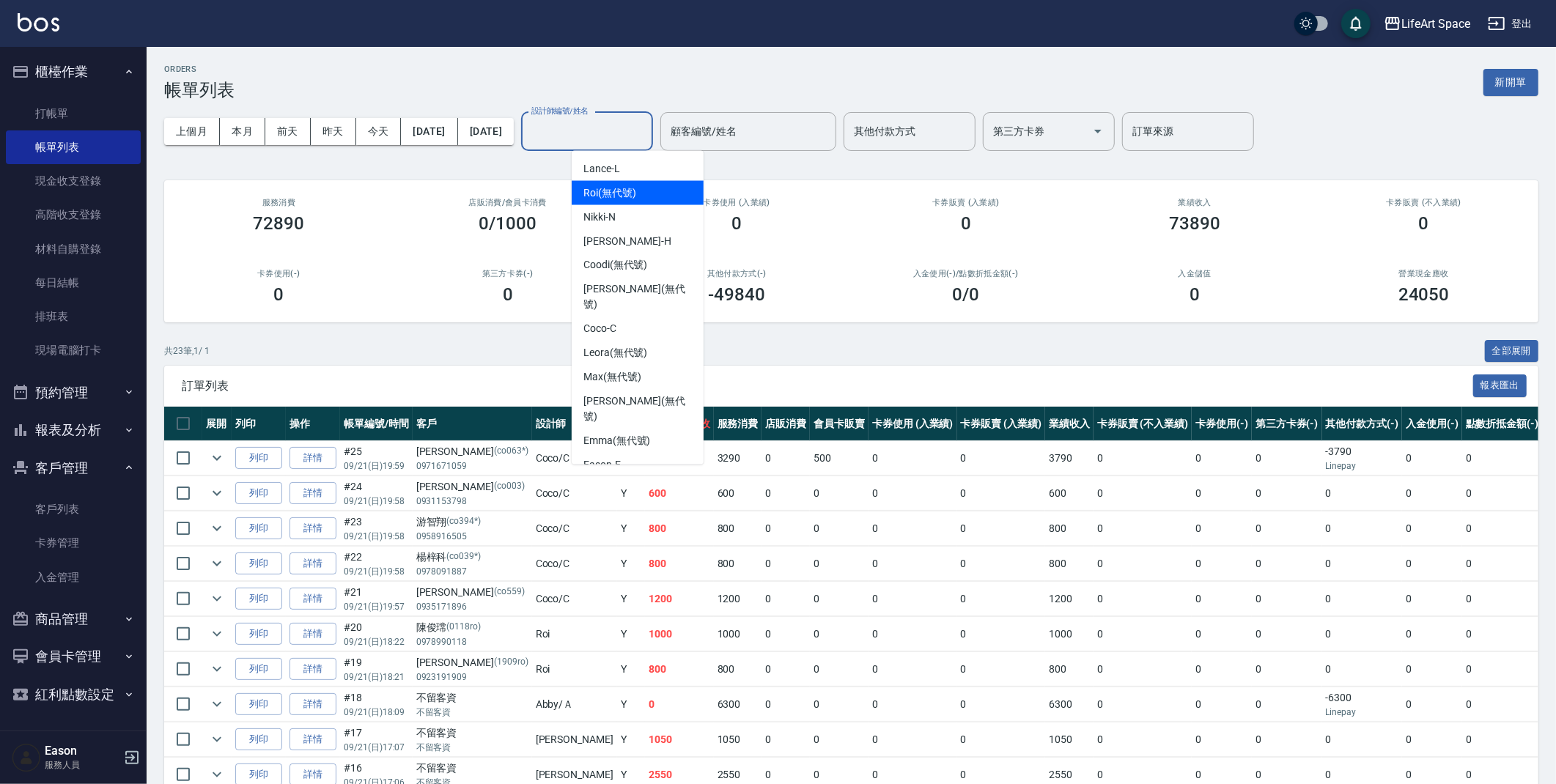
click at [621, 198] on span "Roi (無代號)" at bounding box center [609, 193] width 52 height 16
type input "Roi(無代號)"
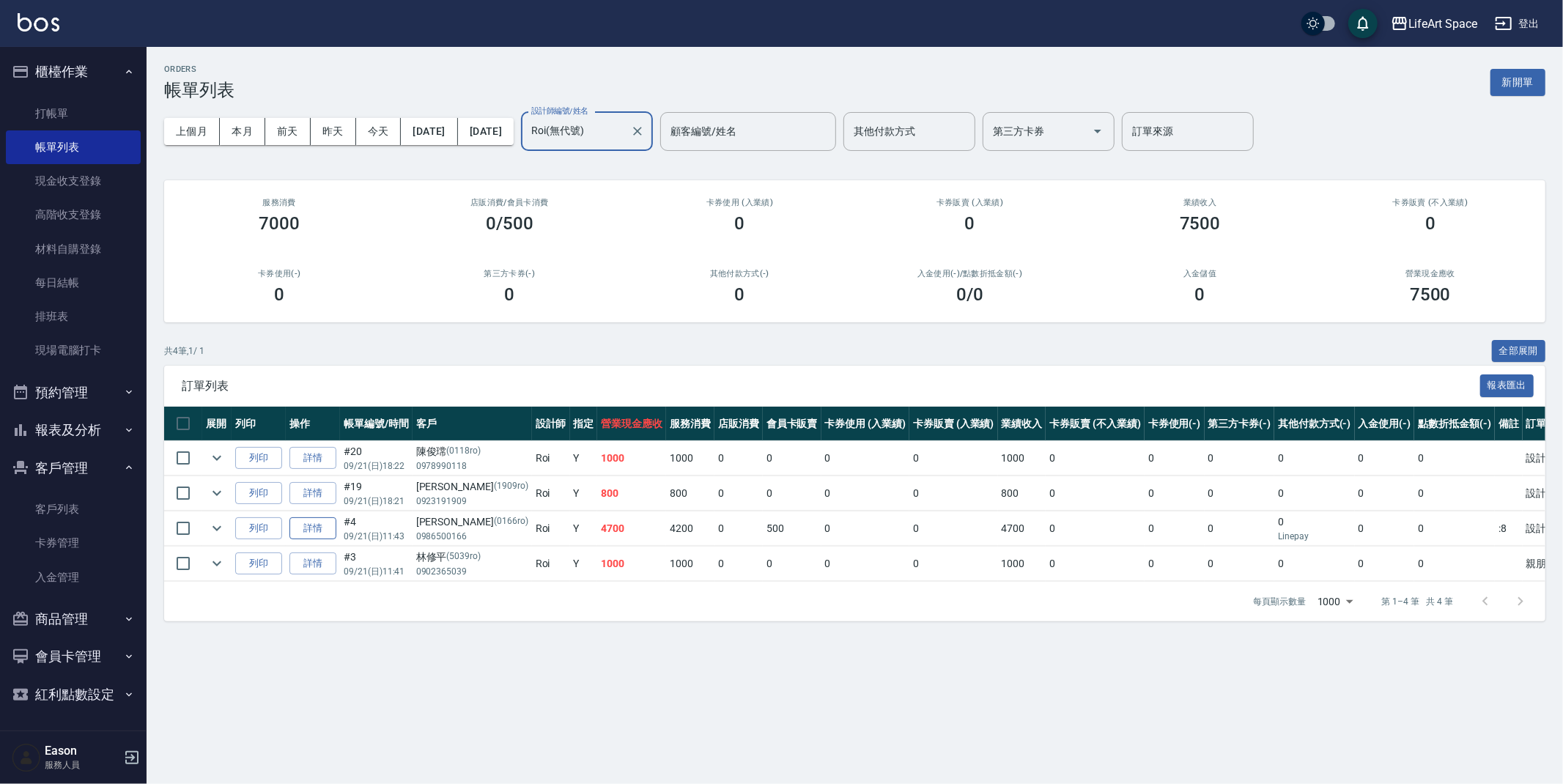
click at [309, 529] on link "詳情" at bounding box center [312, 528] width 47 height 23
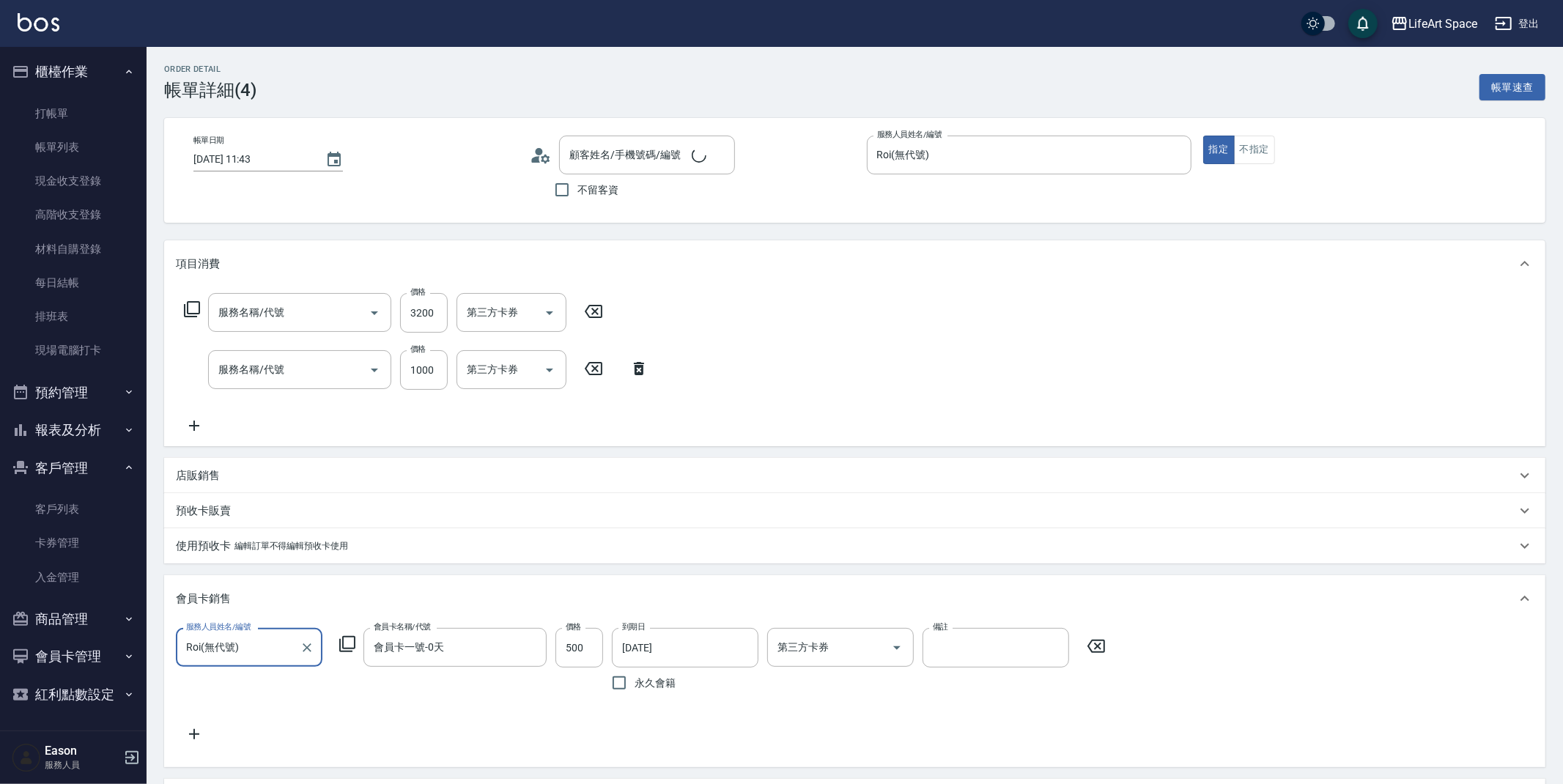
type input "[DATE] 11:43"
type input "Roi(無代號)"
type input ":8"
type input "設計師原本客人"
type input "701 染髮(701)"
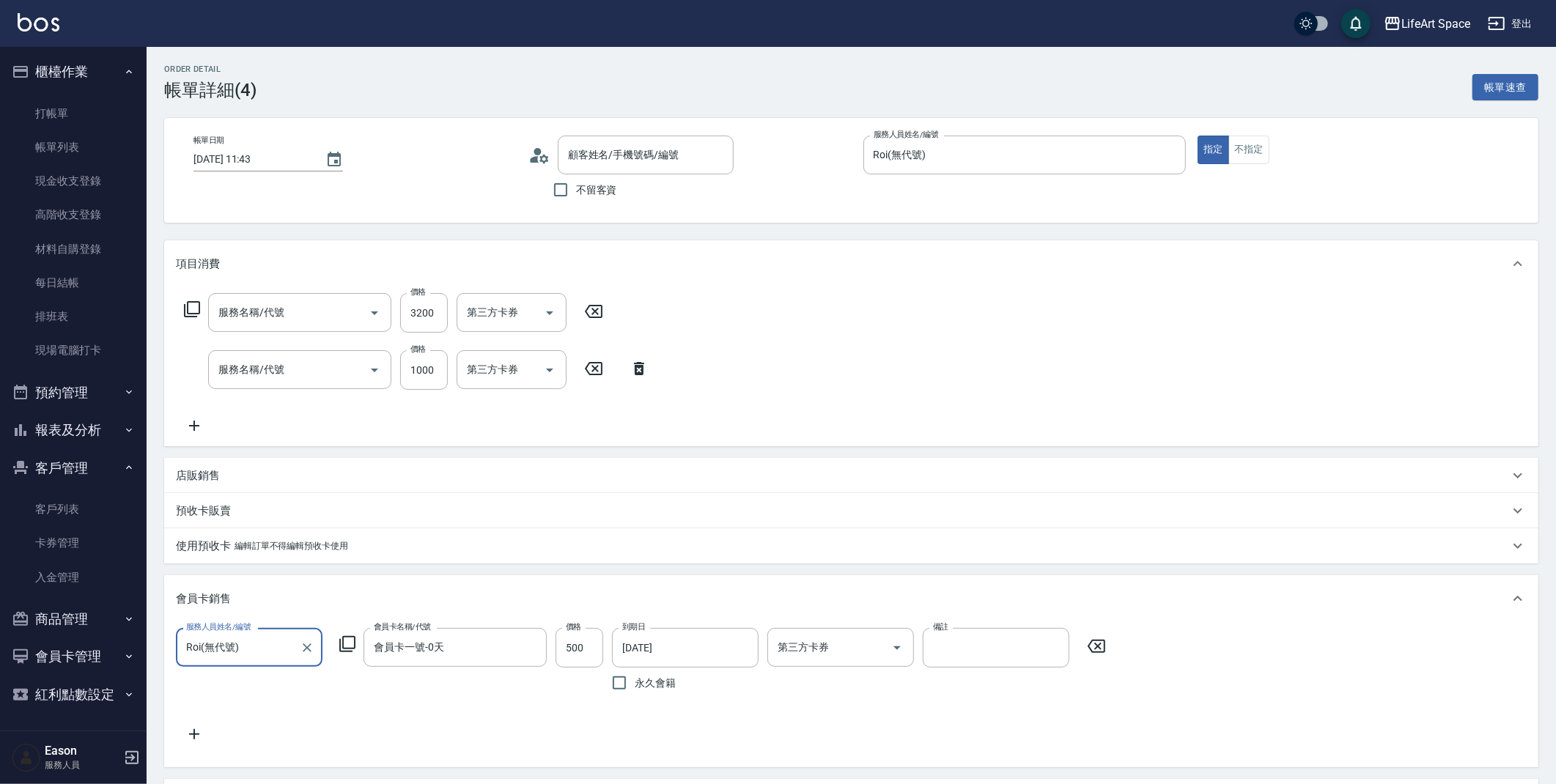
type input "201 剪髮(201)"
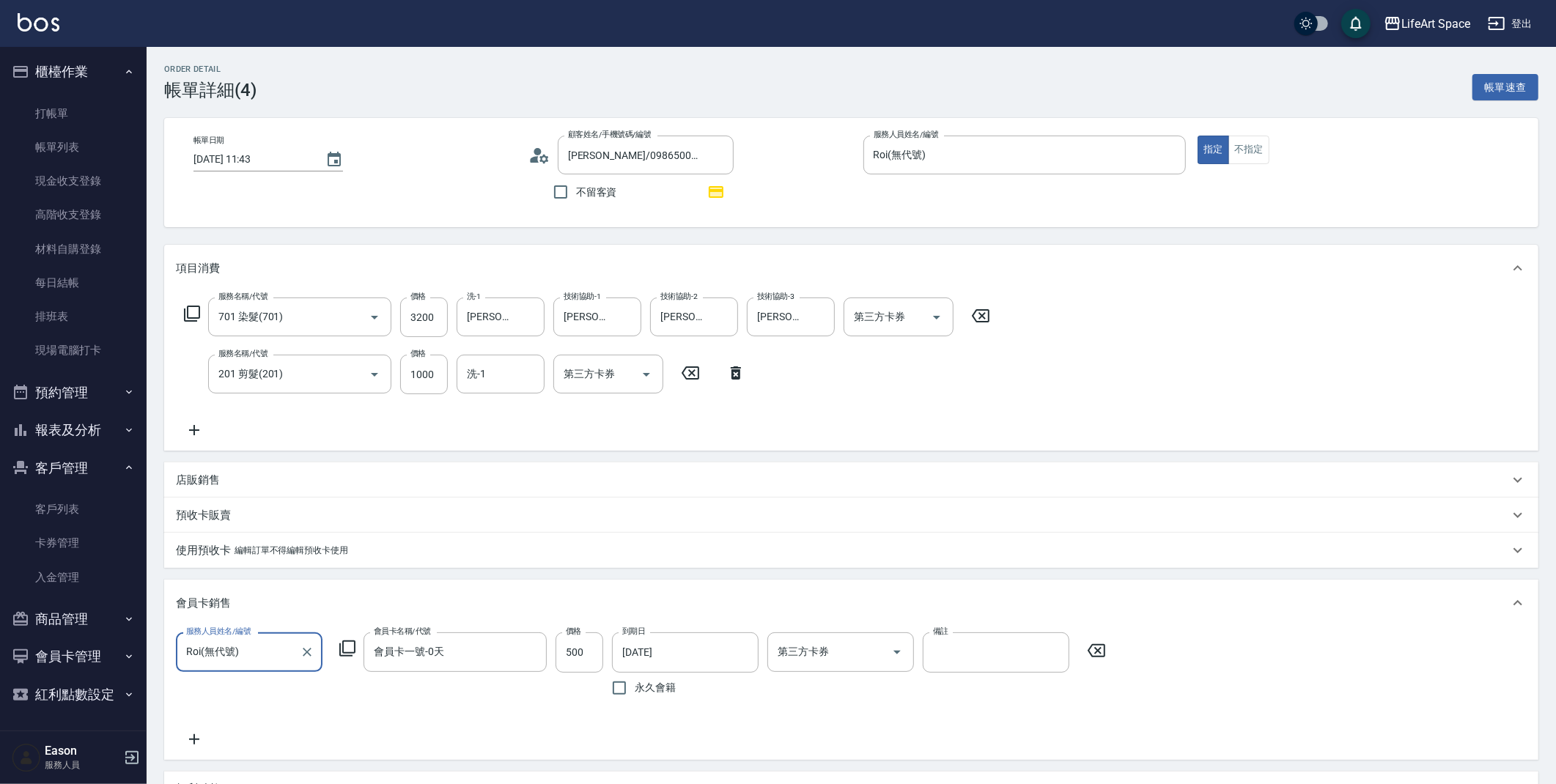
type input "[PERSON_NAME]/0986500166/0166ro"
click at [200, 434] on icon at bounding box center [194, 430] width 37 height 18
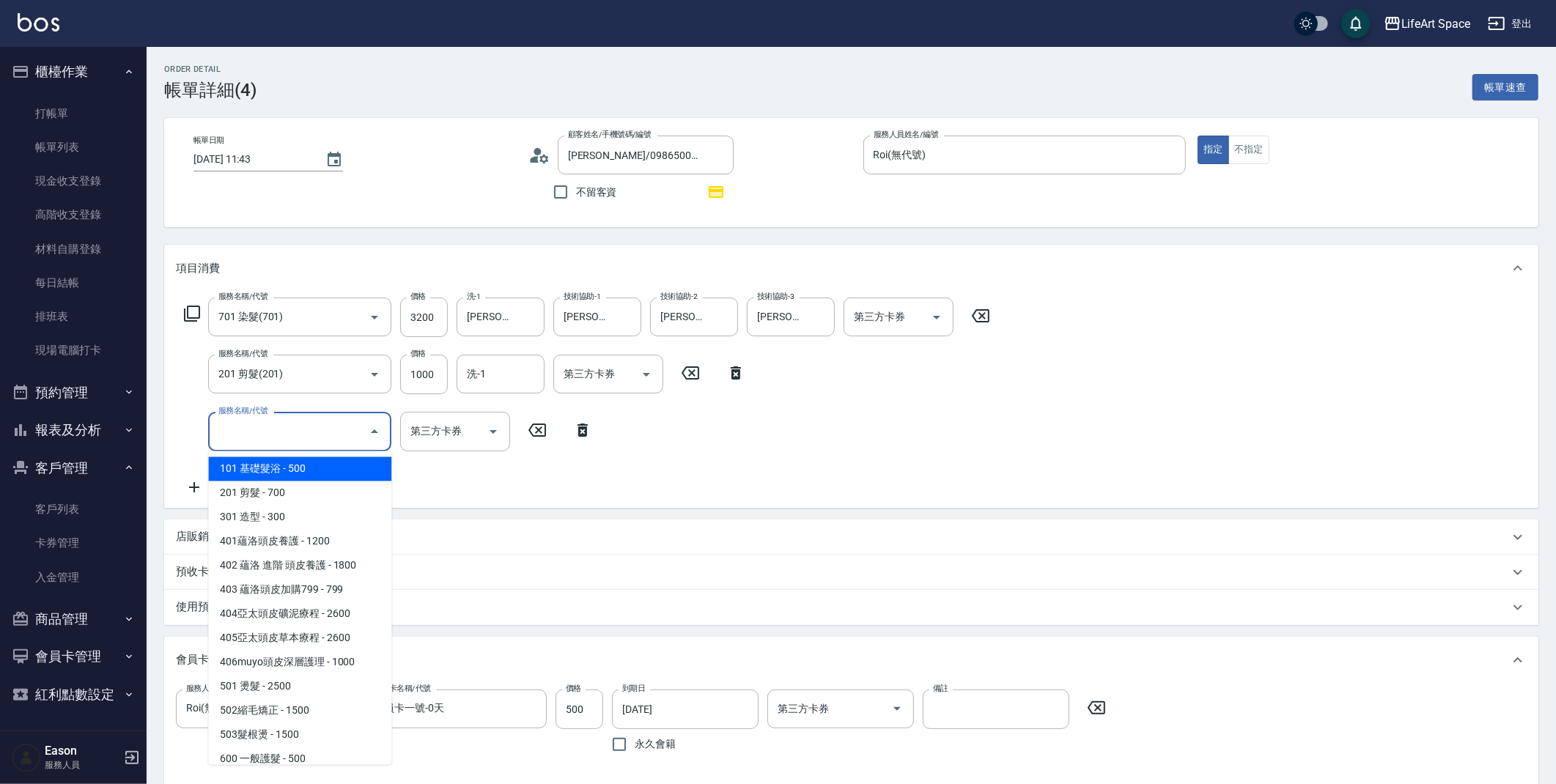
click at [326, 438] on input "服務名稱/代號" at bounding box center [288, 431] width 148 height 26
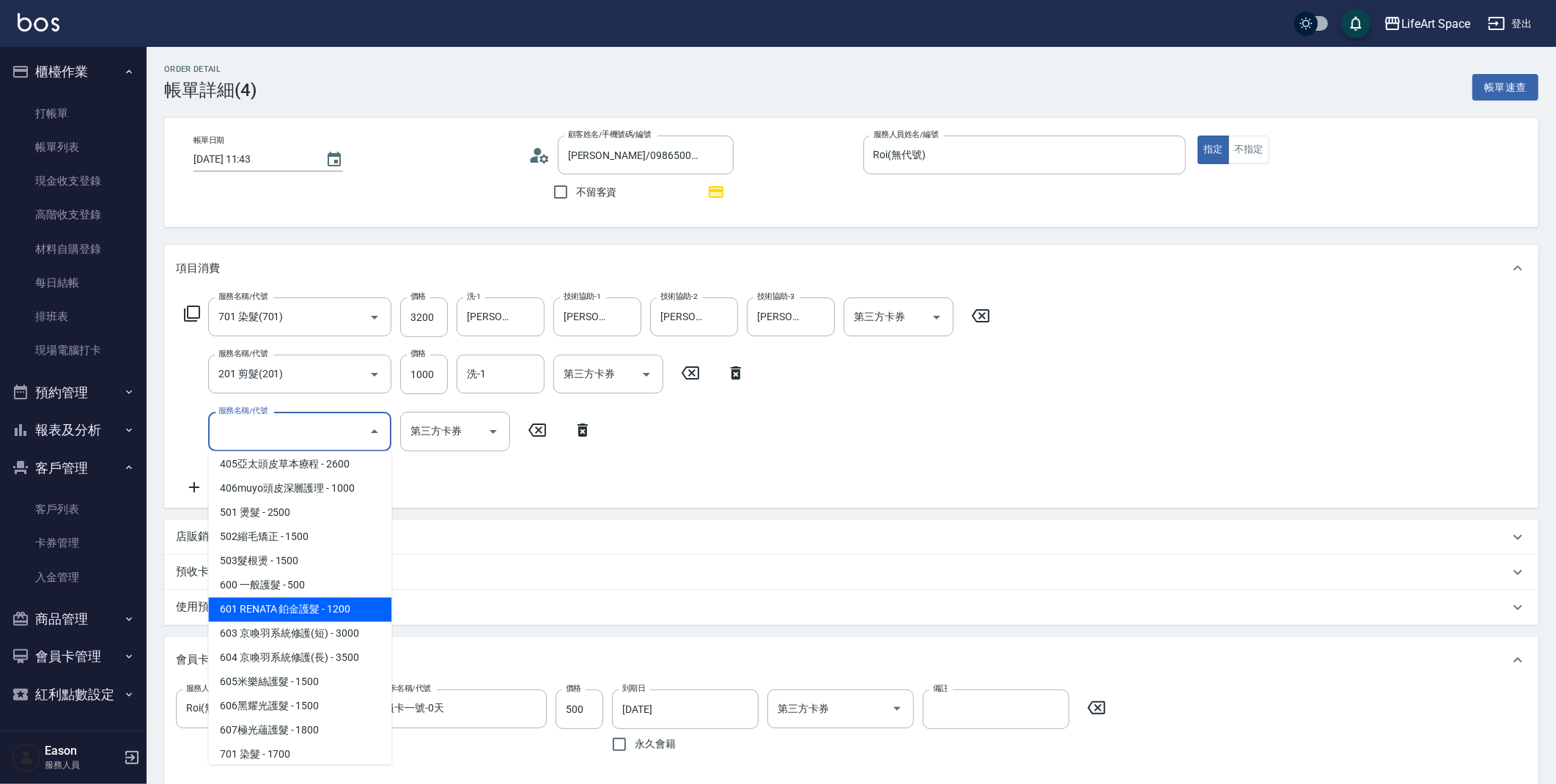
scroll to position [230, 0]
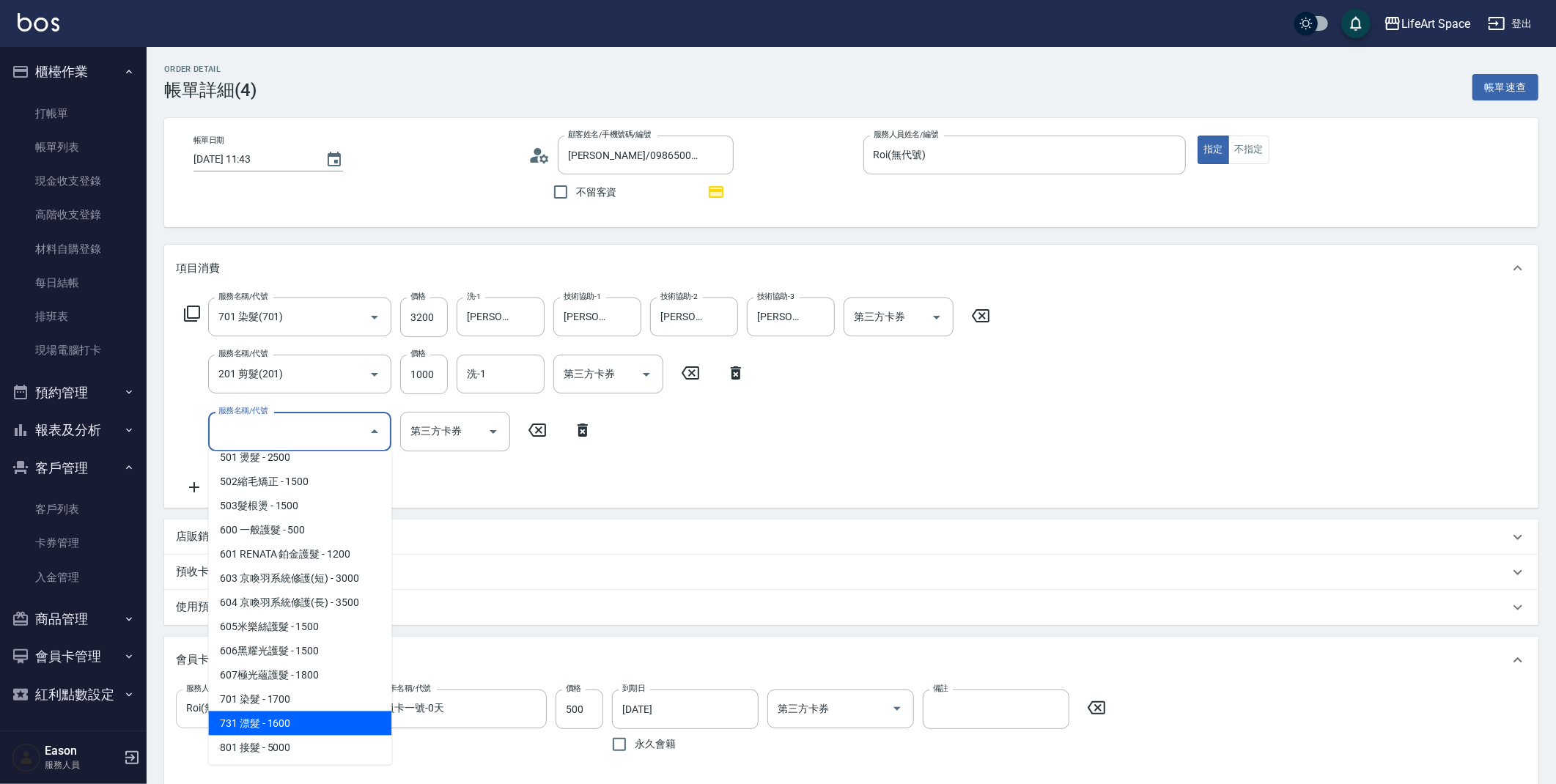
click at [286, 724] on span "731 漂髮 - 1600" at bounding box center [299, 723] width 183 height 24
type input "731 漂髮(731)"
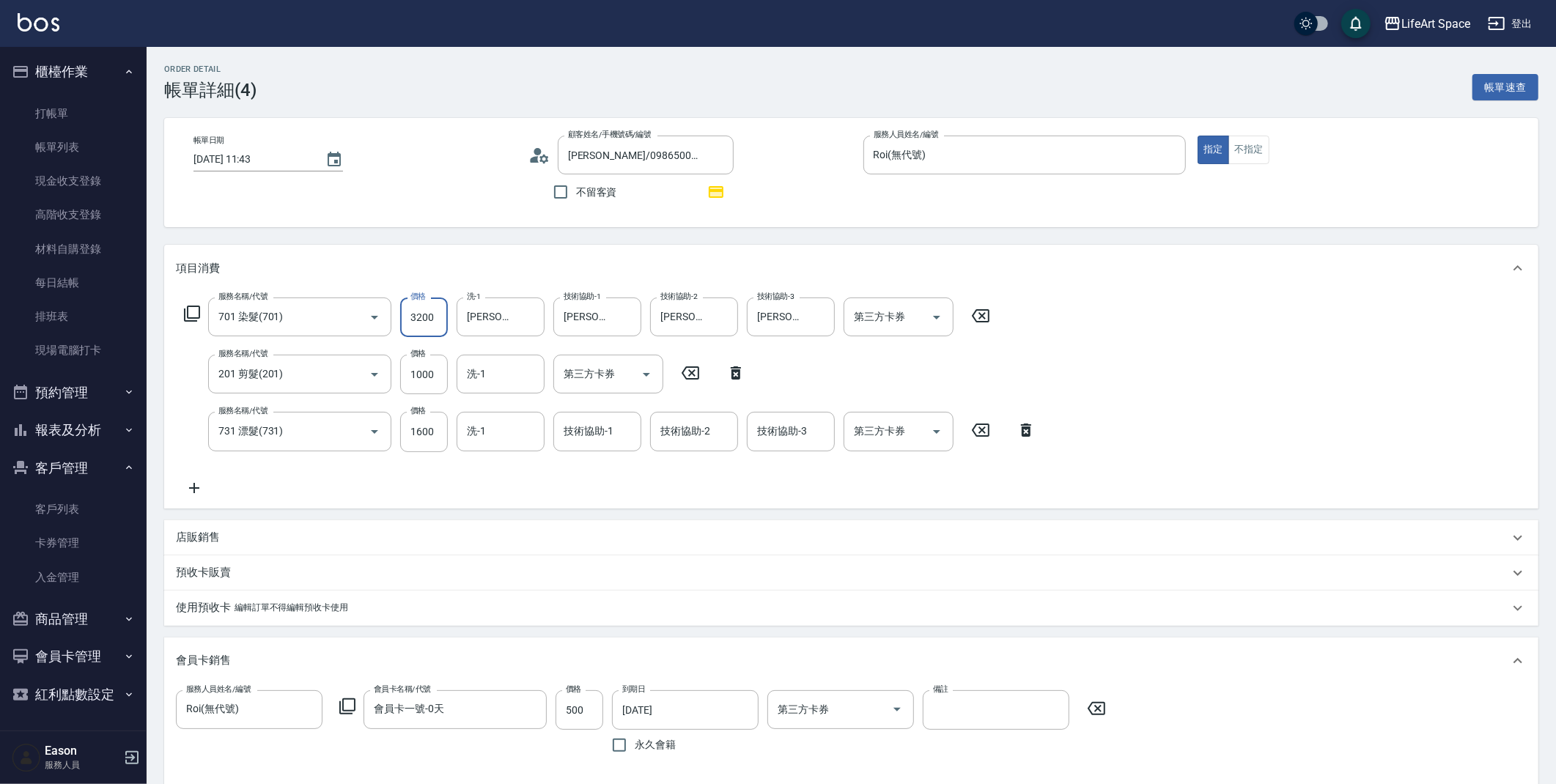
click at [439, 325] on input "3200" at bounding box center [424, 317] width 48 height 40
type input "1600"
click at [508, 431] on input "洗-1" at bounding box center [500, 431] width 74 height 26
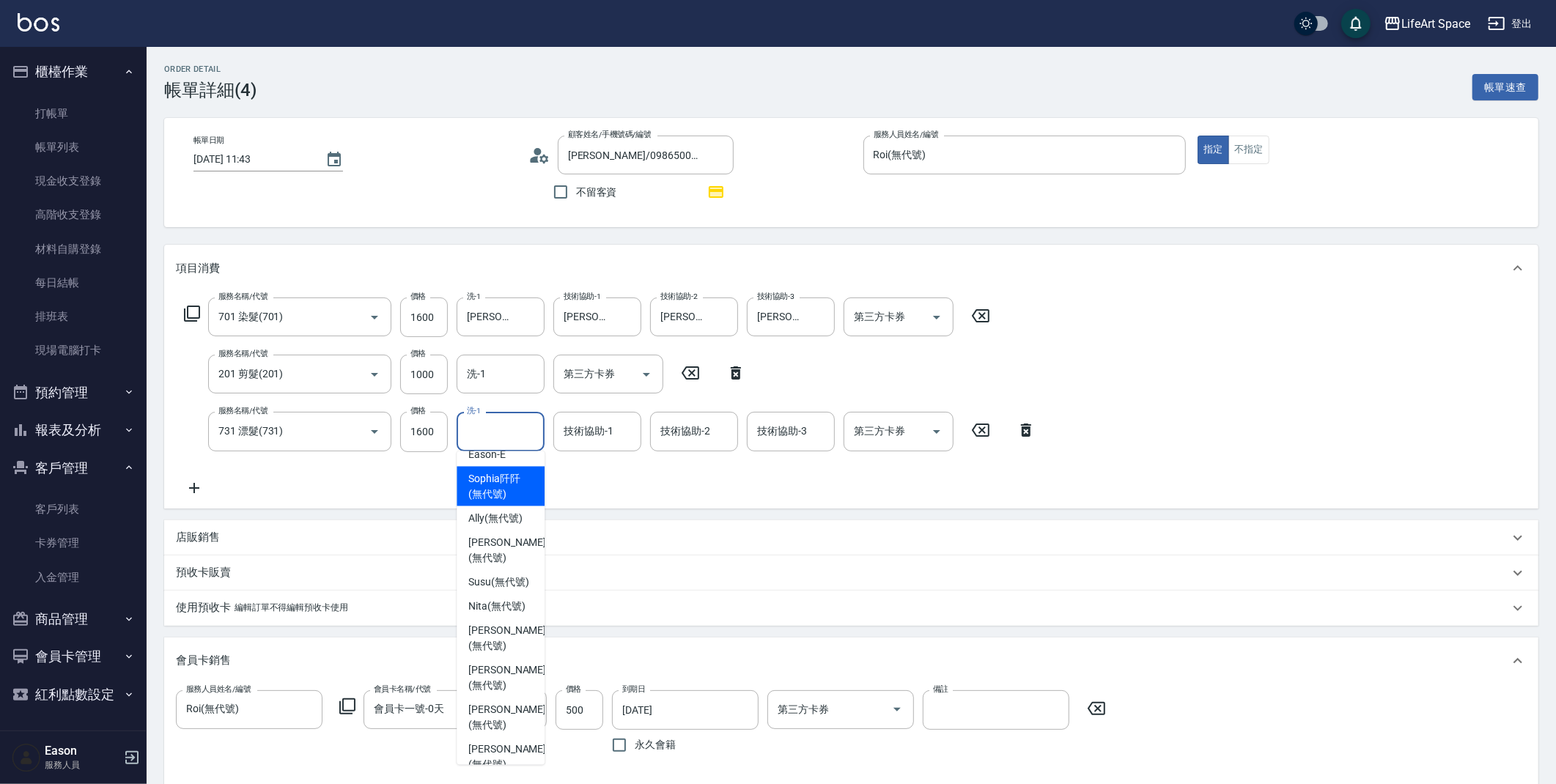
scroll to position [452, 0]
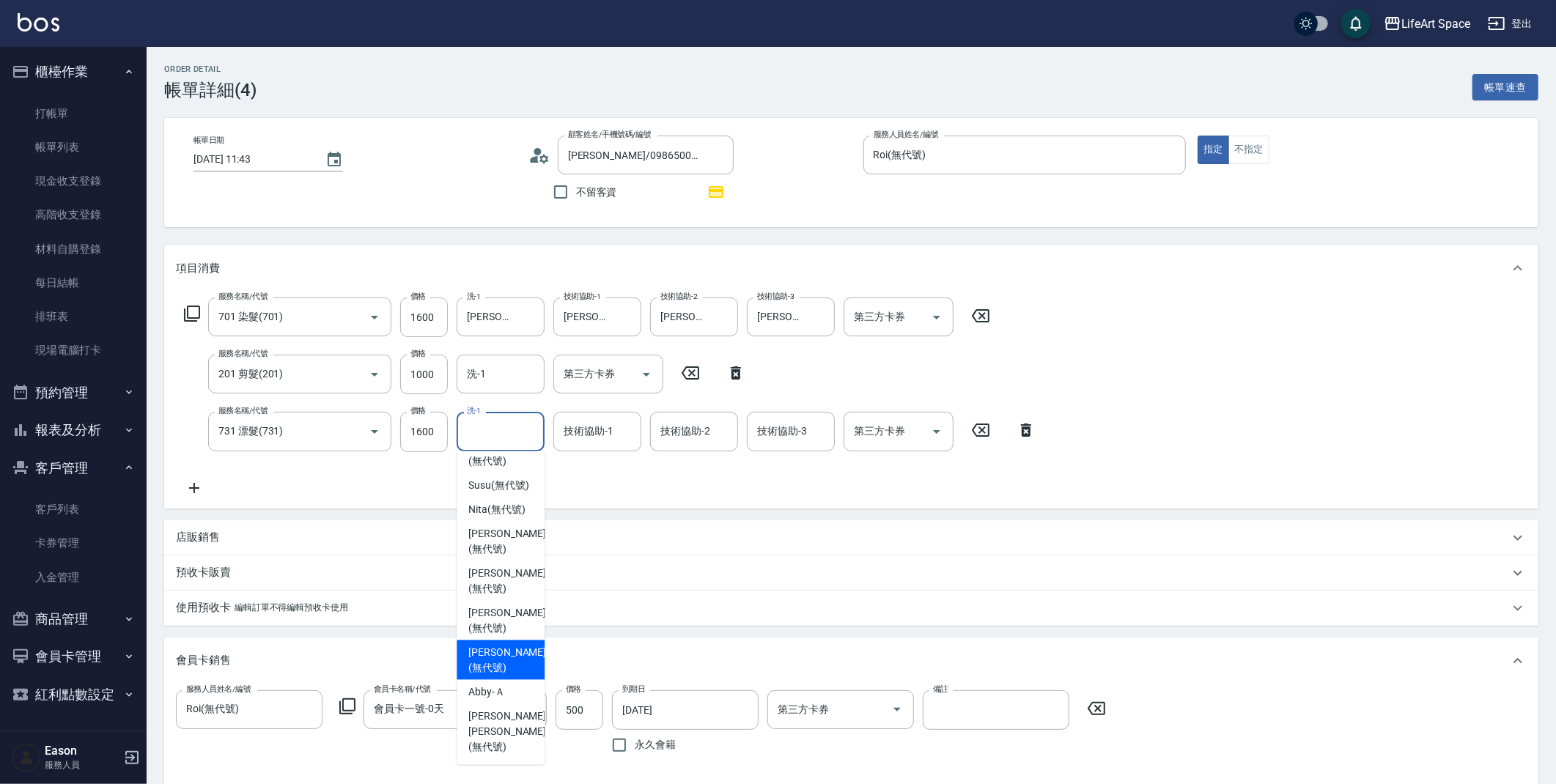
click at [509, 670] on span "[PERSON_NAME] (無代號)" at bounding box center [507, 659] width 77 height 31
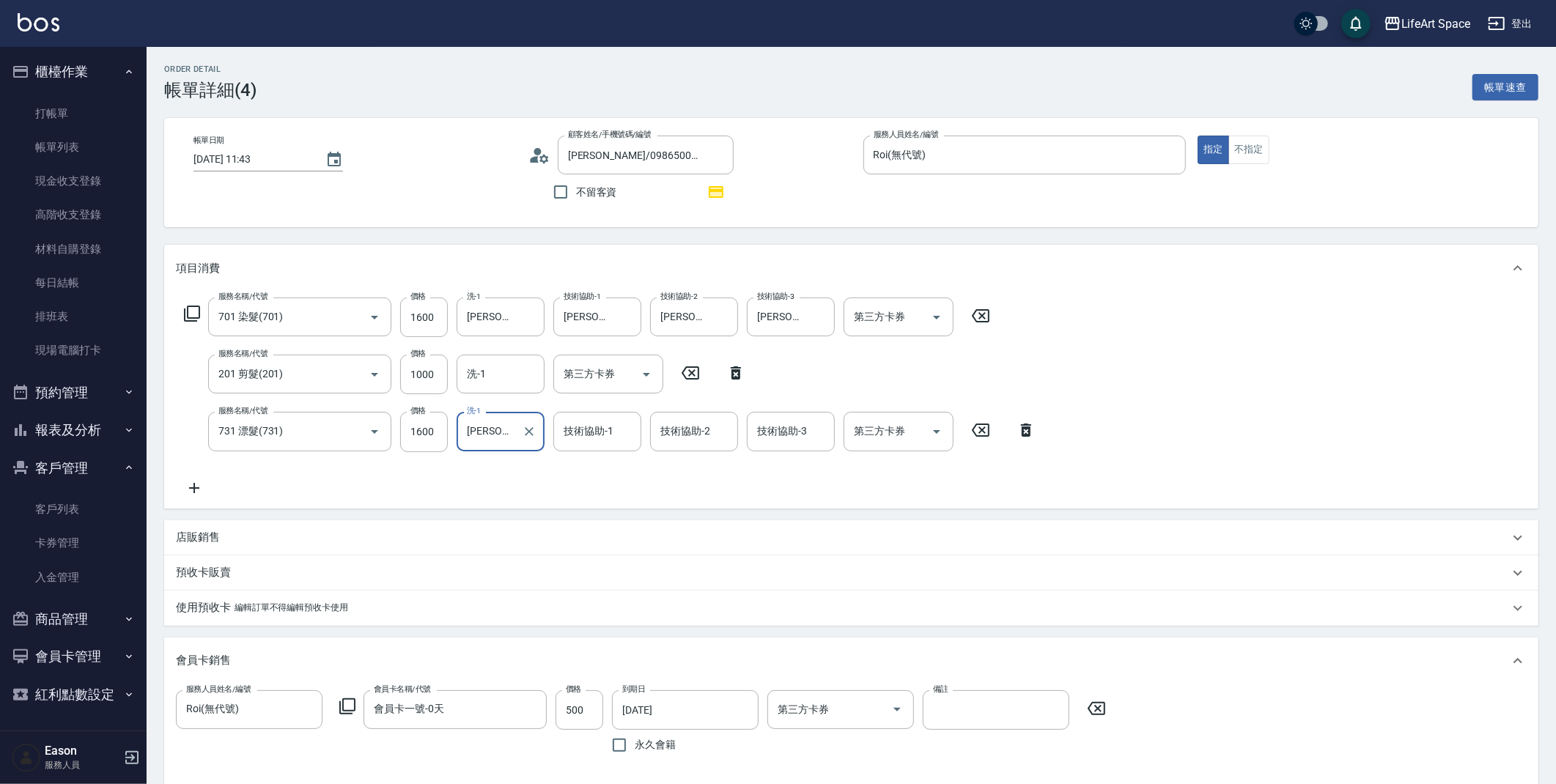
type input "[PERSON_NAME](無代號)"
click at [593, 440] on input "技術協助-1" at bounding box center [596, 431] width 74 height 26
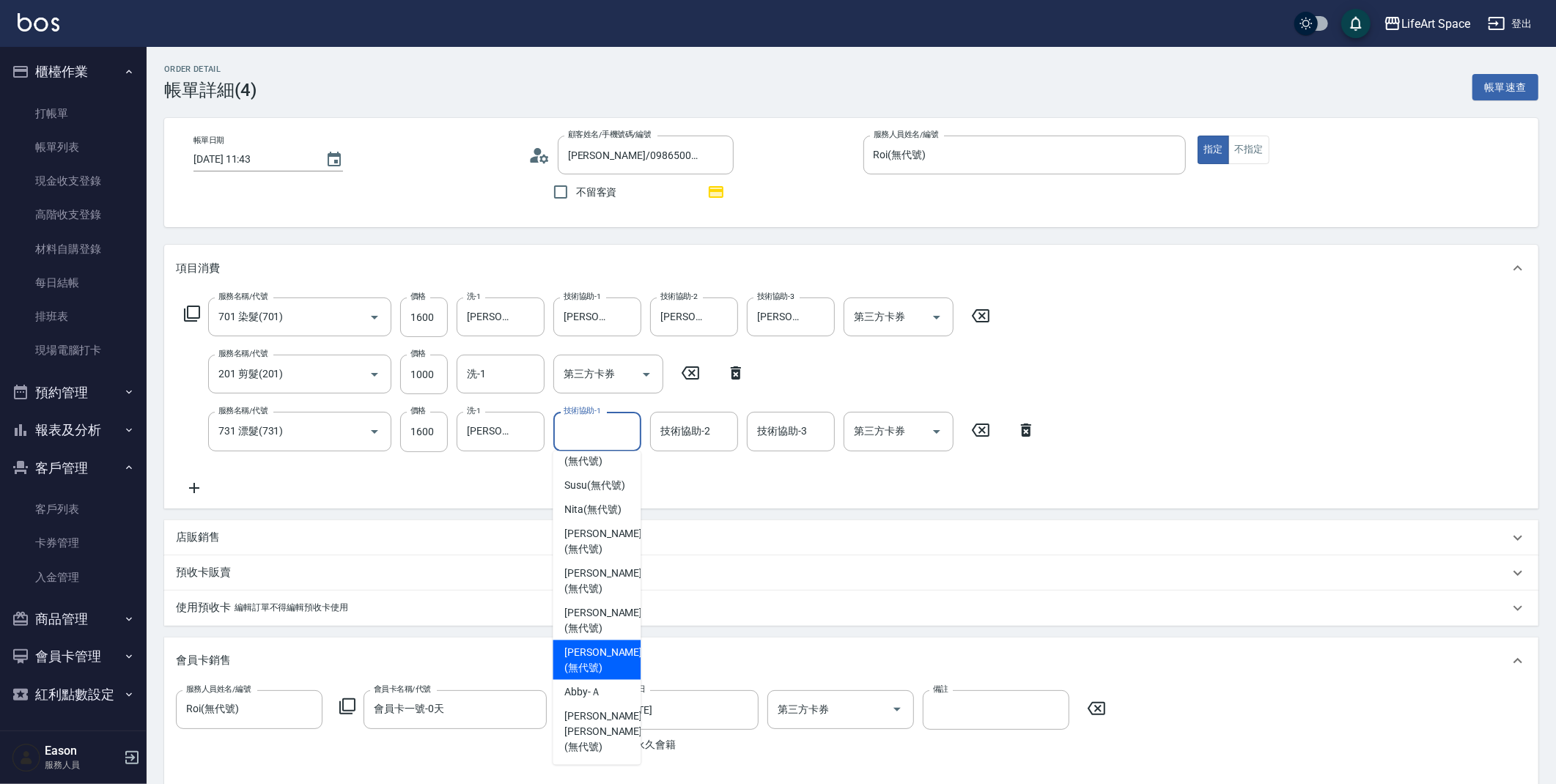
click at [581, 671] on span "[PERSON_NAME] (無代號)" at bounding box center [603, 659] width 77 height 31
type input "[PERSON_NAME](無代號)"
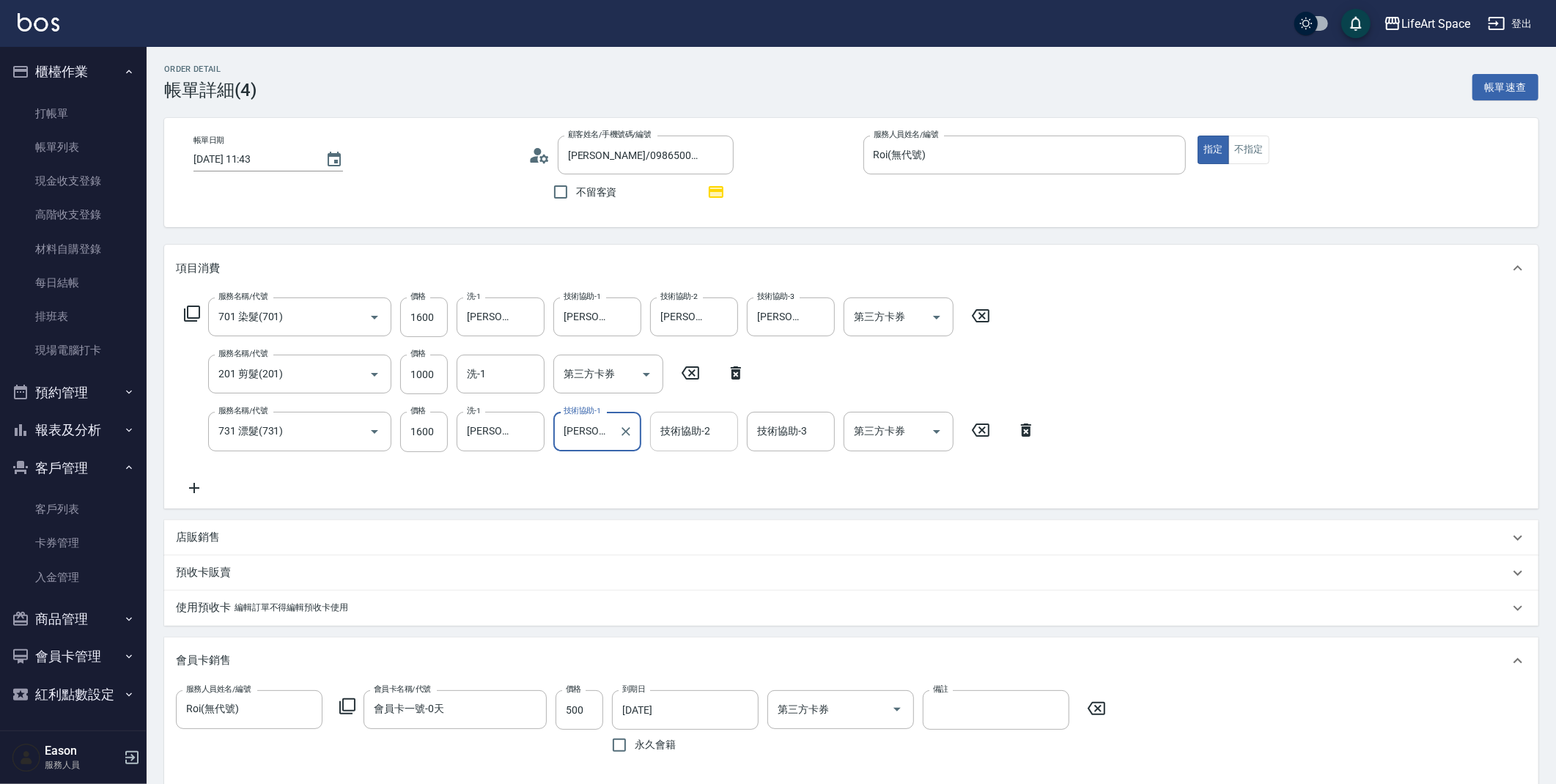
click at [700, 432] on div "技術協助-2 技術協助-2" at bounding box center [693, 431] width 88 height 39
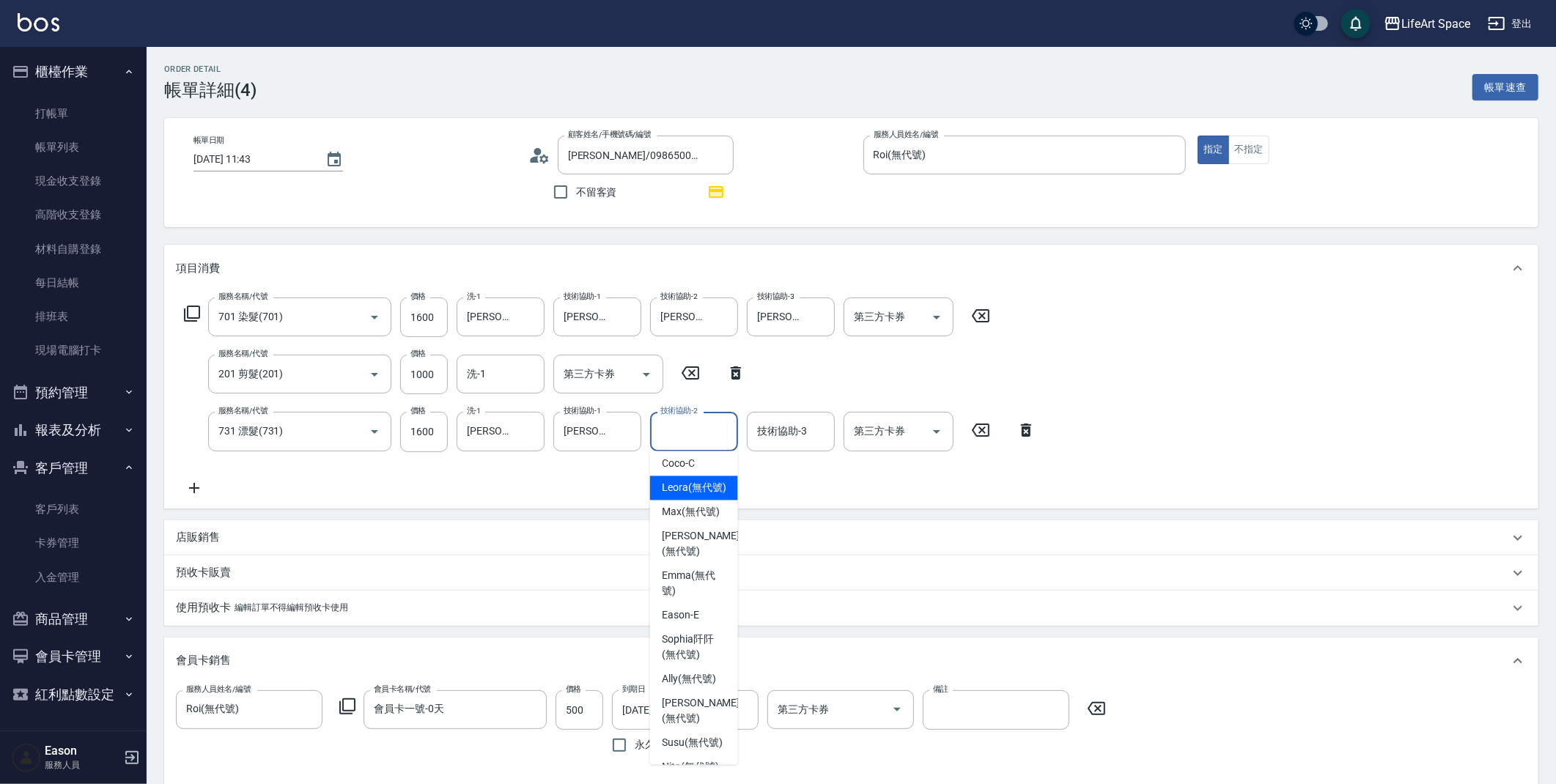
scroll to position [364, 0]
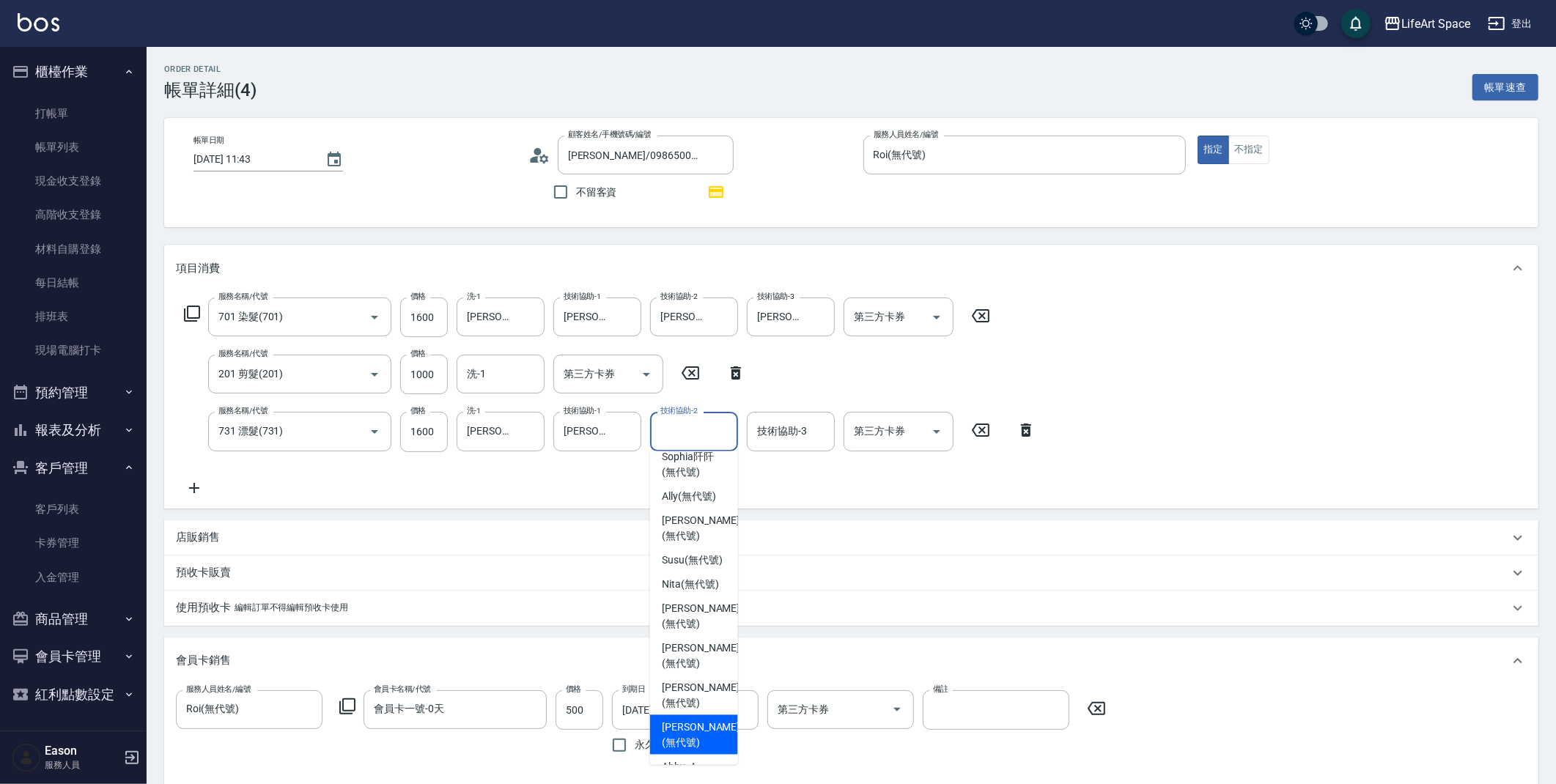
click at [697, 750] on span "[PERSON_NAME] (無代號)" at bounding box center [700, 734] width 77 height 31
type input "[PERSON_NAME](無代號)"
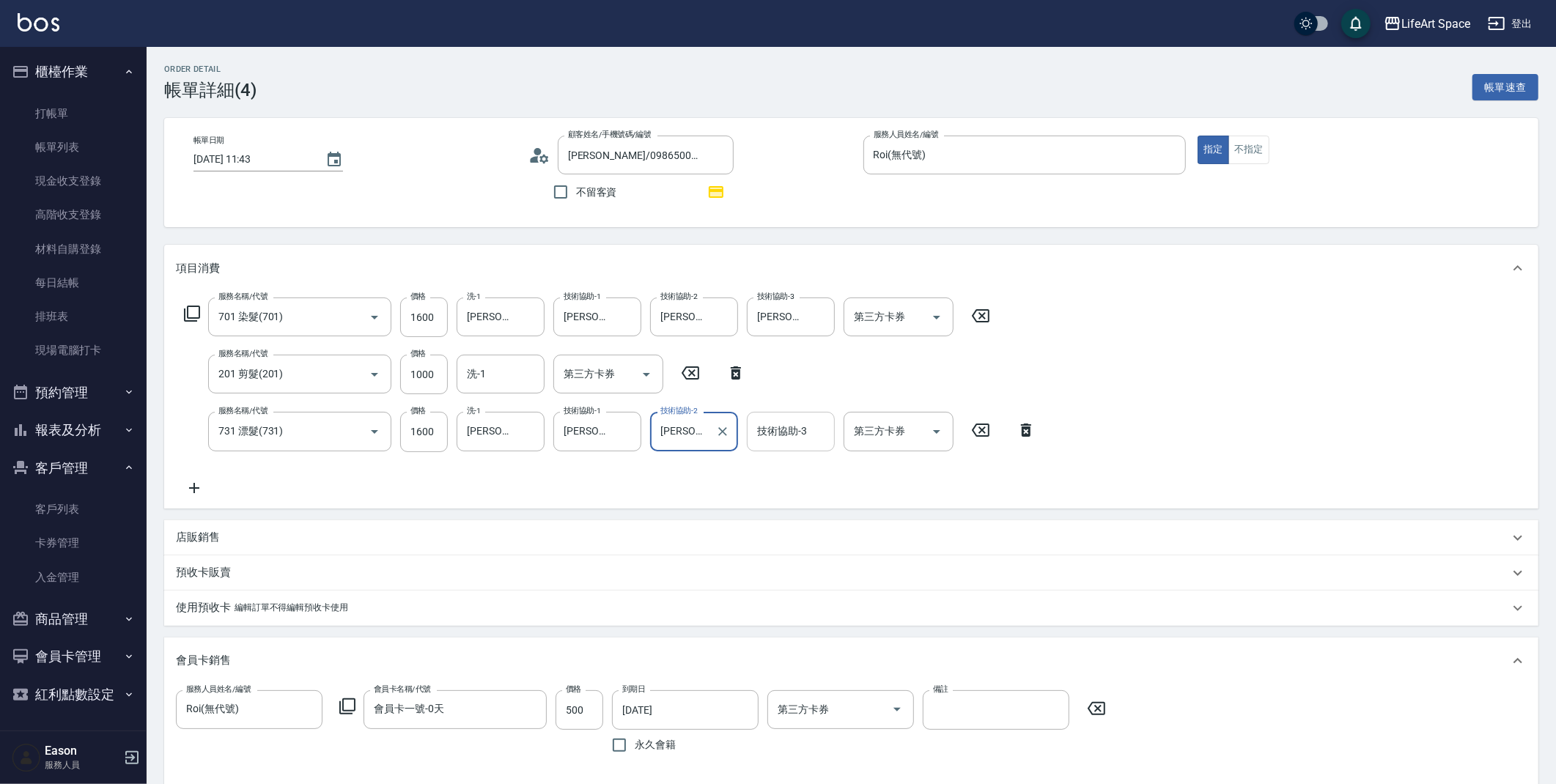
click at [777, 439] on input "技術協助-3" at bounding box center [790, 431] width 74 height 26
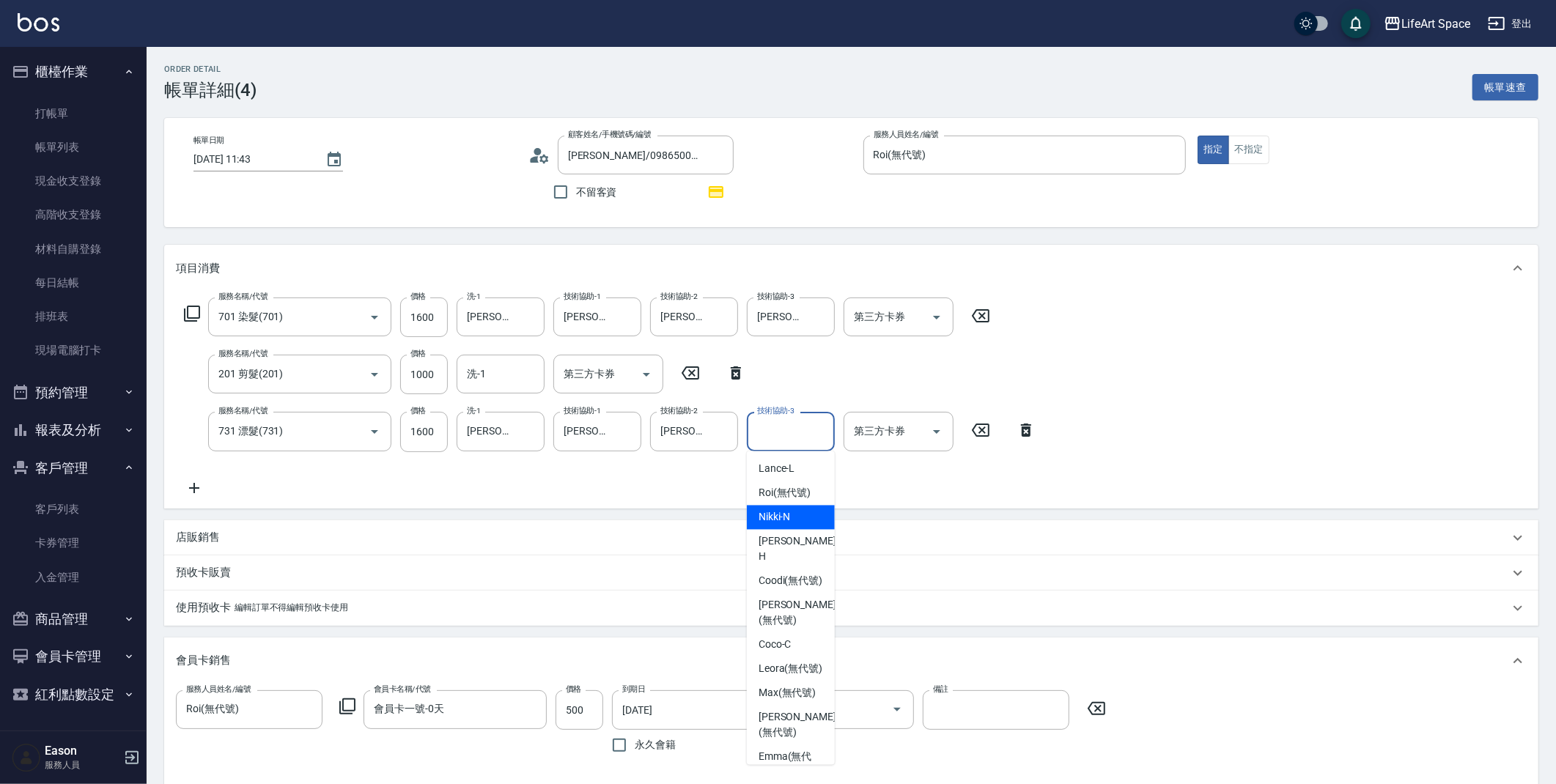
scroll to position [452, 0]
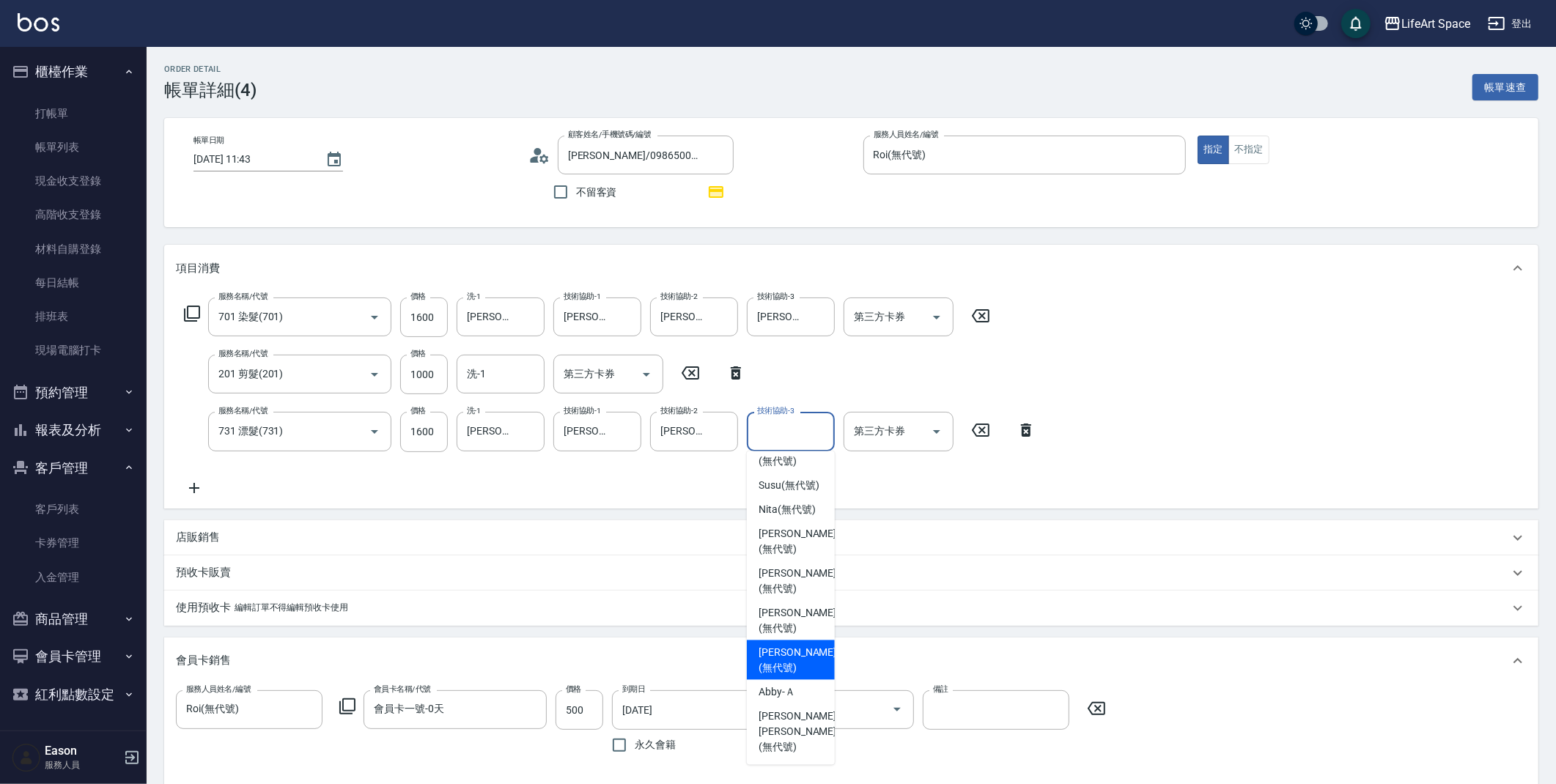
click at [783, 668] on span "[PERSON_NAME] (無代號)" at bounding box center [797, 659] width 77 height 31
type input "[PERSON_NAME](無代號)"
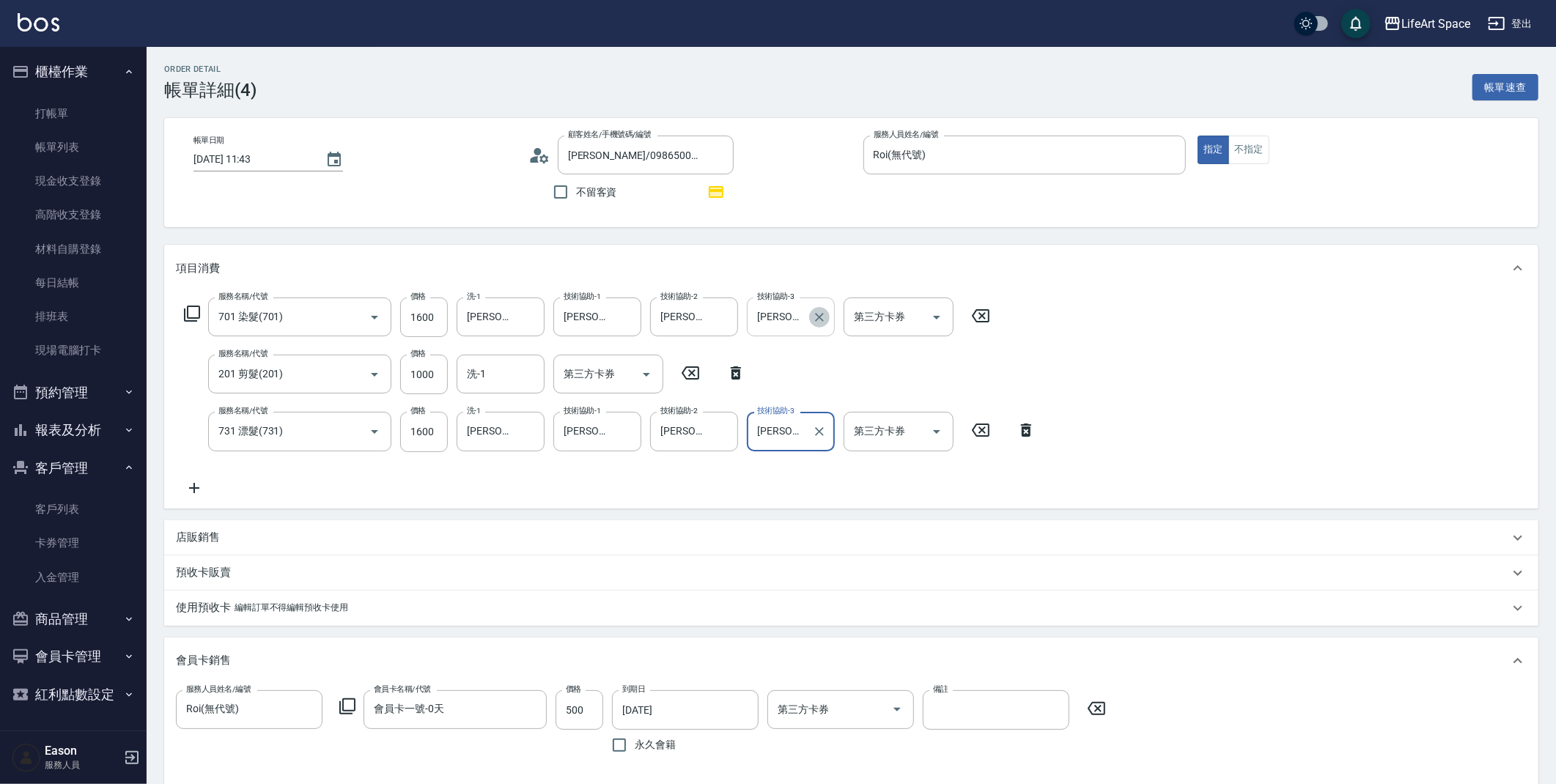
click at [814, 320] on icon "Clear" at bounding box center [819, 317] width 15 height 15
click at [818, 351] on div "服務名稱/代號 701 染髮(701) 服務名稱/代號 價格 1600 價格 洗-1 Chloe(無代號) 洗-1 技術協助-1 [PERSON_NAME](…" at bounding box center [610, 396] width 869 height 198
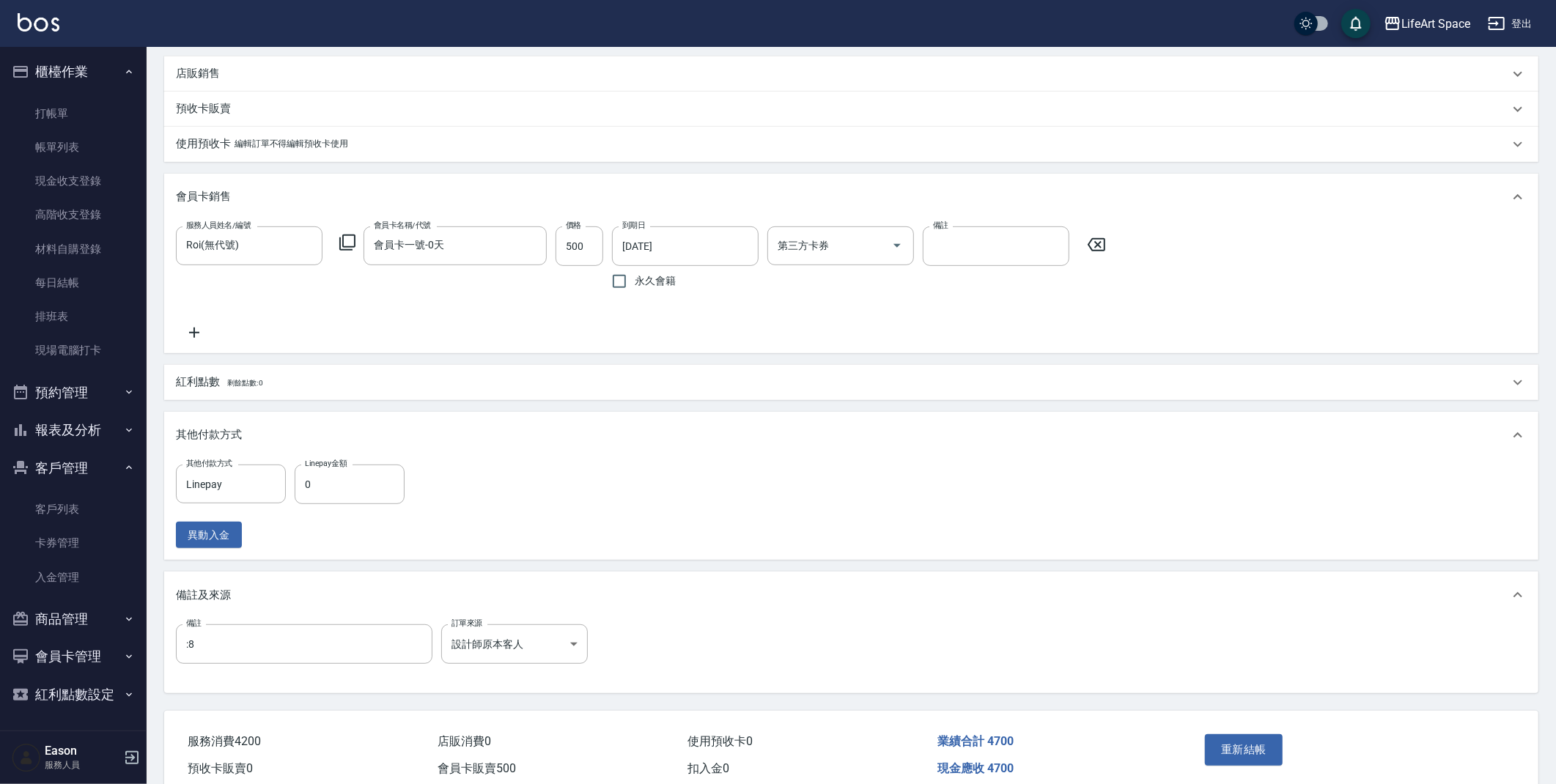
scroll to position [540, 0]
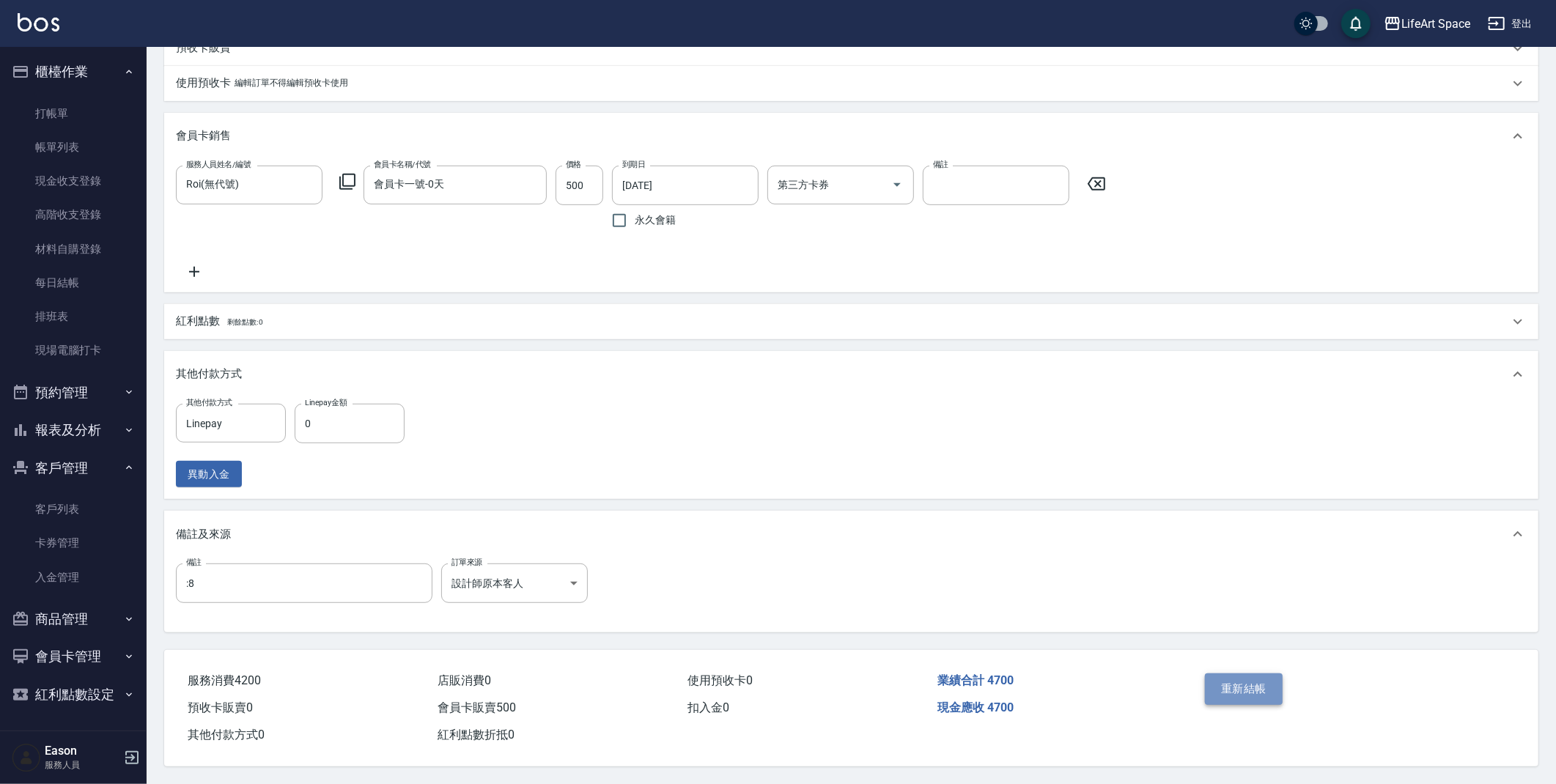
click at [1242, 681] on button "重新結帳" at bounding box center [1243, 688] width 77 height 31
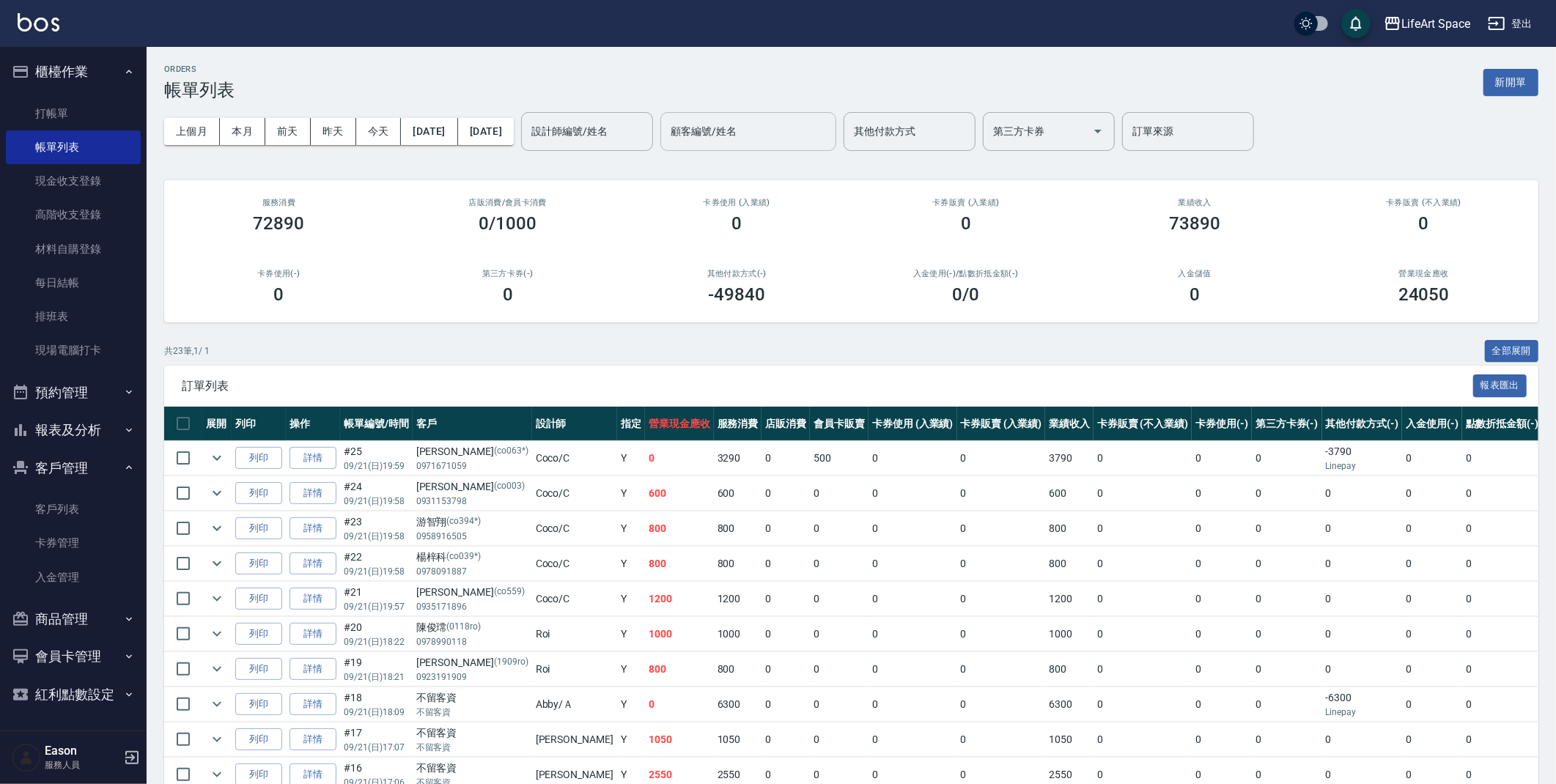
click at [748, 133] on input "顧客編號/姓名" at bounding box center [748, 132] width 162 height 26
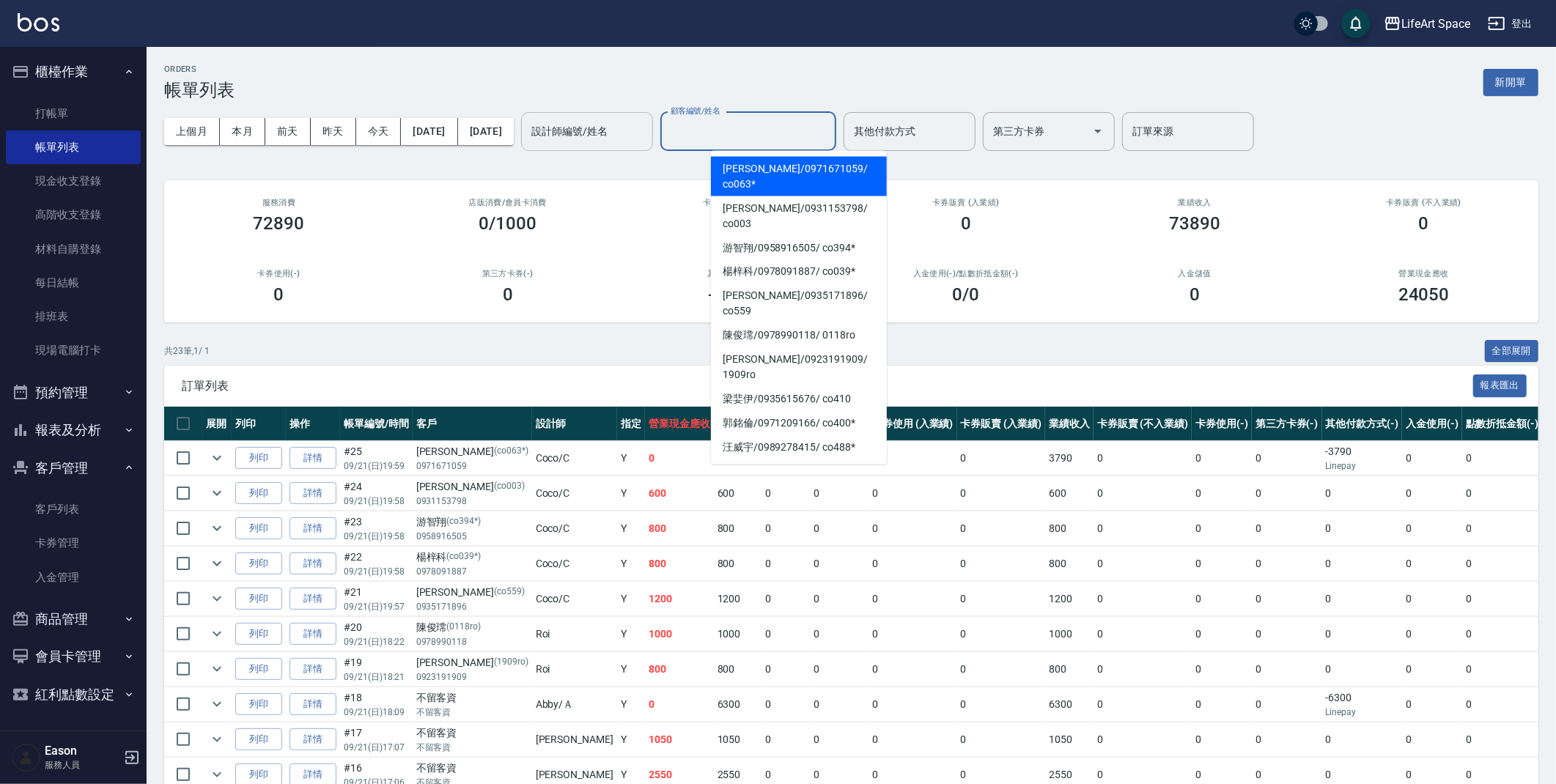
click at [647, 133] on input "設計師編號/姓名" at bounding box center [587, 132] width 119 height 26
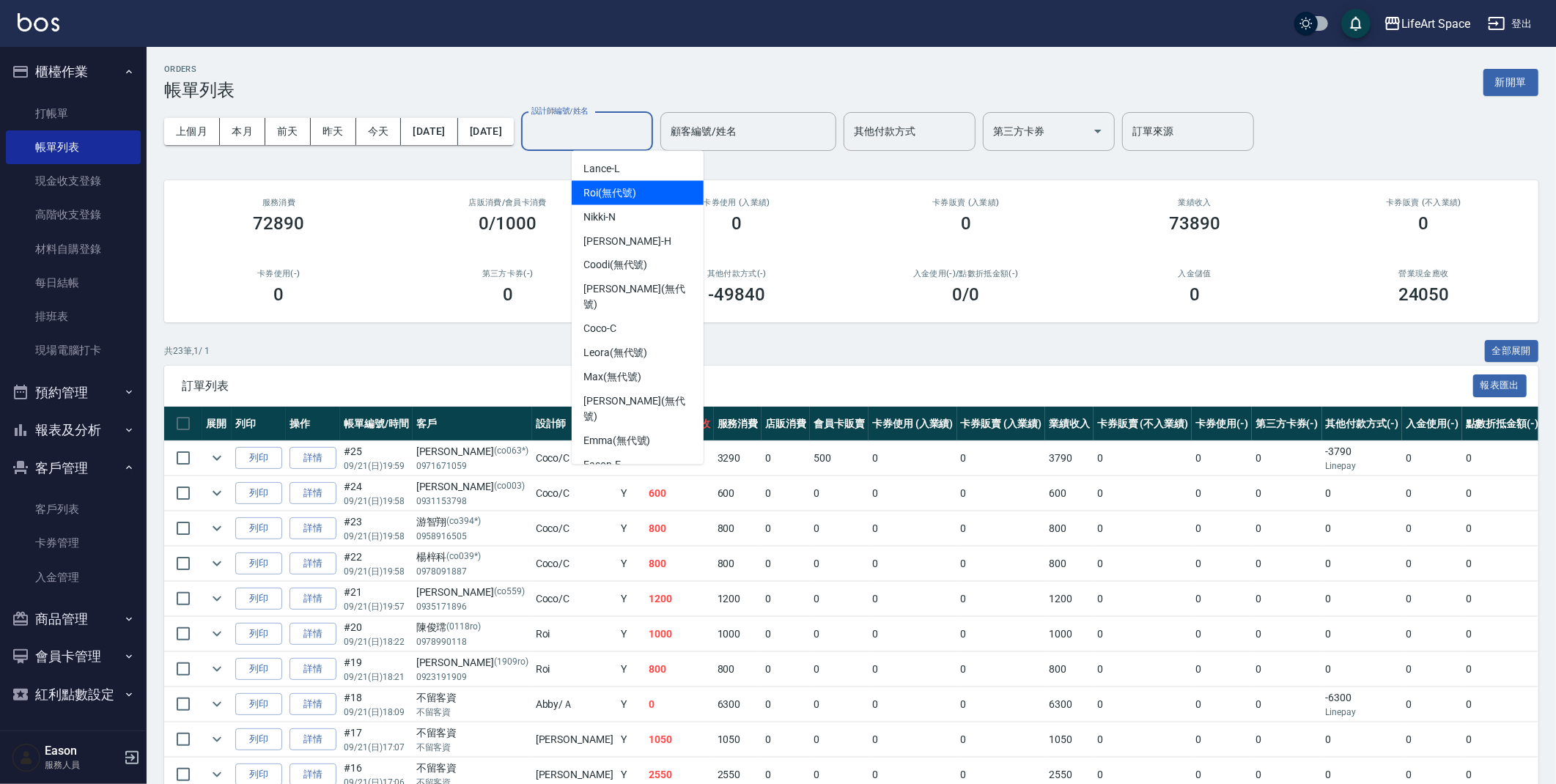
click at [658, 187] on div "Roi (無代號)" at bounding box center [637, 193] width 132 height 24
type input "Roi(無代號)"
